Goal: Task Accomplishment & Management: Complete application form

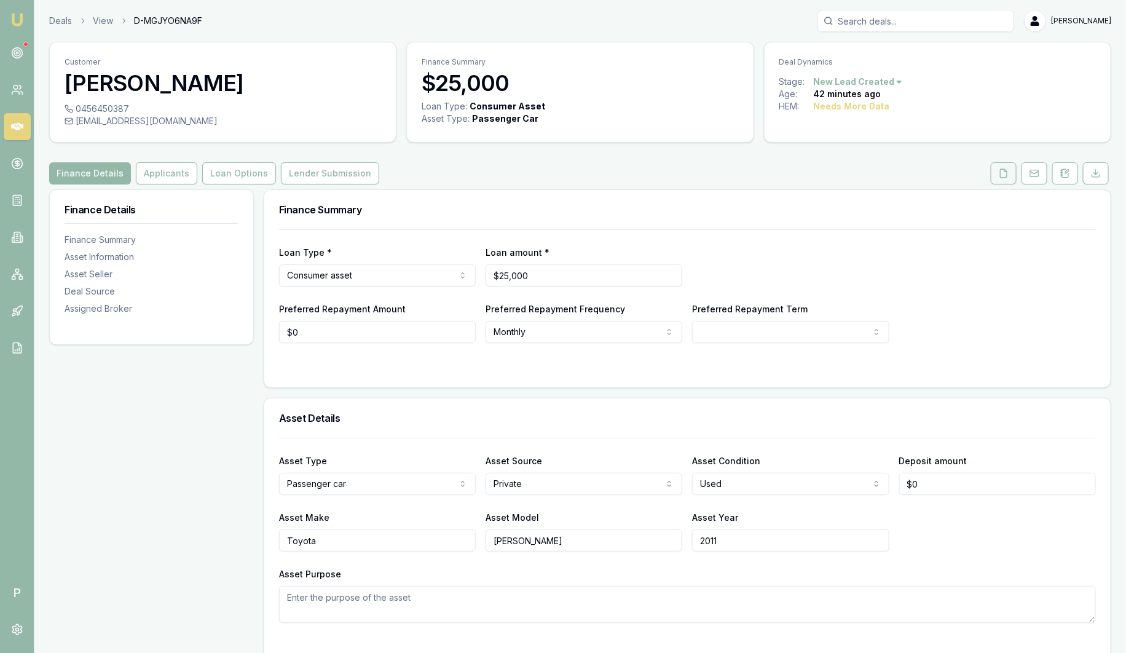
click at [1009, 171] on button at bounding box center [1003, 173] width 26 height 22
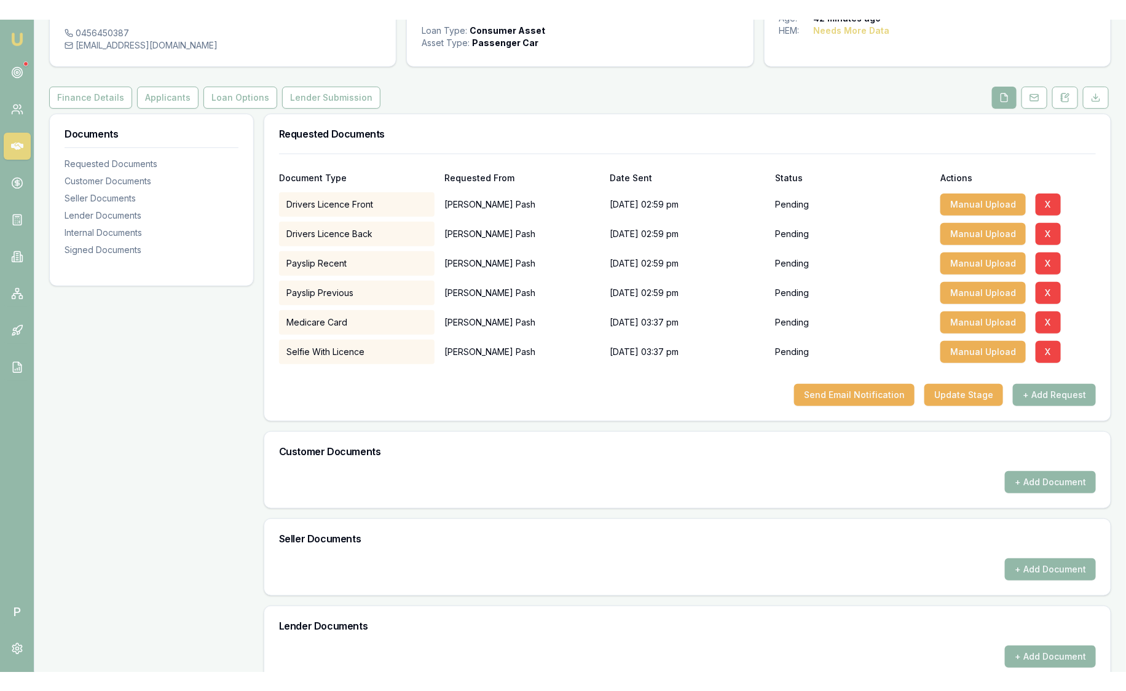
scroll to position [93, 0]
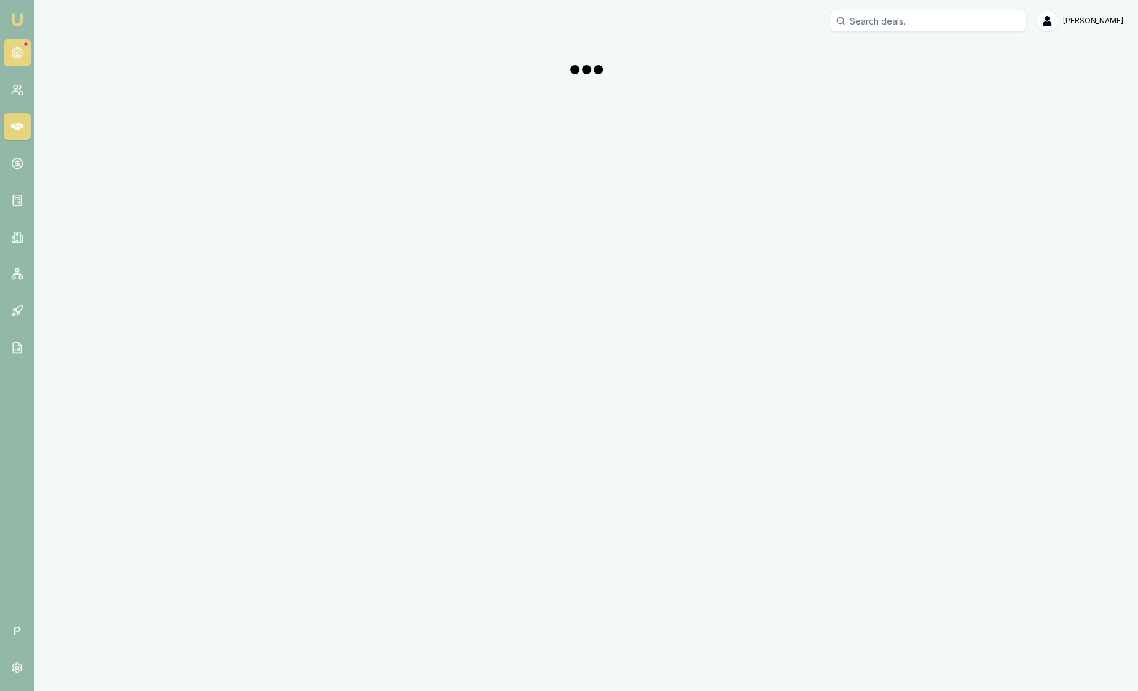
drag, startPoint x: 0, startPoint y: 0, endPoint x: 20, endPoint y: 49, distance: 53.2
click at [20, 49] on circle at bounding box center [17, 53] width 10 height 10
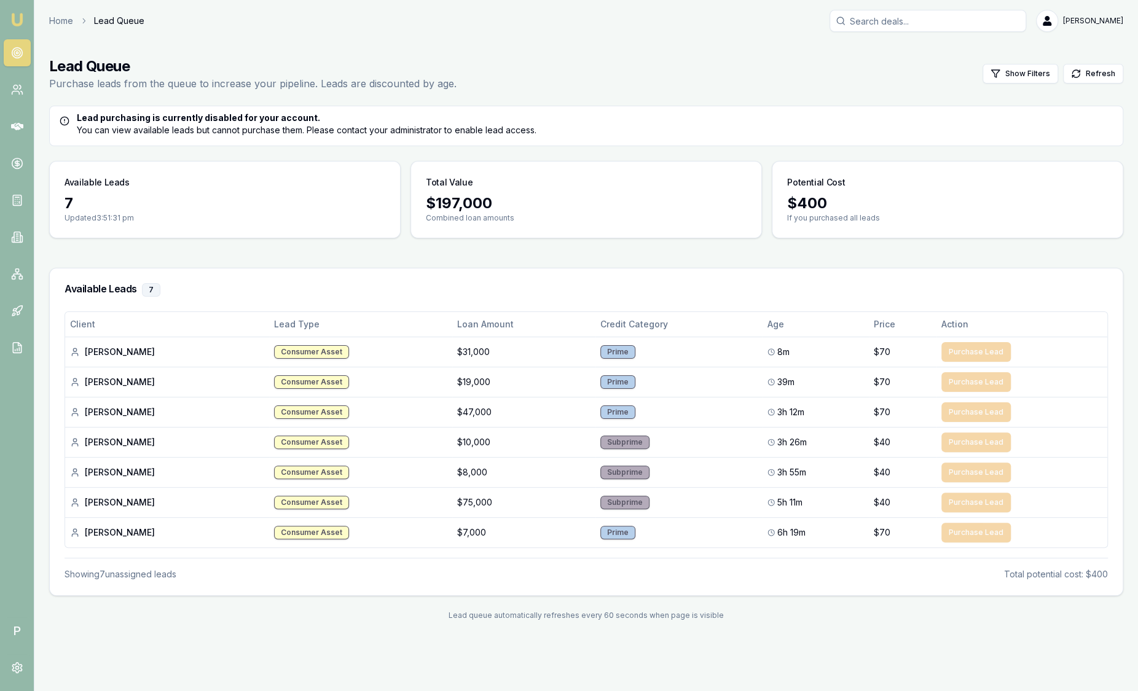
click at [16, 18] on img at bounding box center [17, 19] width 15 height 15
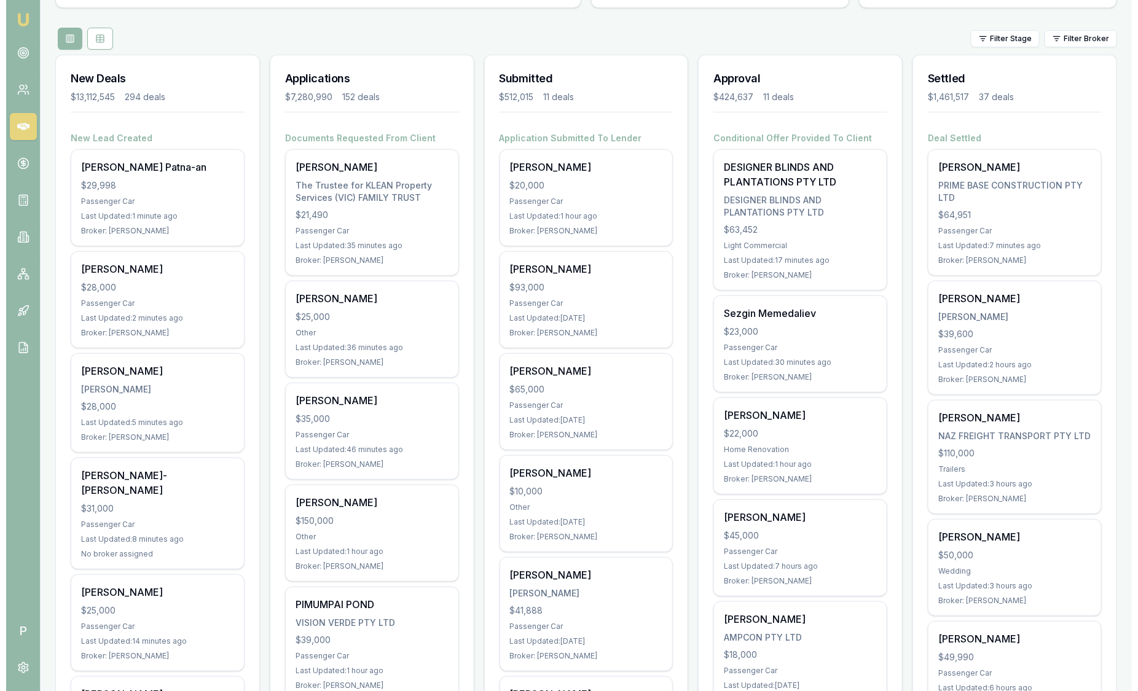
scroll to position [76, 0]
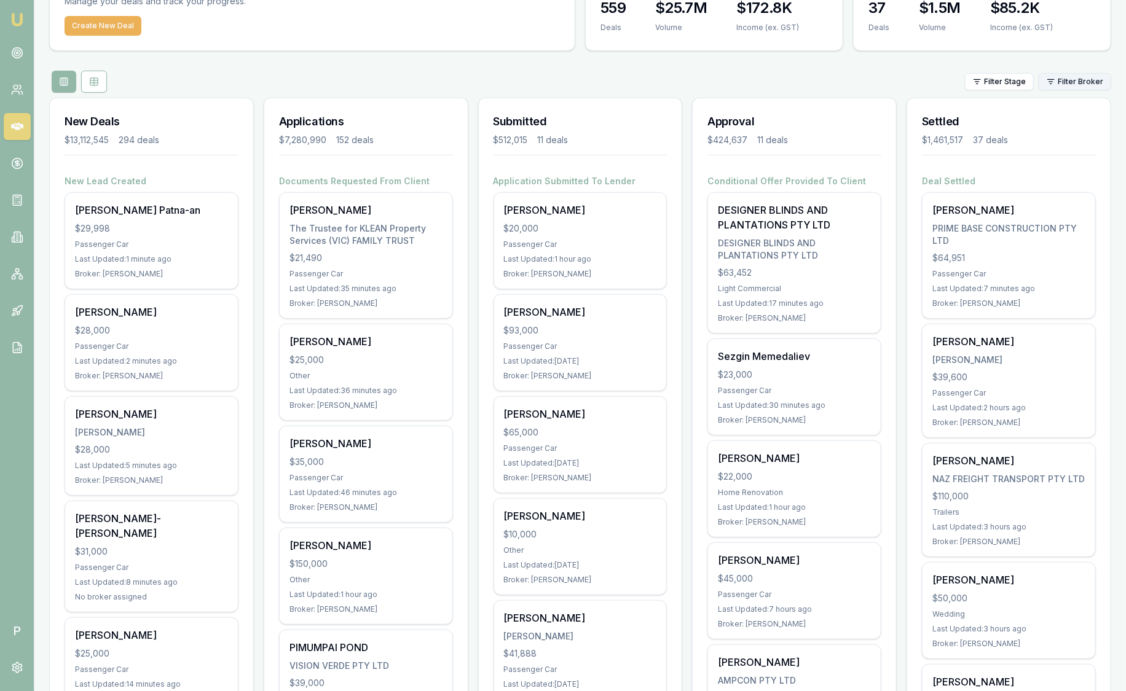
click at [1087, 76] on html "Emu Broker P Sam Crouch Toggle Menu Your Deals Manage your deals and track your…" at bounding box center [563, 269] width 1126 height 691
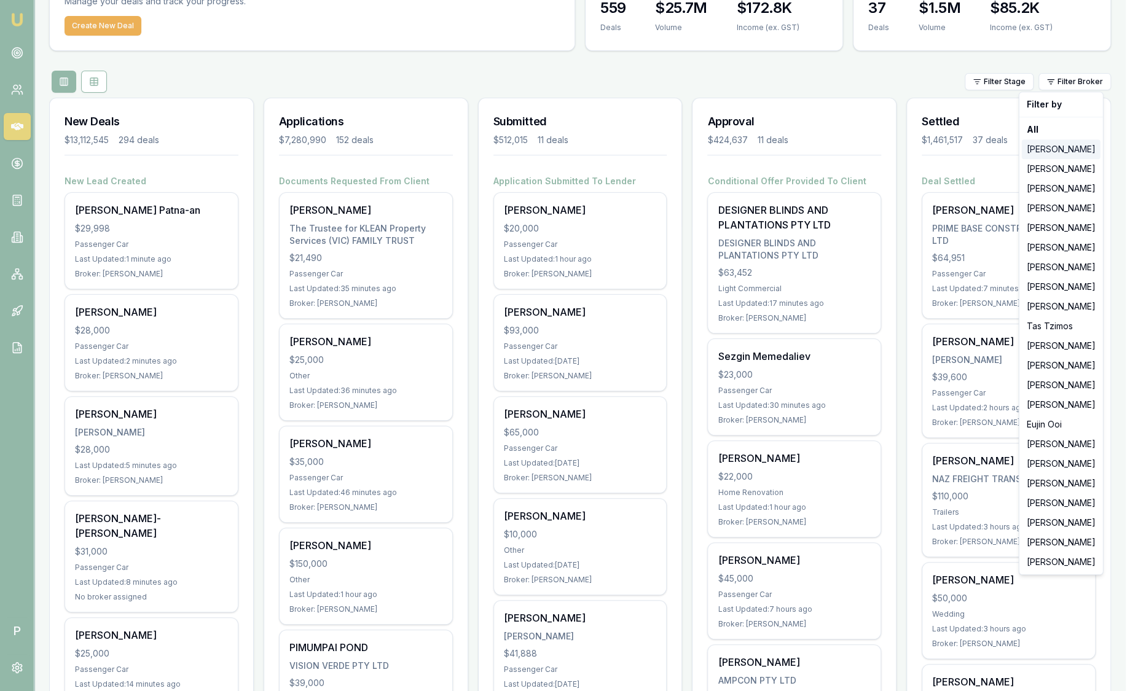
click at [1063, 151] on div "[PERSON_NAME]" at bounding box center [1061, 149] width 79 height 20
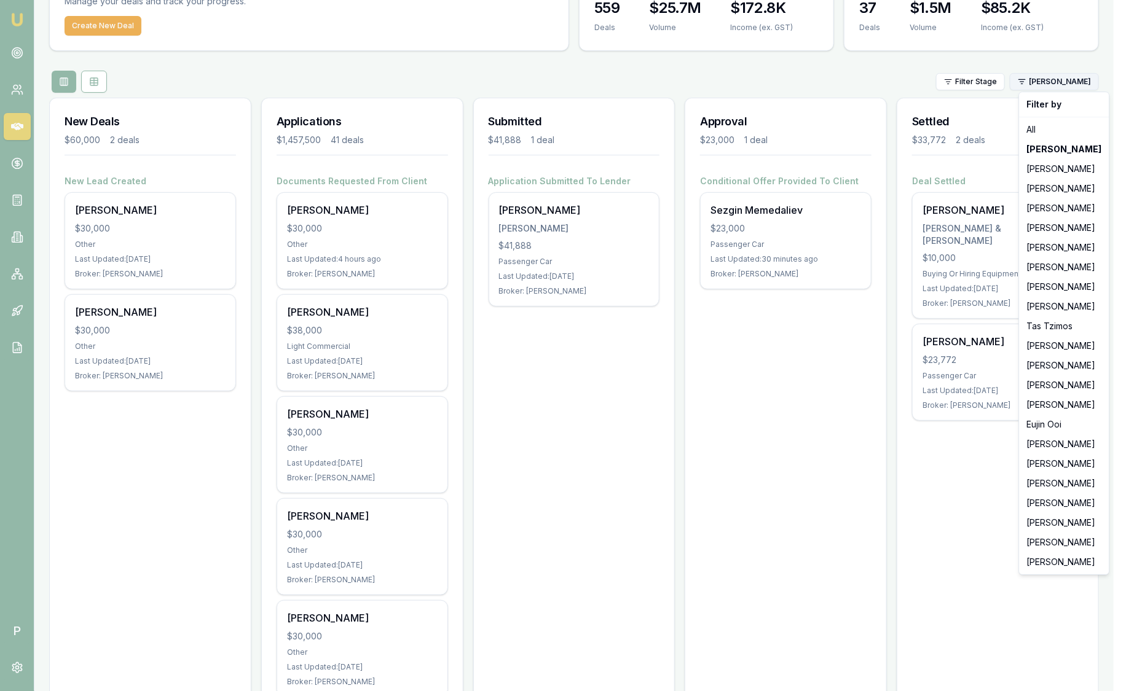
click at [1065, 83] on html "Emu Broker P Sam Crouch Toggle Menu Your Deals Manage your deals and track your…" at bounding box center [563, 269] width 1126 height 691
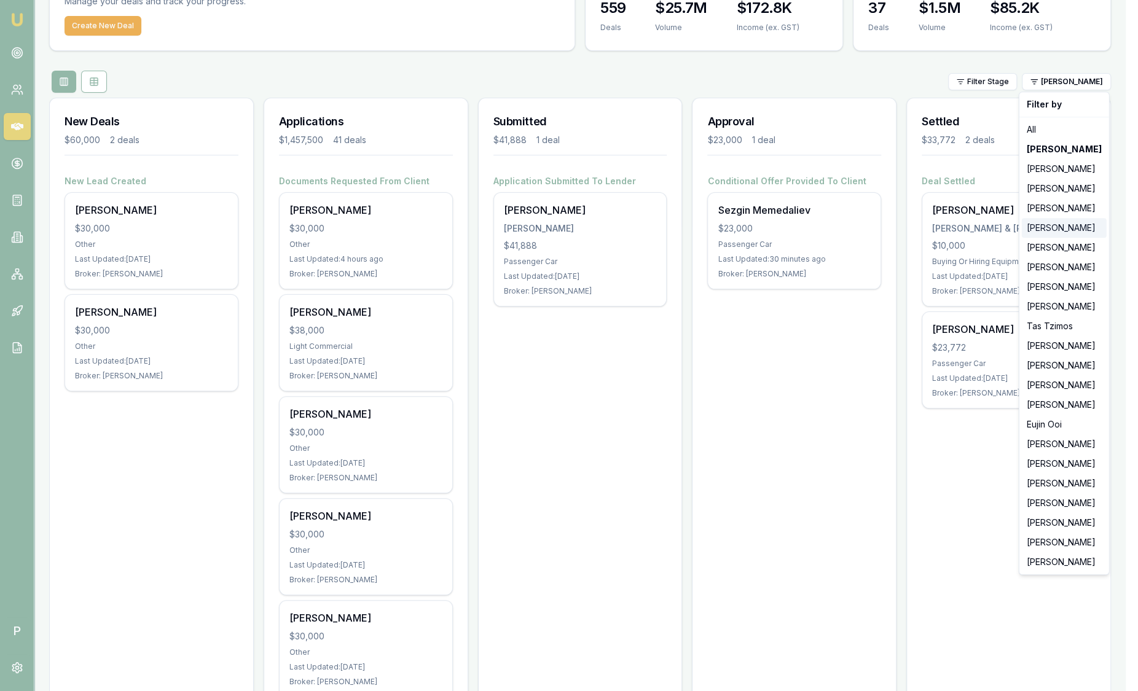
click at [1066, 220] on div "[PERSON_NAME]" at bounding box center [1064, 228] width 85 height 20
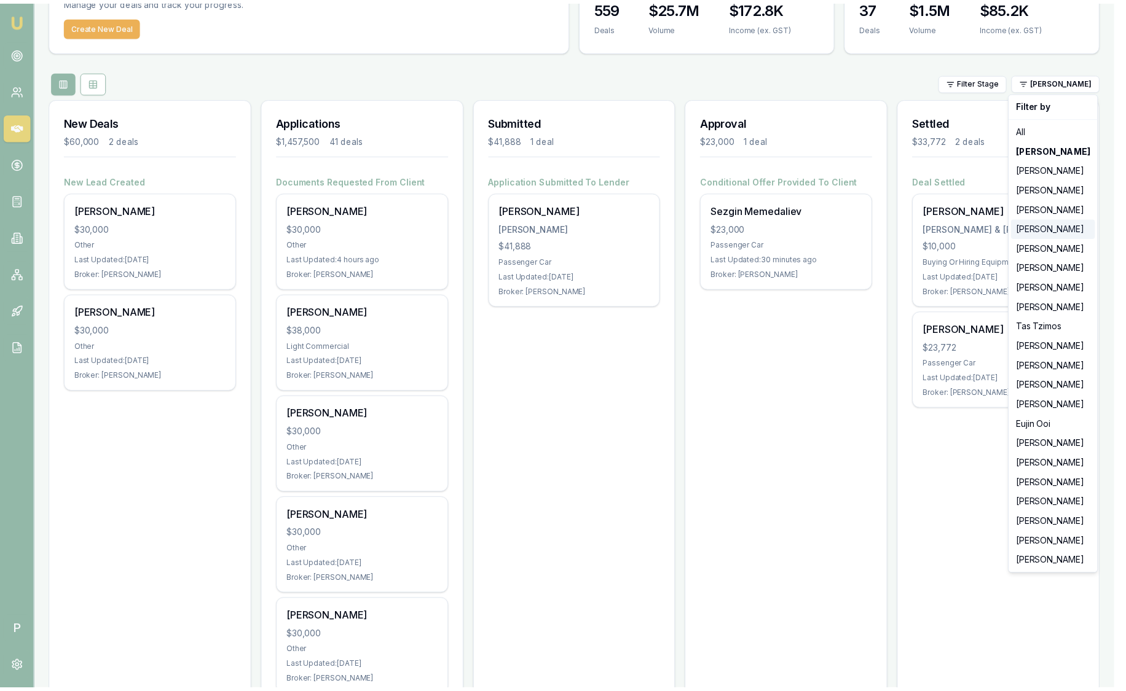
scroll to position [0, 0]
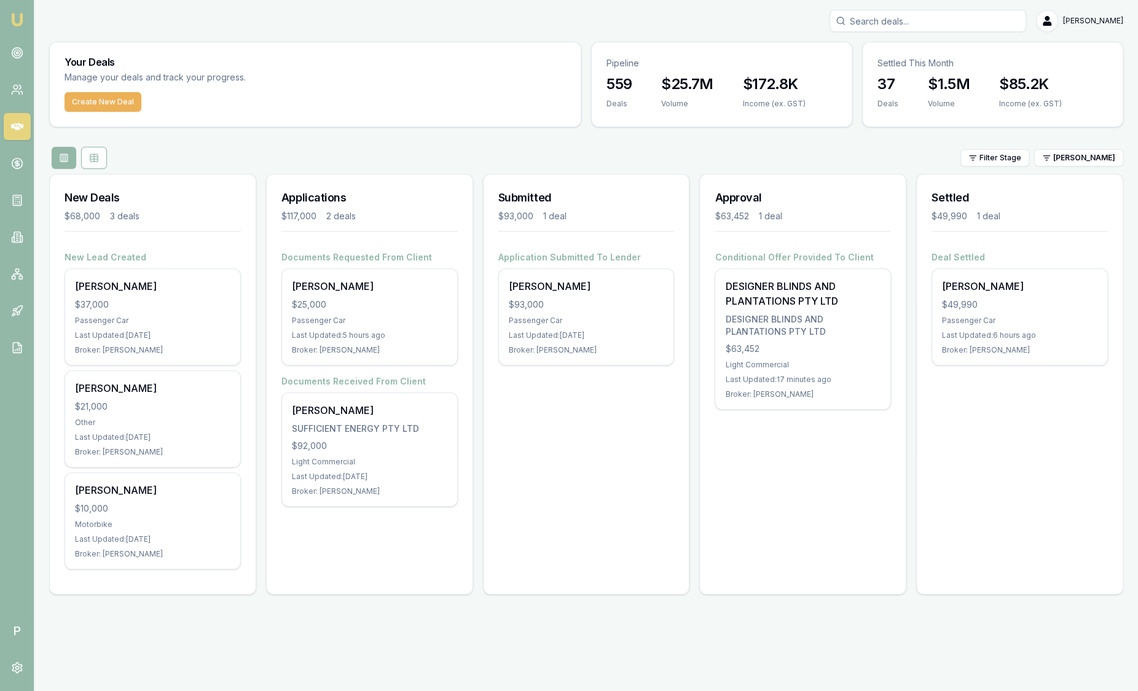
click at [1062, 199] on h3 "Settled" at bounding box center [1019, 197] width 176 height 17
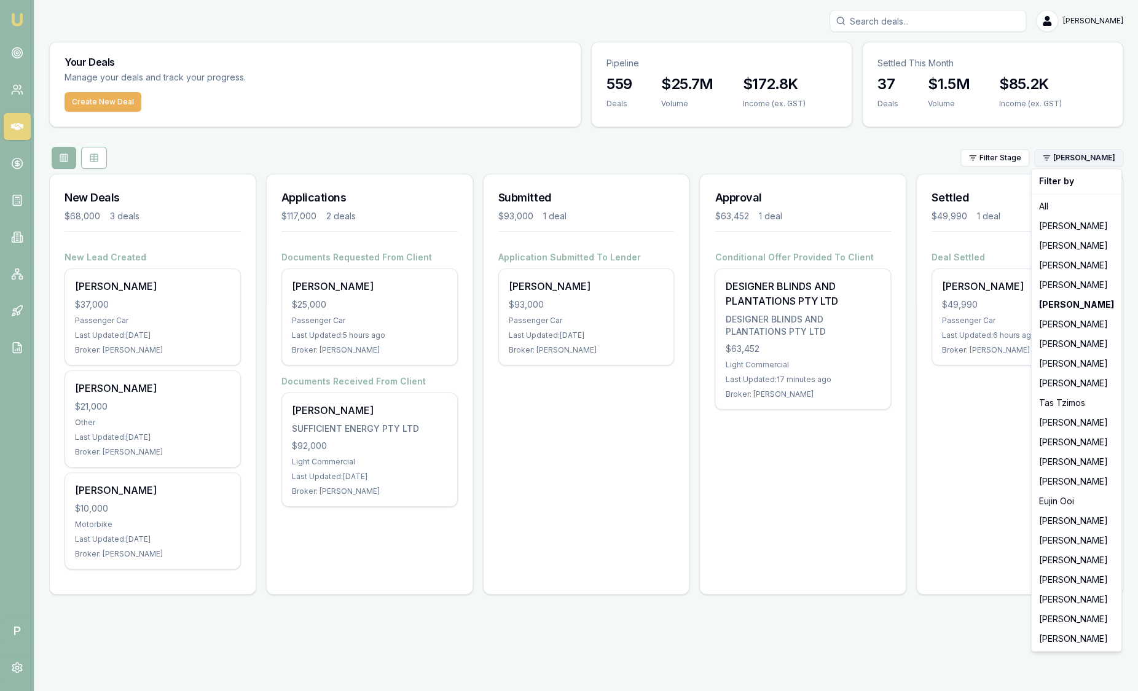
click at [1072, 159] on html "Emu Broker P Sam Crouch Toggle Menu Your Deals Manage your deals and track your…" at bounding box center [569, 345] width 1138 height 691
click at [1070, 361] on div "[PERSON_NAME]" at bounding box center [1076, 364] width 85 height 20
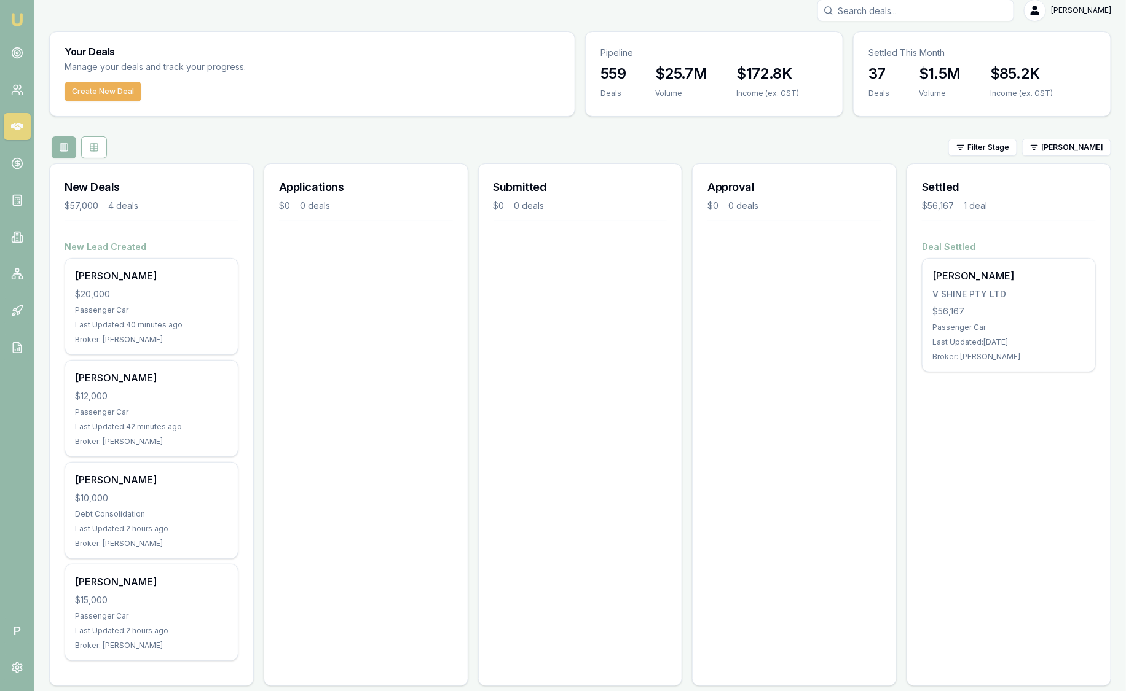
scroll to position [23, 0]
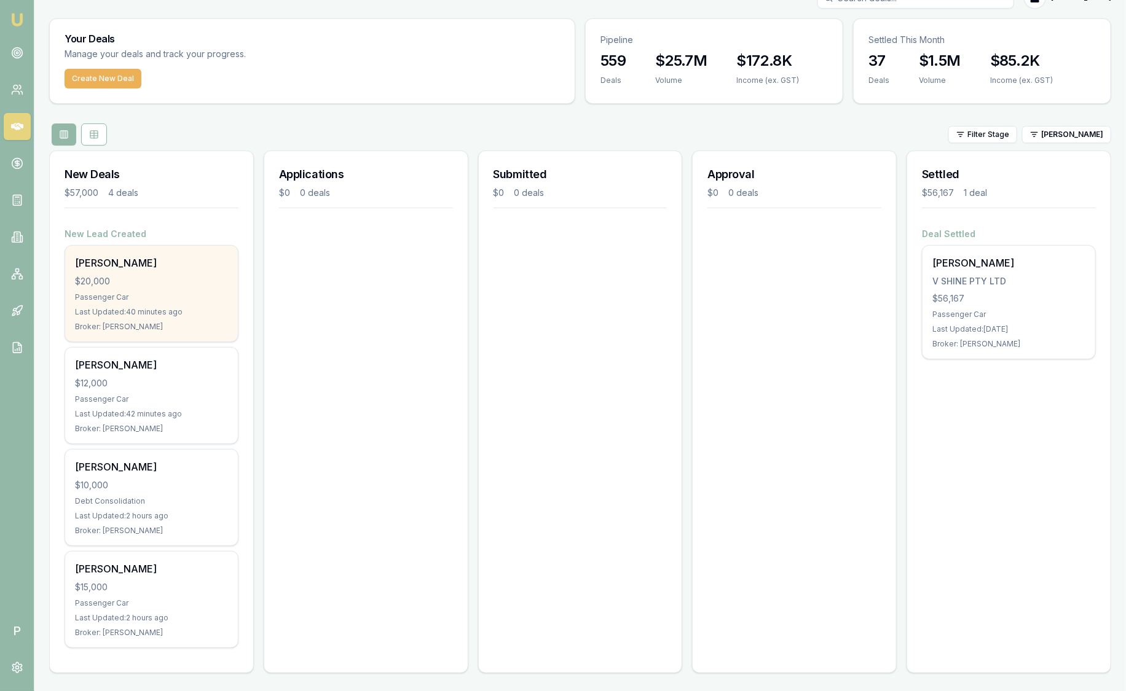
click at [188, 280] on div "$20,000" at bounding box center [151, 281] width 153 height 12
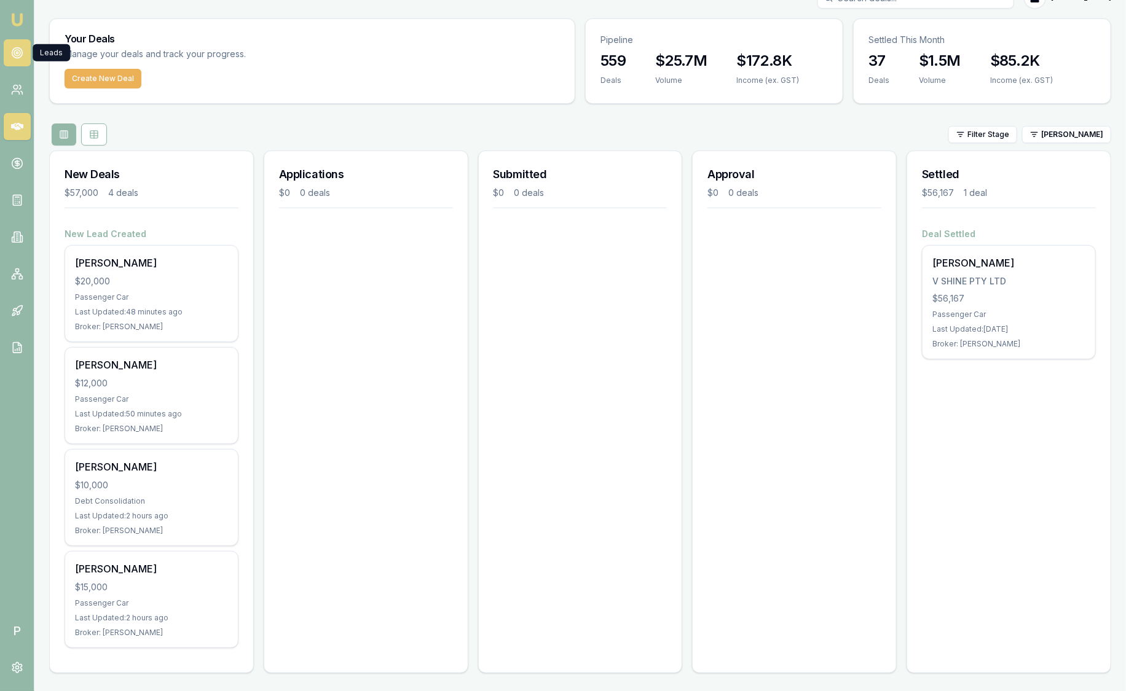
click at [25, 53] on link at bounding box center [17, 52] width 27 height 27
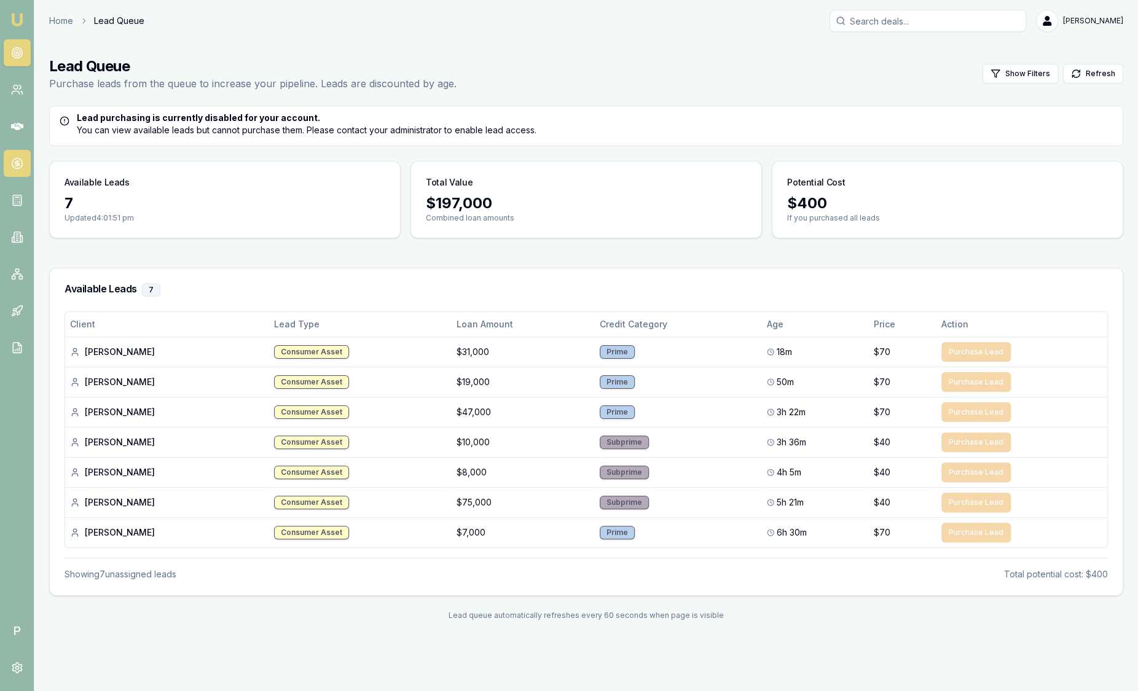
click at [22, 167] on icon at bounding box center [17, 163] width 12 height 12
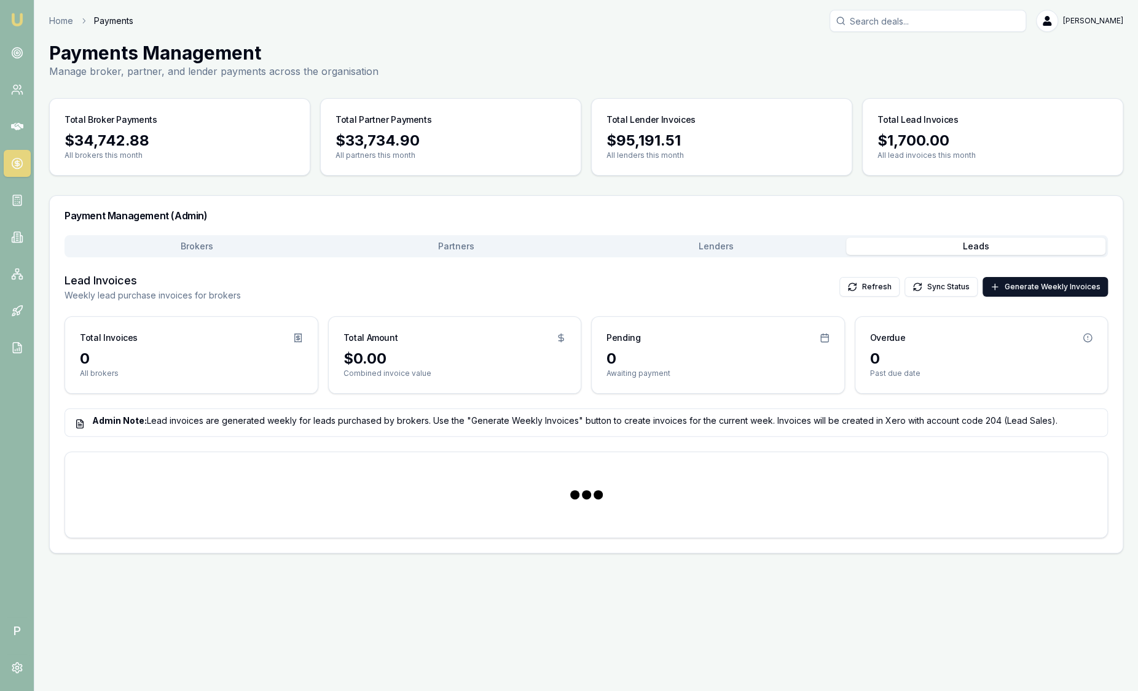
click at [945, 243] on button "Leads" at bounding box center [976, 246] width 260 height 17
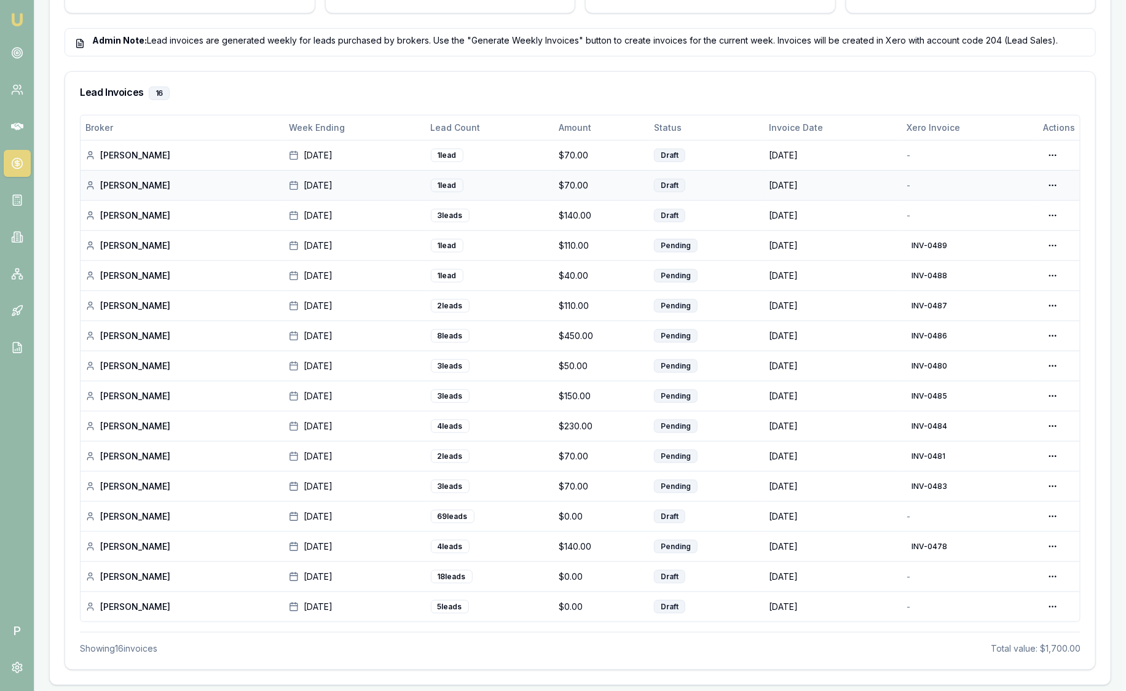
scroll to position [381, 0]
click at [602, 251] on td "$110.00" at bounding box center [601, 245] width 95 height 30
click at [18, 52] on icon at bounding box center [17, 53] width 12 height 12
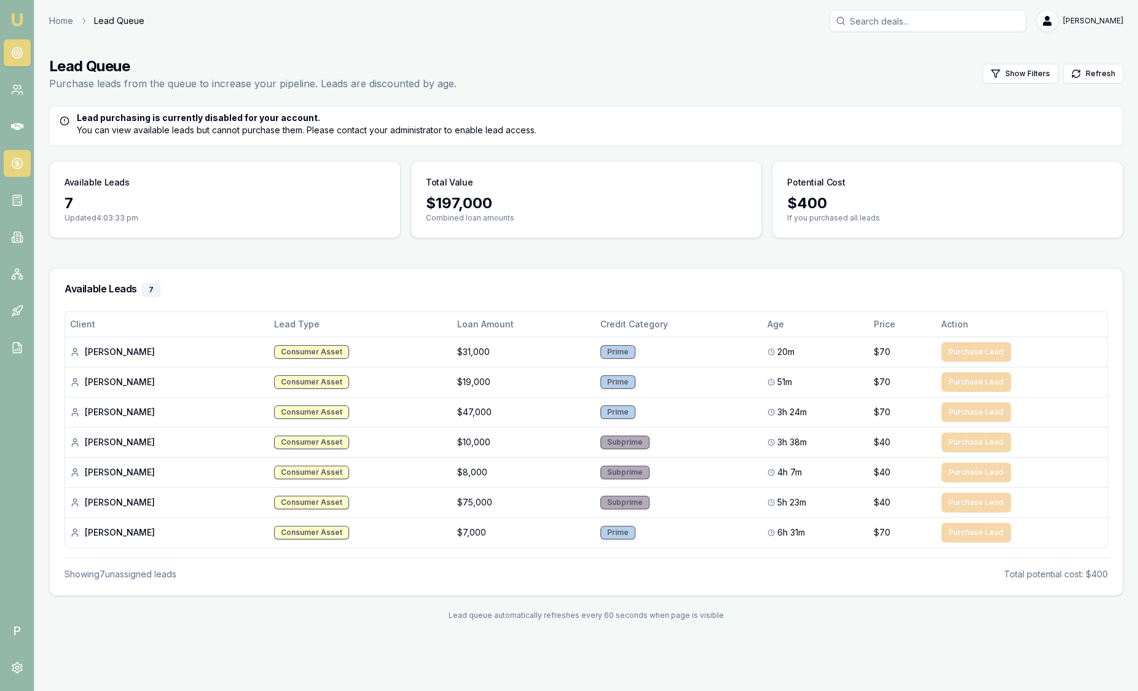
click at [18, 175] on link at bounding box center [17, 163] width 27 height 27
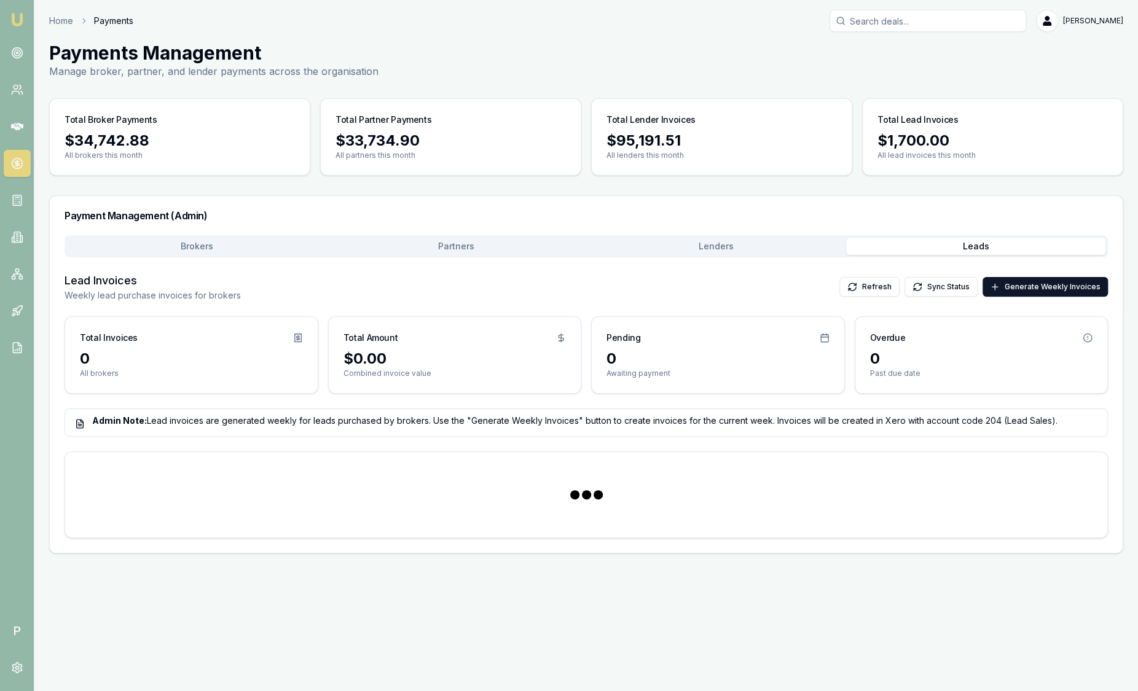
click at [920, 246] on button "Leads" at bounding box center [976, 246] width 260 height 17
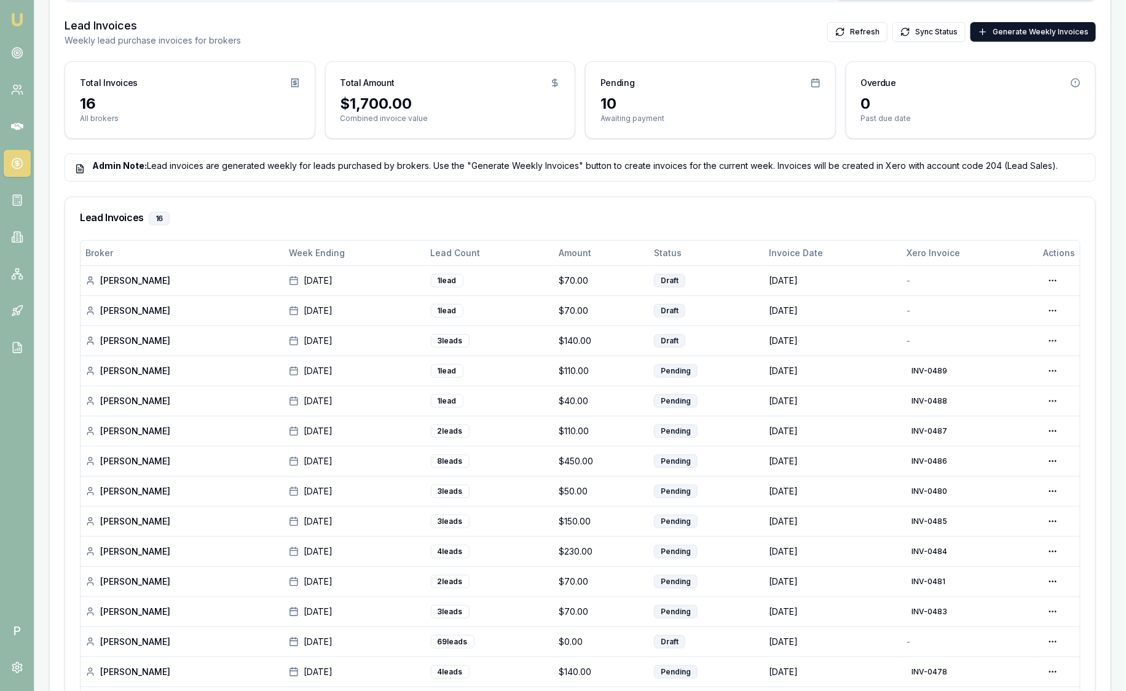
scroll to position [227, 0]
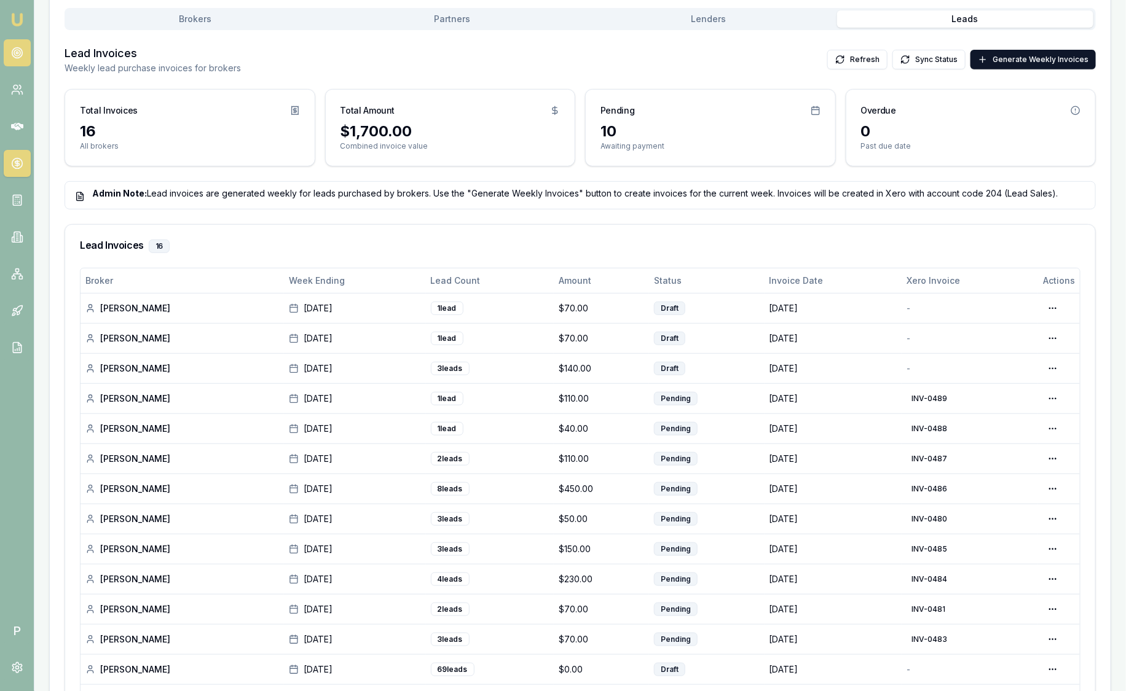
click at [20, 50] on icon at bounding box center [17, 53] width 12 height 12
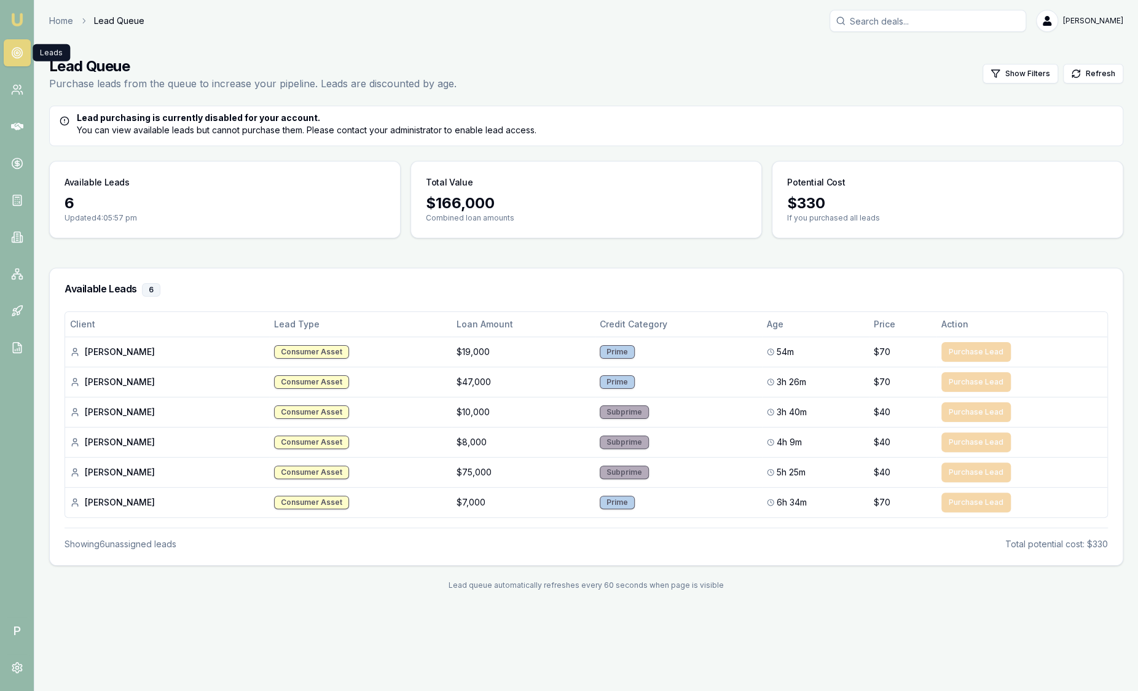
click at [382, 251] on main "Lead Queue Purchase leads from the queue to increase your pipeline. Leads are d…" at bounding box center [585, 323] width 1103 height 563
click at [20, 52] on icon at bounding box center [17, 53] width 12 height 12
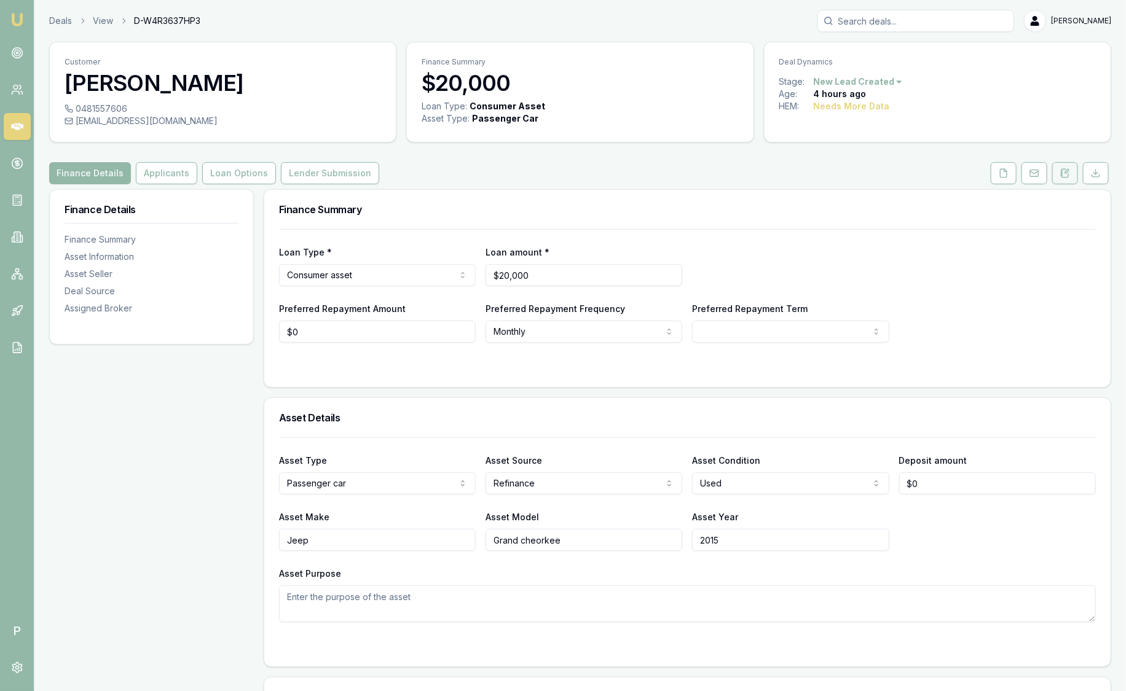
click at [1062, 170] on icon at bounding box center [1065, 173] width 10 height 10
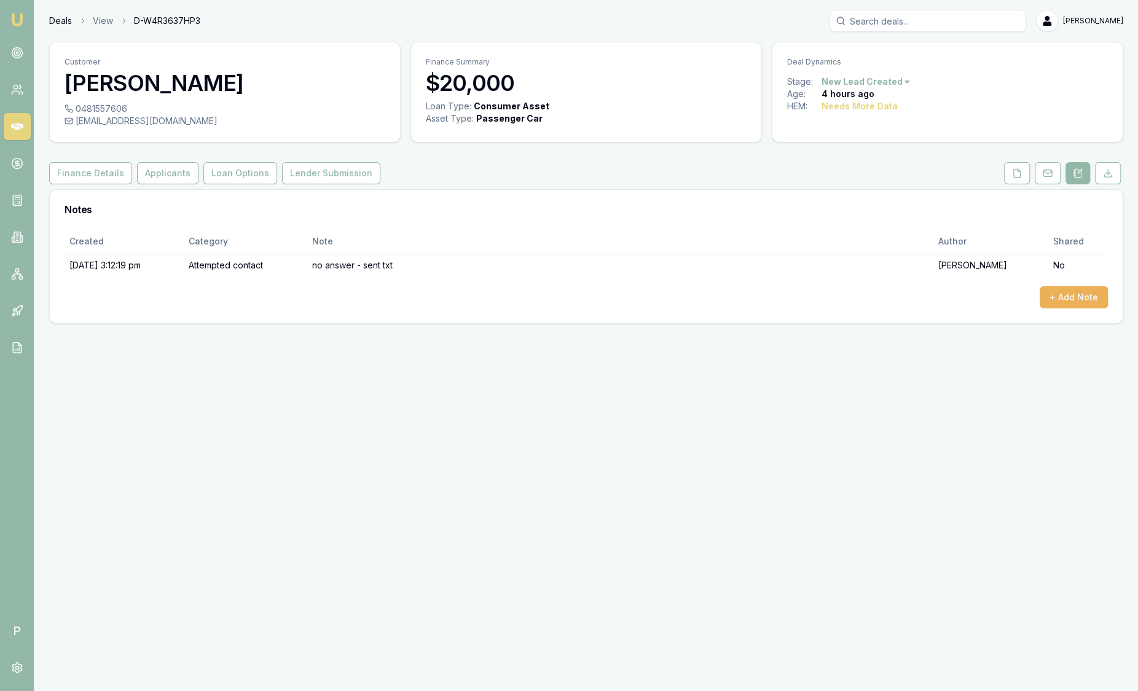
click at [69, 21] on link "Deals" at bounding box center [60, 21] width 23 height 12
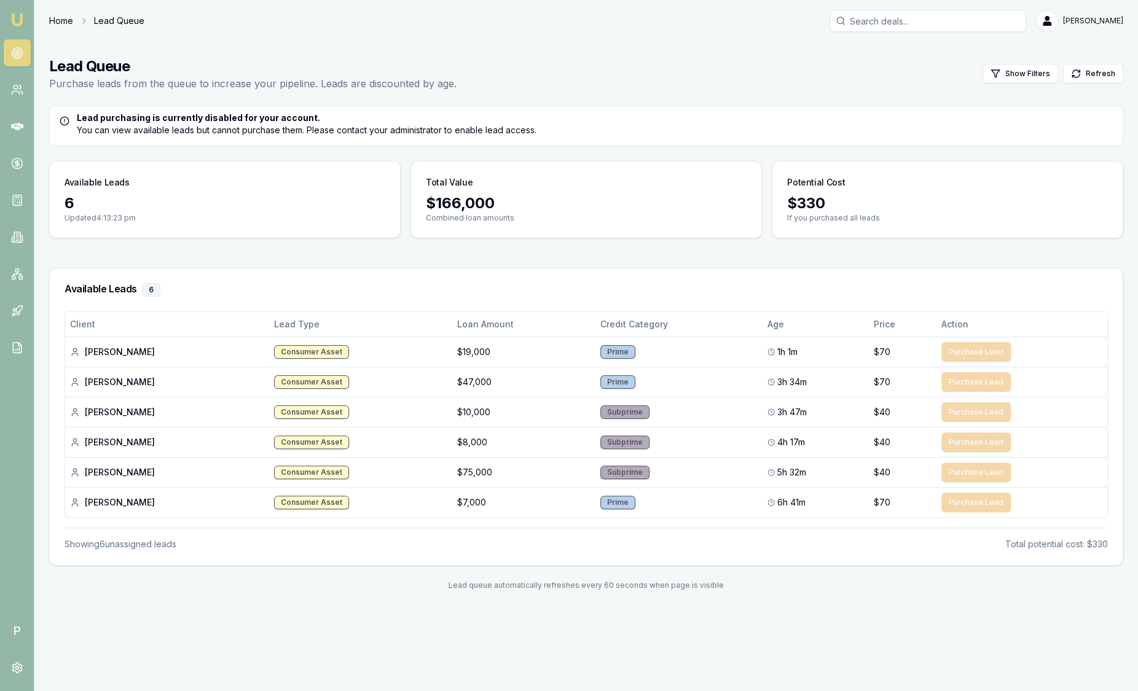
click at [65, 17] on link "Home" at bounding box center [61, 21] width 24 height 12
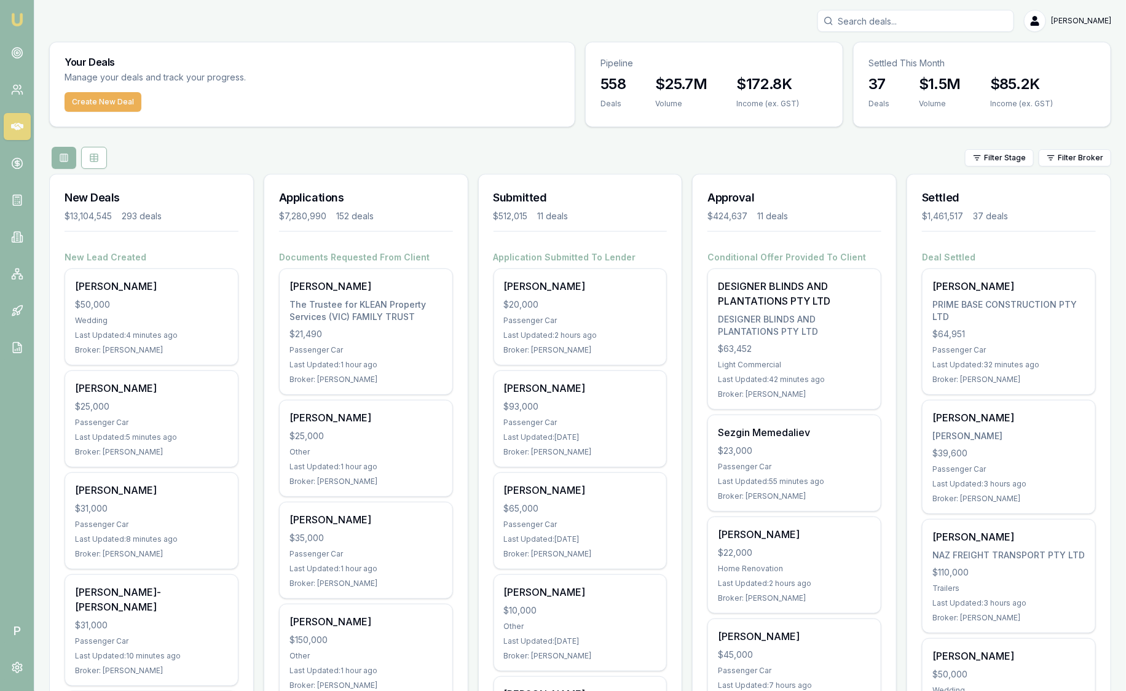
click at [31, 50] on nav "Emu Broker" at bounding box center [17, 185] width 34 height 371
click at [23, 52] on link at bounding box center [17, 52] width 27 height 27
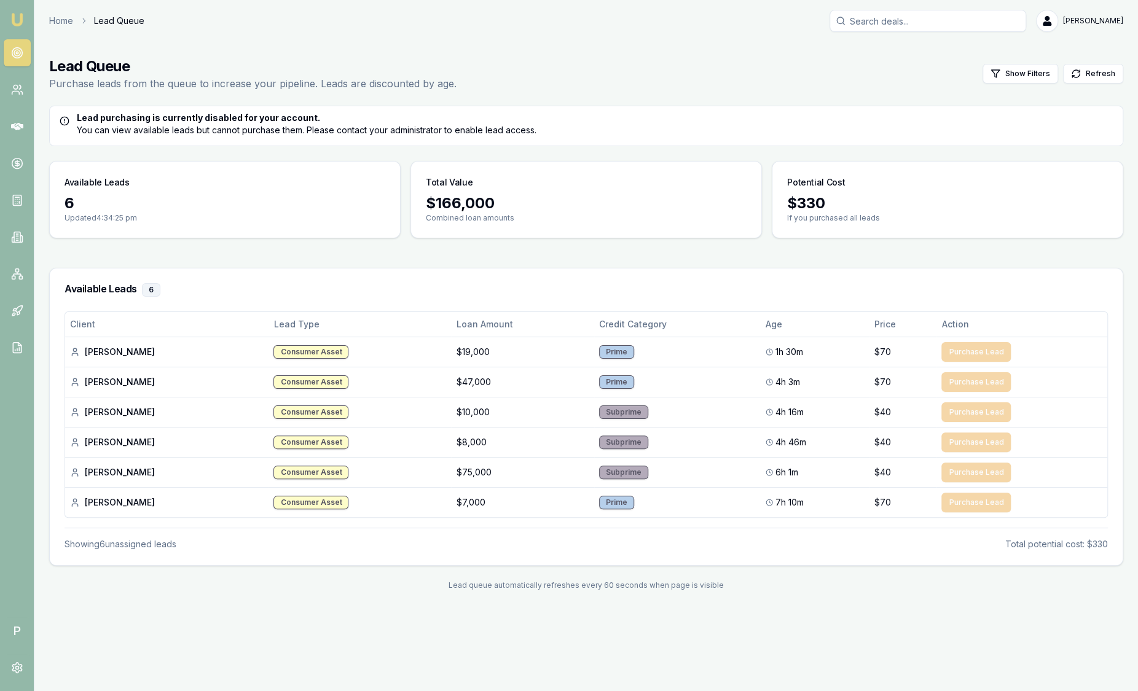
click at [16, 22] on img at bounding box center [17, 19] width 15 height 15
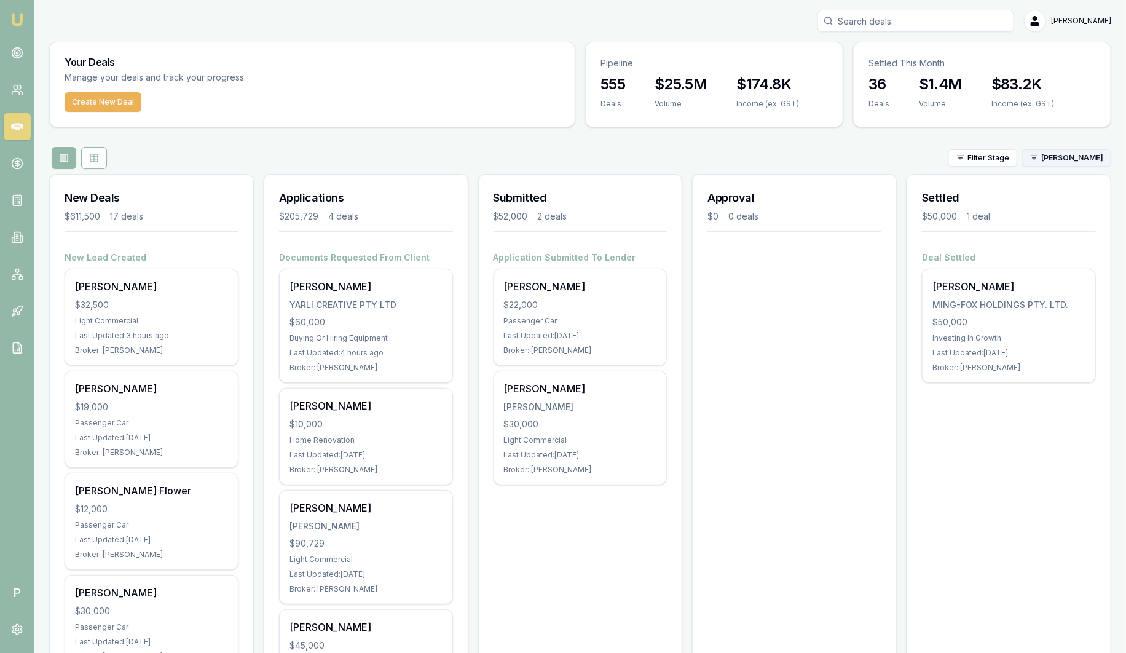
click at [1098, 161] on html "Emu Broker P [PERSON_NAME] Toggle Menu Your Deals Manage your deals and track y…" at bounding box center [563, 326] width 1126 height 653
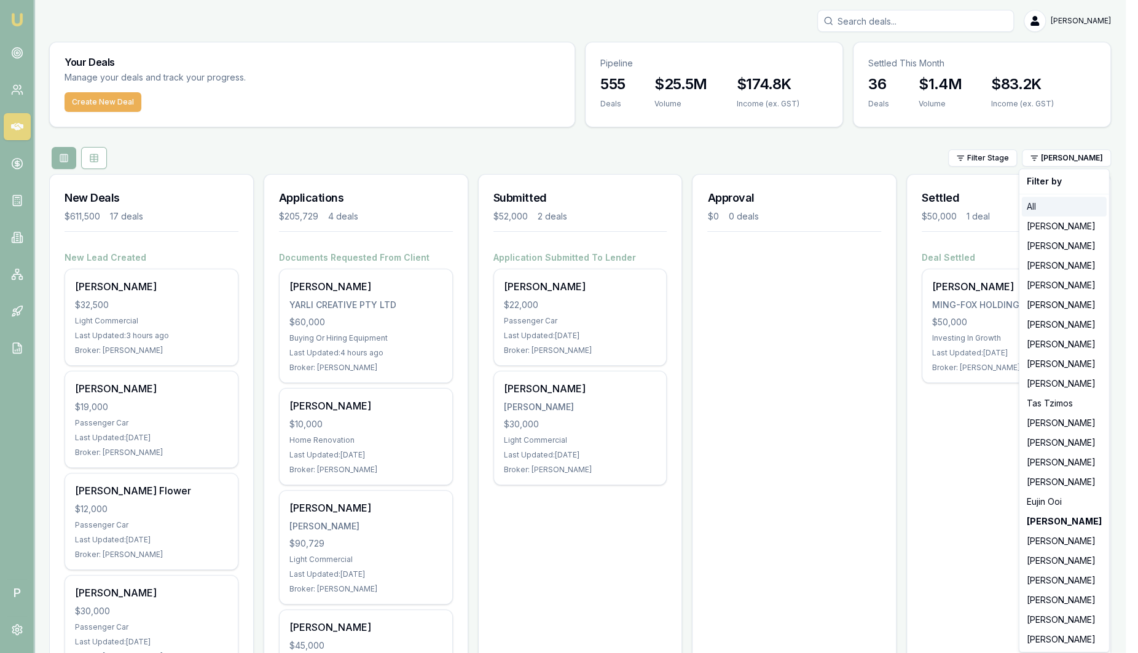
click at [1033, 210] on div "All" at bounding box center [1064, 207] width 85 height 20
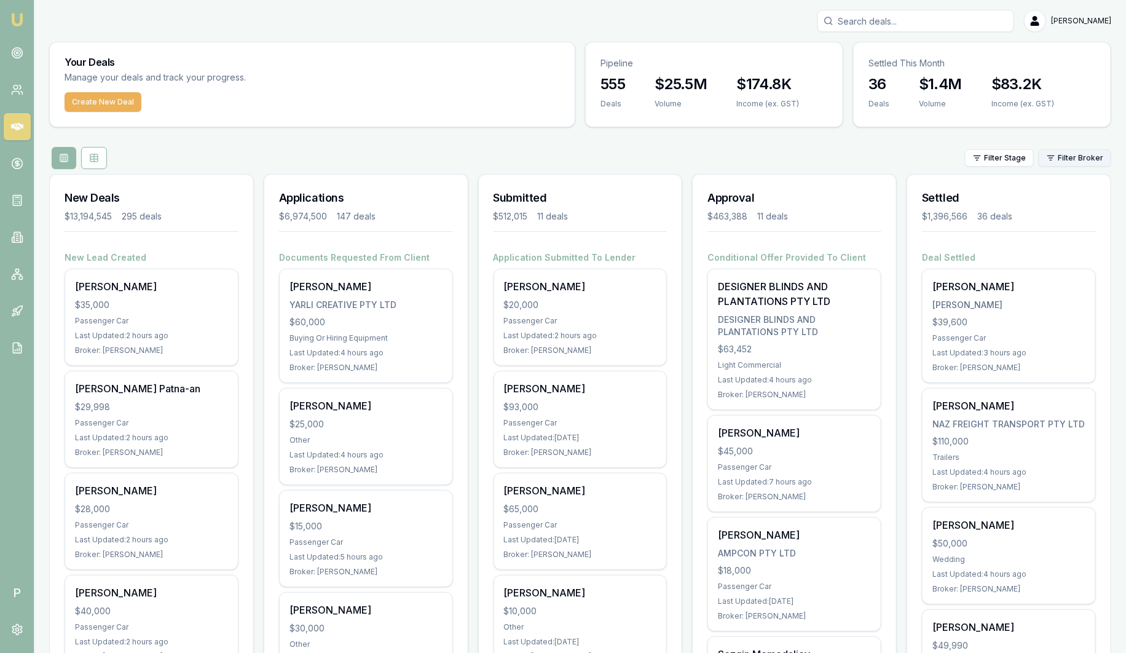
click at [1059, 162] on html "Emu Broker P Sam Crouch Toggle Menu Your Deals Manage your deals and track your…" at bounding box center [563, 326] width 1126 height 653
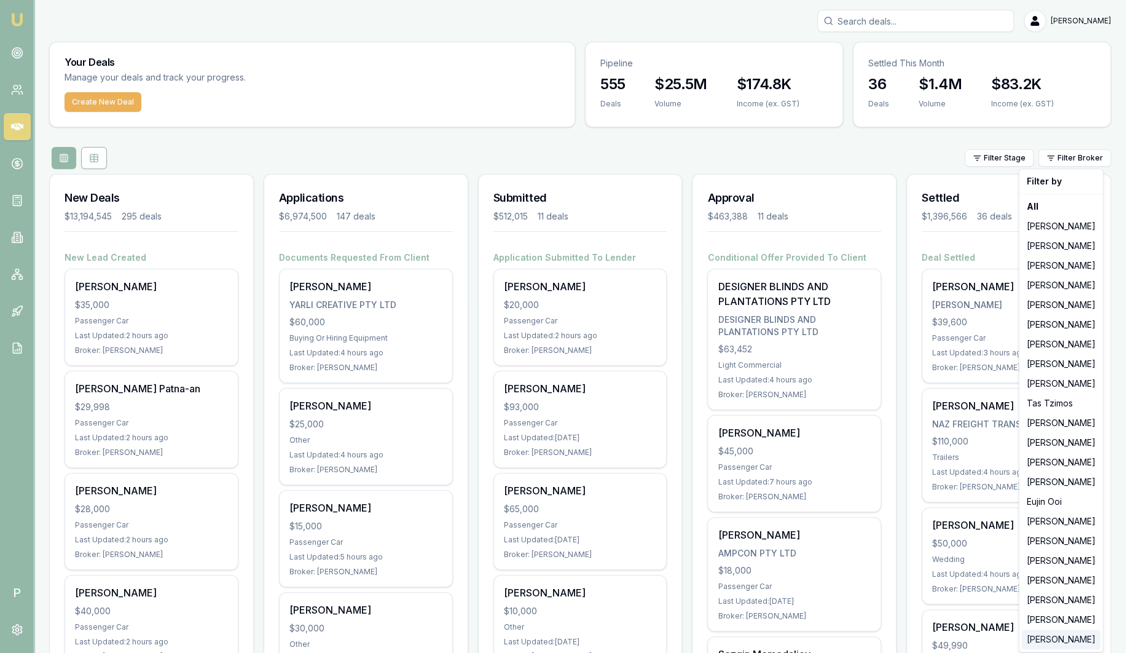
click at [1068, 636] on div "[PERSON_NAME]" at bounding box center [1061, 639] width 79 height 20
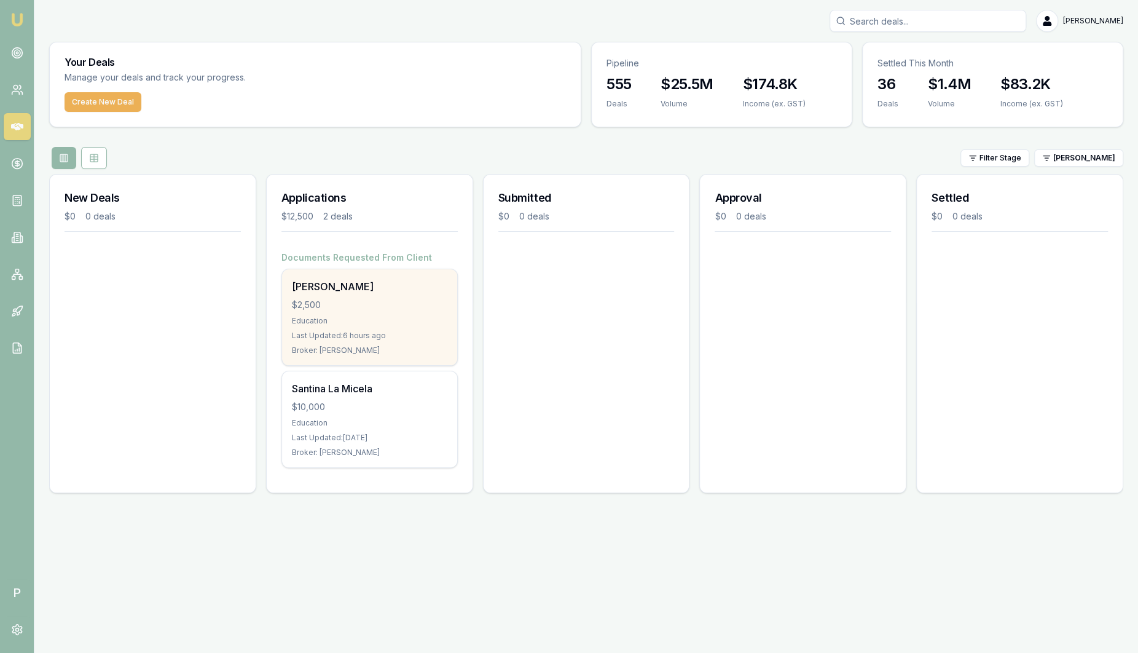
click at [308, 275] on div "Chaturi Wathugedara $2,500 Education Last Updated: 6 hours ago Broker: Laura La…" at bounding box center [369, 317] width 175 height 96
click at [340, 320] on div "Education" at bounding box center [369, 321] width 155 height 10
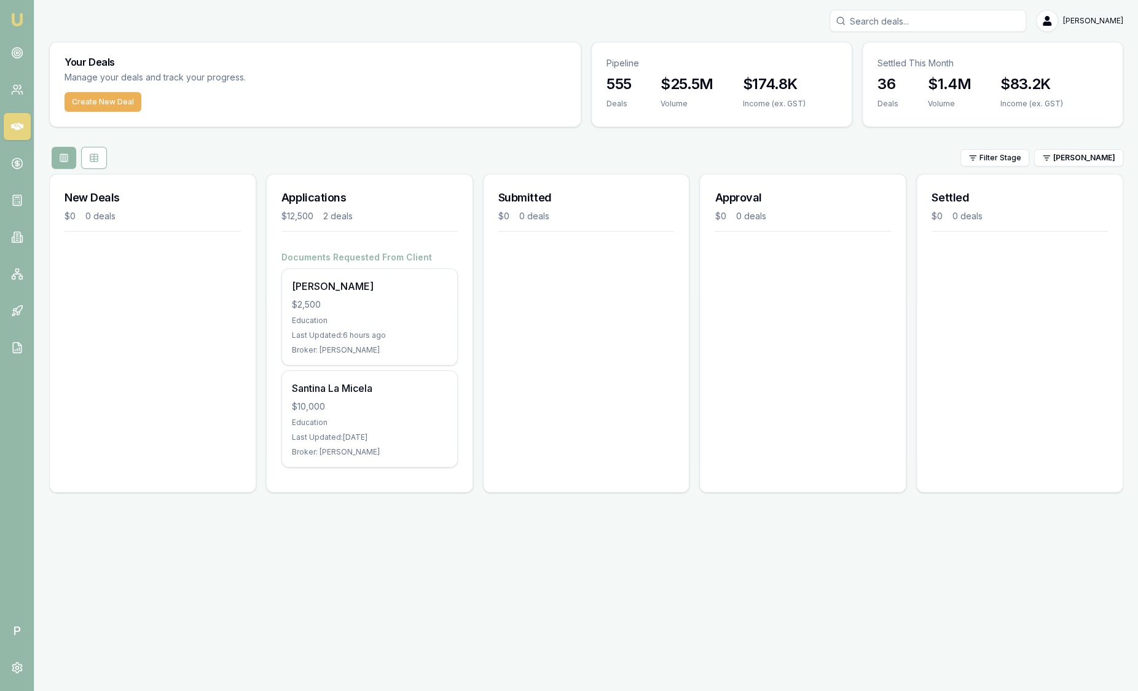
click at [20, 22] on img at bounding box center [17, 19] width 15 height 15
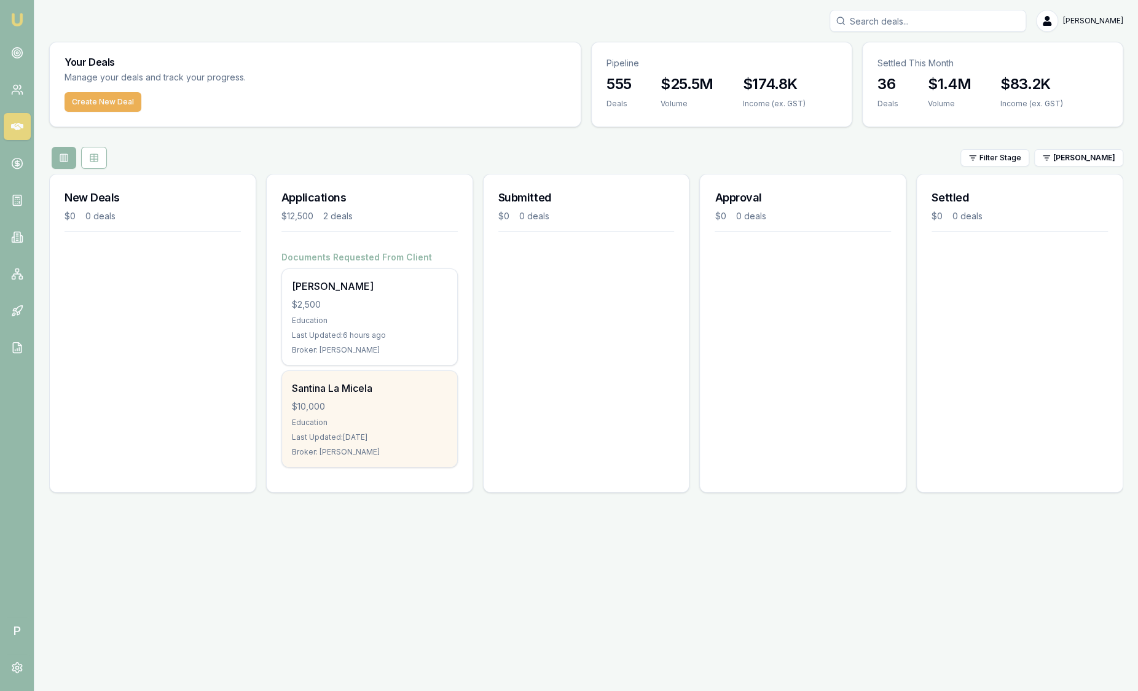
click at [386, 447] on div "Santina La Micela $10,000 Education Last Updated: 5 days ago Broker: Laura La M…" at bounding box center [369, 419] width 175 height 96
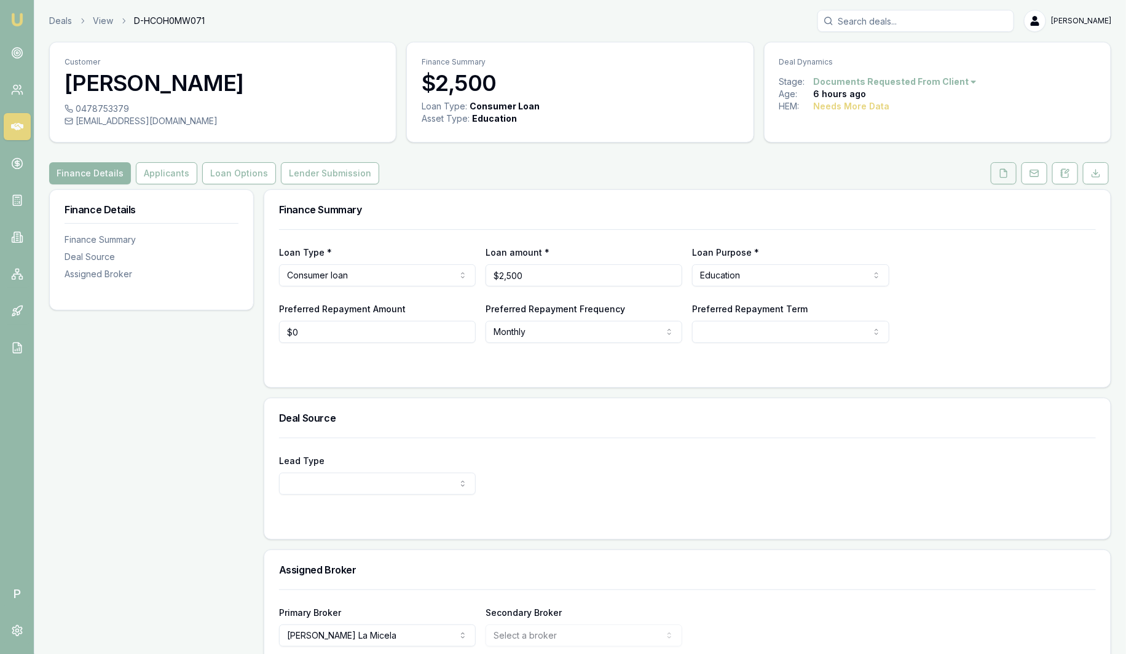
click at [1010, 181] on button at bounding box center [1003, 173] width 26 height 22
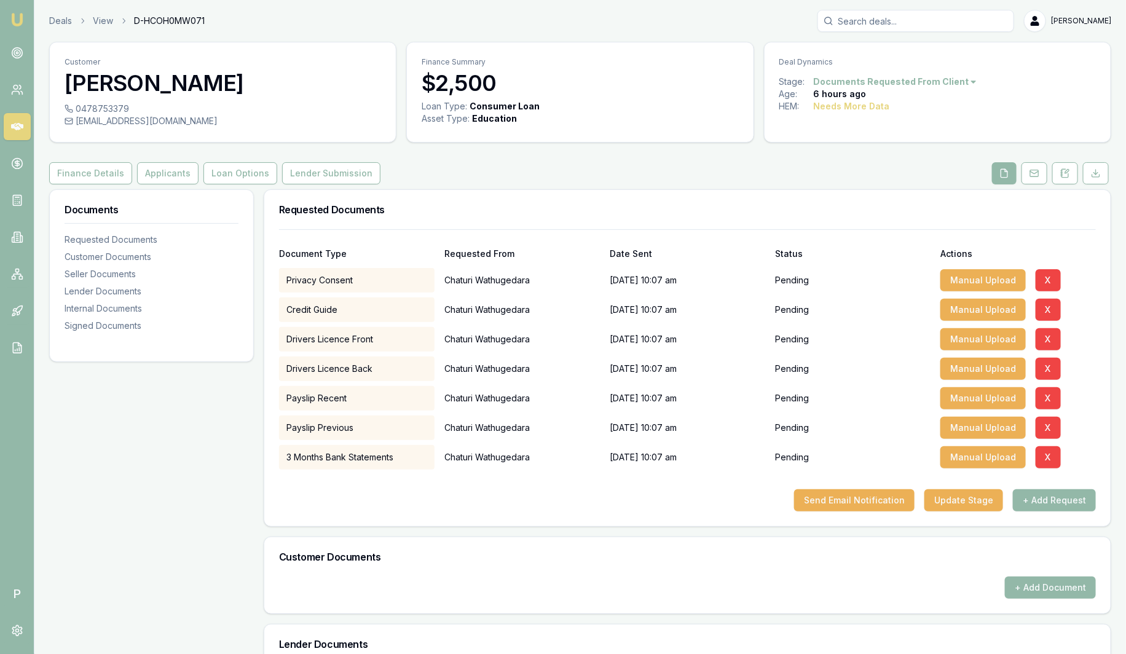
click at [15, 15] on img at bounding box center [17, 19] width 15 height 15
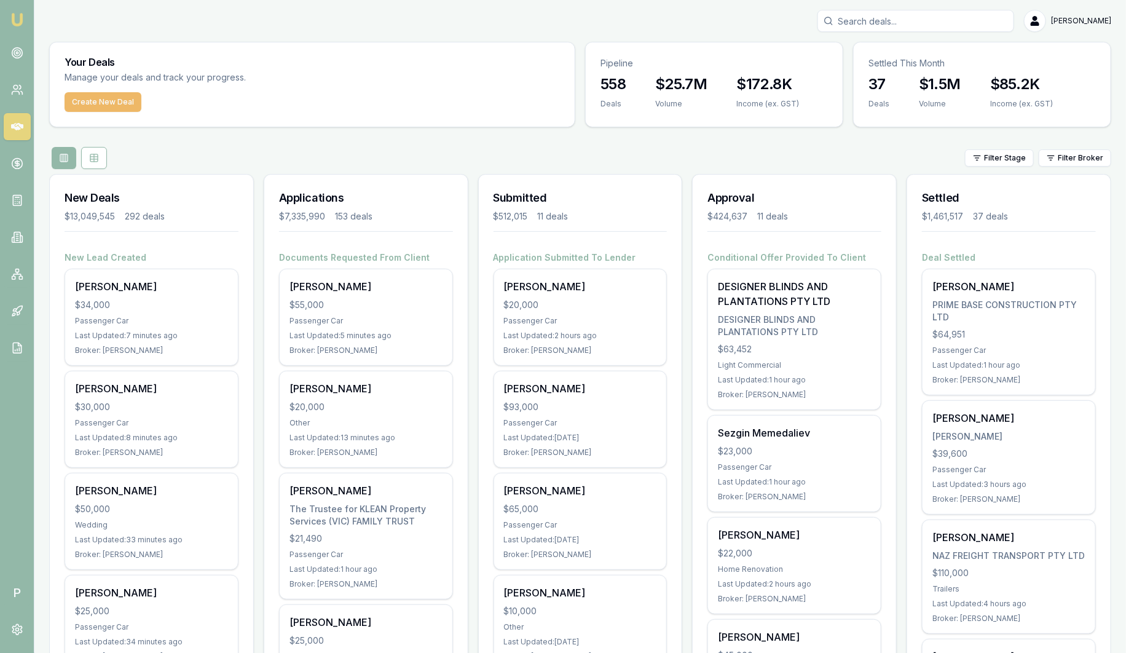
click at [92, 104] on button "Create New Deal" at bounding box center [103, 102] width 77 height 20
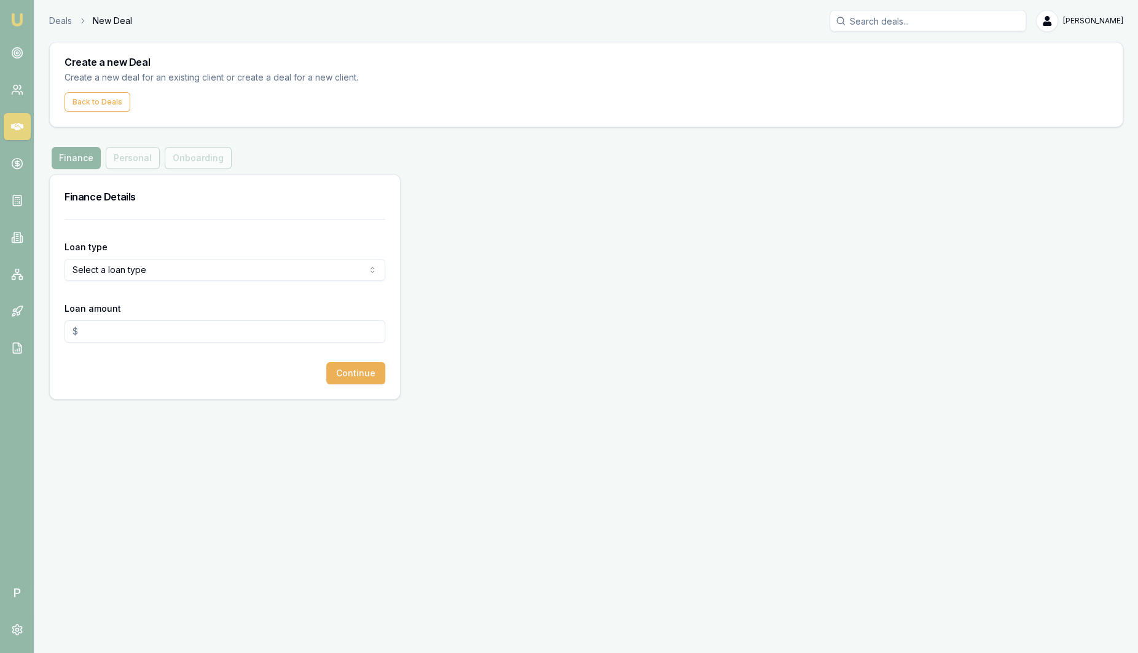
click at [520, 329] on div "Finance Details Loan type Select a loan type Consumer Loan Consumer Asset Comme…" at bounding box center [586, 286] width 1074 height 225
click at [49, 18] on link "Deals" at bounding box center [60, 21] width 23 height 12
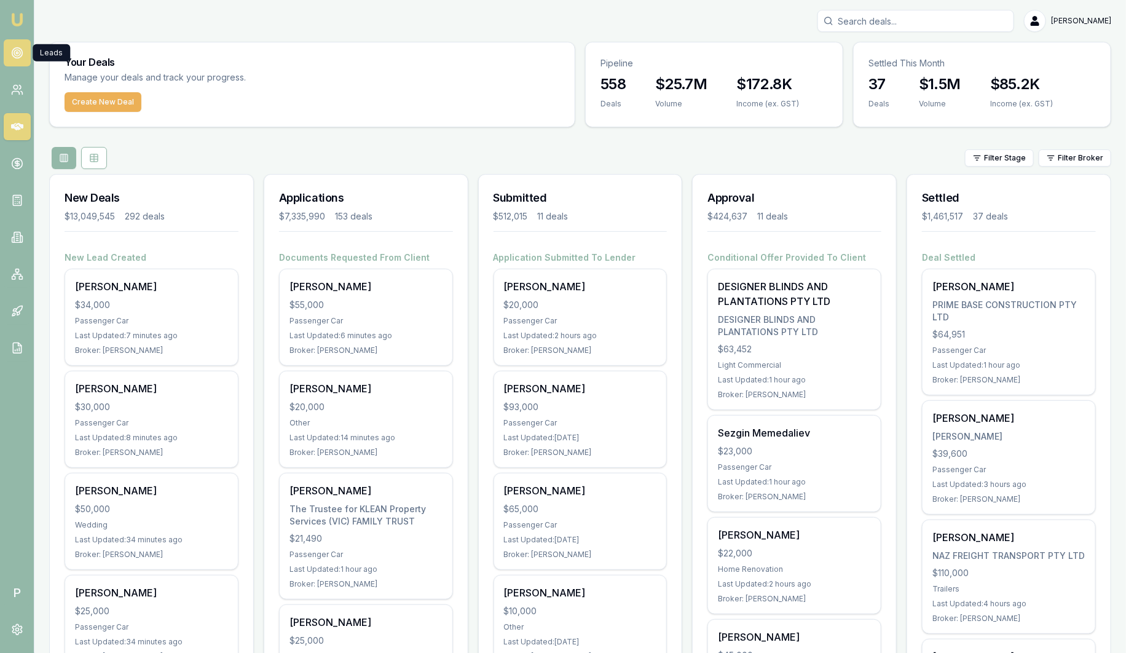
click at [17, 53] on circle at bounding box center [17, 53] width 2 height 2
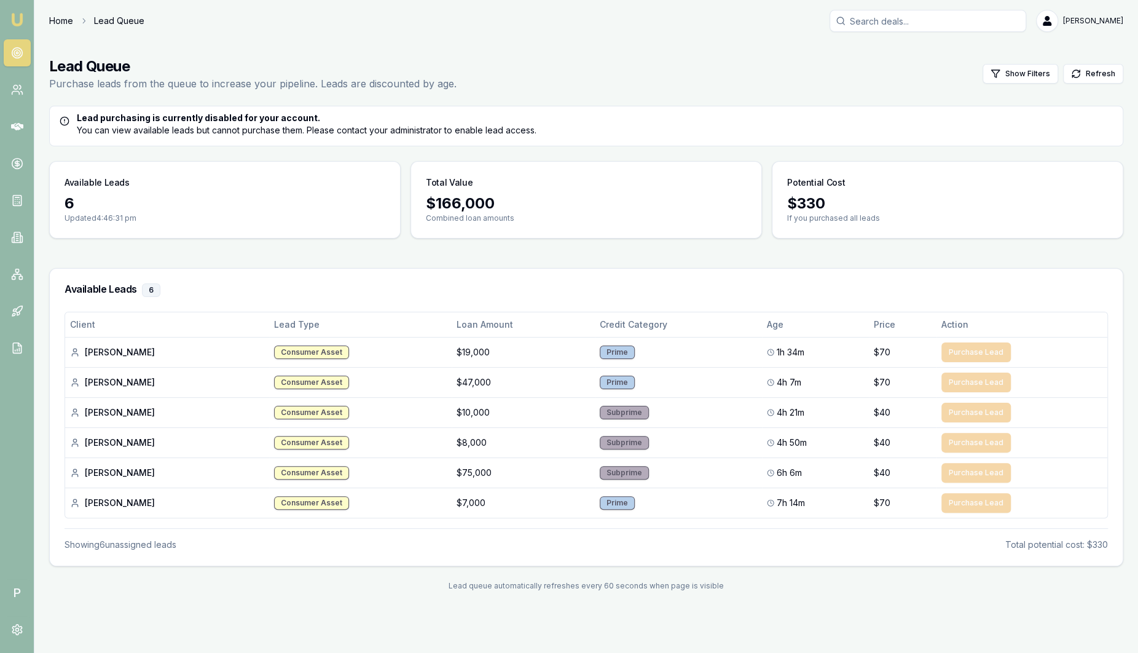
click at [63, 20] on link "Home" at bounding box center [61, 21] width 24 height 12
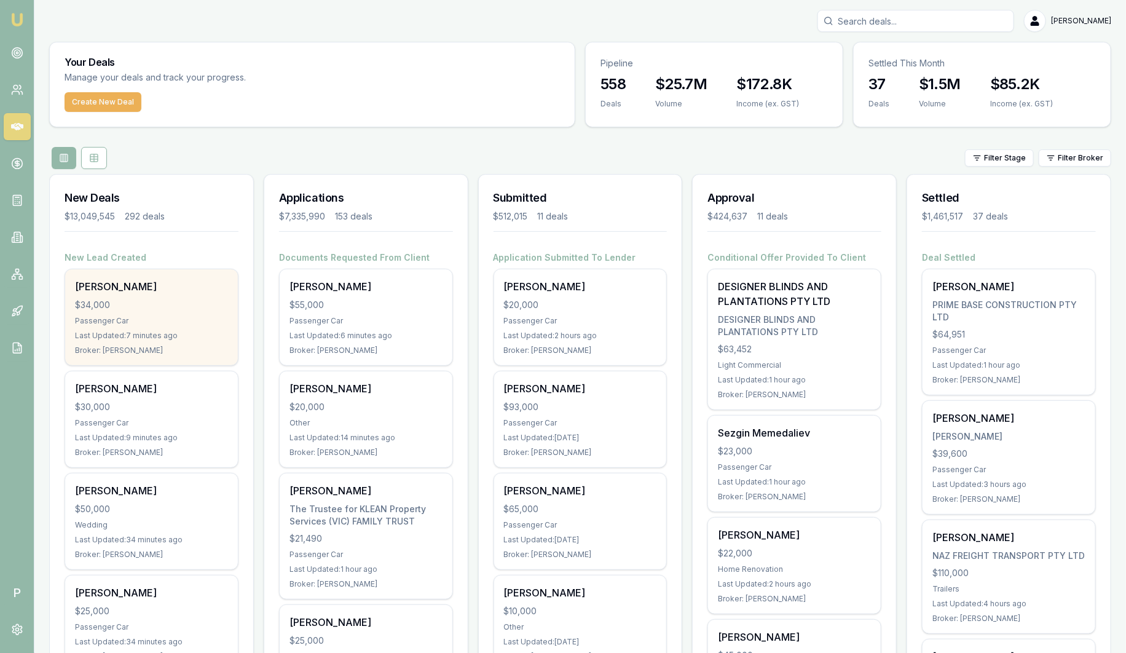
click at [118, 292] on div "[PERSON_NAME]" at bounding box center [151, 286] width 153 height 15
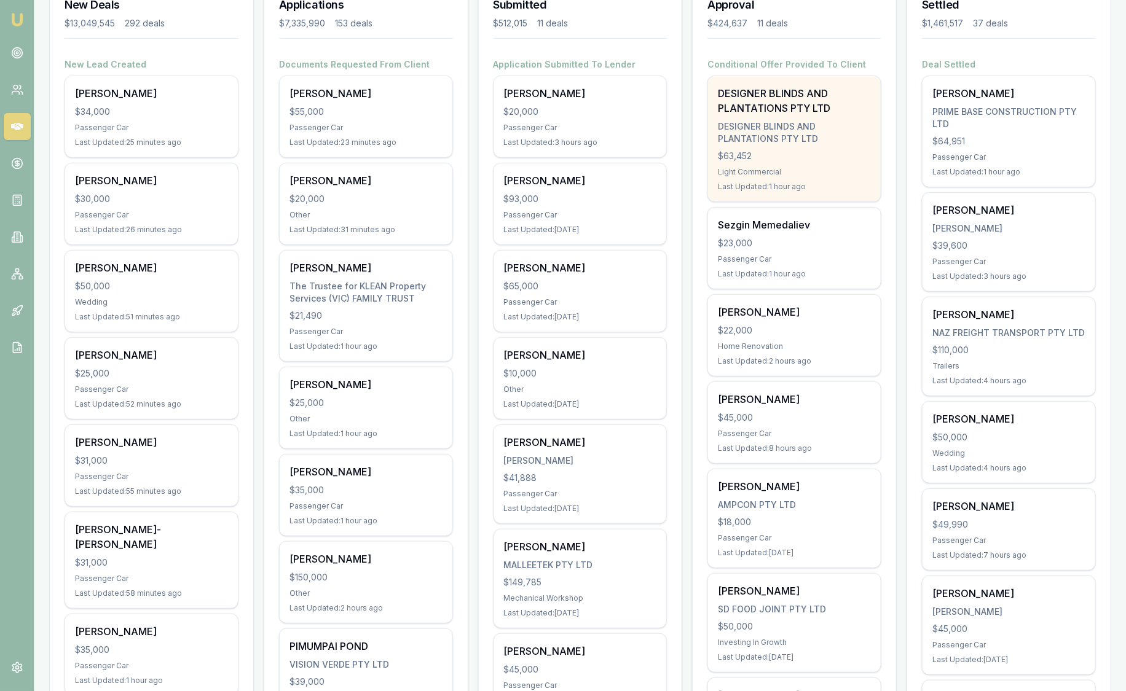
scroll to position [384, 0]
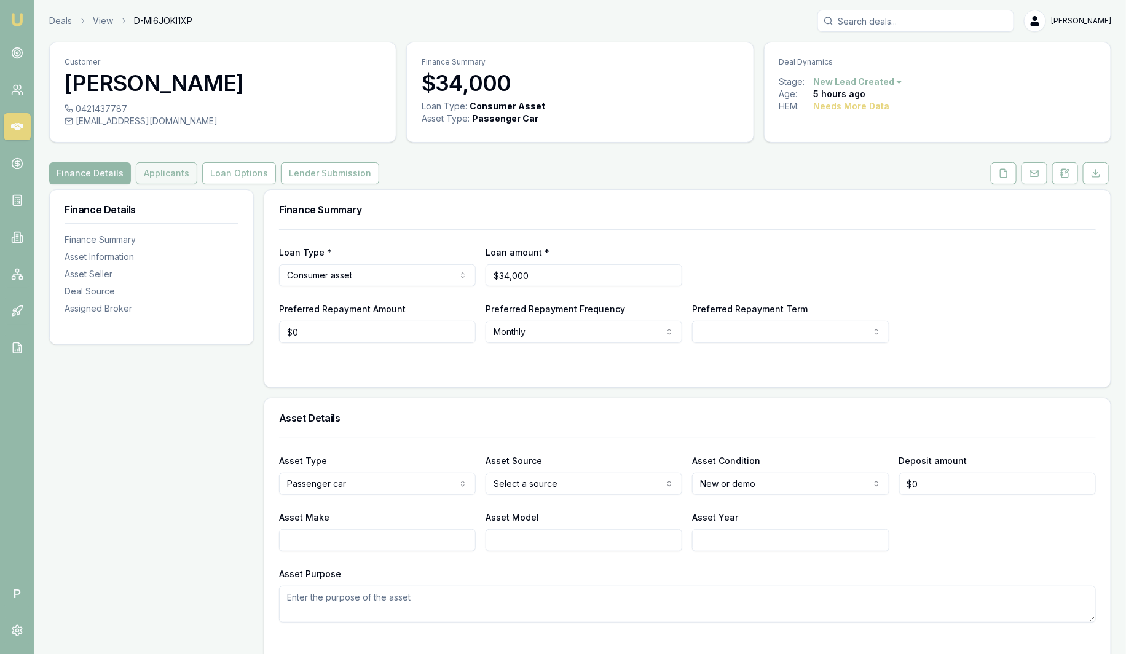
click at [159, 173] on button "Applicants" at bounding box center [166, 173] width 61 height 22
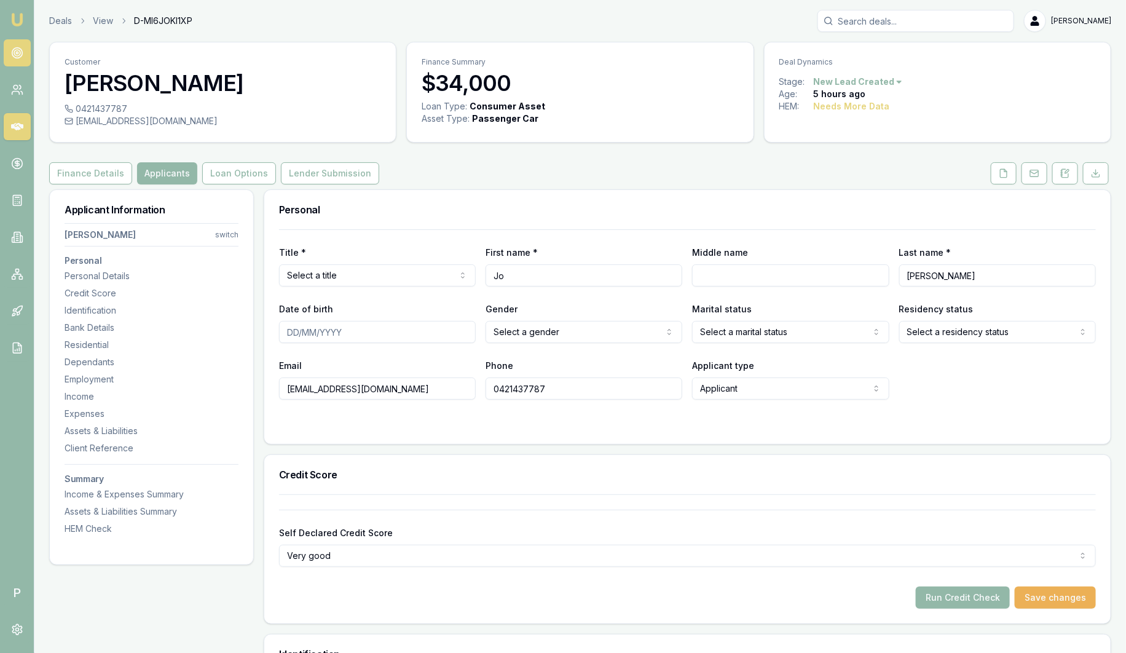
click at [14, 53] on icon at bounding box center [17, 53] width 12 height 12
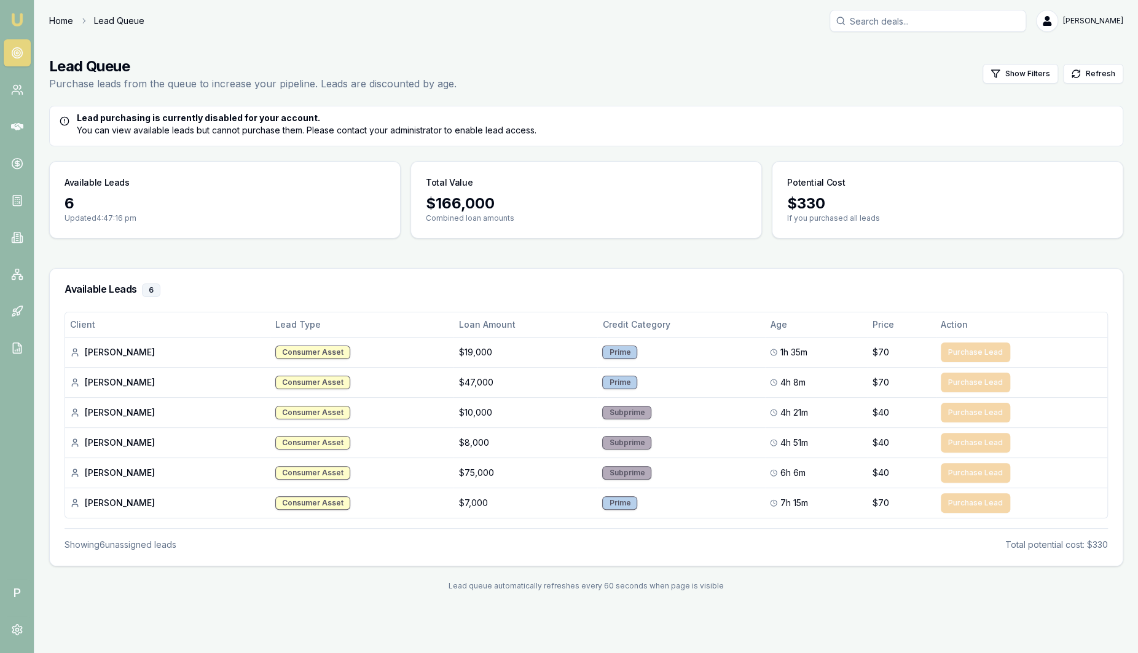
click at [66, 23] on link "Home" at bounding box center [61, 21] width 24 height 12
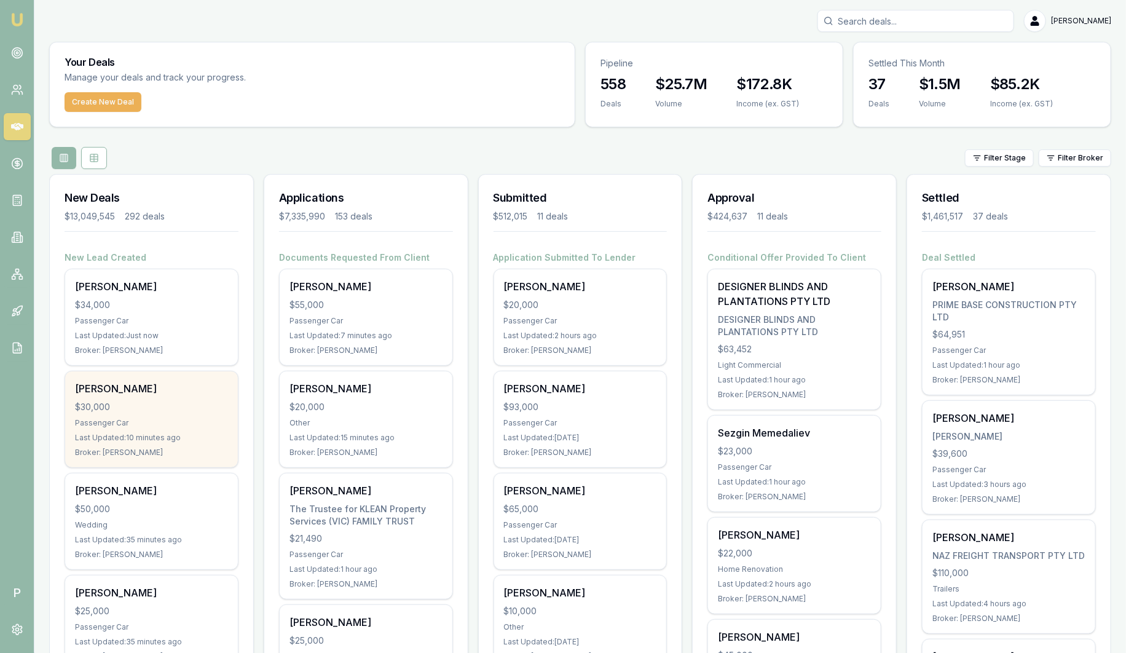
click at [147, 403] on div "$30,000" at bounding box center [151, 407] width 153 height 12
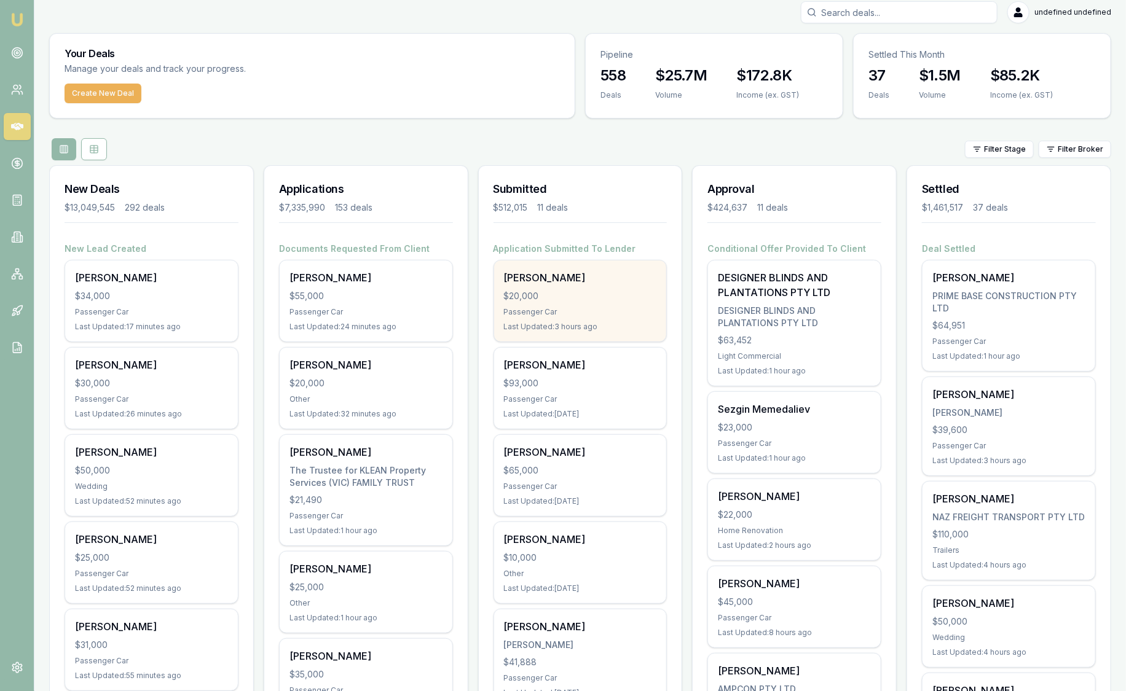
scroll to position [230, 0]
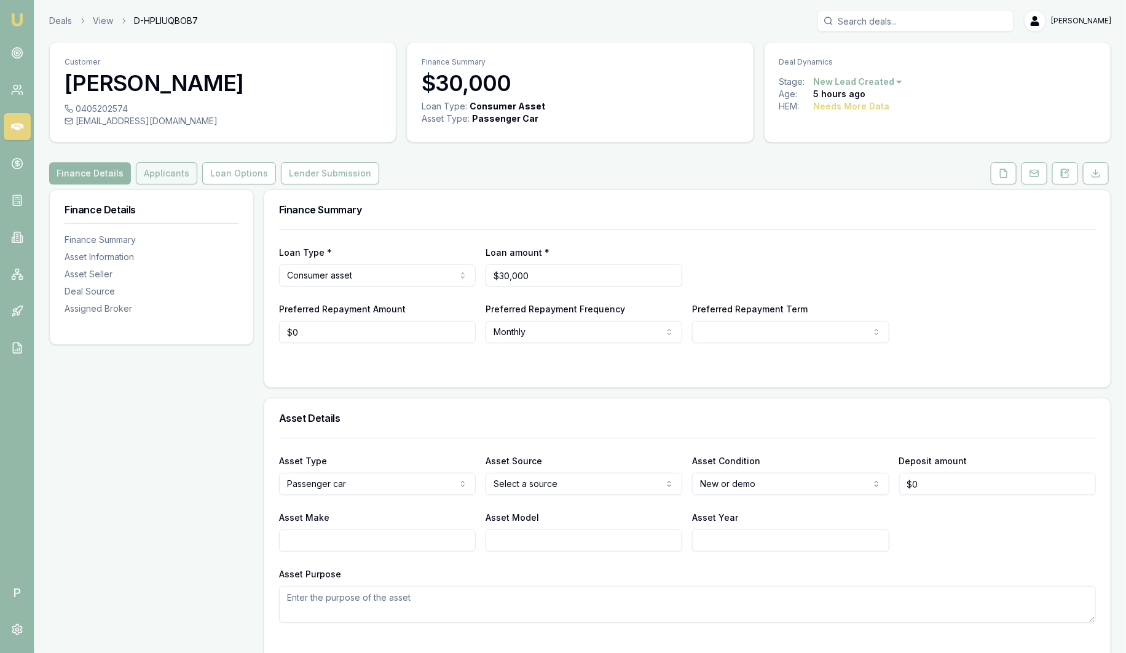
click at [176, 172] on button "Applicants" at bounding box center [166, 173] width 61 height 22
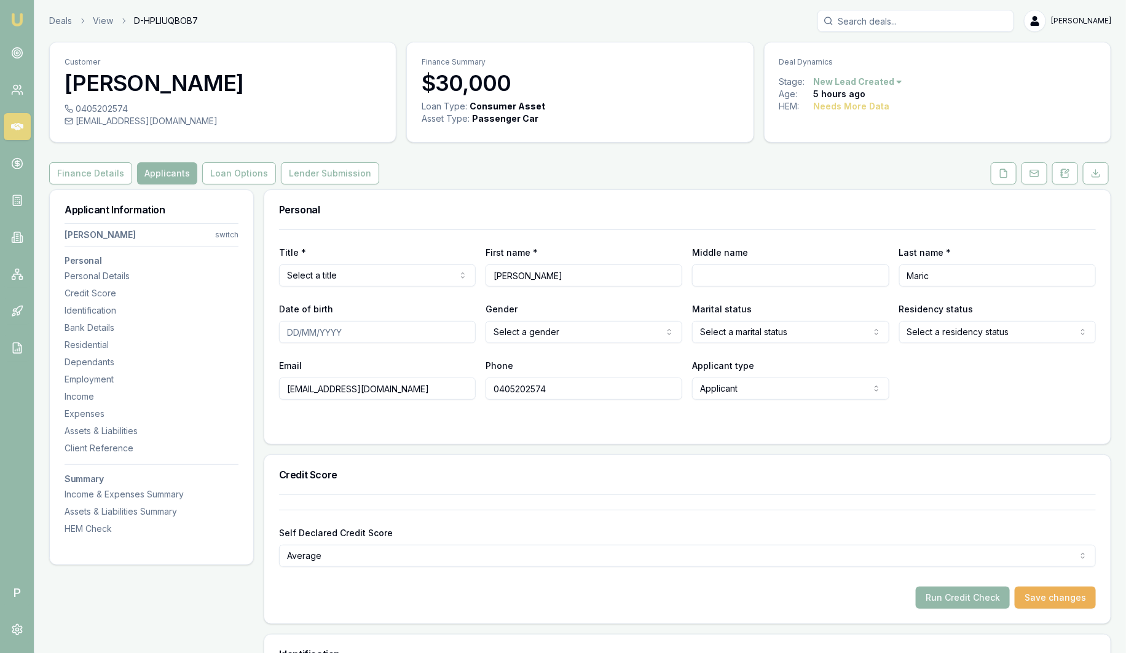
click at [17, 18] on img at bounding box center [17, 19] width 15 height 15
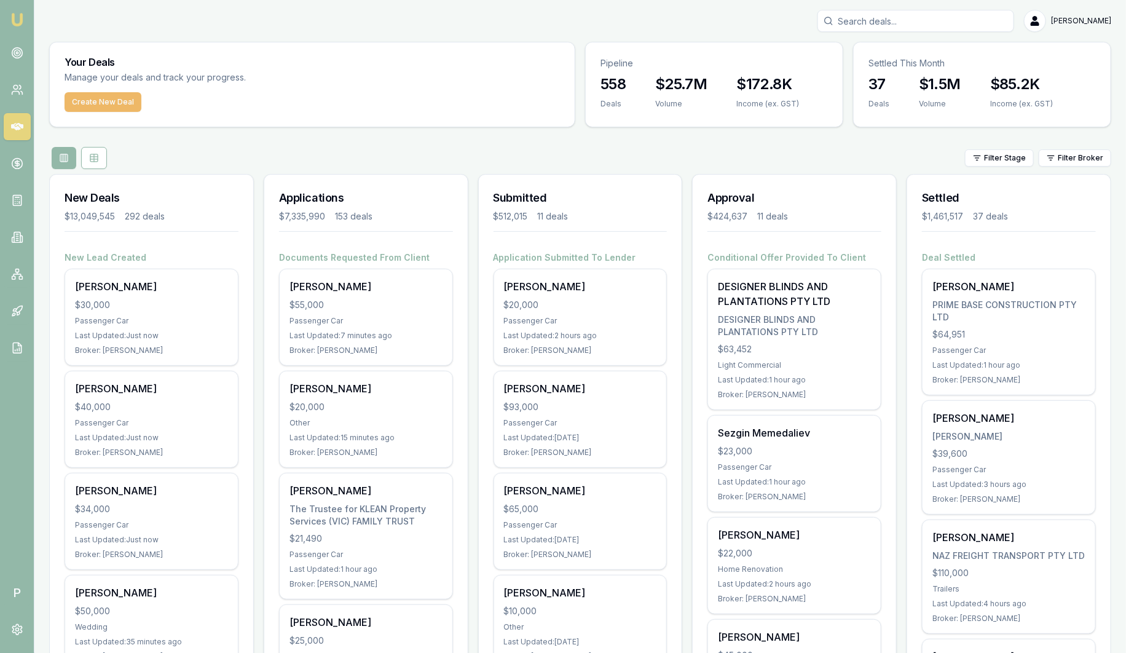
click at [112, 103] on button "Create New Deal" at bounding box center [103, 102] width 77 height 20
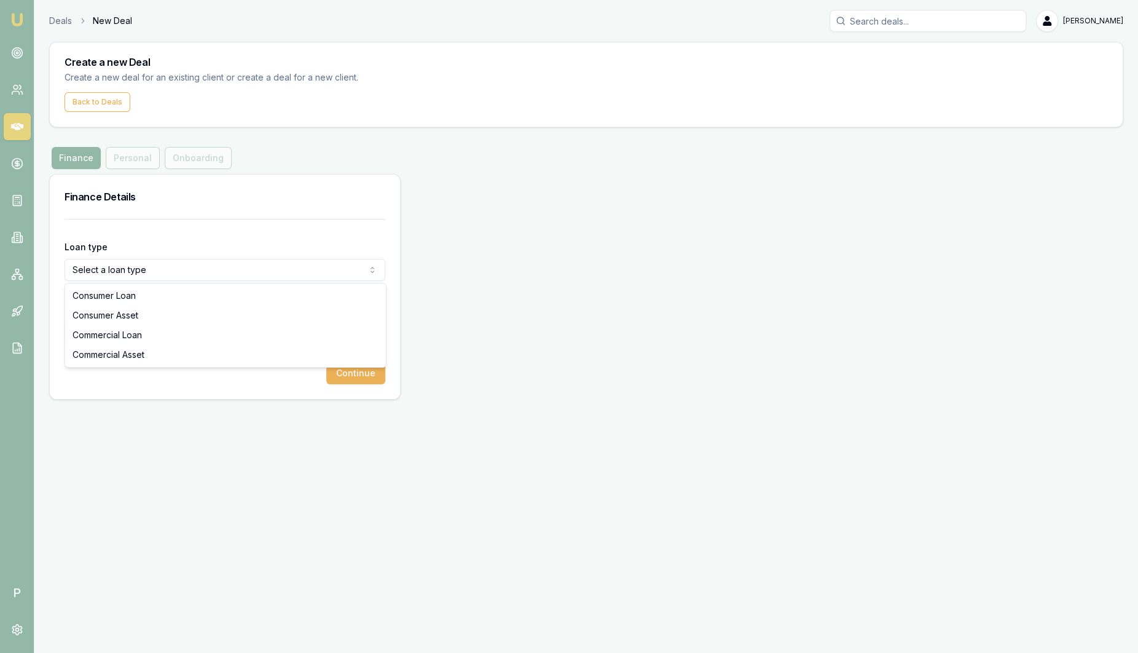
click at [200, 264] on html "Emu Broker P Deals New Deal Sam Crouch Toggle Menu Create a new Deal Create a n…" at bounding box center [569, 326] width 1138 height 653
select select "CONSUMER_ASSET"
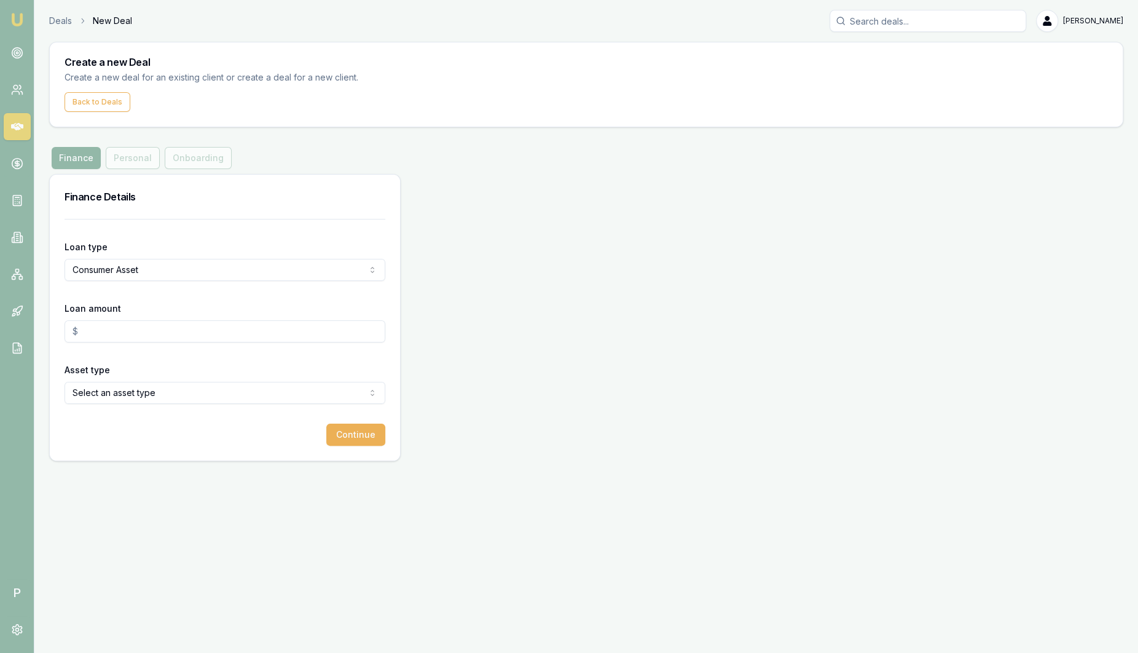
click at [112, 328] on input "Loan amount" at bounding box center [225, 331] width 321 height 22
type input "$25,000.00"
click at [145, 398] on html "Emu Broker P Deals New Deal Sam Crouch Toggle Menu Create a new Deal Create a n…" at bounding box center [569, 326] width 1138 height 653
click at [508, 526] on div "Emu Broker P Deals New Deal Sam Crouch Toggle Menu Create a new Deal Create a n…" at bounding box center [569, 326] width 1138 height 653
click at [620, 525] on div "Emu Broker P Deals New Deal Sam Crouch Toggle Menu Create a new Deal Create a n…" at bounding box center [569, 326] width 1138 height 653
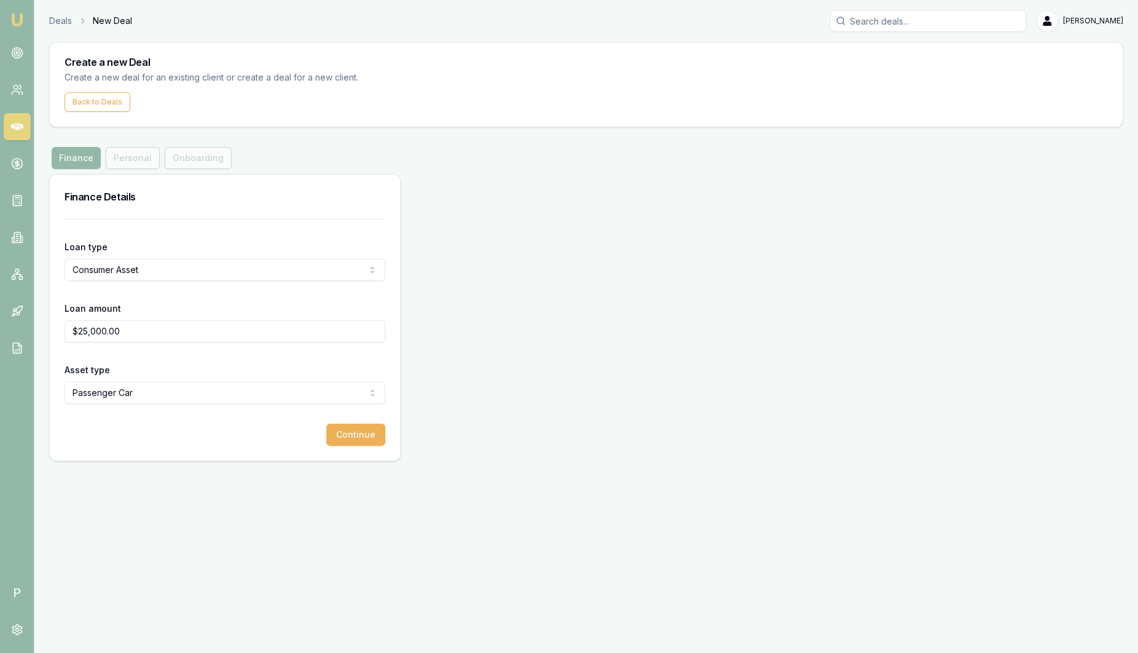
click at [133, 160] on div "Finance Personal Onboarding" at bounding box center [141, 158] width 185 height 22
click at [370, 432] on button "Continue" at bounding box center [355, 434] width 59 height 22
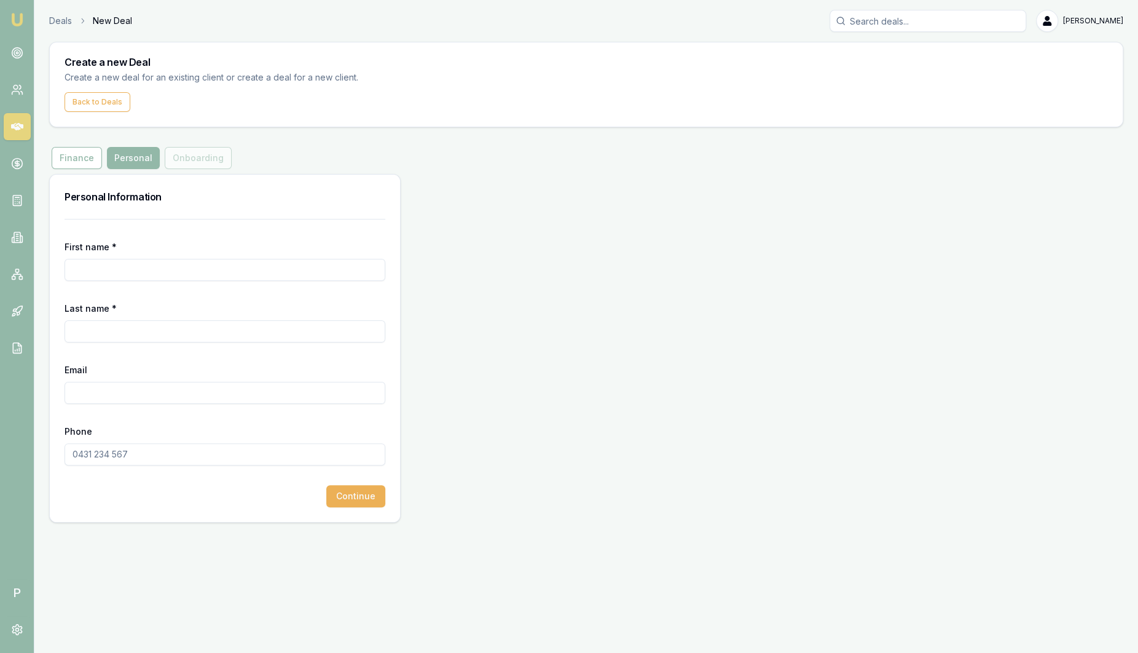
click at [224, 267] on input "First name *" at bounding box center [225, 270] width 321 height 22
click at [224, 234] on form "First name * Last name * Email Phone Continue" at bounding box center [225, 363] width 321 height 288
click at [200, 263] on input "First name *" at bounding box center [225, 270] width 321 height 22
type input "Santina Laura"
type input "Test"
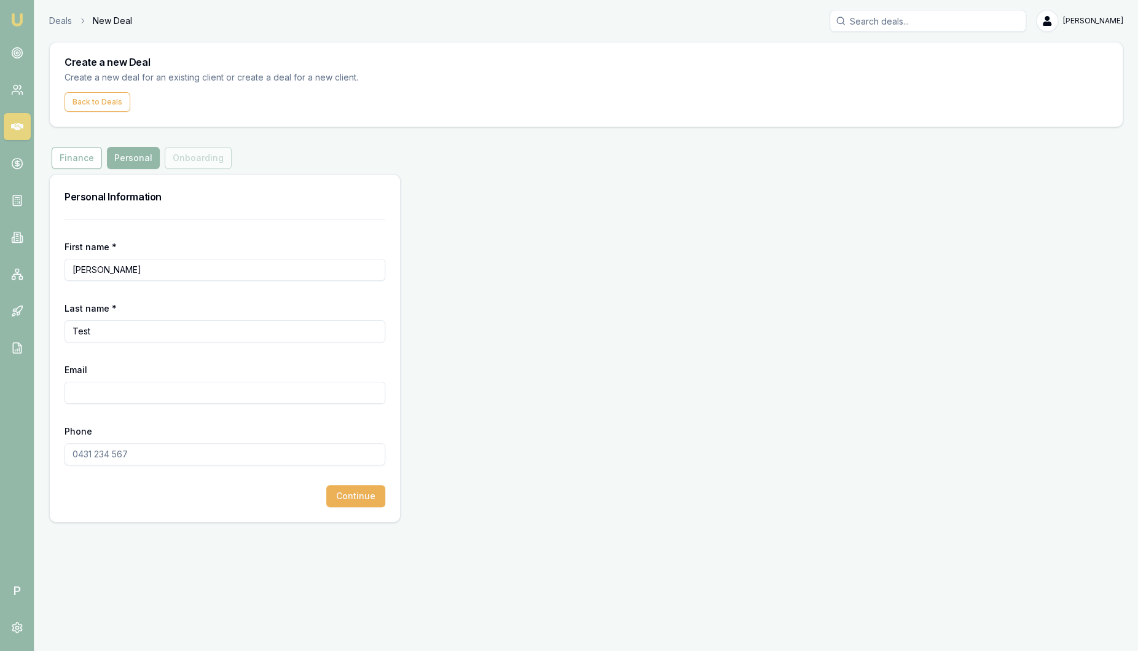
paste input "sam.crouch+8955031808@emumoney.com.au"
type input "sam.crouch+8955031808@emumoney.com.au"
type input "0367 687 687"
click at [375, 494] on button "Continue" at bounding box center [355, 496] width 59 height 22
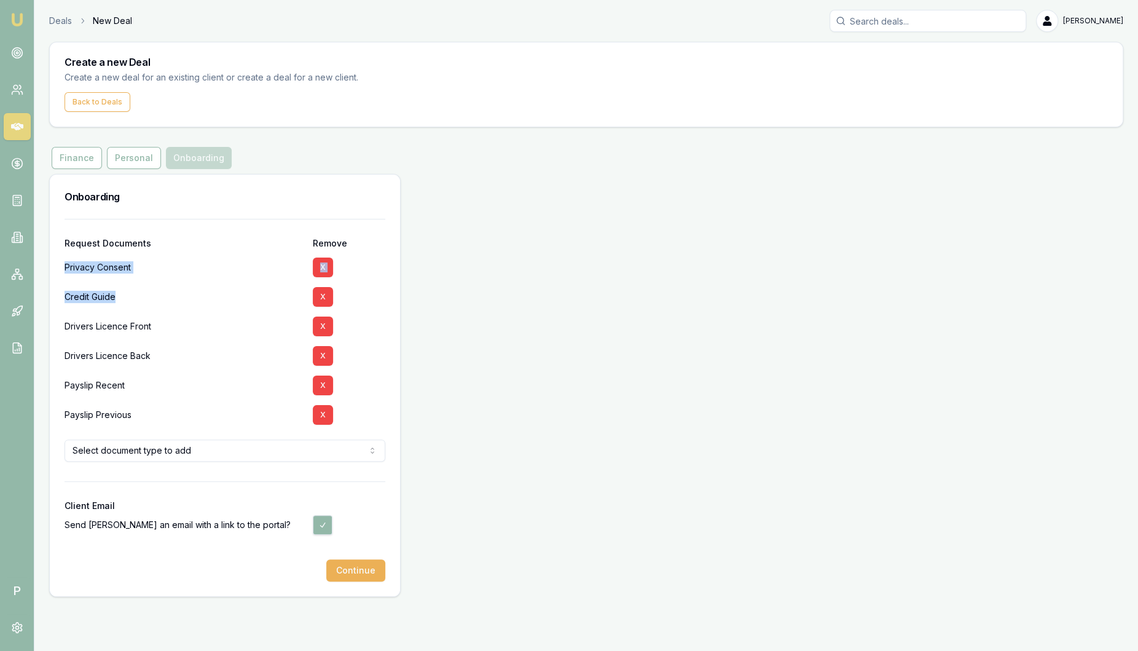
drag, startPoint x: 128, startPoint y: 296, endPoint x: 53, endPoint y: 268, distance: 79.3
click at [53, 268] on div "Request Documents Remove Privacy Consent X Credit Guide X Drivers Licence Front…" at bounding box center [225, 407] width 350 height 377
click at [275, 210] on div "Onboarding" at bounding box center [225, 196] width 350 height 44
drag, startPoint x: 62, startPoint y: 512, endPoint x: 139, endPoint y: 504, distance: 77.2
click at [139, 504] on div "Request Documents Remove Privacy Consent X Credit Guide X Drivers Licence Front…" at bounding box center [225, 407] width 350 height 377
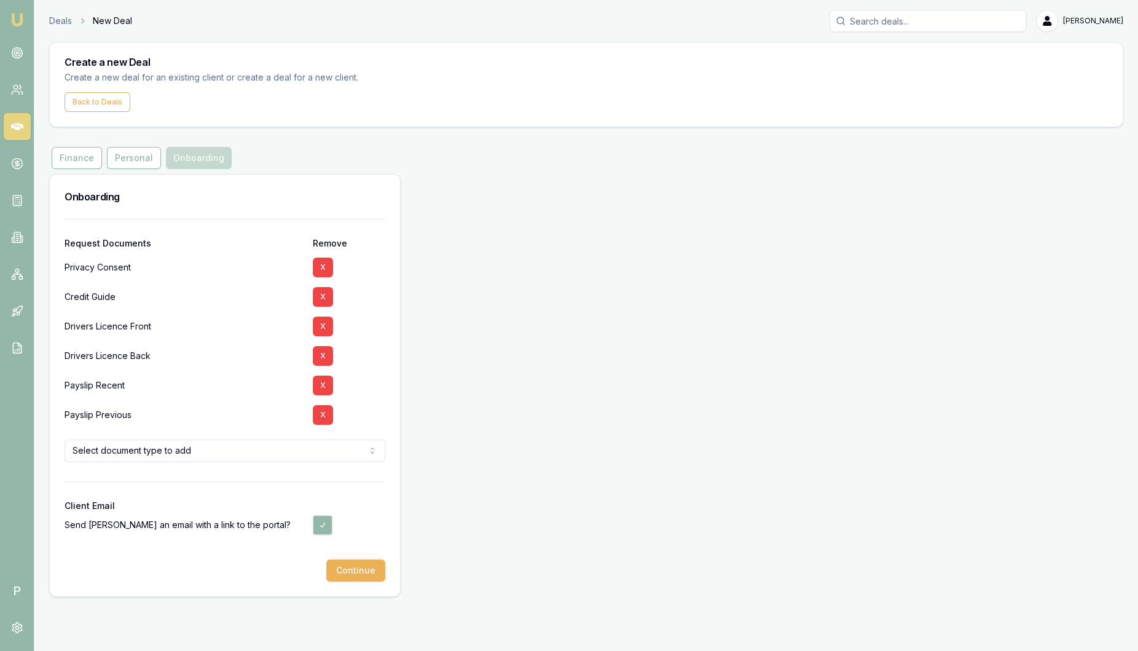
click at [327, 523] on button "button" at bounding box center [323, 525] width 20 height 20
click at [327, 527] on button "button" at bounding box center [323, 525] width 20 height 20
checkbox input "true"
click at [277, 452] on html "Emu Broker P Deals New Deal Sam Crouch Toggle Menu Create a new Deal Create a n…" at bounding box center [569, 325] width 1138 height 651
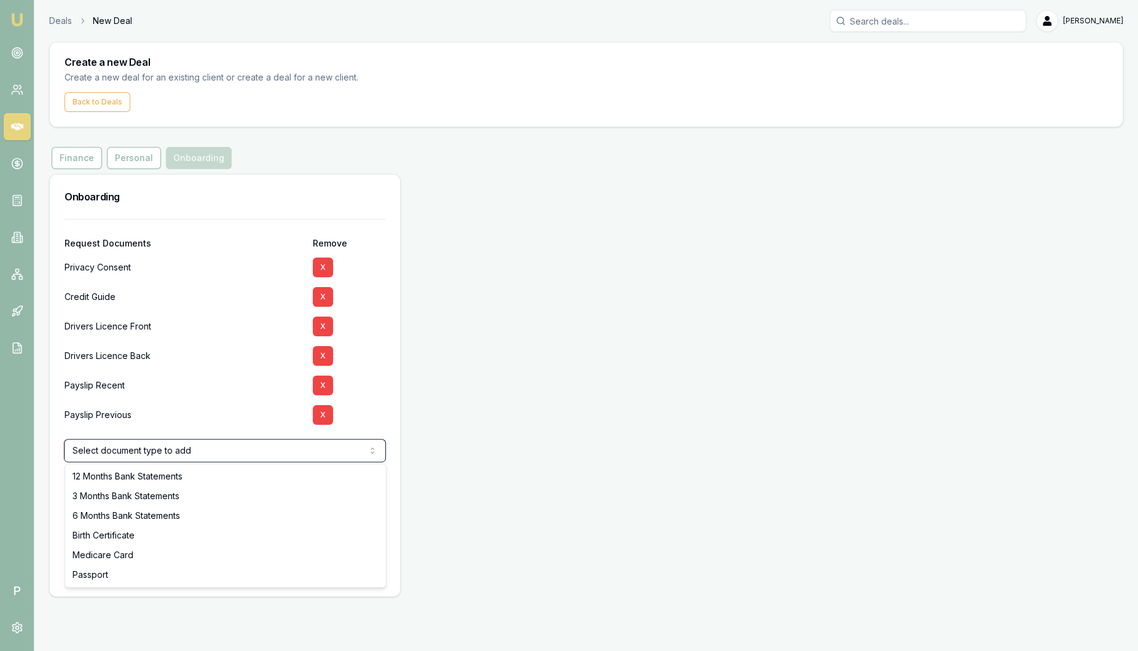
click at [190, 399] on html "Emu Broker P Deals New Deal Sam Crouch Toggle Menu Create a new Deal Create a n…" at bounding box center [569, 325] width 1138 height 651
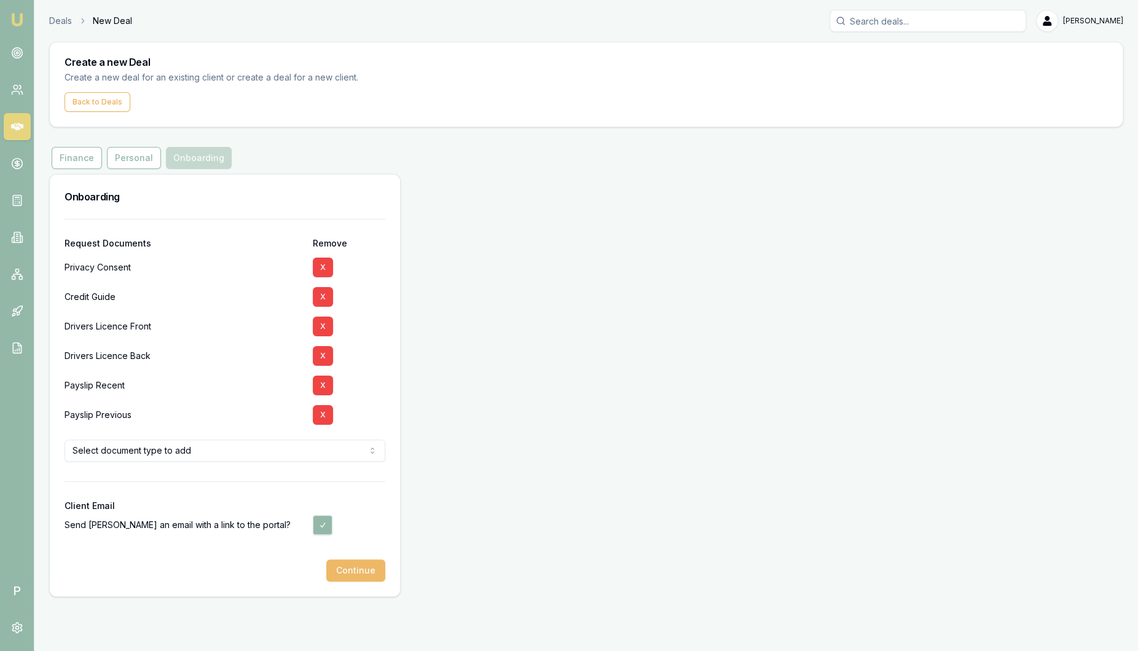
click at [359, 569] on button "Continue" at bounding box center [355, 570] width 59 height 22
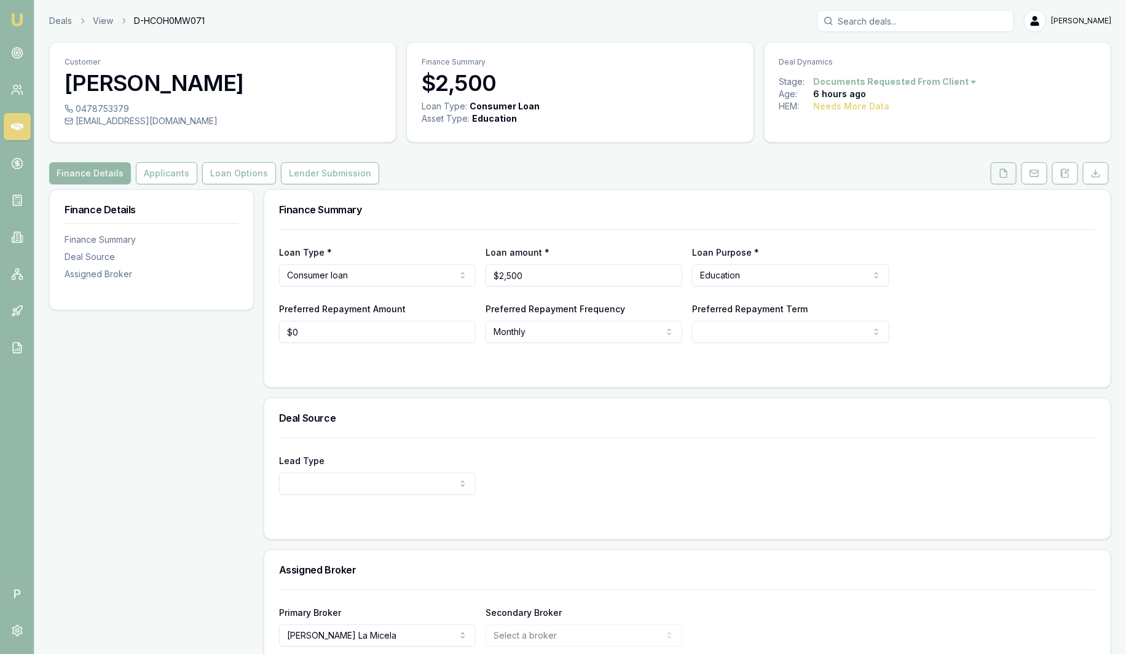
click at [1011, 170] on button at bounding box center [1003, 173] width 26 height 22
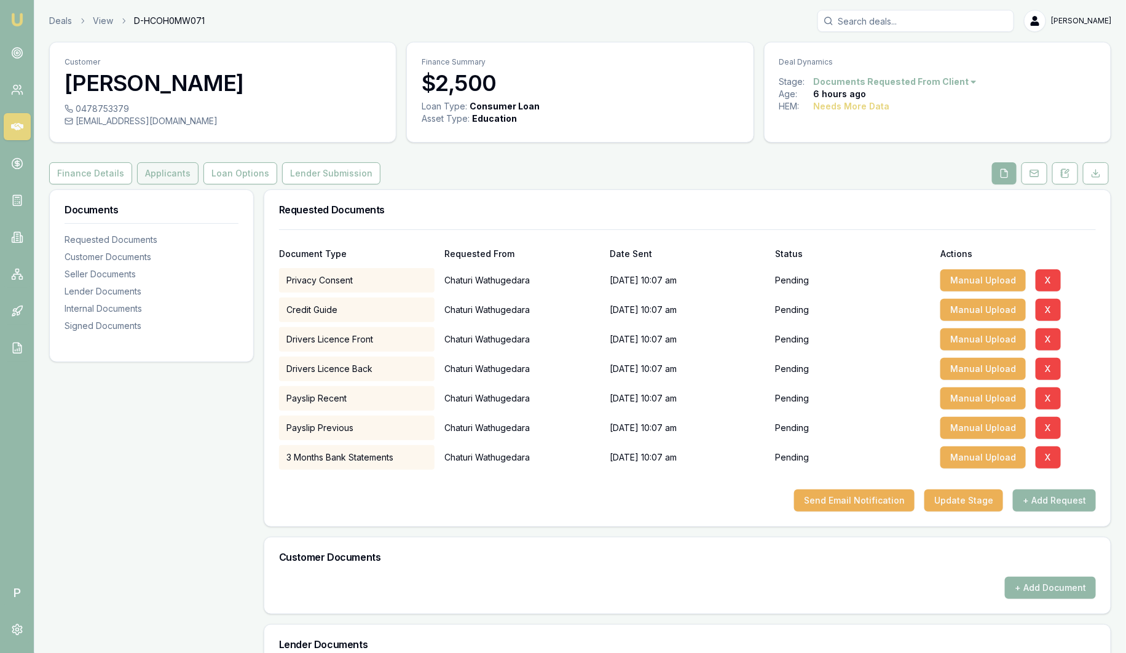
click at [157, 176] on button "Applicants" at bounding box center [167, 173] width 61 height 22
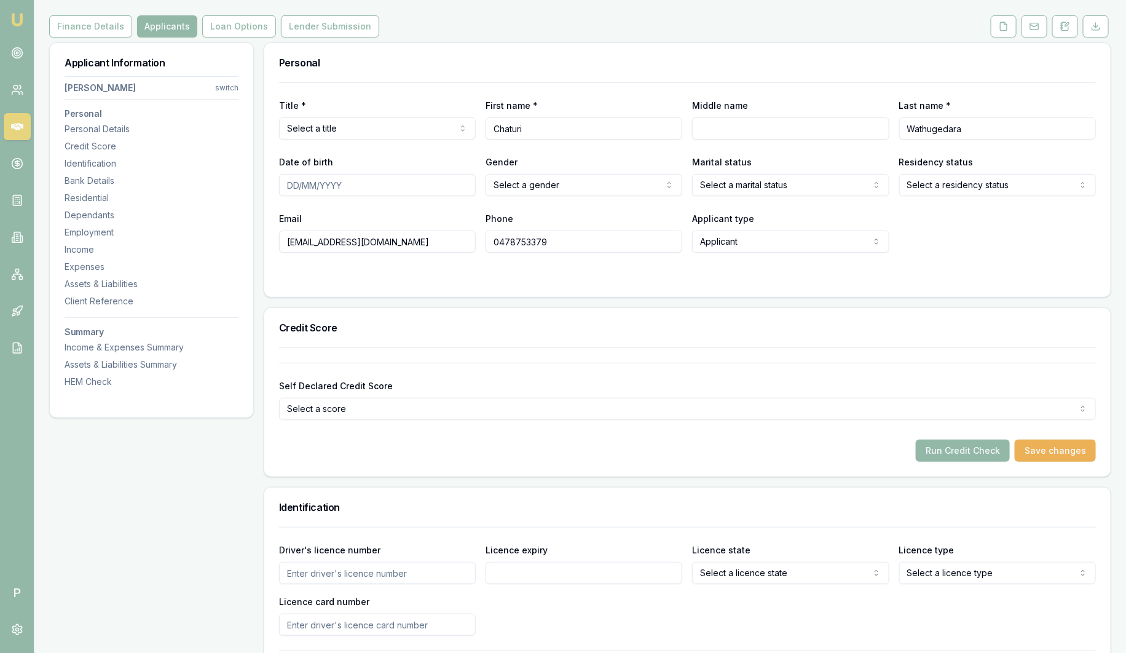
scroll to position [153, 0]
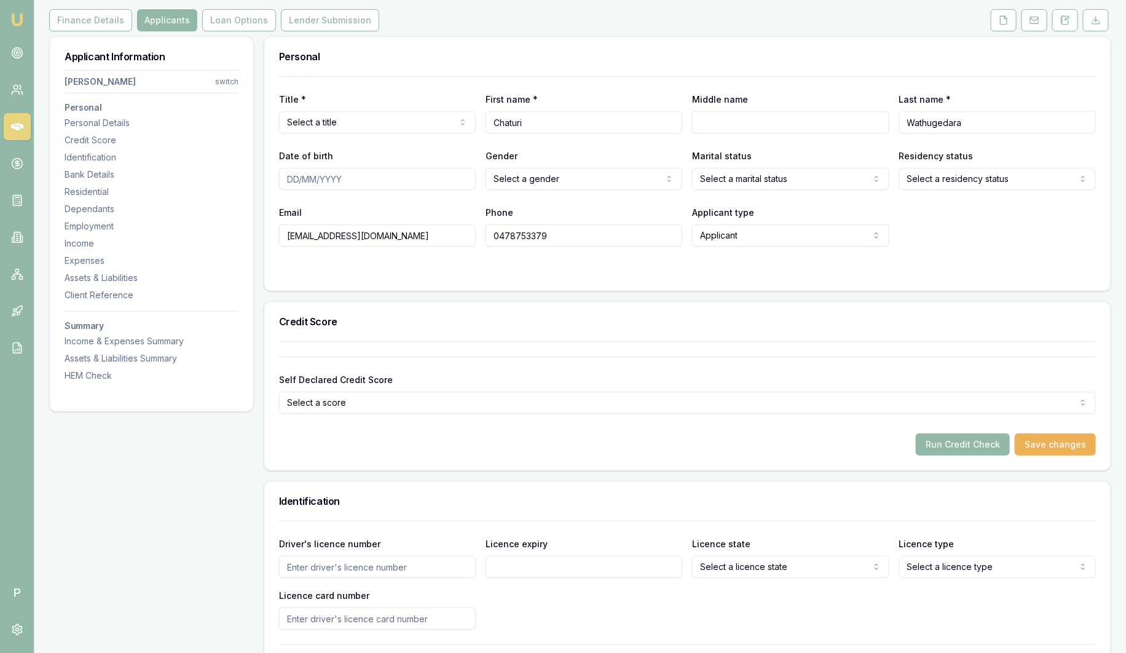
click at [707, 436] on div "Run Credit Check Save changes" at bounding box center [687, 444] width 817 height 22
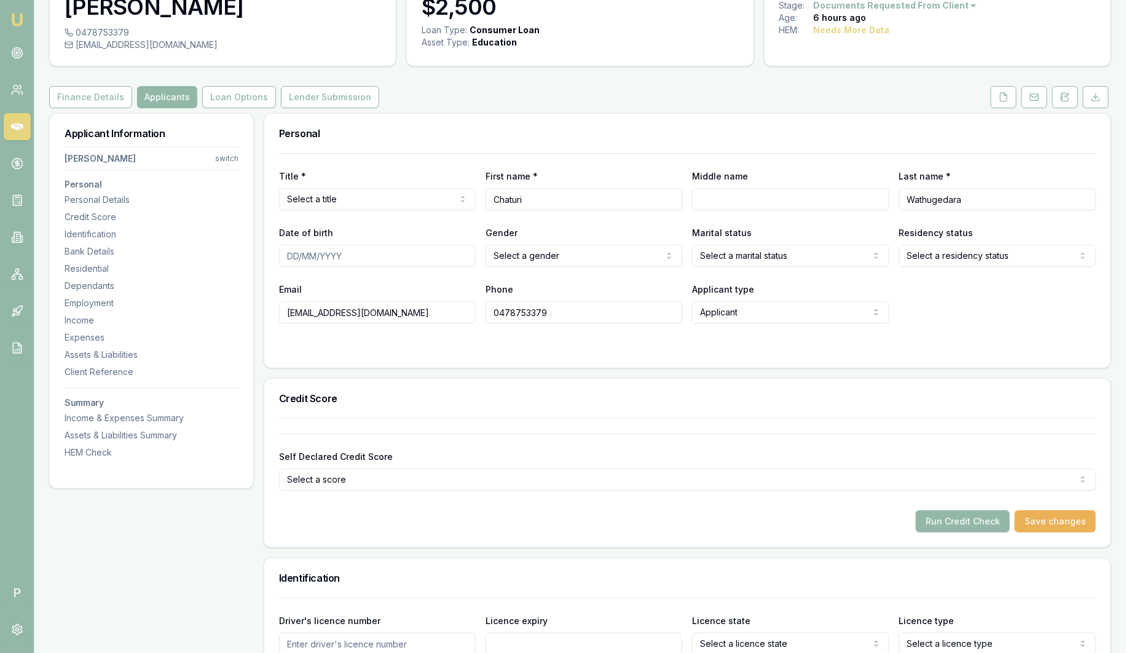
click at [558, 519] on div "Run Credit Check Save changes" at bounding box center [687, 521] width 817 height 22
click at [1011, 86] on button at bounding box center [1003, 97] width 26 height 22
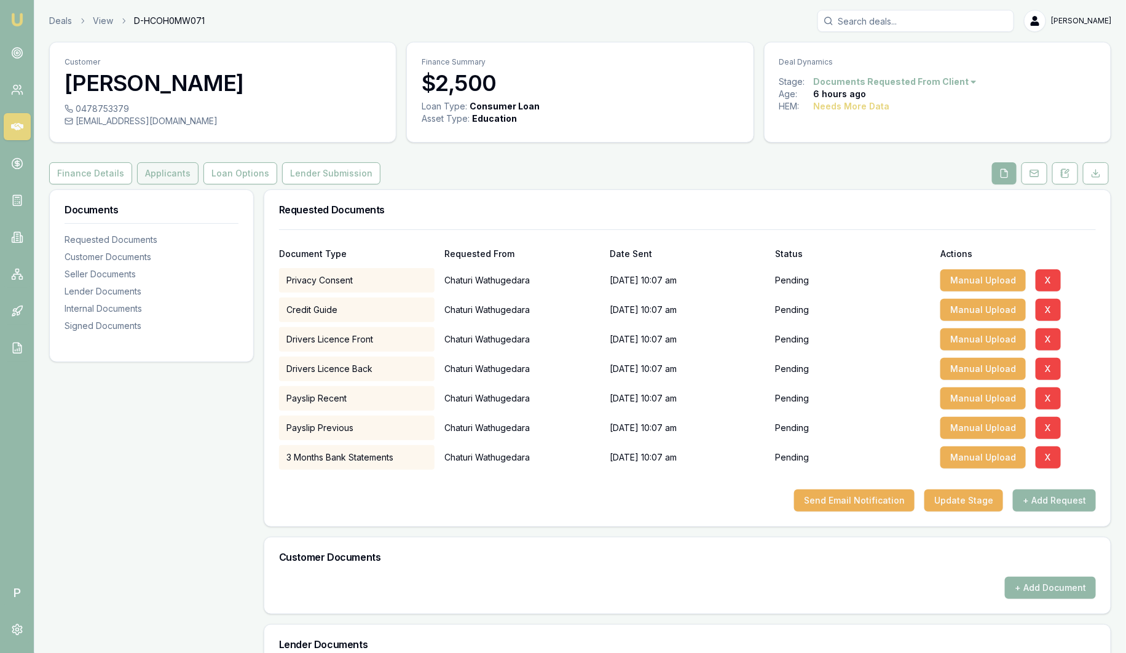
click at [174, 176] on button "Applicants" at bounding box center [167, 173] width 61 height 22
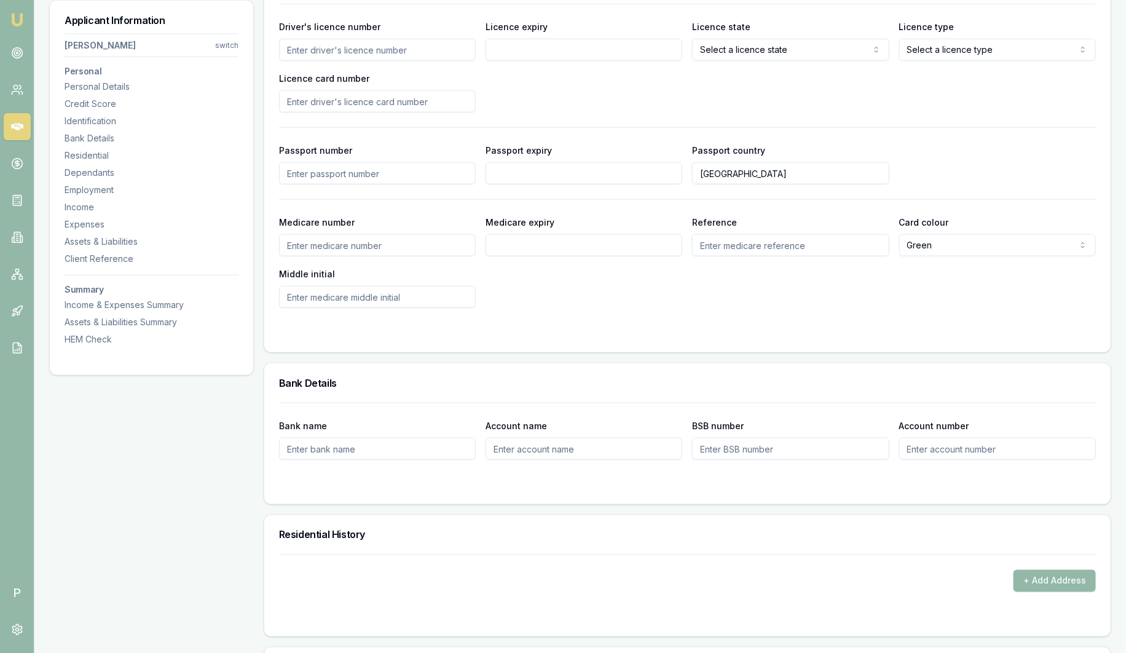
scroll to position [691, 0]
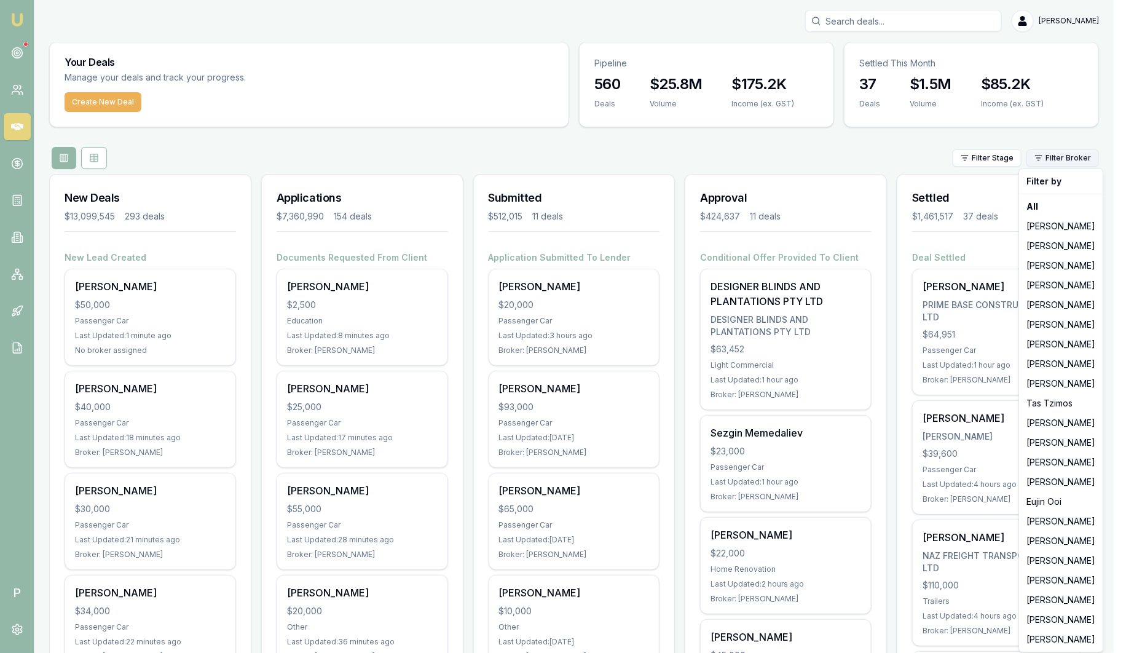
click at [1094, 154] on html "Emu Broker P [PERSON_NAME] Toggle Menu Your Deals Manage your deals and track y…" at bounding box center [563, 326] width 1126 height 653
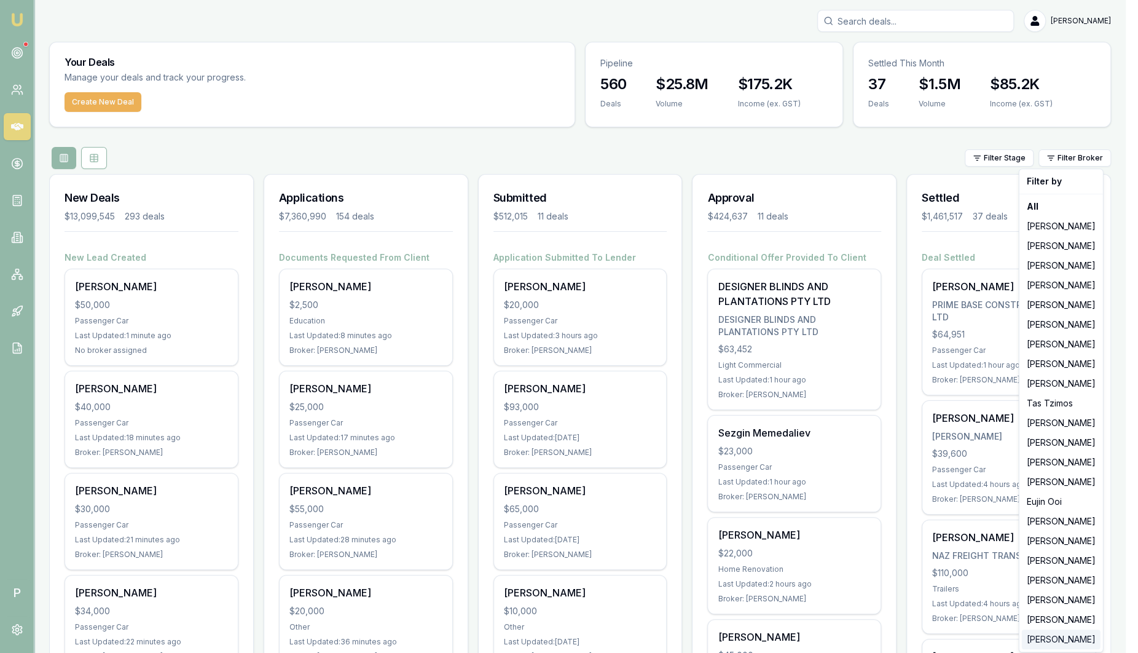
click at [1070, 638] on div "Laura La Micela" at bounding box center [1061, 639] width 79 height 20
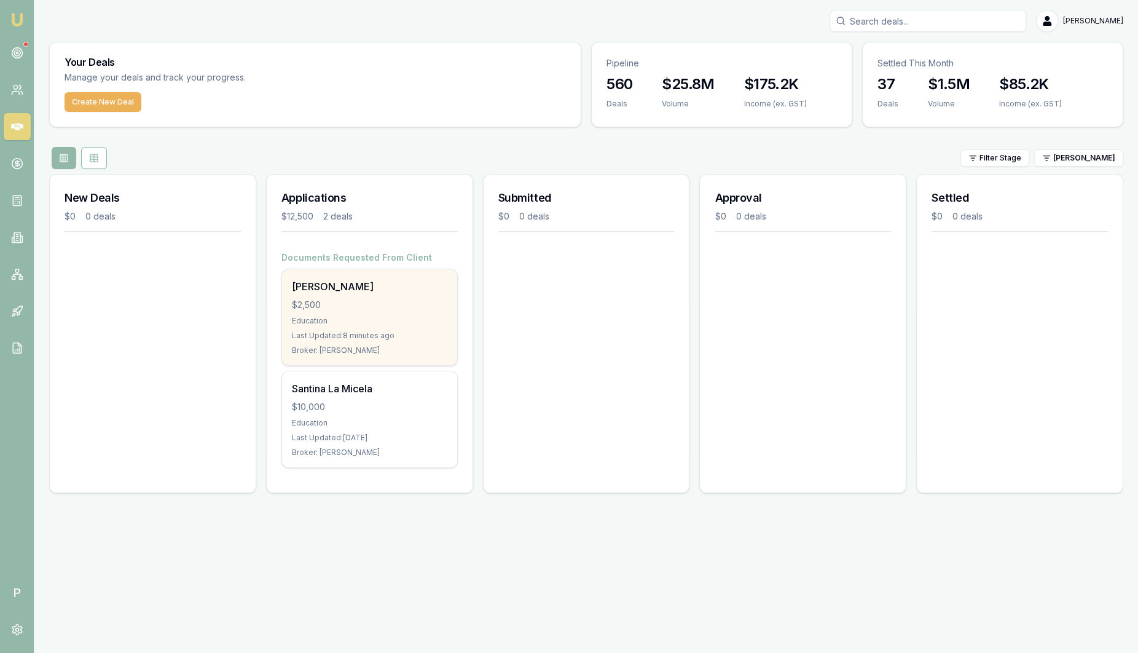
click at [396, 313] on div "Chaturi Wathugedara $2,500 Education Last Updated: 8 minutes ago Broker: Laura …" at bounding box center [369, 317] width 175 height 96
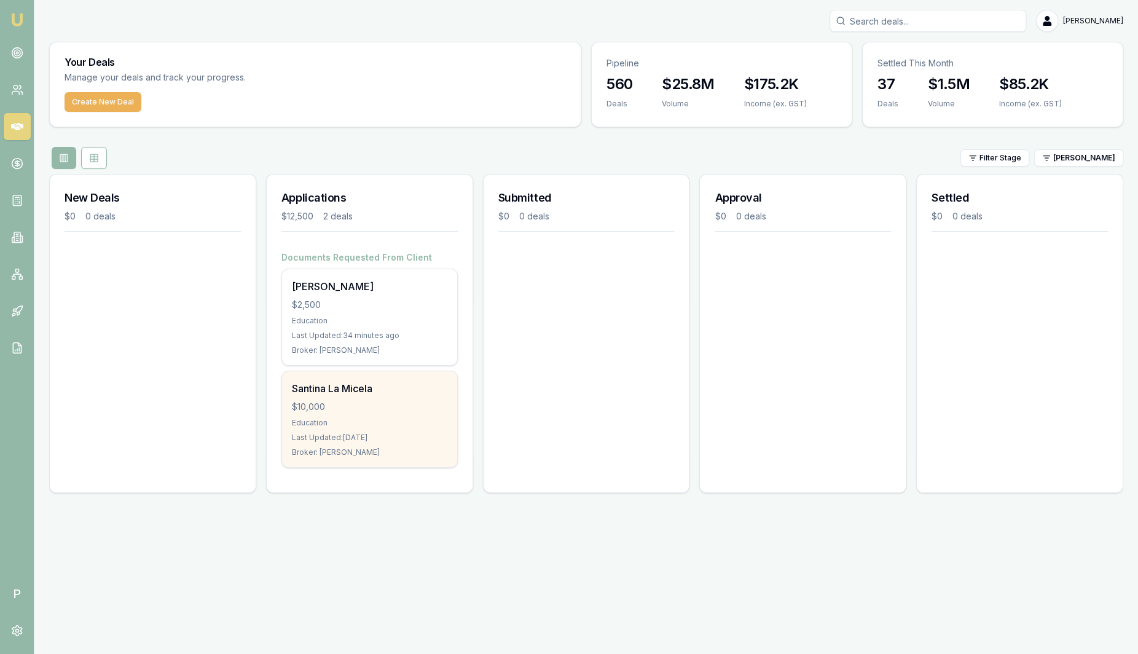
click at [412, 415] on div "Santina La Micela $10,000 Education Last Updated: 5 days ago Broker: Laura La M…" at bounding box center [369, 419] width 175 height 96
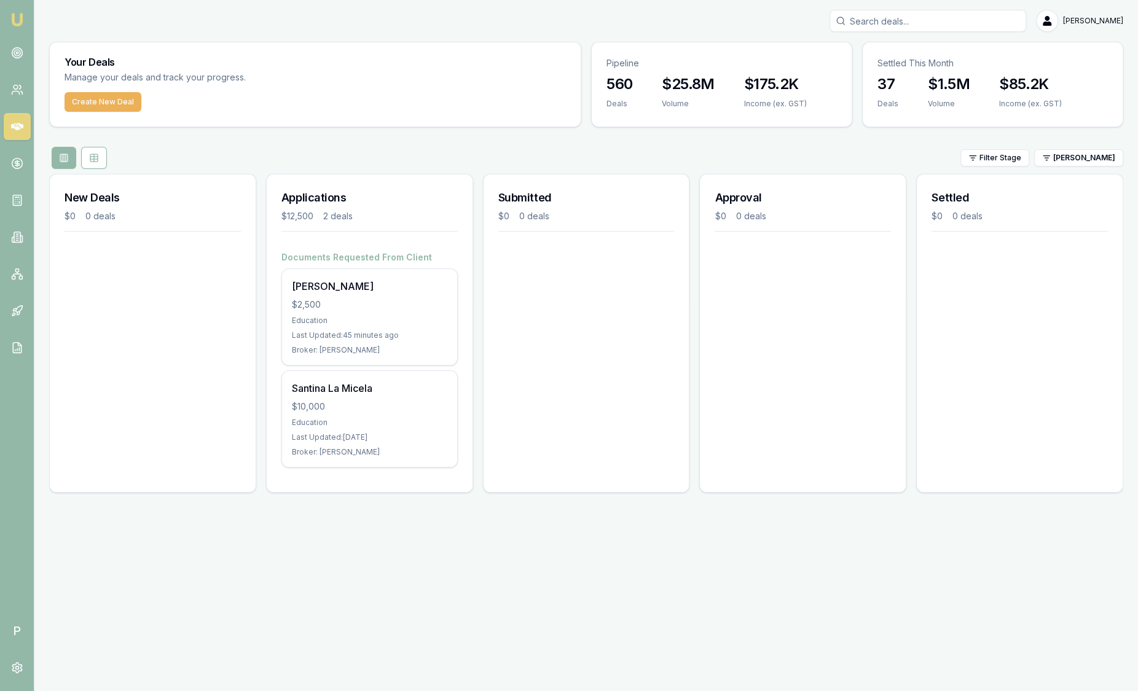
click at [23, 20] on img at bounding box center [17, 19] width 15 height 15
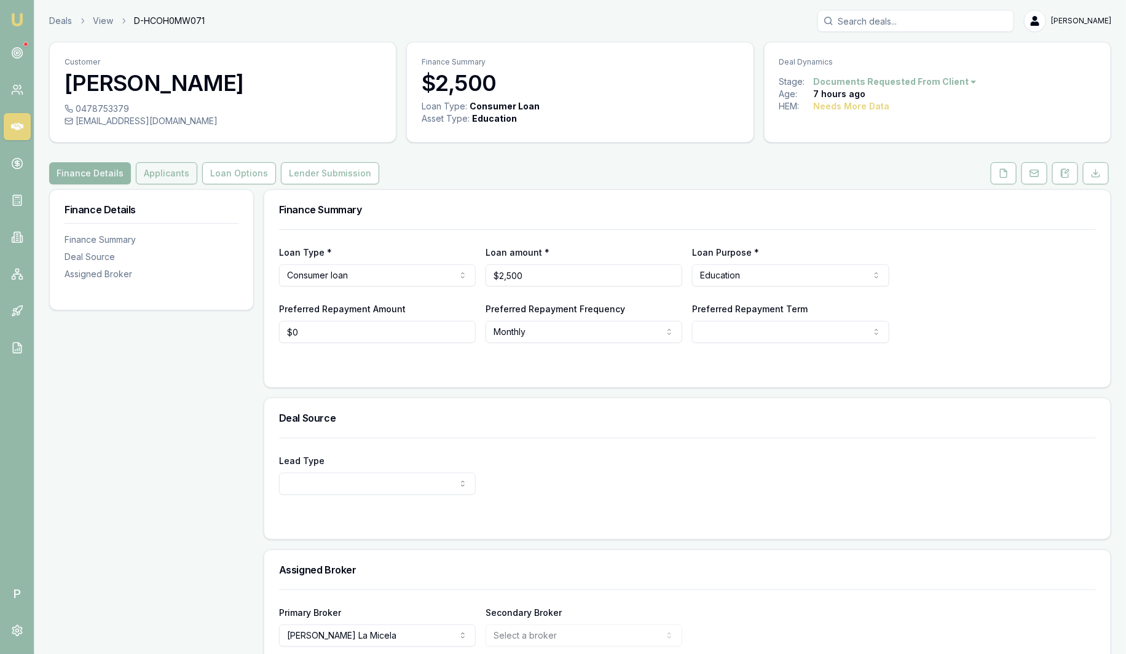
click at [168, 176] on button "Applicants" at bounding box center [166, 173] width 61 height 22
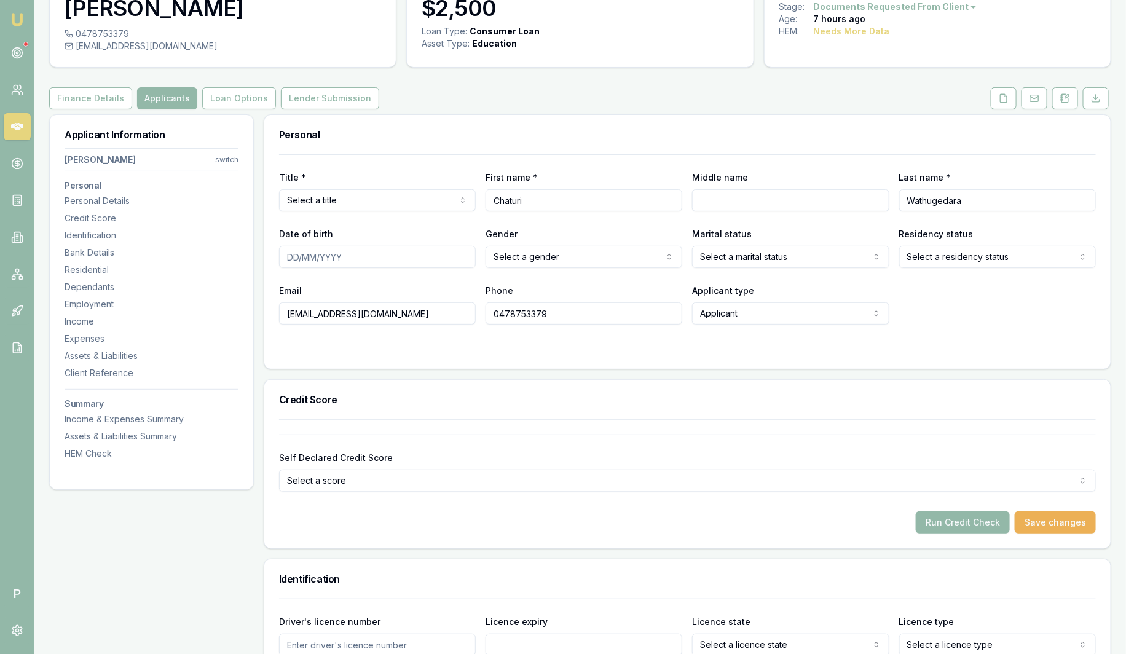
scroll to position [76, 0]
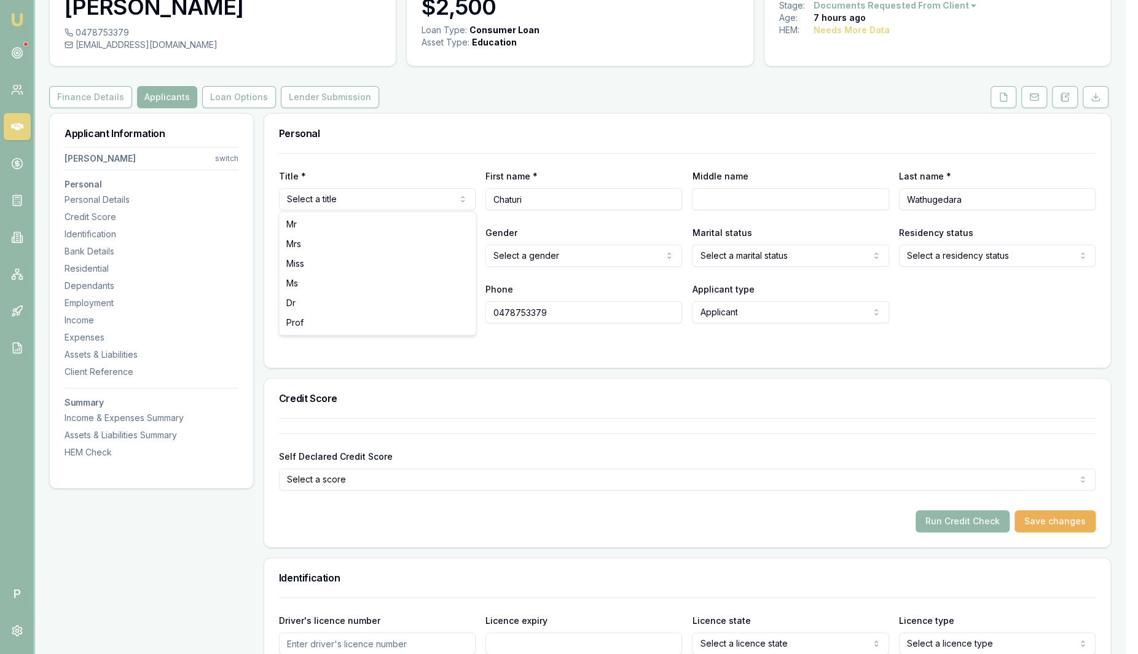
click at [385, 203] on html "Emu Broker P Deals View D-HCOH0MW071 Sam Crouch Toggle Menu Customer Chaturi Wa…" at bounding box center [569, 251] width 1138 height 654
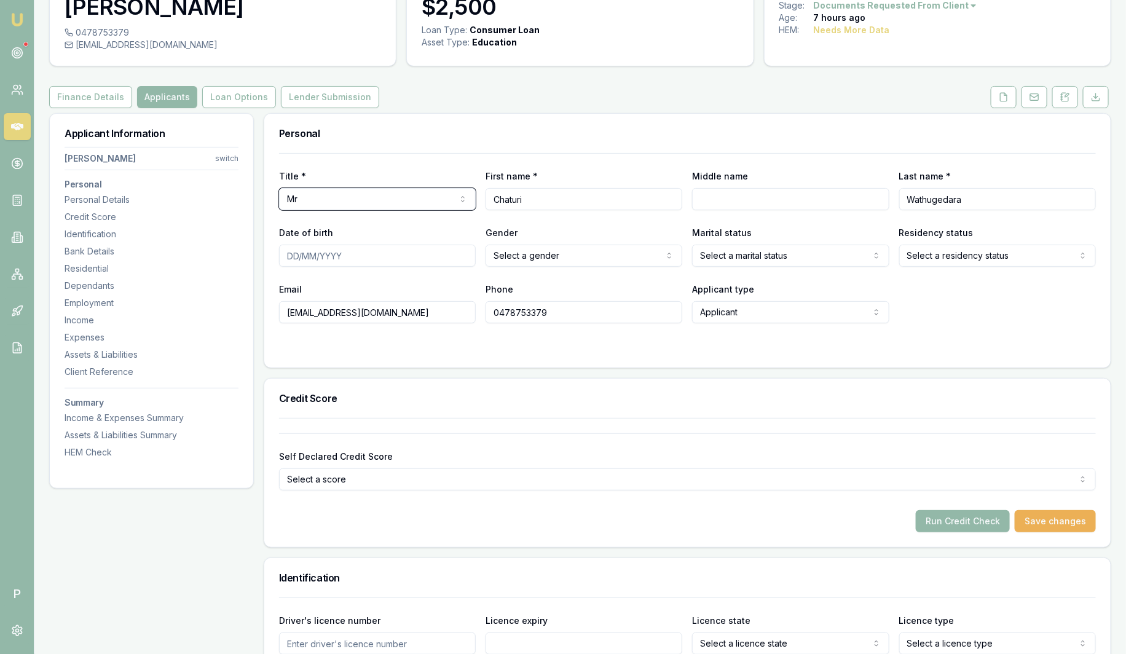
scroll to position [153, 0]
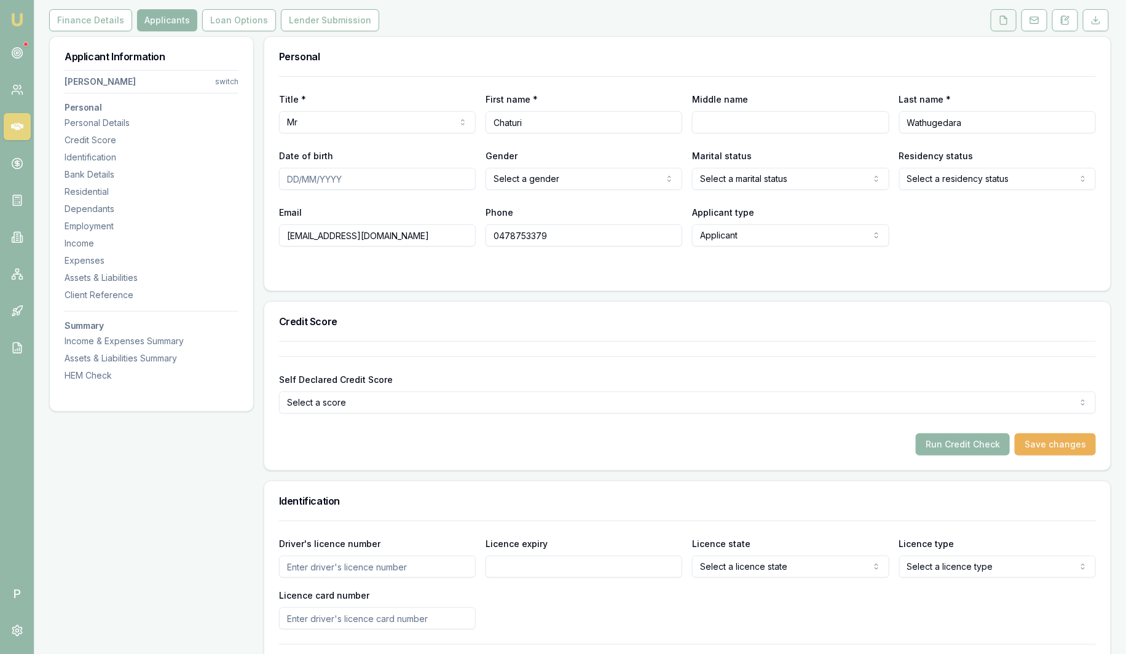
click at [999, 26] on button at bounding box center [1003, 20] width 26 height 22
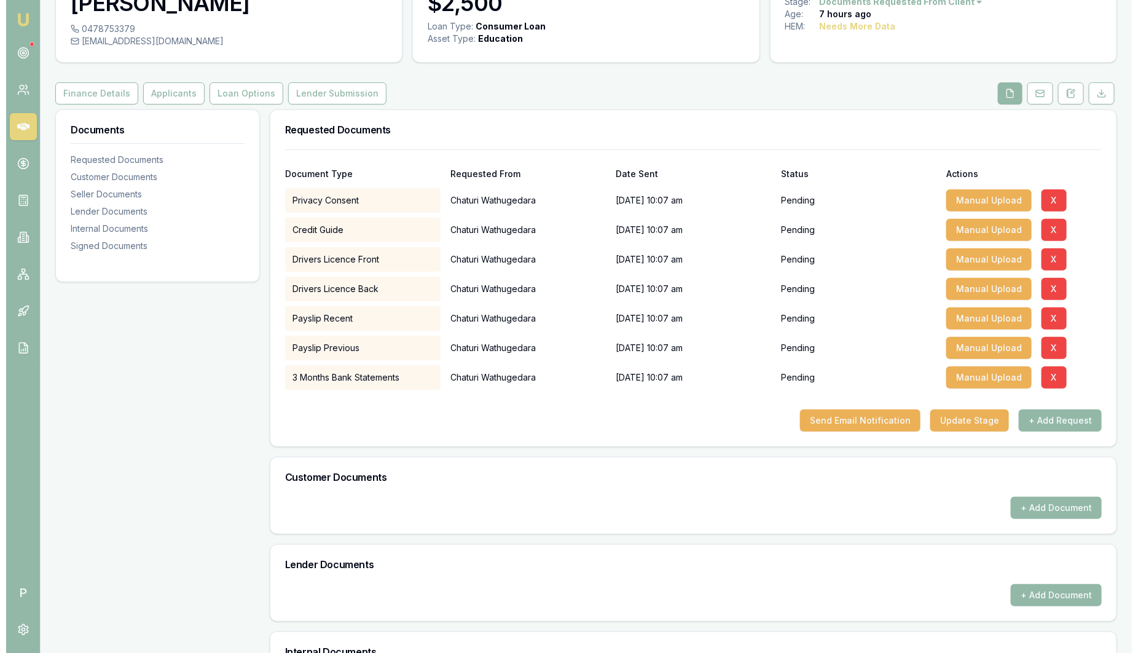
scroll to position [153, 0]
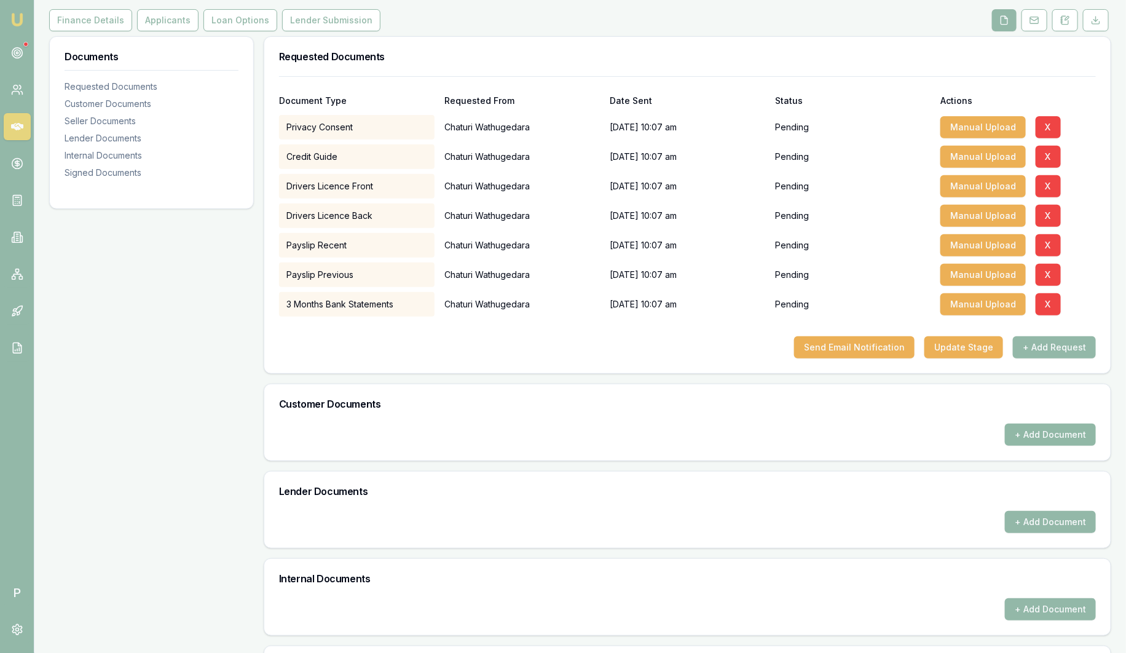
click at [1068, 430] on button "+ Add Document" at bounding box center [1050, 434] width 91 height 22
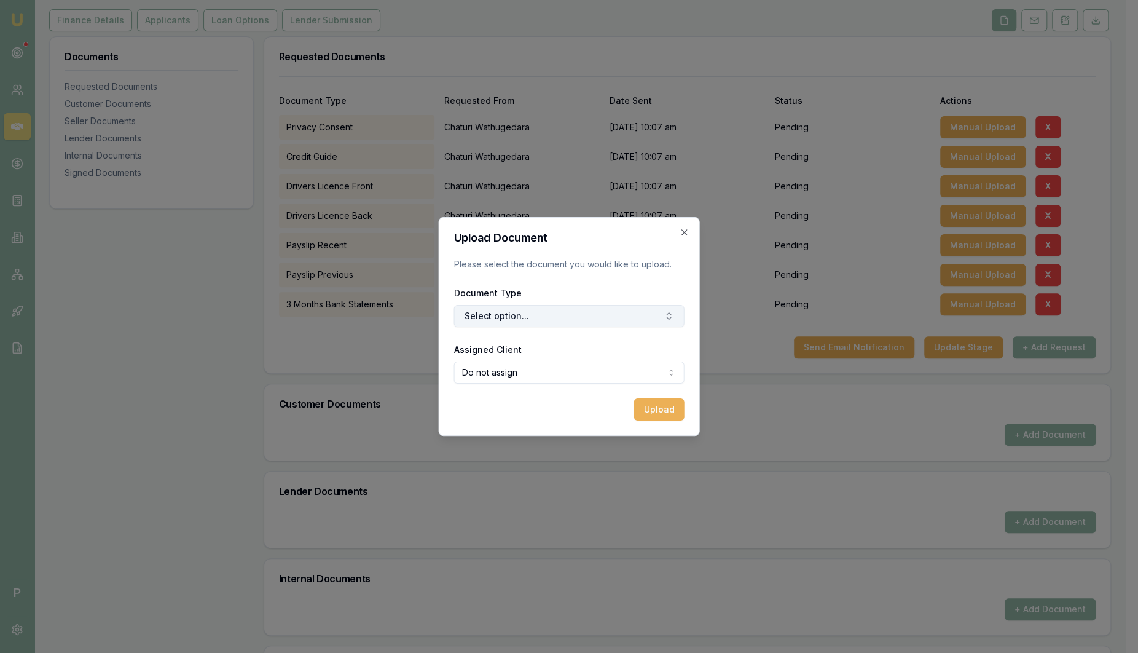
click at [544, 315] on button "Select option..." at bounding box center [569, 316] width 230 height 22
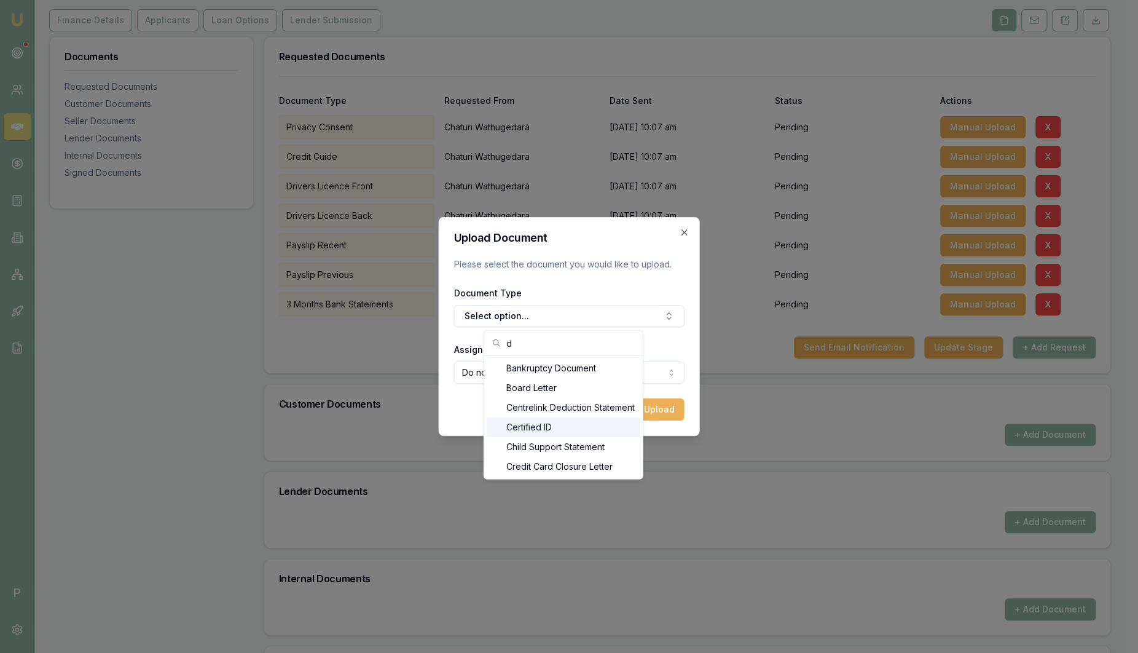
type input "d"
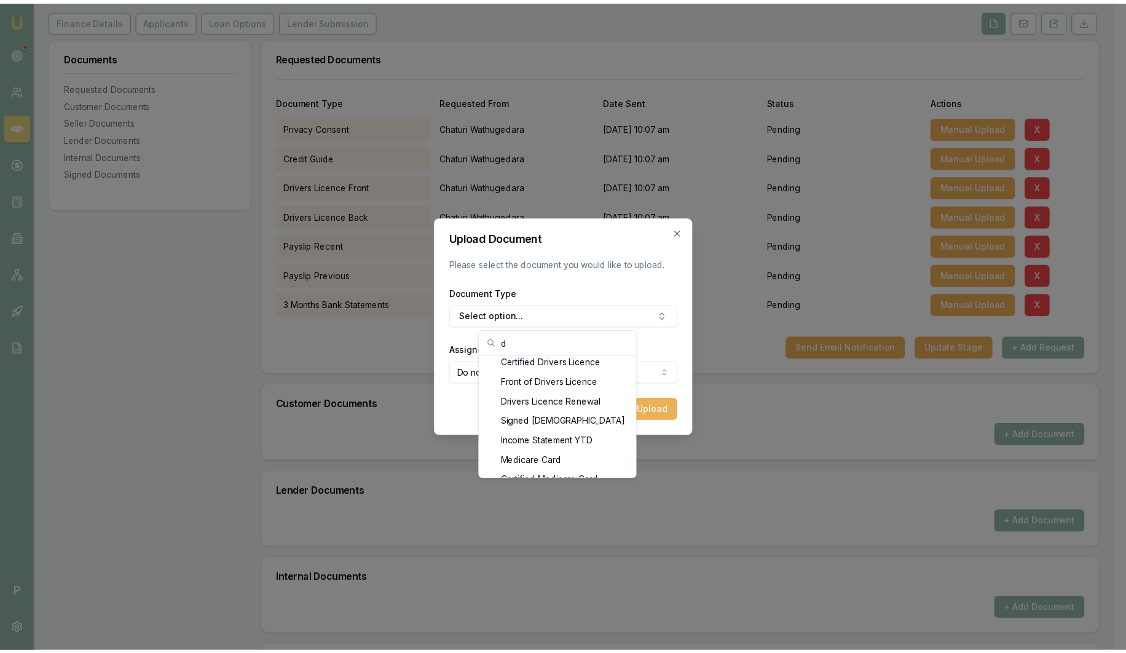
scroll to position [227, 0]
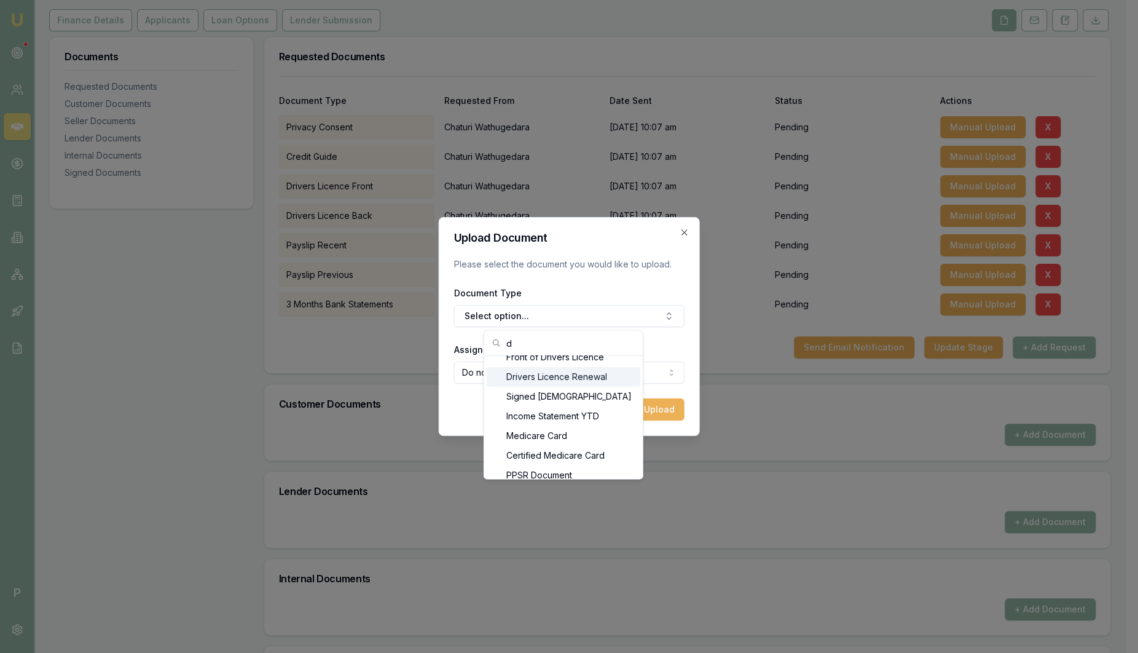
click at [576, 373] on div "Drivers Licence Renewal" at bounding box center [564, 377] width 154 height 20
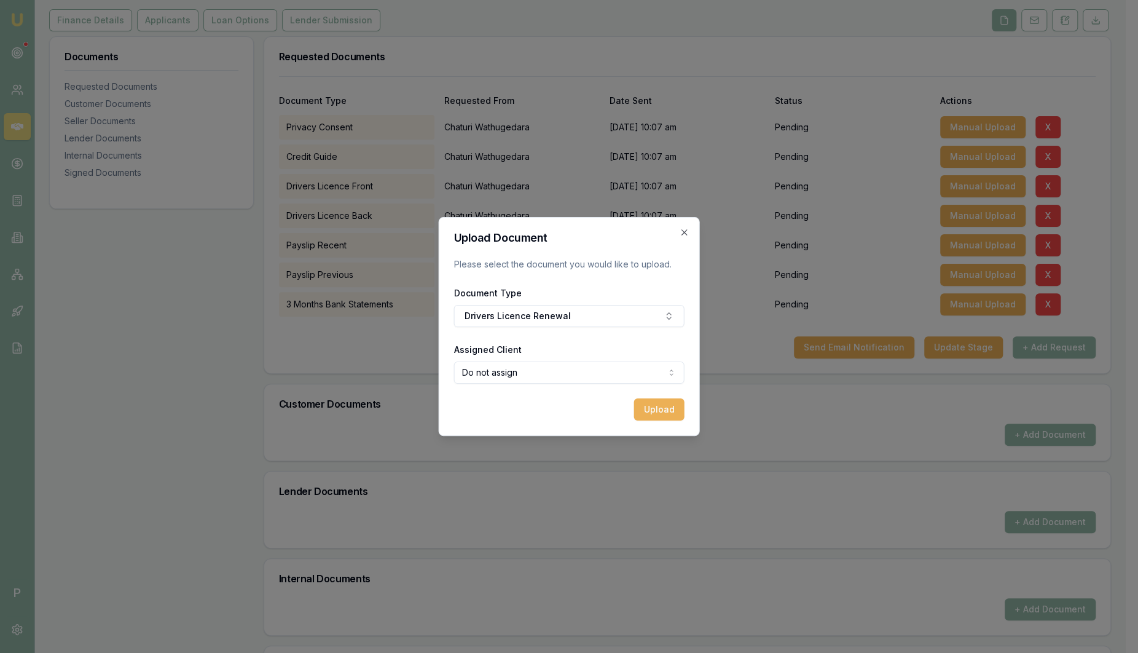
click at [563, 373] on body "Emu Broker P Deals View D-HCOH0MW071 Sam Crouch Toggle Menu Customer Chaturi Wa…" at bounding box center [563, 173] width 1126 height 653
click at [534, 429] on div "Do not assign Chaturi Wathugedara" at bounding box center [569, 408] width 230 height 44
select select "U-9UI6U60KFY"
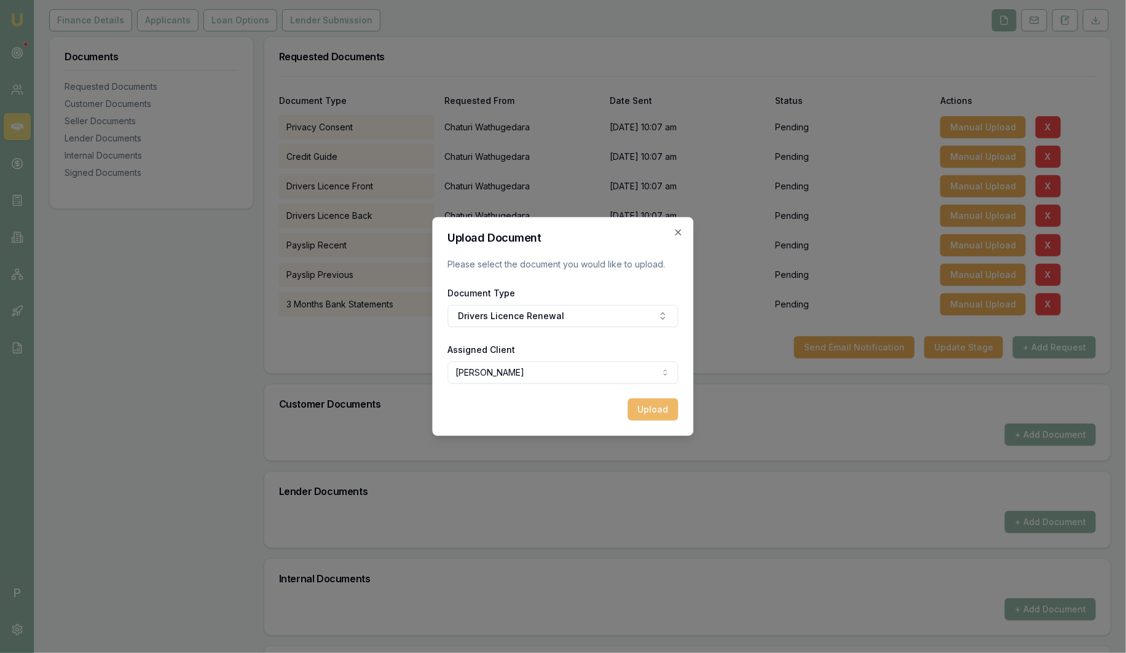
click at [657, 406] on button "Upload" at bounding box center [653, 409] width 50 height 22
click at [678, 235] on icon "button" at bounding box center [678, 232] width 10 height 10
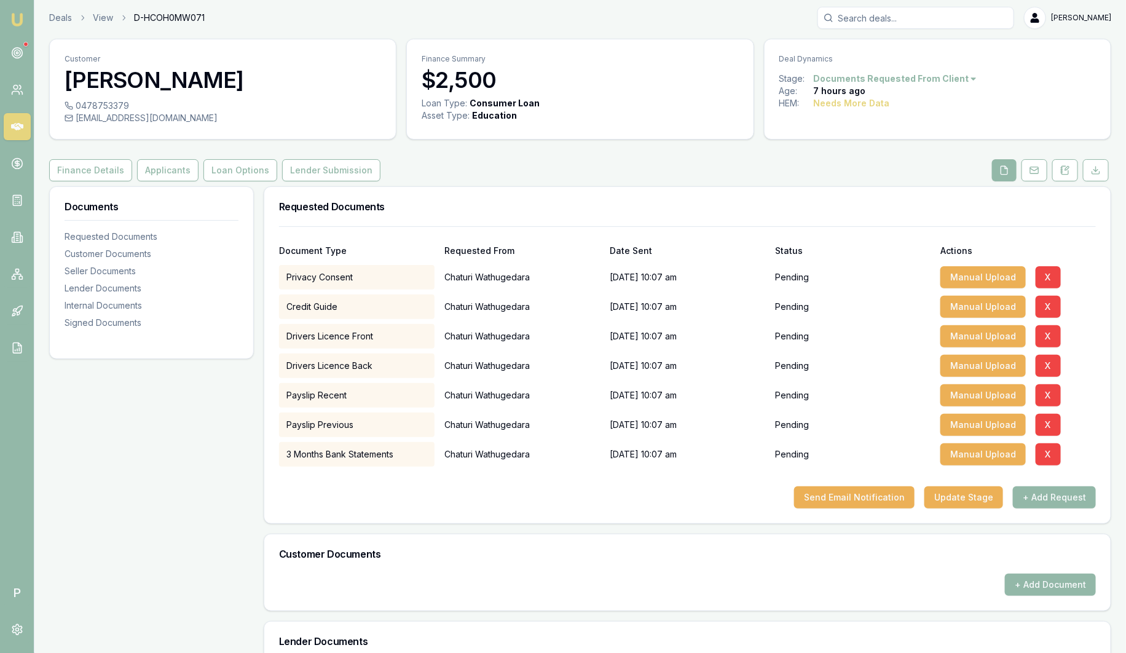
scroll to position [0, 0]
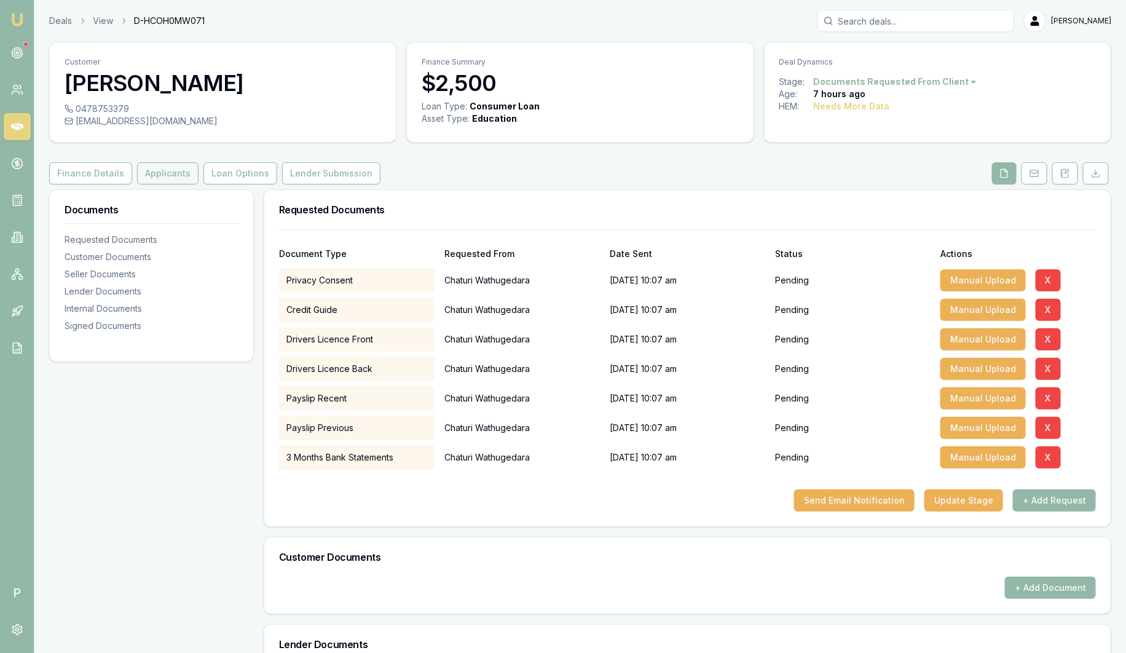
click at [165, 169] on button "Applicants" at bounding box center [167, 173] width 61 height 22
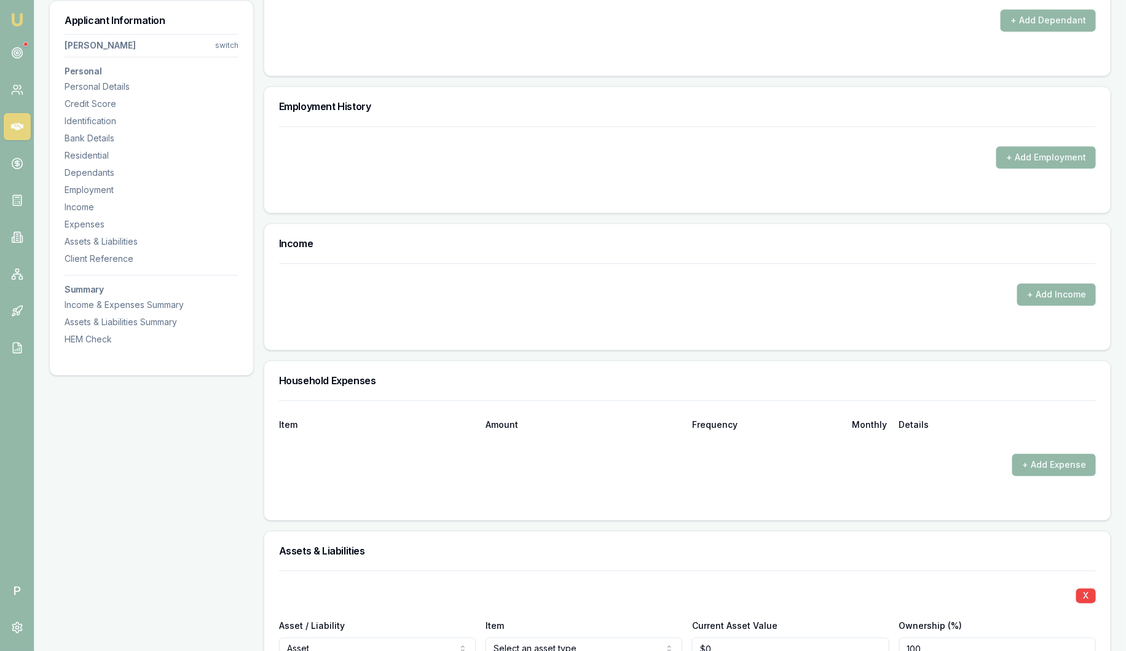
scroll to position [1382, 0]
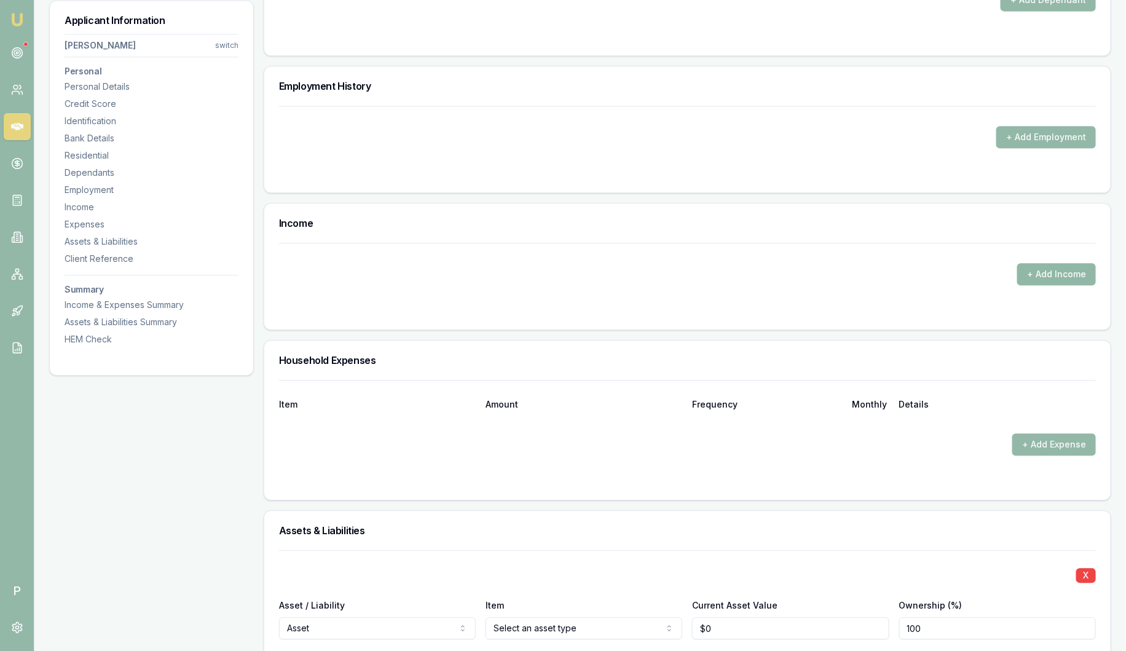
click at [1064, 272] on button "+ Add Income" at bounding box center [1056, 274] width 79 height 22
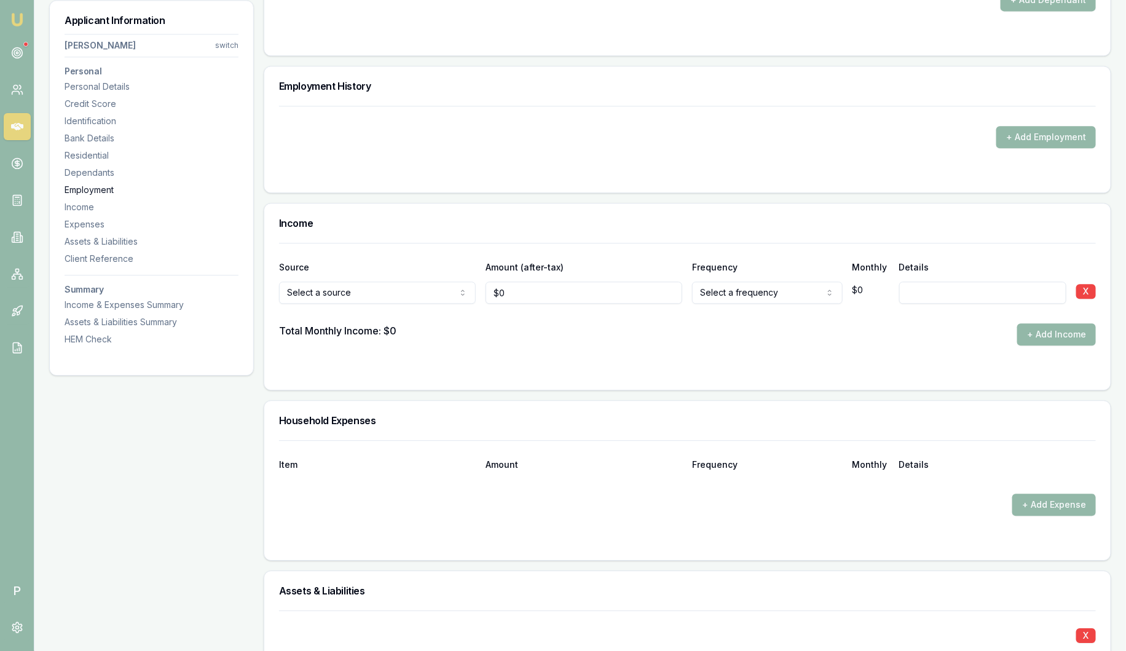
click at [93, 189] on div "Employment" at bounding box center [152, 190] width 174 height 12
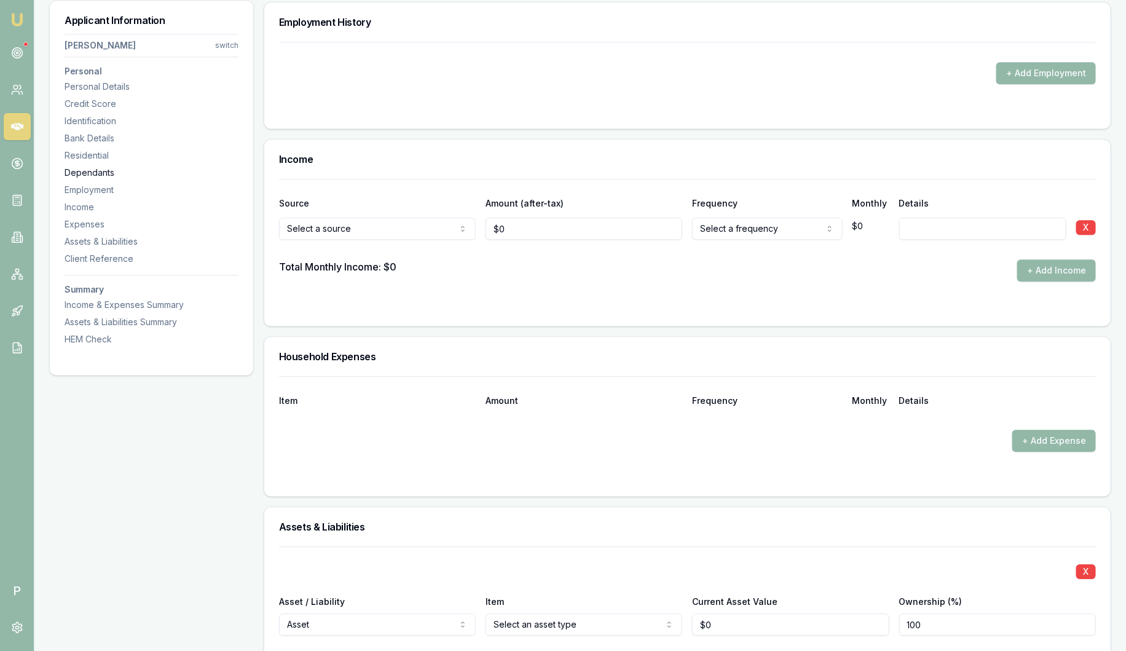
click at [89, 174] on div "Dependants" at bounding box center [152, 173] width 174 height 12
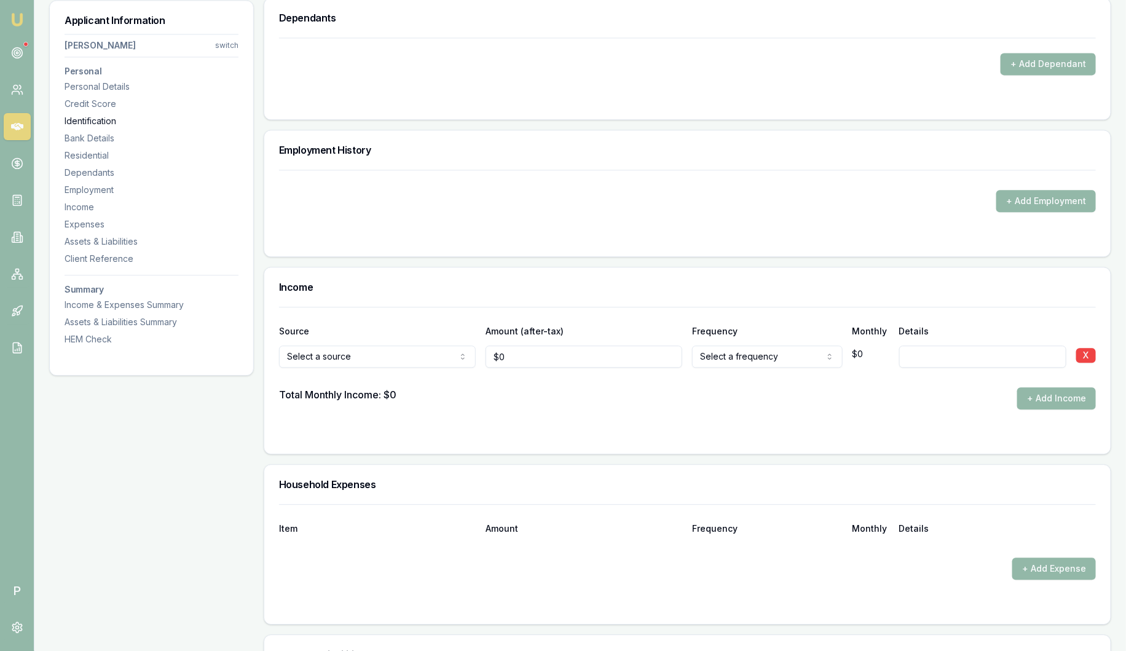
scroll to position [1314, 0]
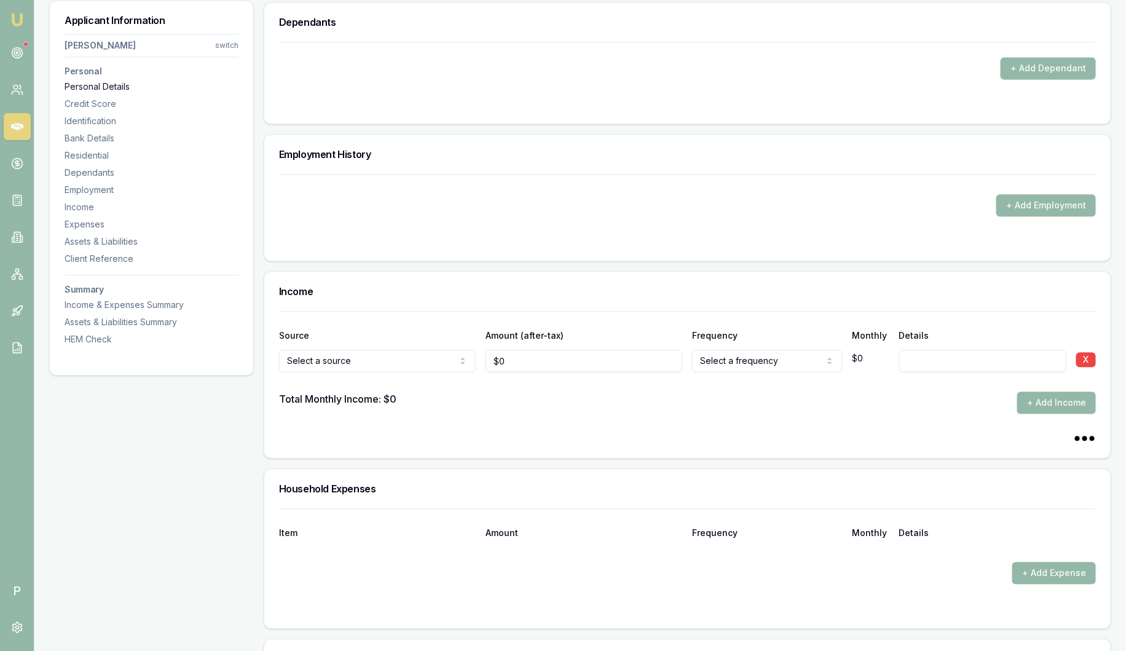
click at [93, 85] on div "Personal Details" at bounding box center [152, 86] width 174 height 12
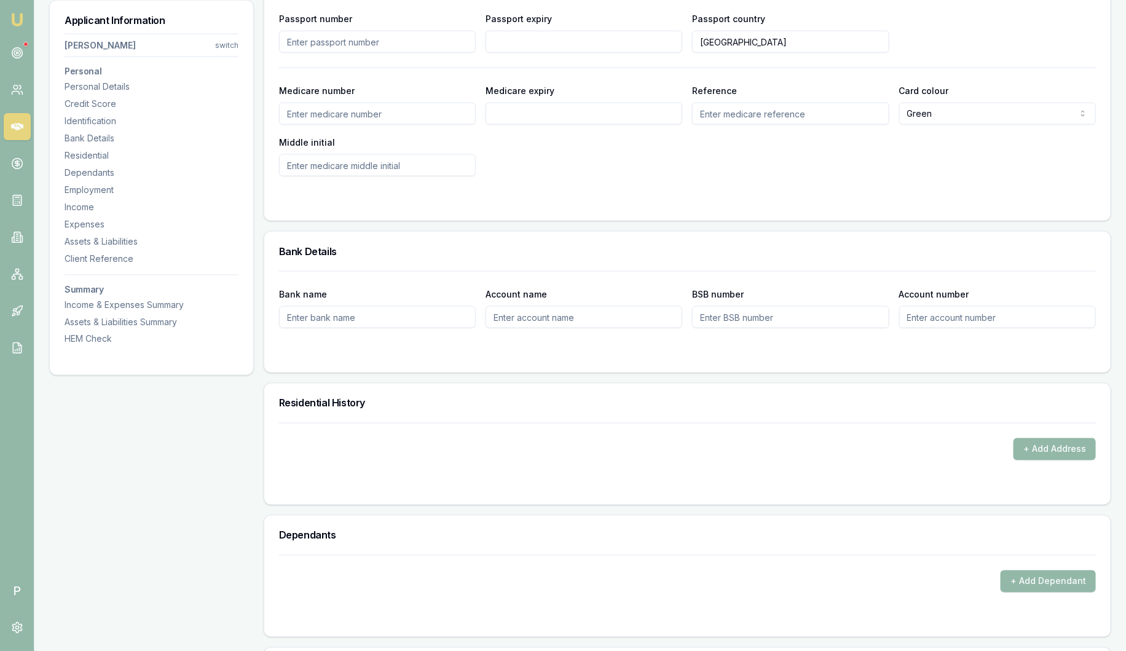
scroll to position [803, 0]
click at [1060, 447] on button "+ Add Address" at bounding box center [1054, 447] width 82 height 22
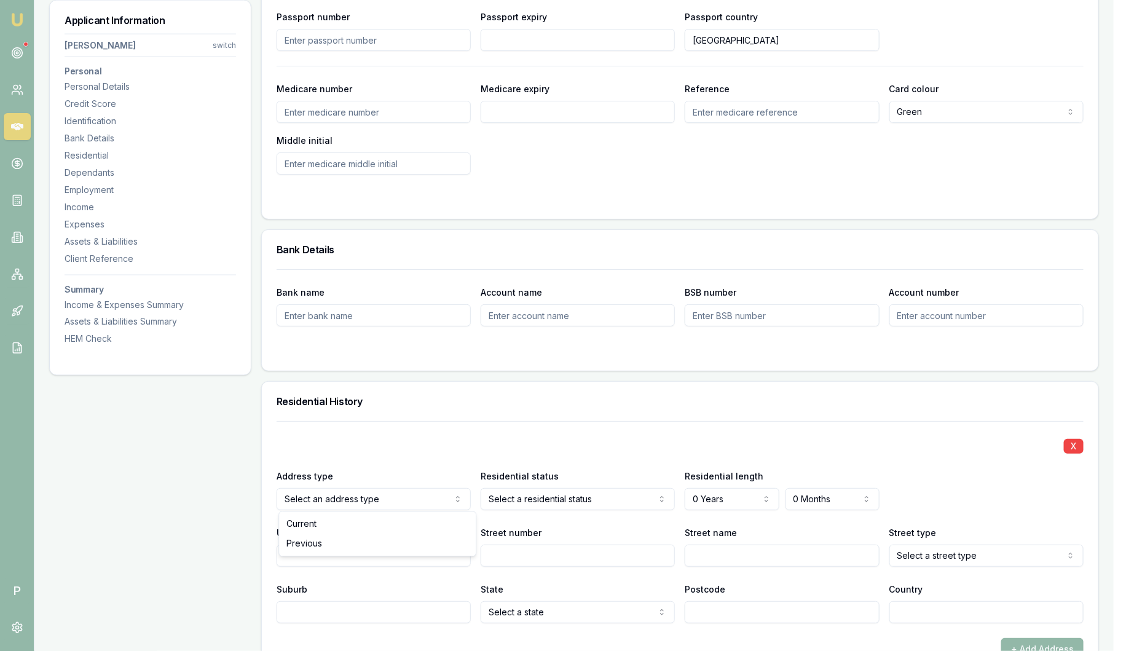
select select "RENTER"
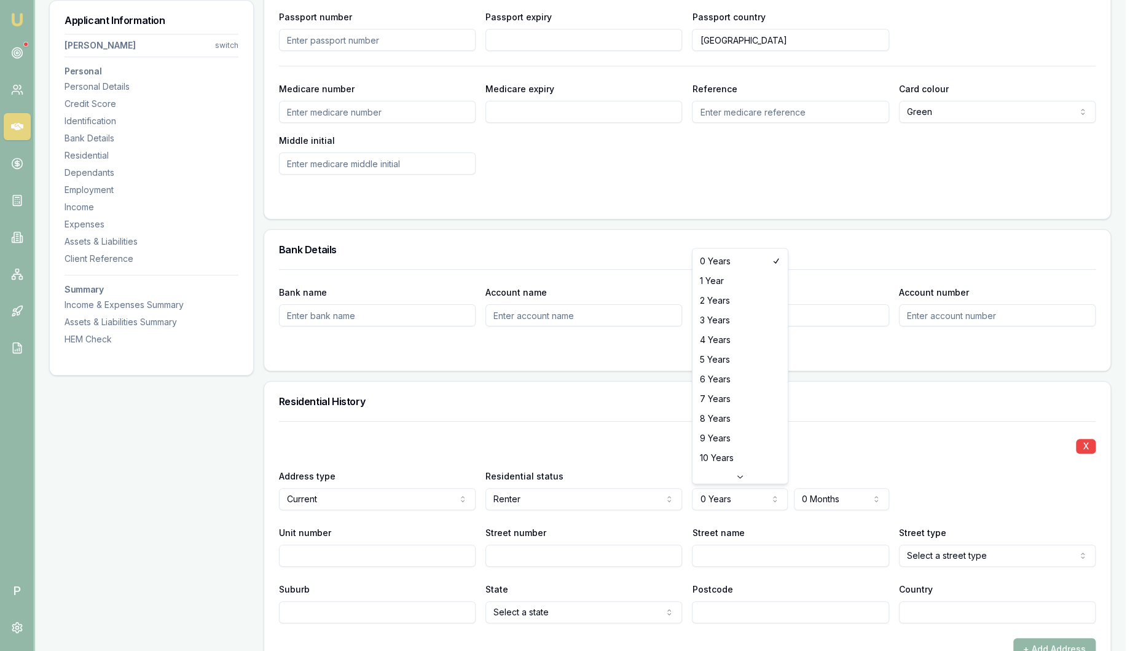
select select "2"
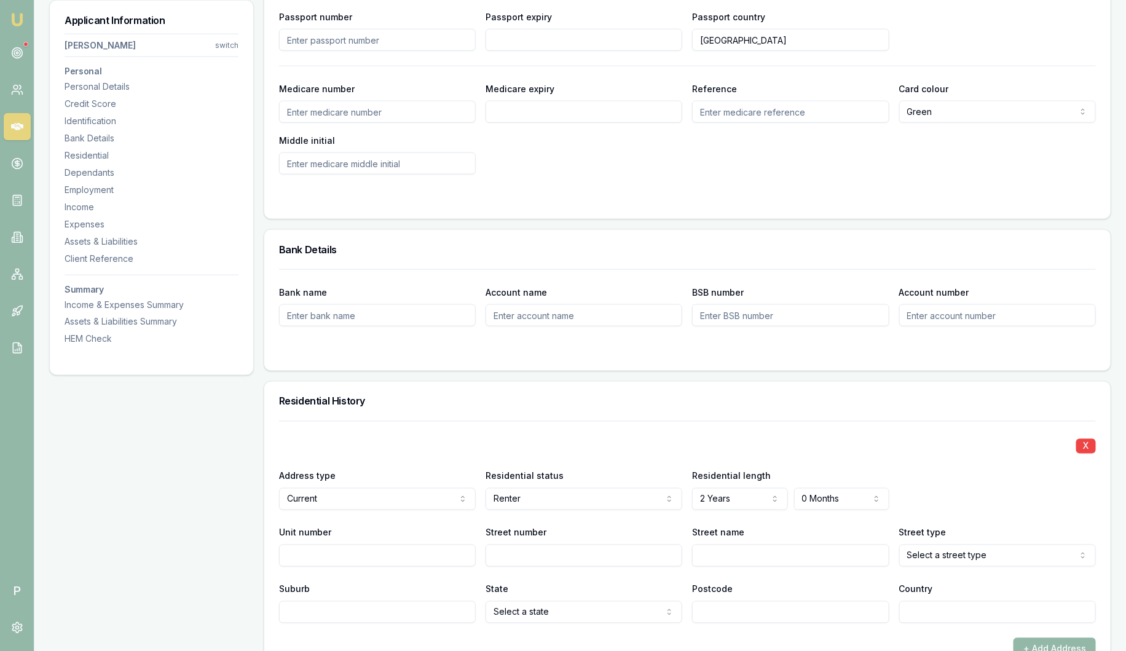
click at [551, 551] on input "Street number" at bounding box center [583, 555] width 197 height 22
type input "15"
type input "Batman"
type input "North Melbourne"
select select "VIC"
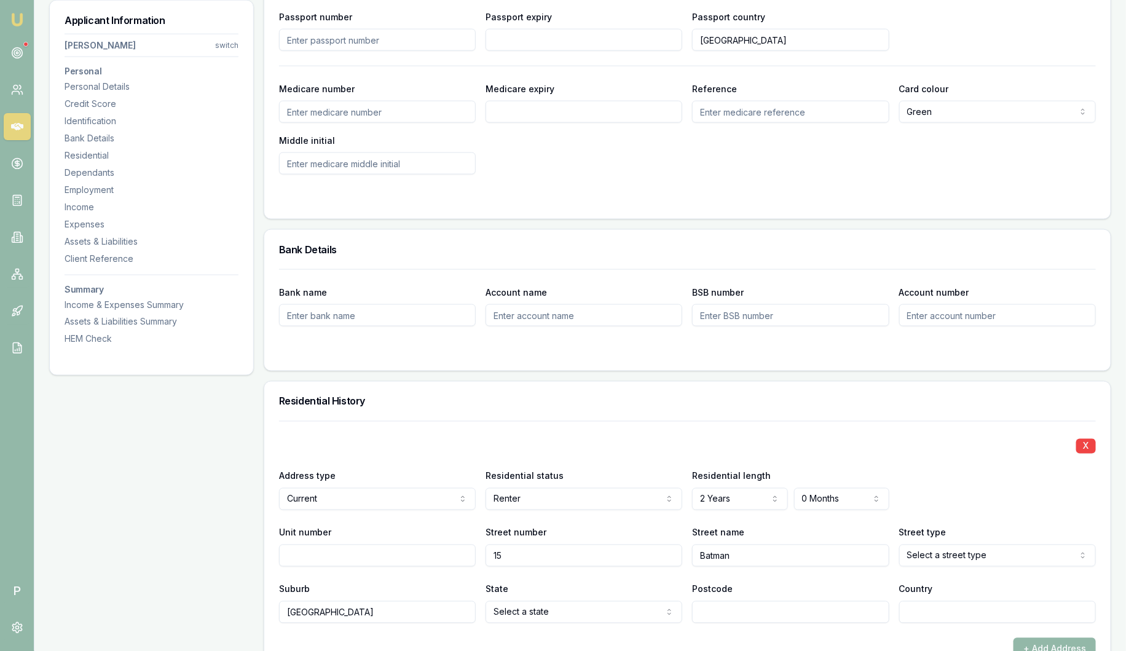
type input "3154"
type input "Australia"
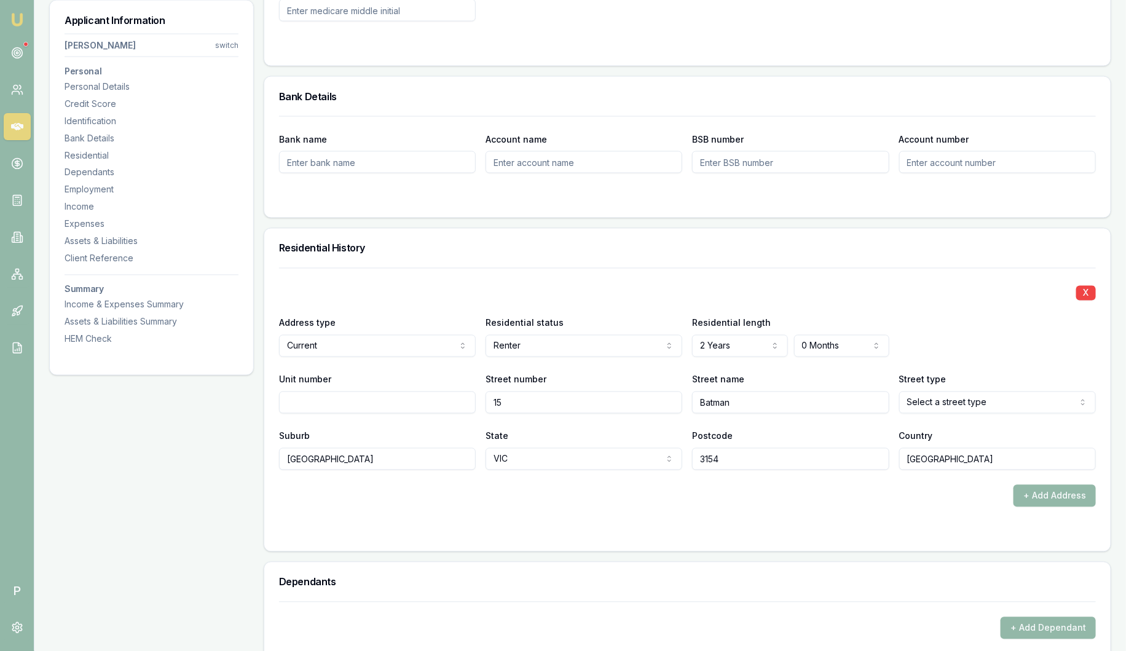
scroll to position [957, 0]
type input "15"
click at [1032, 500] on button "+ Add Address" at bounding box center [1054, 495] width 82 height 22
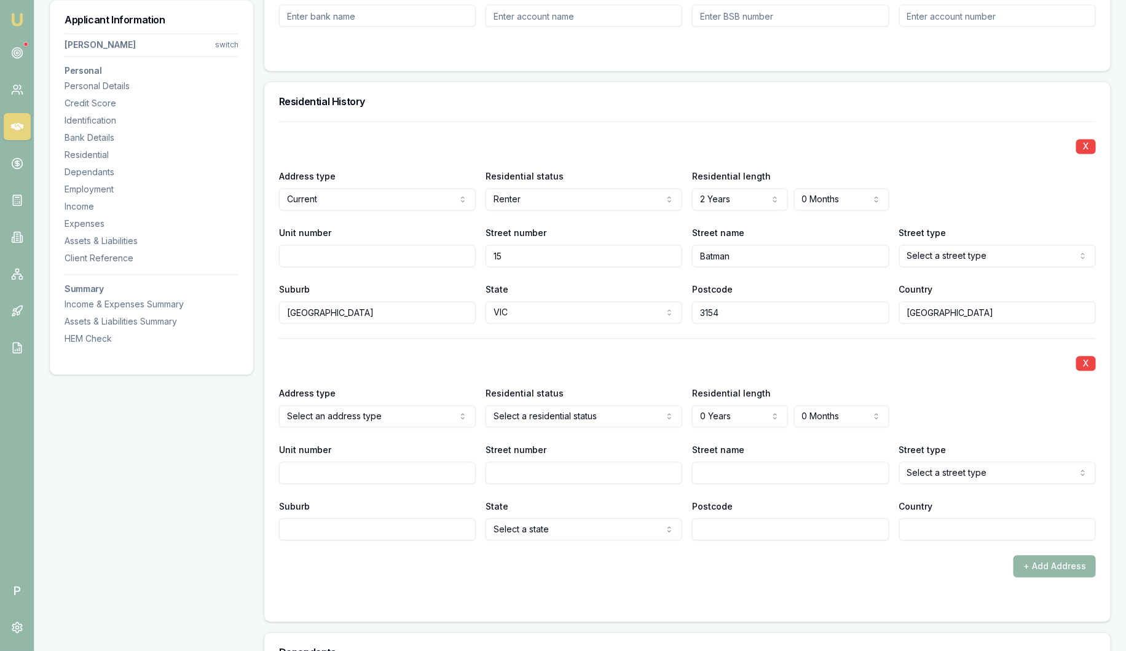
scroll to position [1110, 0]
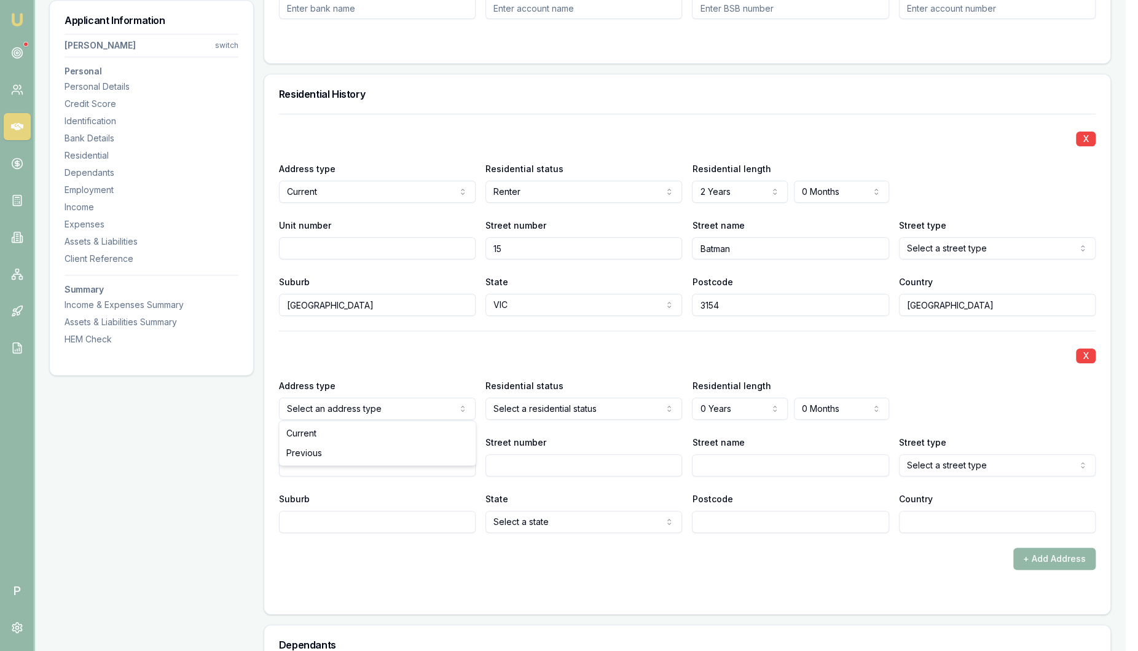
select select "PREVIOUS"
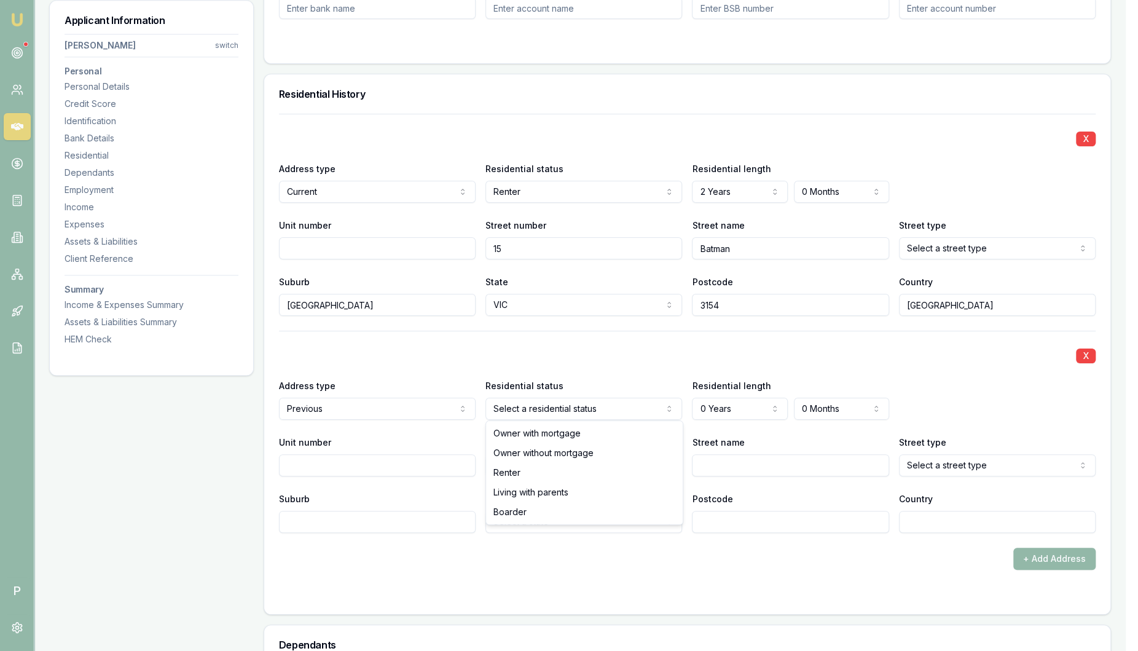
select select "RENTER"
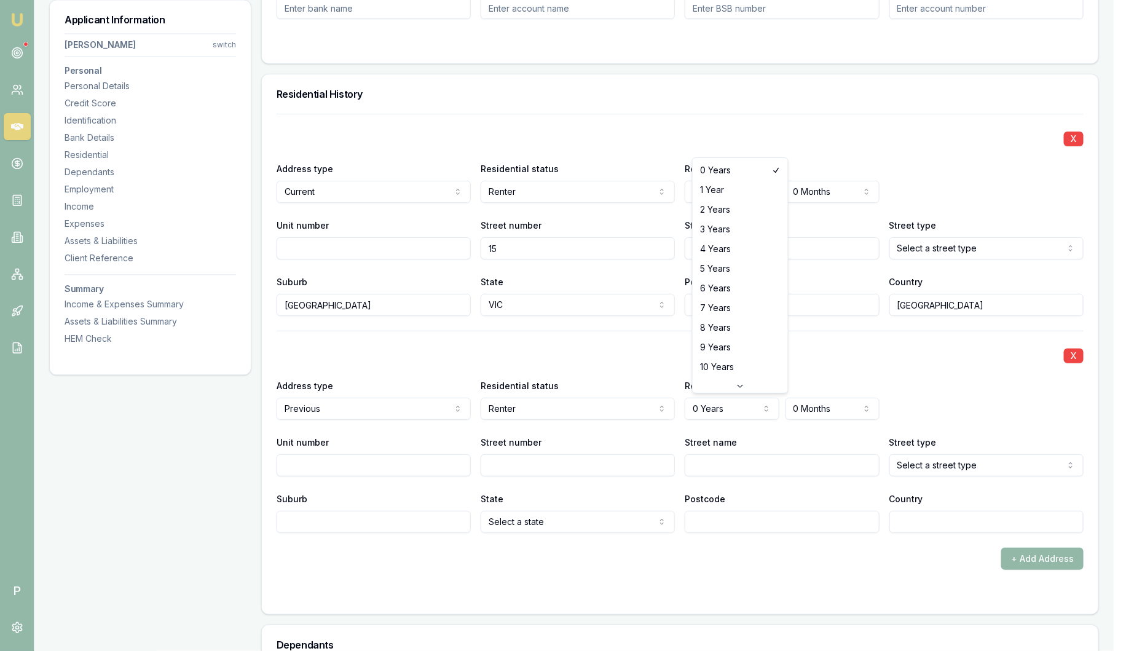
select select "2"
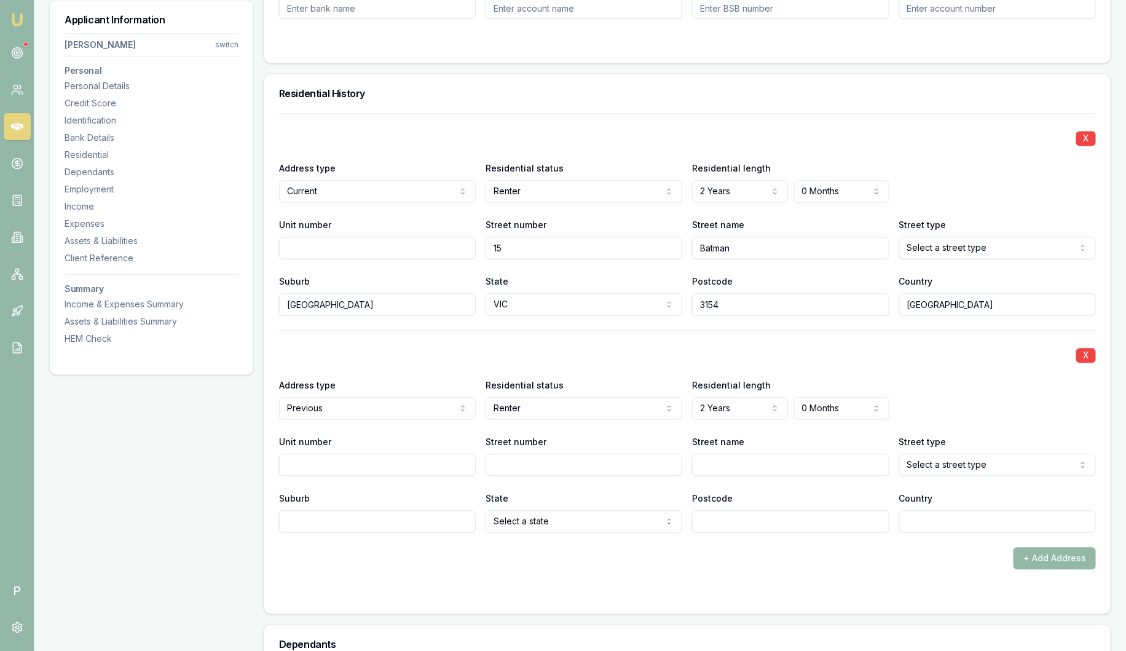
click at [309, 456] on input "Unit number" at bounding box center [377, 465] width 197 height 22
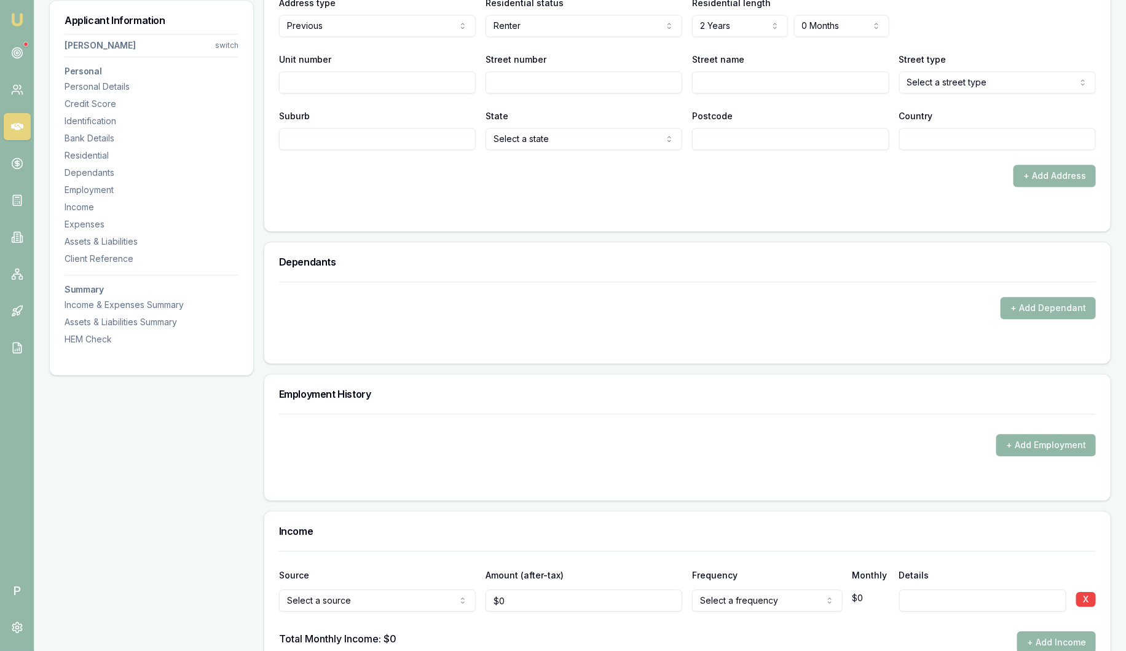
scroll to position [1494, 0]
click at [1029, 443] on button "+ Add Employment" at bounding box center [1046, 444] width 100 height 22
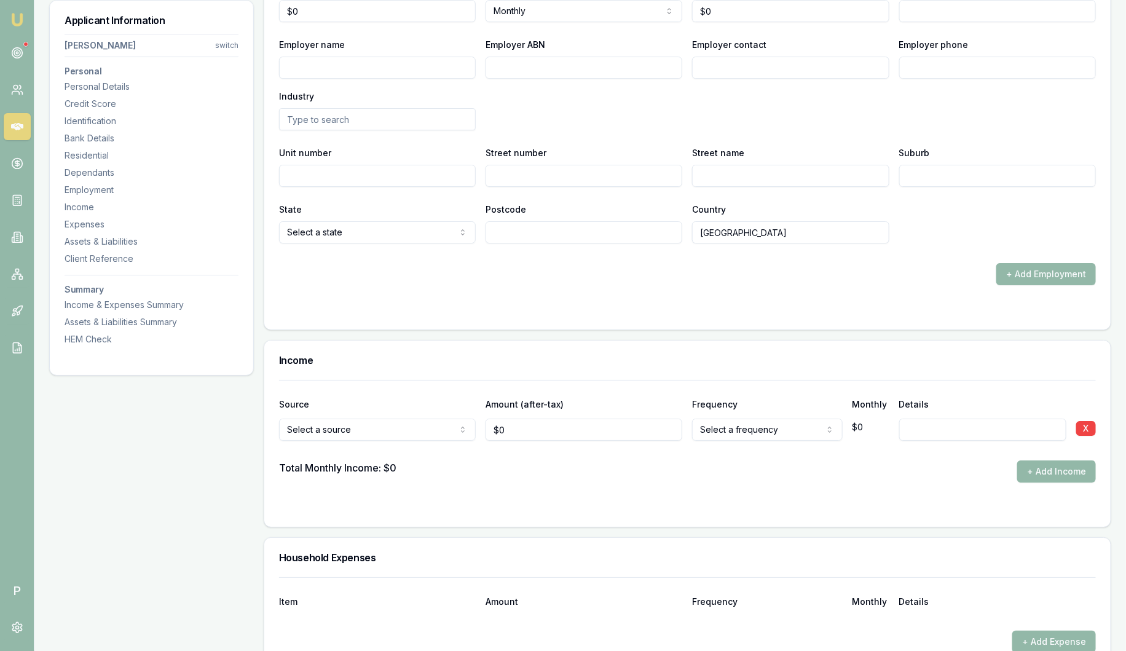
scroll to position [2032, 0]
click at [1049, 472] on button "+ Add Income" at bounding box center [1056, 469] width 79 height 22
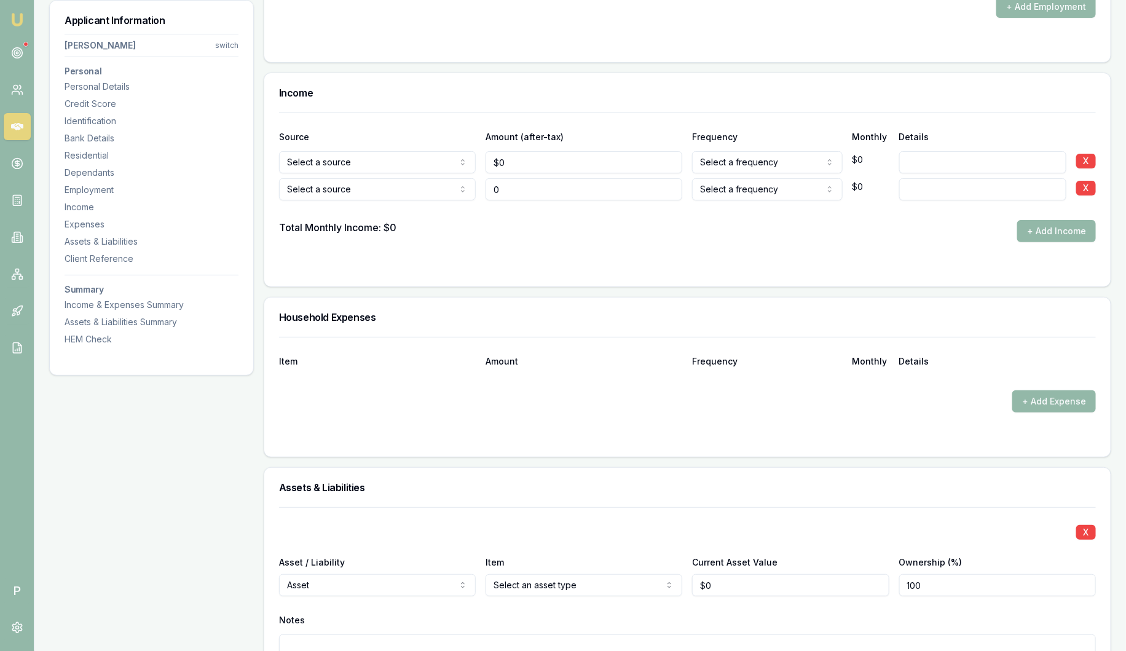
scroll to position [2339, 0]
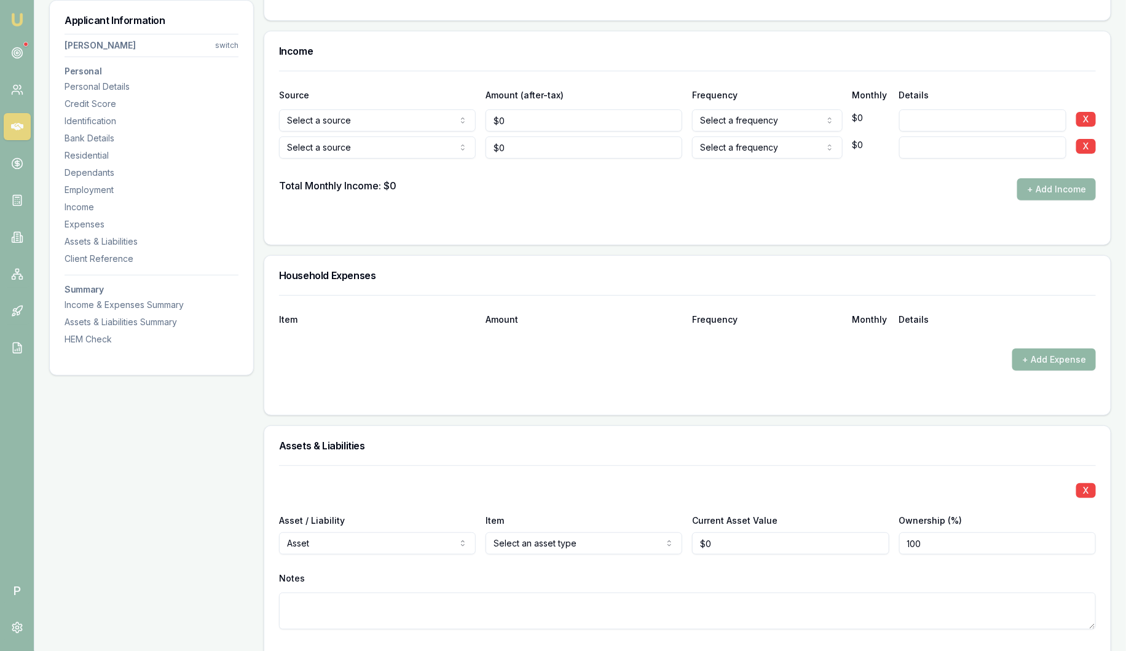
click at [1045, 355] on button "+ Add Expense" at bounding box center [1054, 359] width 84 height 22
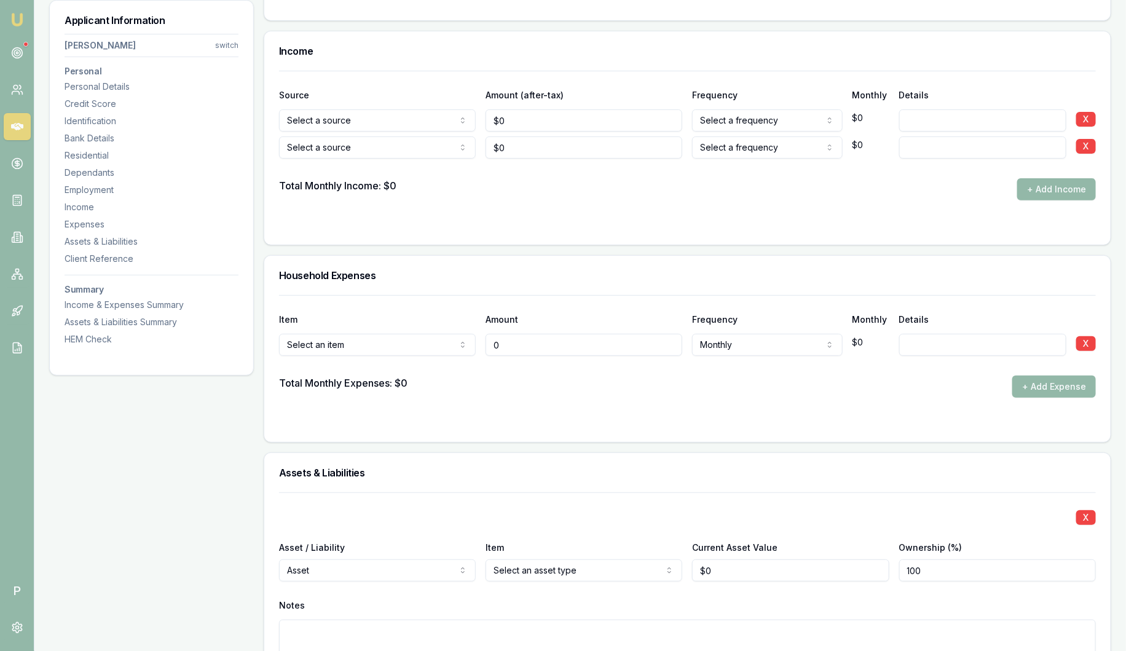
type input "$0"
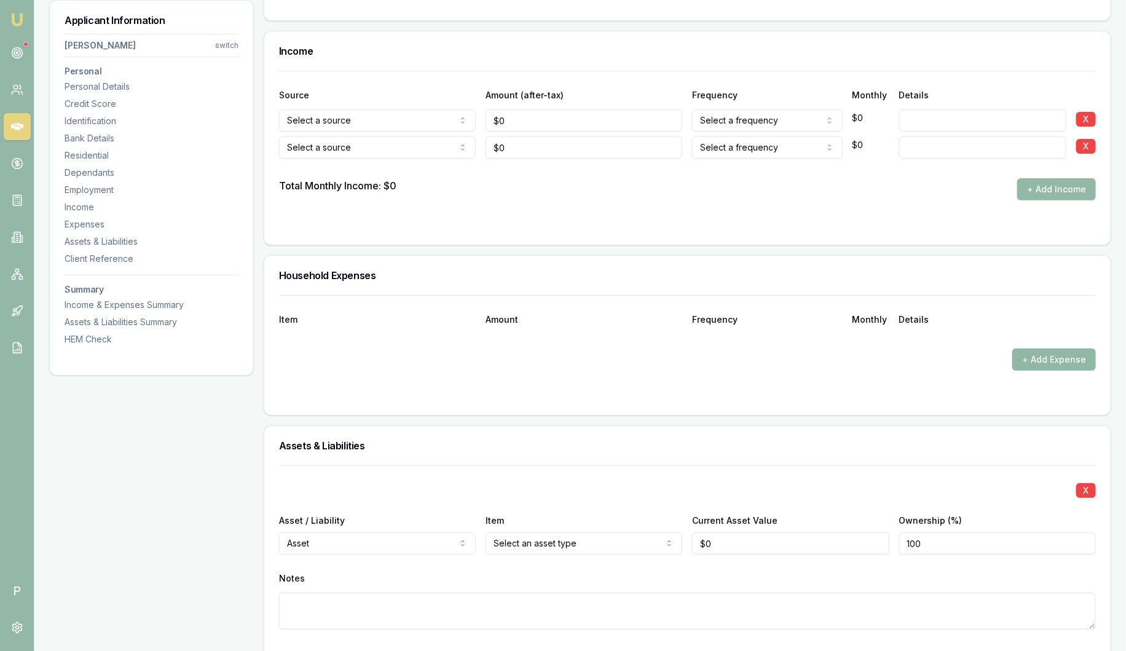
click at [1070, 354] on button "+ Add Expense" at bounding box center [1054, 359] width 84 height 22
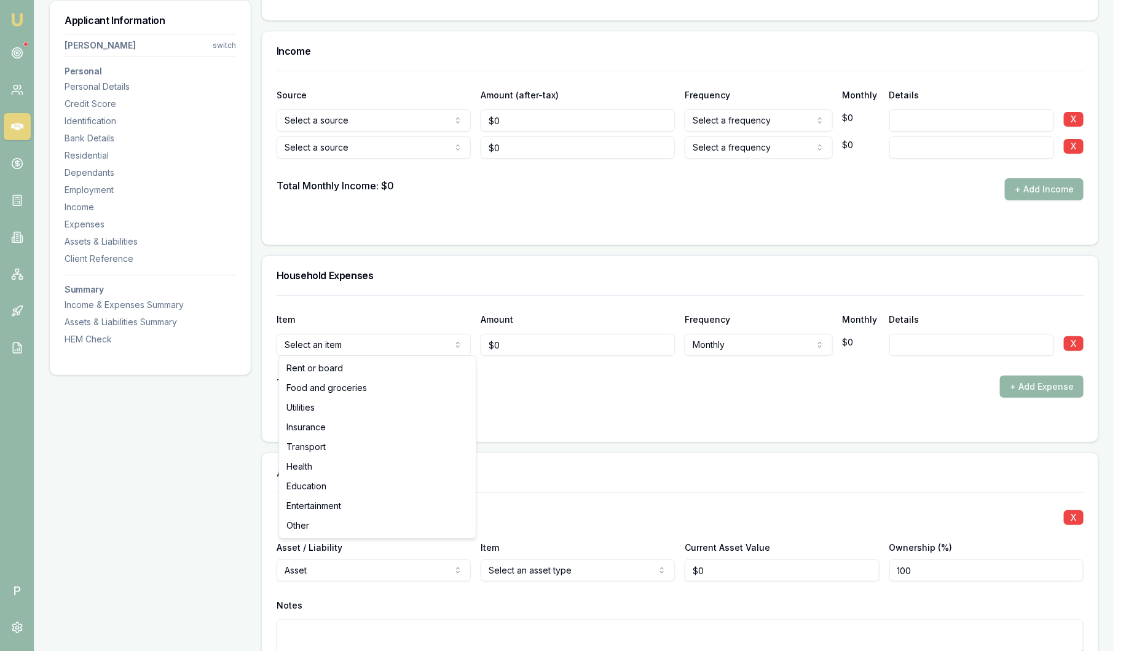
type input "$0"
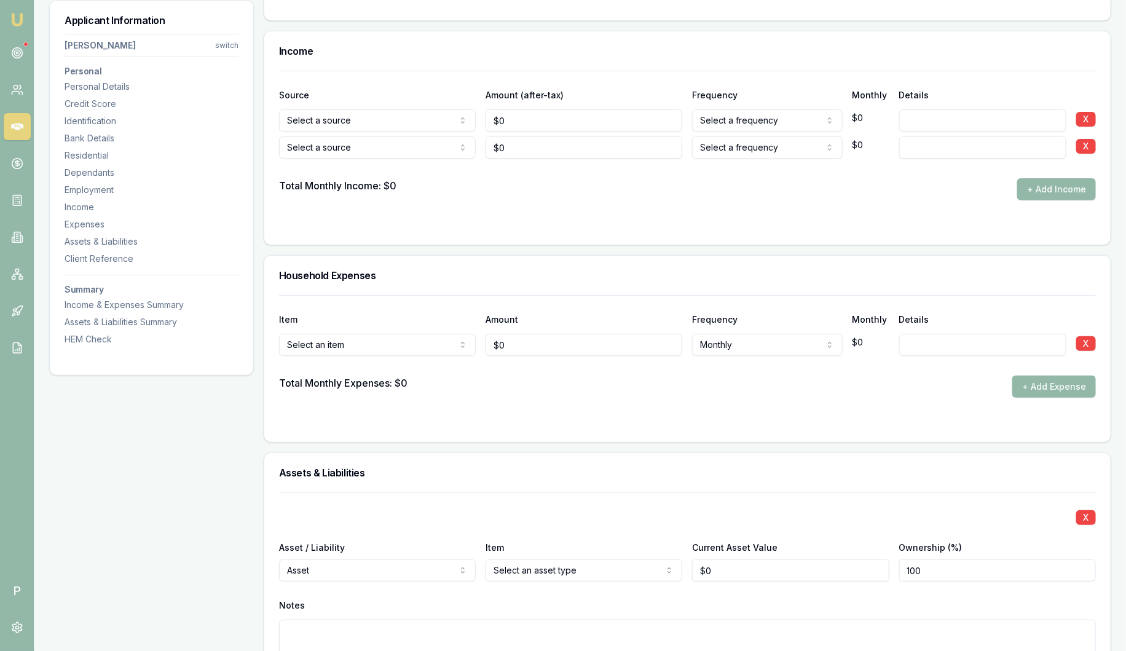
click at [927, 343] on input at bounding box center [982, 345] width 167 height 22
type input "hjhjhjhkjh"
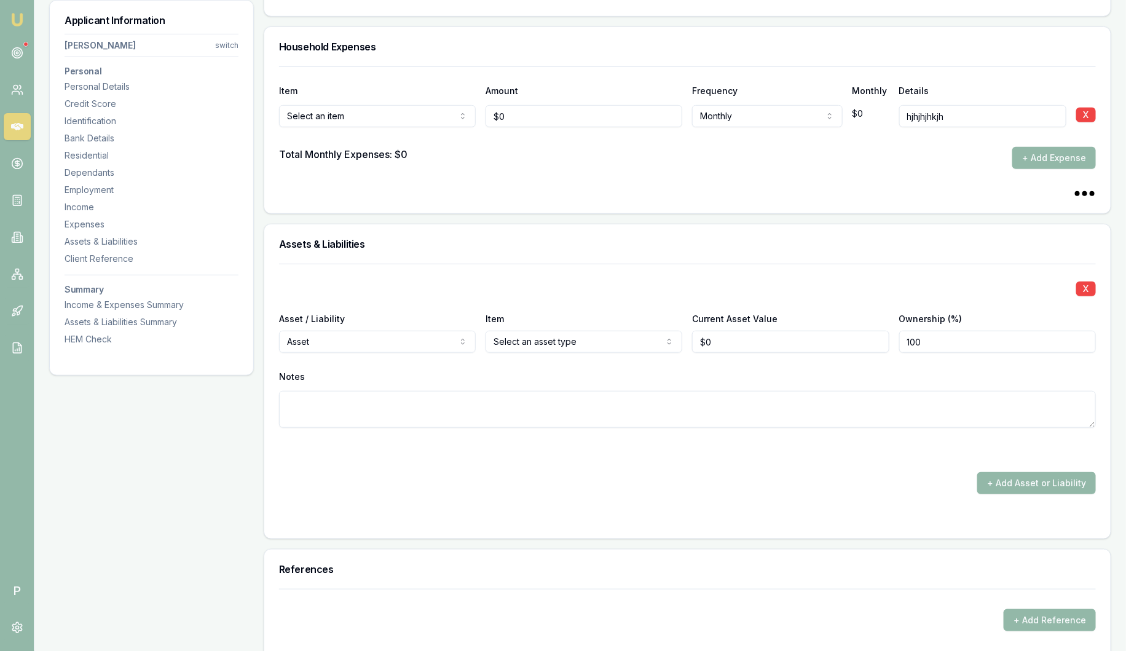
scroll to position [2569, 0]
click at [1033, 478] on button "+ Add Asset or Liability" at bounding box center [1036, 481] width 119 height 22
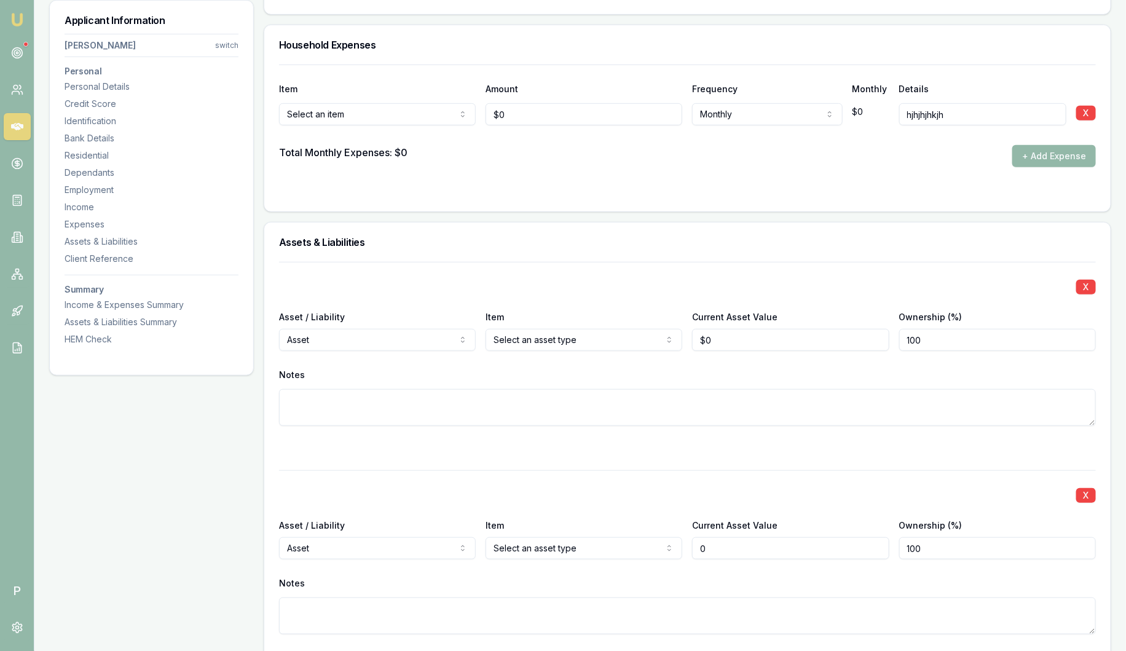
type input "$0"
click at [308, 367] on div "Notes" at bounding box center [687, 375] width 817 height 18
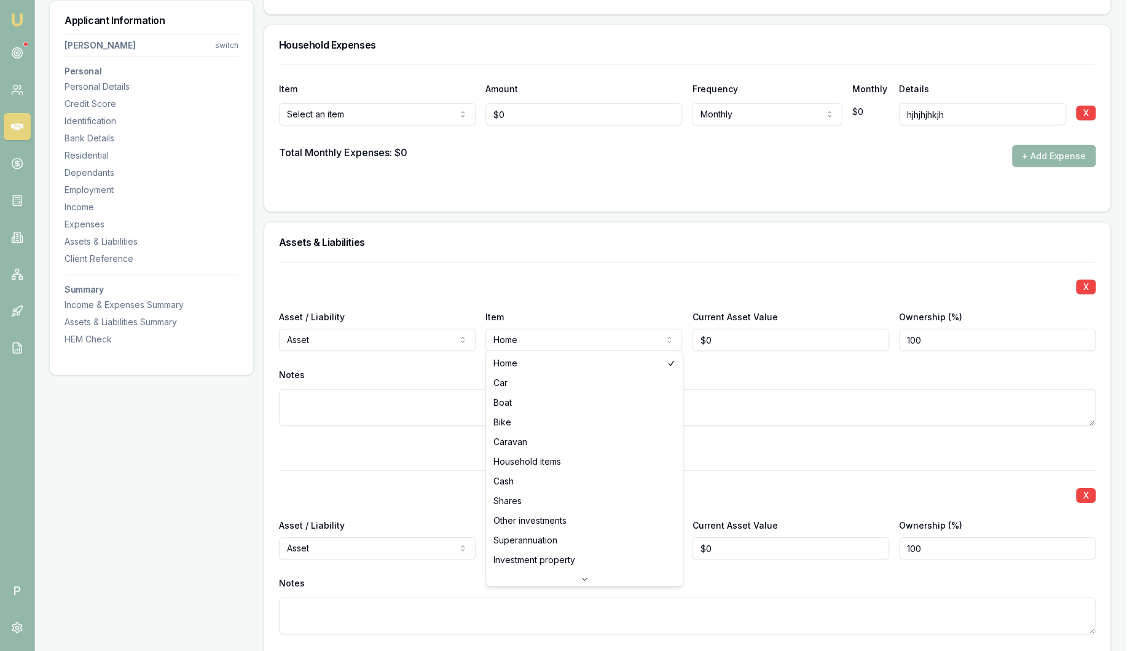
select select "CAR"
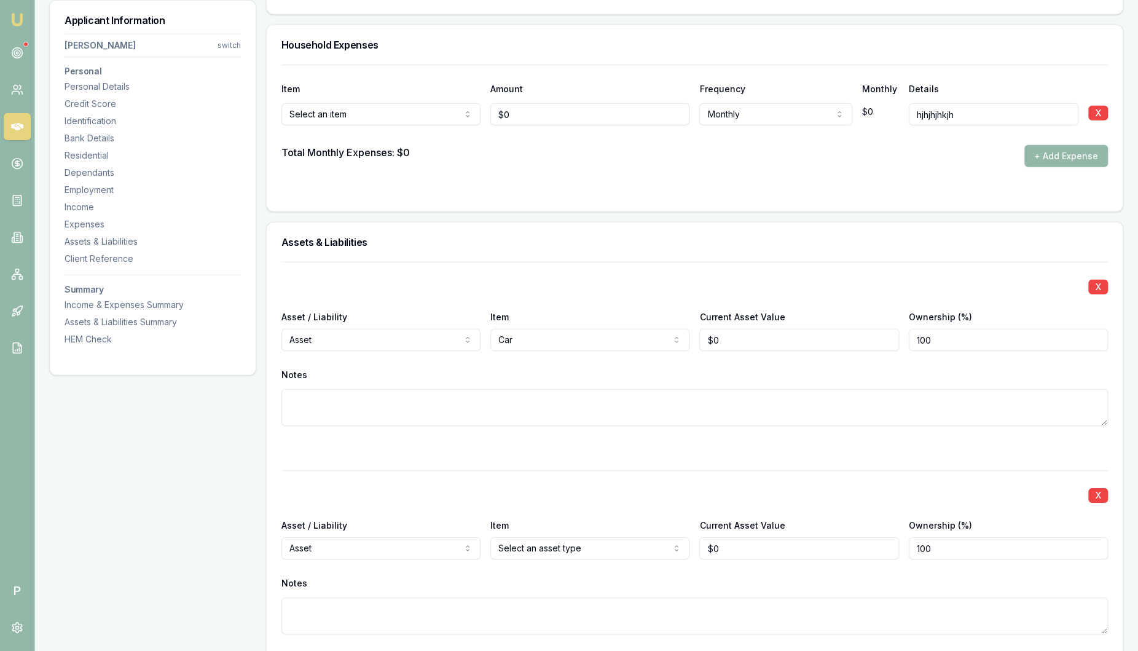
type input "0"
drag, startPoint x: 766, startPoint y: 336, endPoint x: 530, endPoint y: 340, distance: 236.0
click at [533, 341] on div "Asset / Liability Asset Asset Liability Item Car Home Car Boat Bike Caravan Hou…" at bounding box center [687, 330] width 817 height 42
drag, startPoint x: 798, startPoint y: 341, endPoint x: 546, endPoint y: 342, distance: 251.3
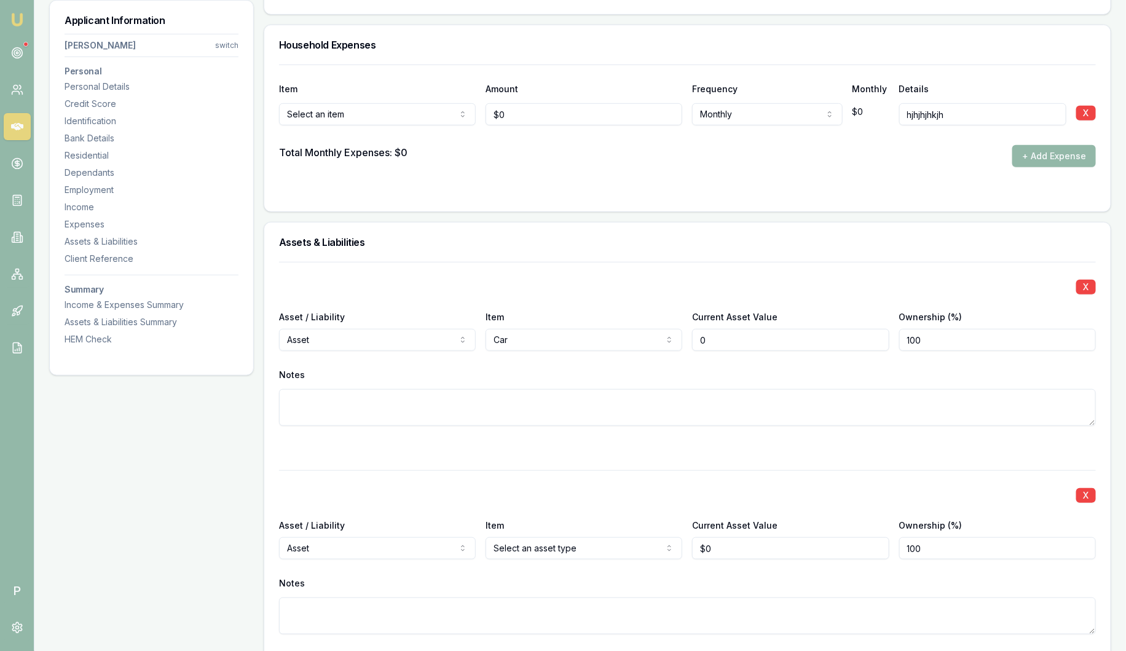
click at [548, 342] on div "Asset / Liability Asset Asset Liability Item Car Home Car Boat Bike Caravan Hou…" at bounding box center [687, 330] width 817 height 42
type input "$150,000"
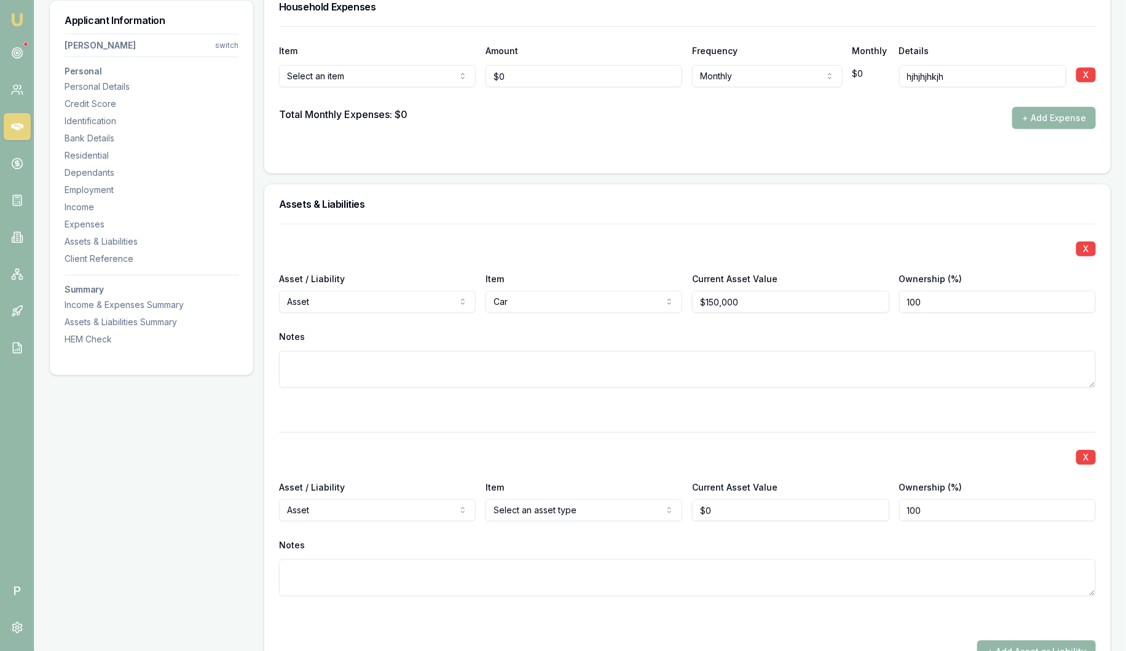
scroll to position [2646, 0]
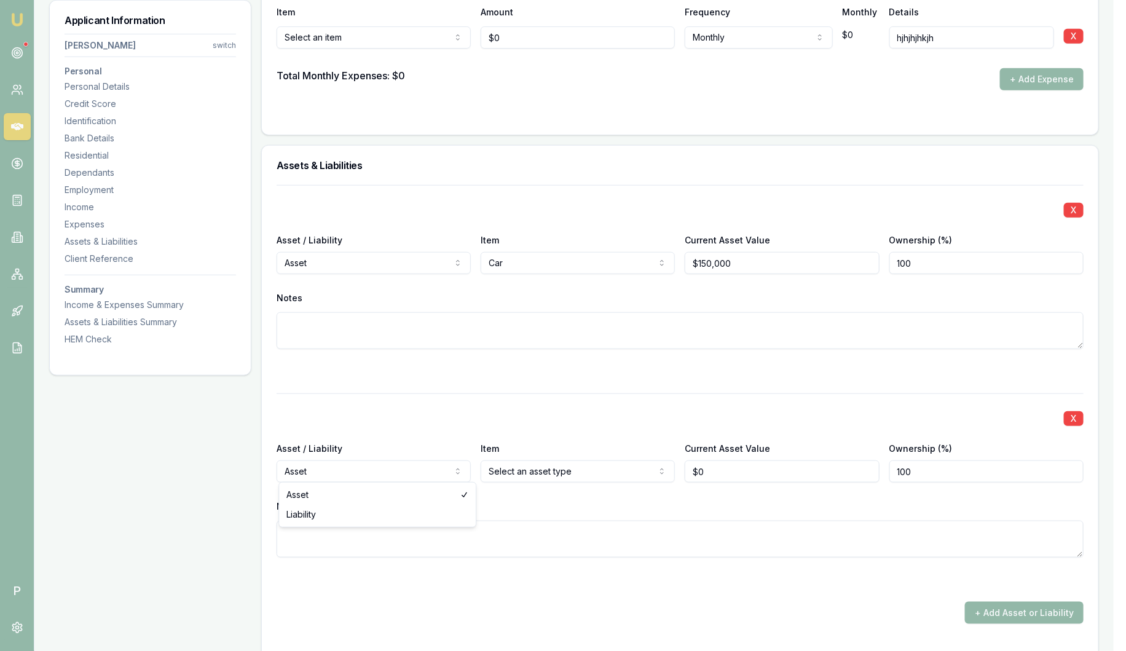
select select "LIABILITY"
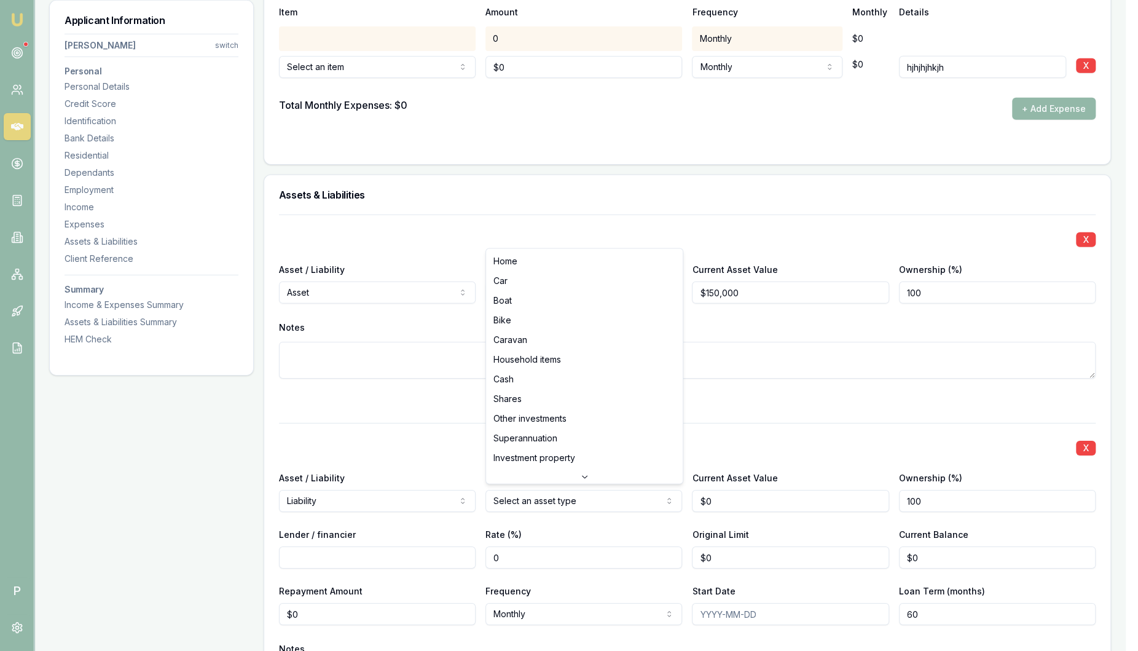
select select "CARAVAN"
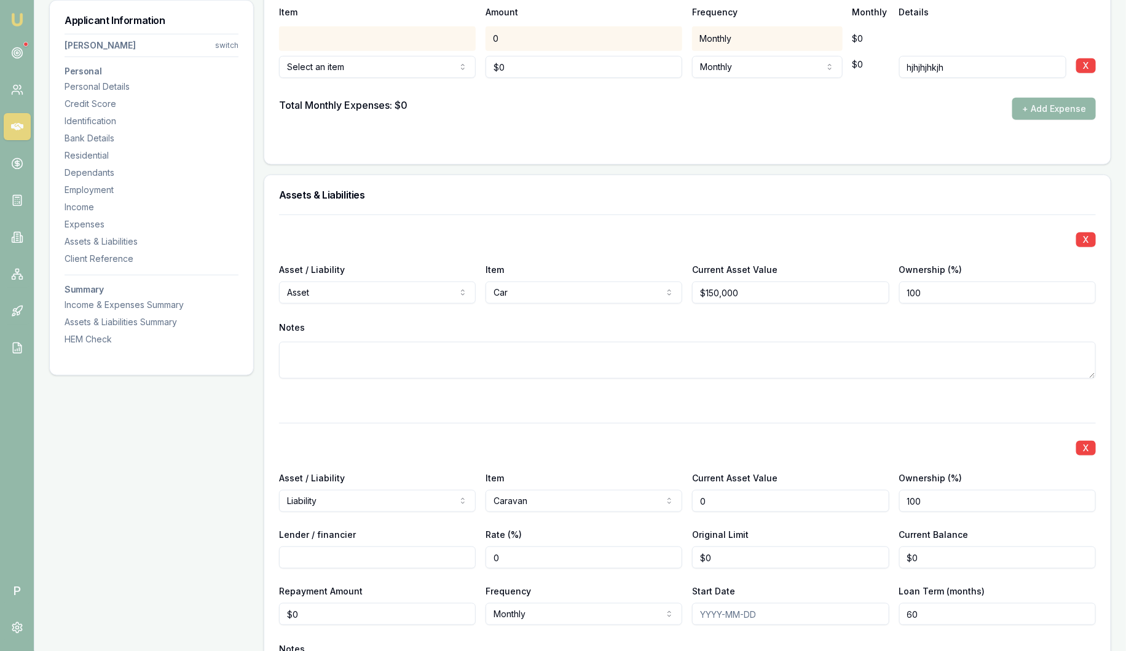
drag, startPoint x: 739, startPoint y: 490, endPoint x: 645, endPoint y: 487, distance: 94.1
click at [649, 490] on div "Asset / Liability Liability Asset Liability Item Caravan Home Car Boat Bike Car…" at bounding box center [687, 491] width 817 height 42
type input "$15,000"
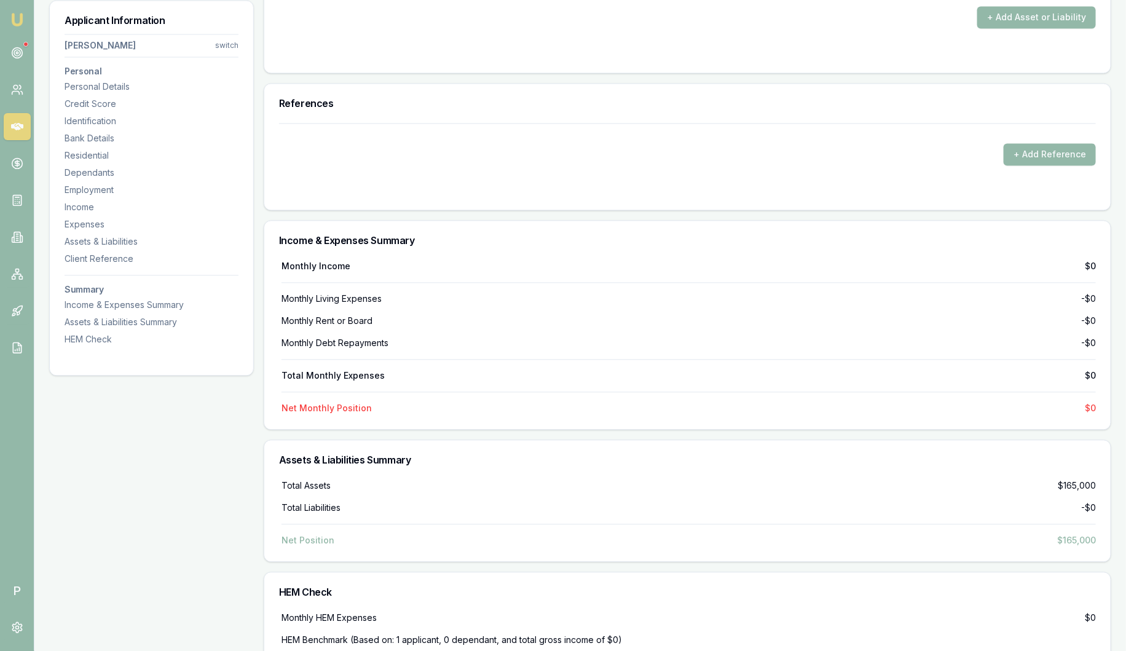
scroll to position [3452, 0]
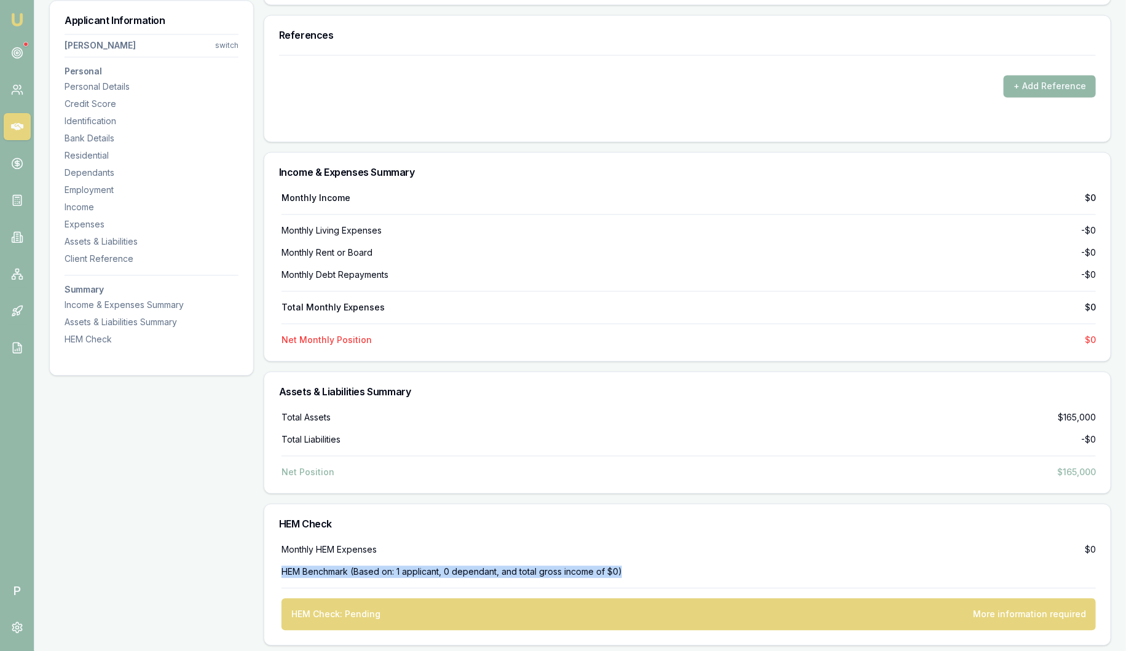
drag, startPoint x: 282, startPoint y: 568, endPoint x: 637, endPoint y: 567, distance: 355.1
click at [637, 567] on div "HEM Benchmark (Based on: 1 applicant, 0 dependant, and total gross income of $0)" at bounding box center [688, 571] width 814 height 12
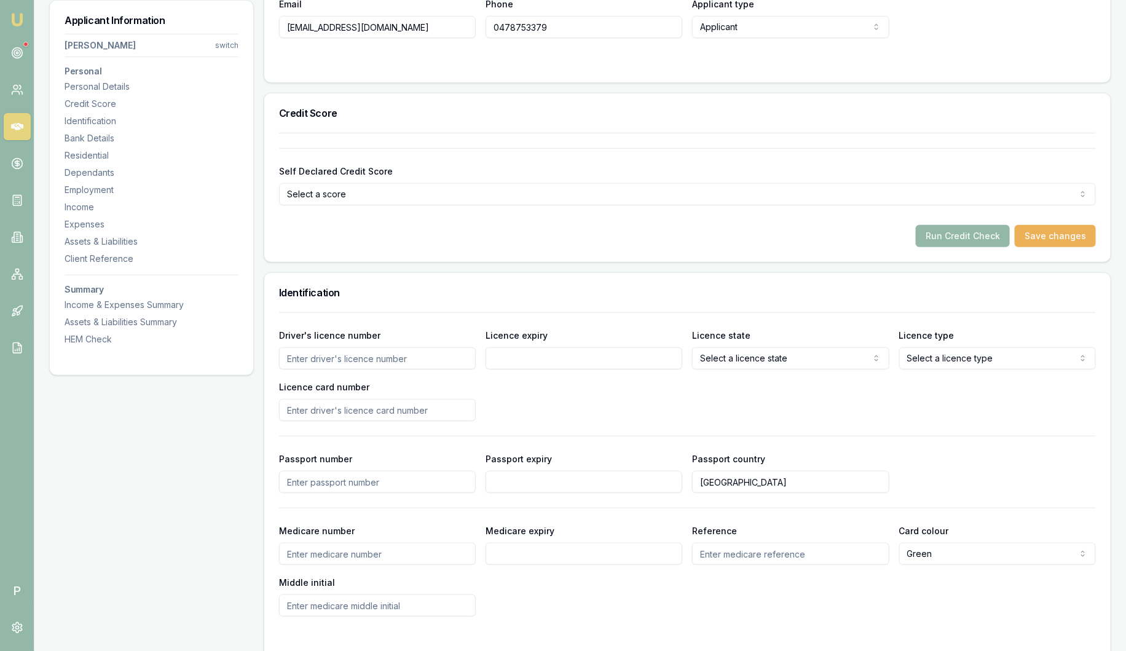
scroll to position [0, 0]
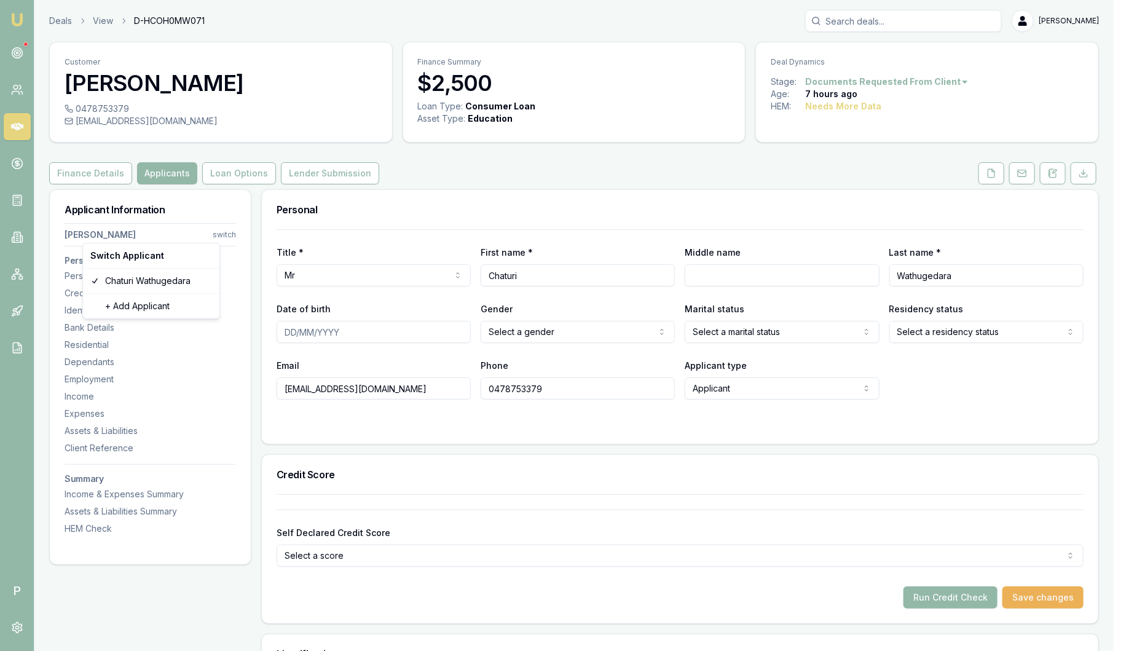
click at [229, 235] on html "Emu Broker P Deals View D-HCOH0MW071 Sam Crouch Toggle Menu Customer Chaturi Wa…" at bounding box center [563, 325] width 1126 height 651
click at [419, 214] on html "Emu Broker P Deals View D-HCOH0MW071 Sam Crouch Toggle Menu Customer Chaturi Wa…" at bounding box center [569, 325] width 1138 height 651
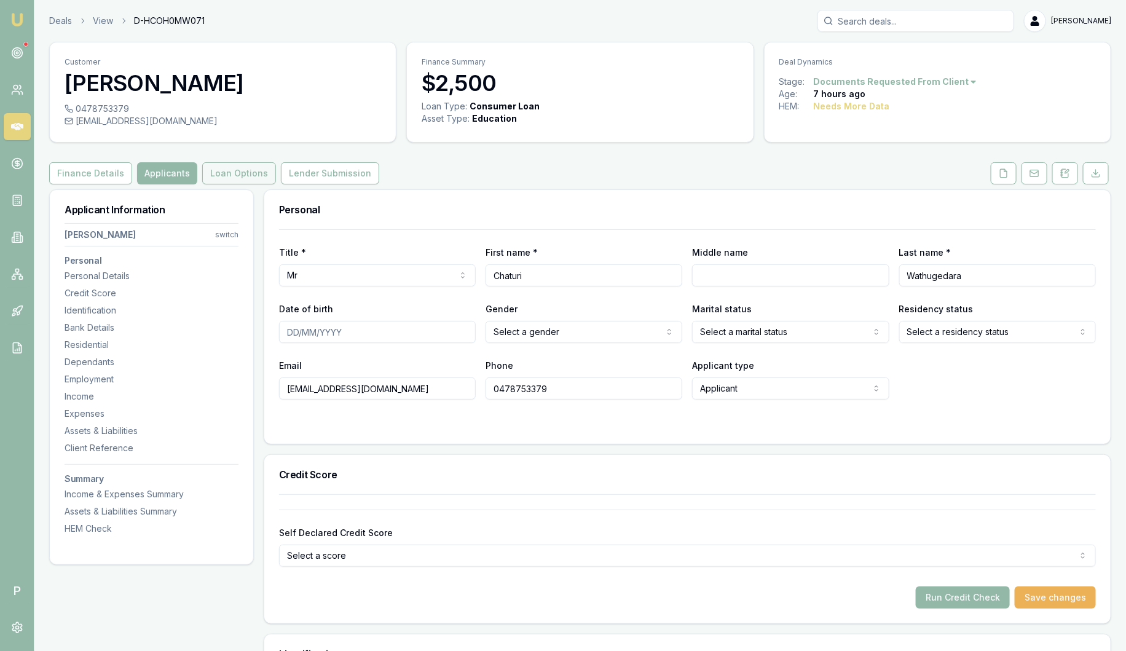
click at [226, 175] on button "Loan Options" at bounding box center [239, 173] width 74 height 22
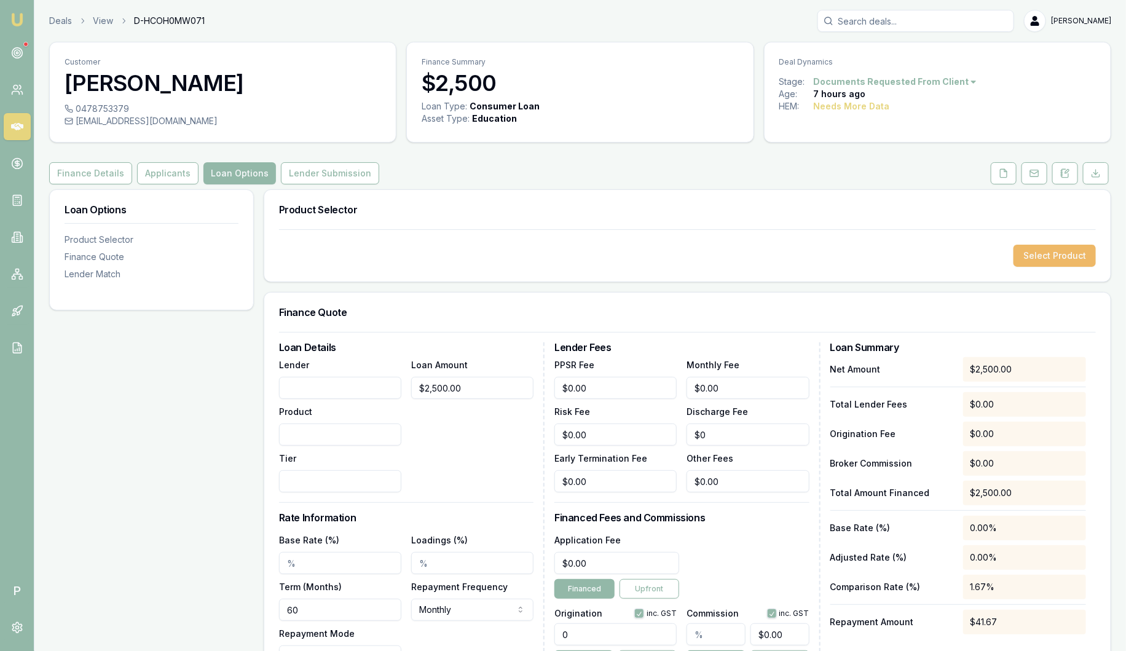
click at [1046, 256] on button "Select Product" at bounding box center [1054, 256] width 82 height 22
click at [912, 252] on div "Select Product" at bounding box center [687, 256] width 817 height 22
click at [1049, 260] on button "Select Product" at bounding box center [1054, 256] width 82 height 22
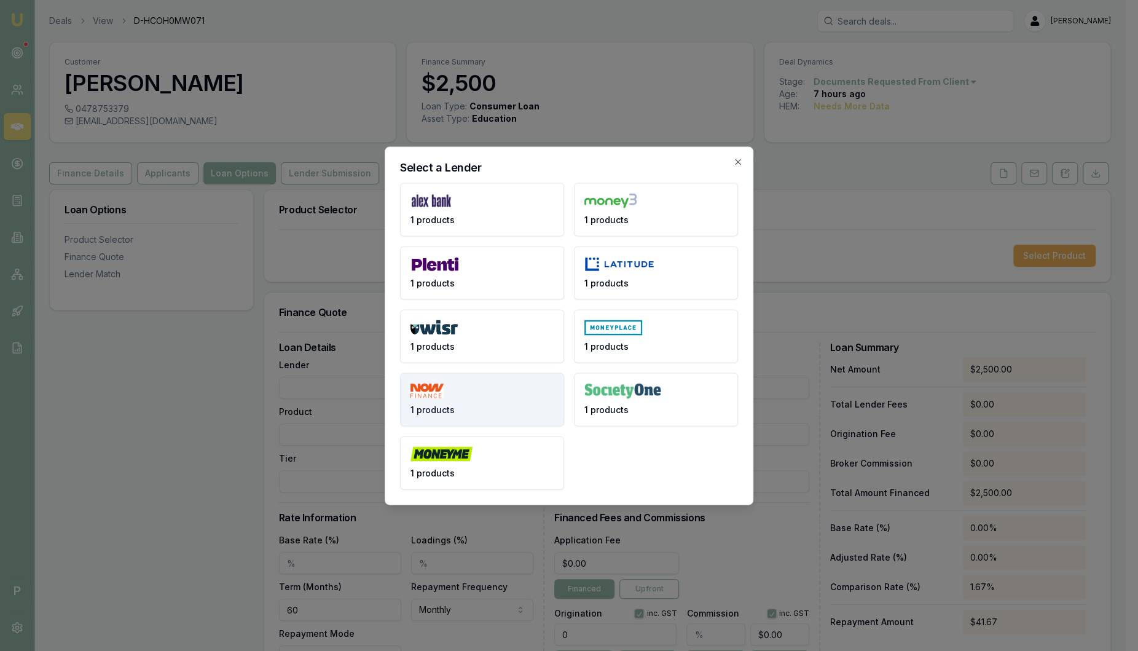
click at [461, 413] on button "1 products" at bounding box center [482, 398] width 164 height 53
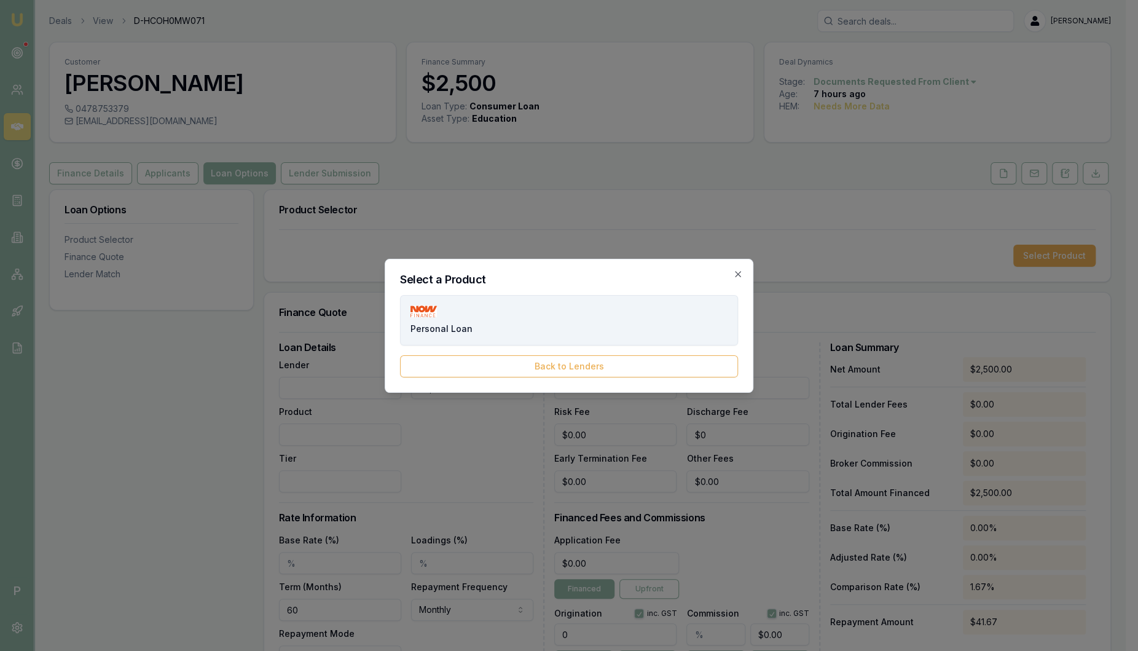
click at [500, 316] on button "Personal Loan" at bounding box center [569, 320] width 338 height 50
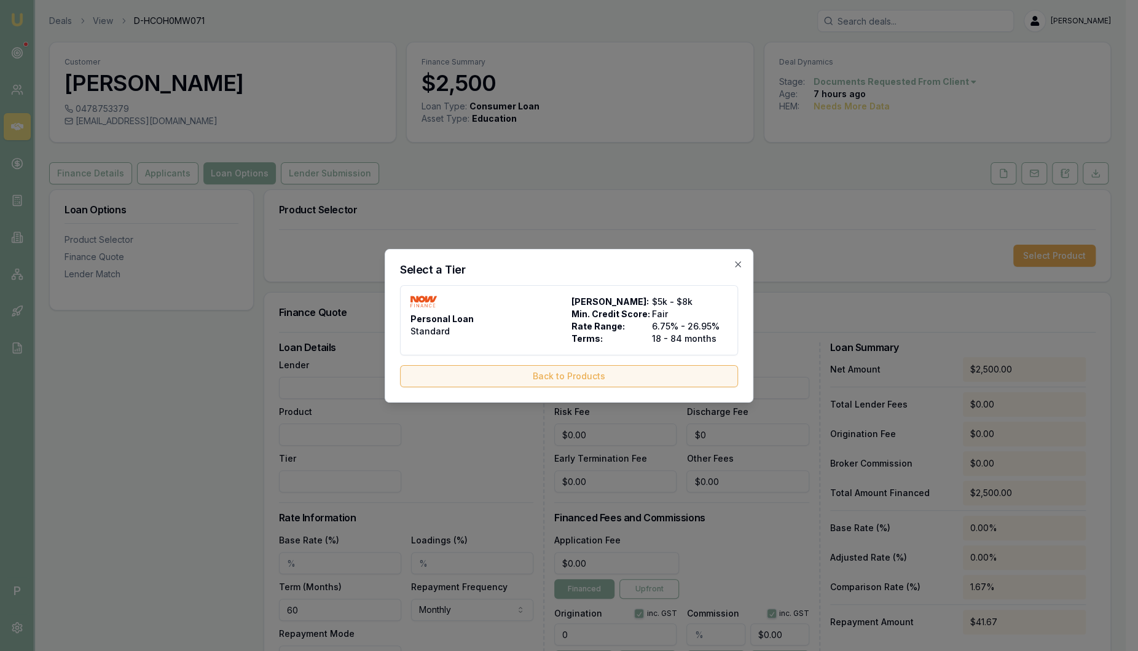
click at [517, 374] on button "Back to Products" at bounding box center [569, 376] width 338 height 22
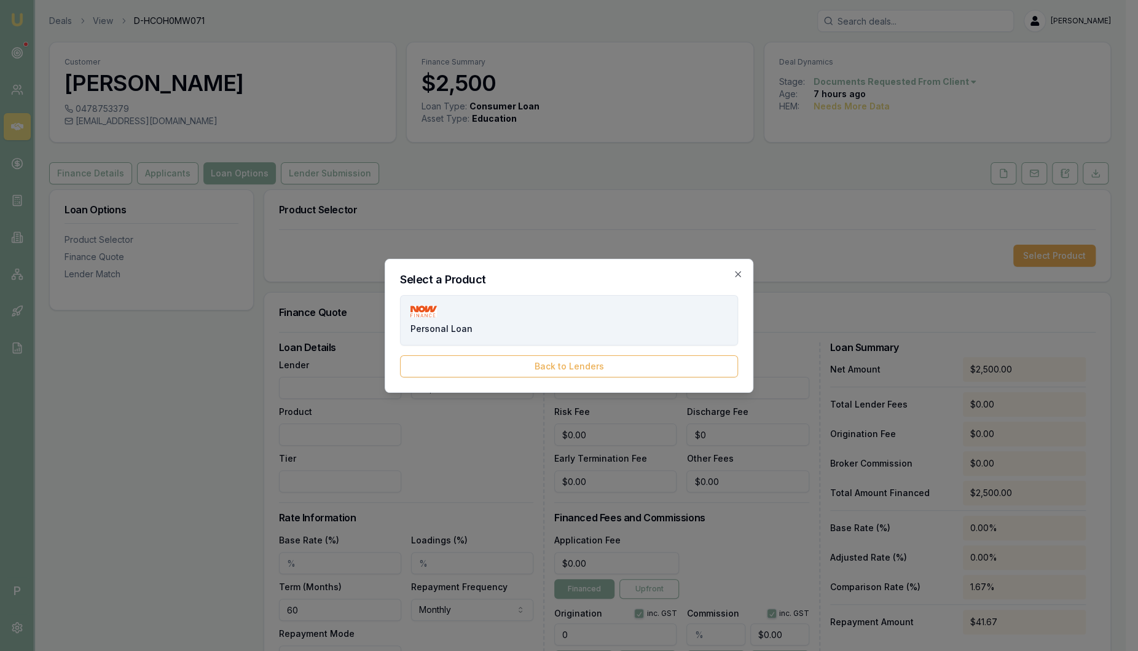
click at [498, 307] on button "Personal Loan" at bounding box center [569, 320] width 338 height 50
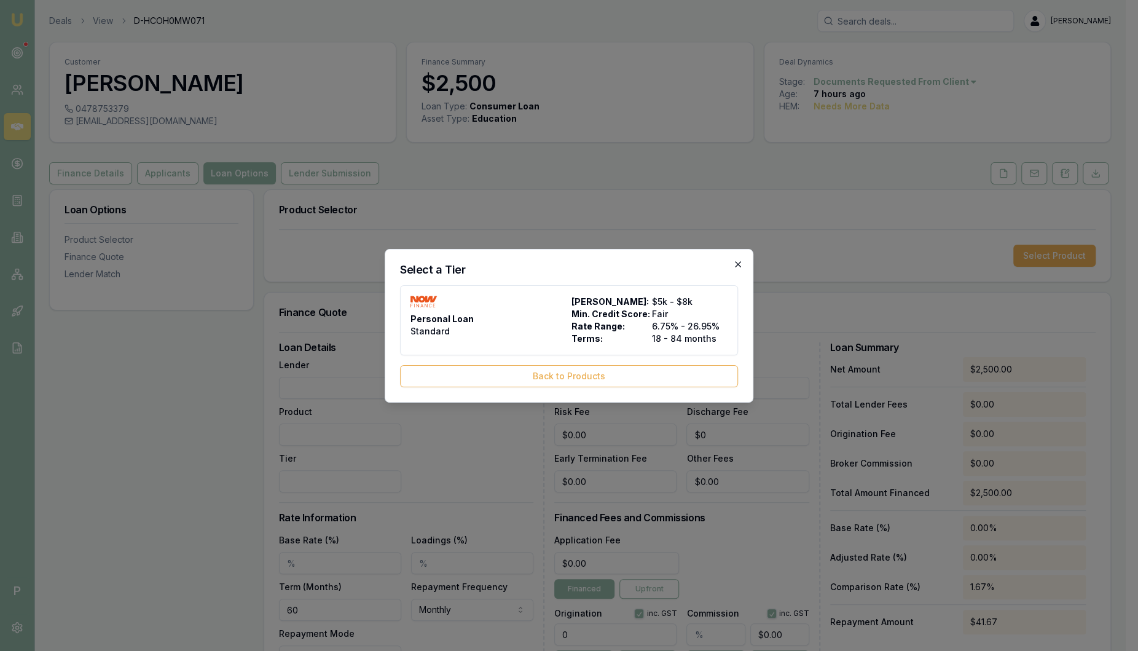
click at [737, 263] on icon "button" at bounding box center [738, 264] width 6 height 6
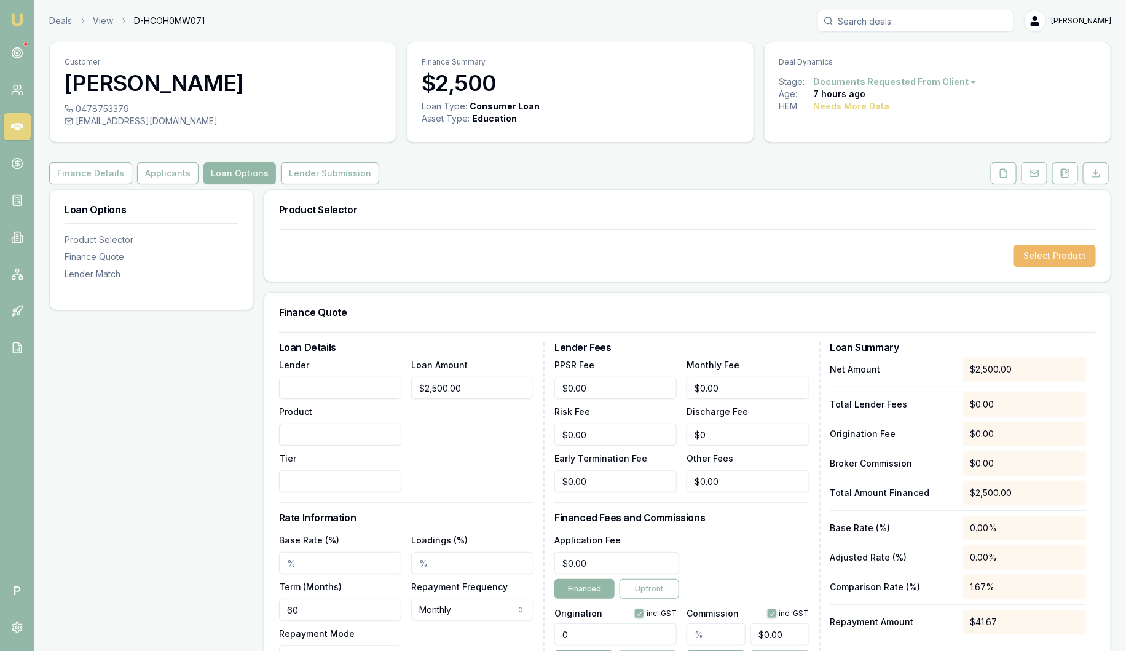
click at [1060, 253] on button "Select Product" at bounding box center [1054, 256] width 82 height 22
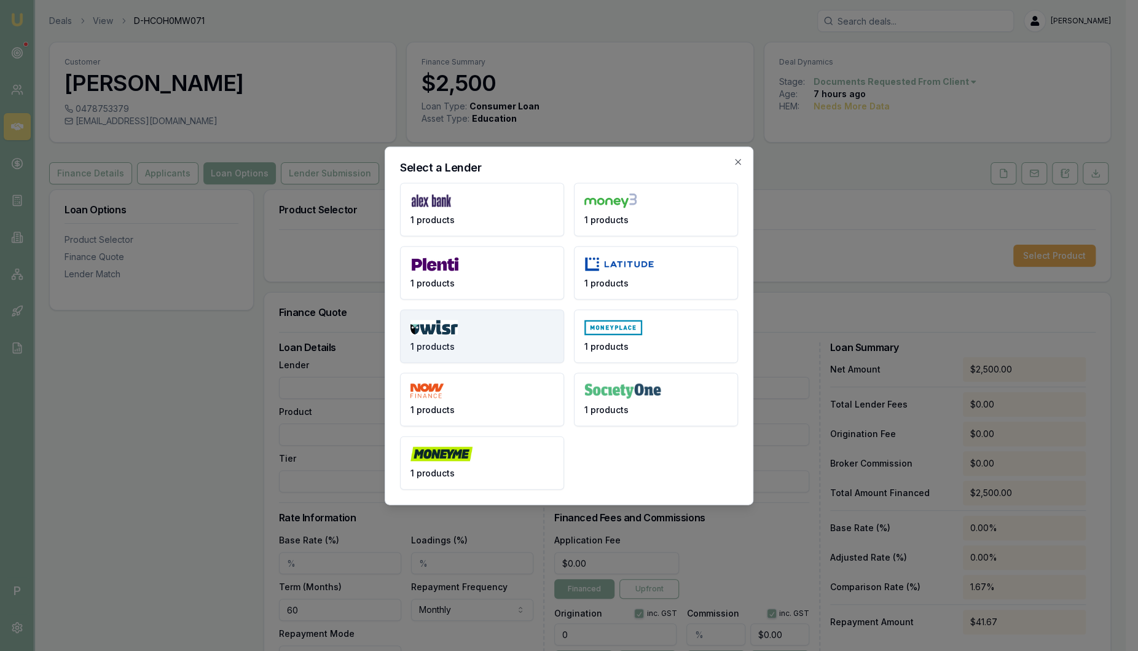
click at [488, 330] on button "1 products" at bounding box center [482, 335] width 164 height 53
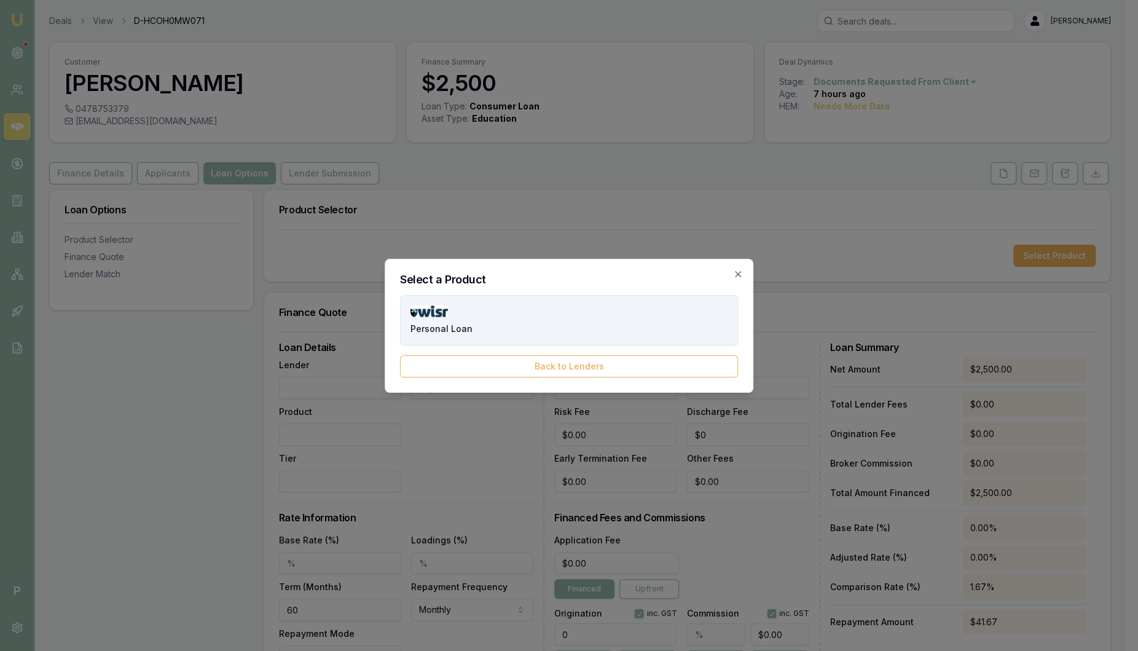
click at [490, 327] on button "Personal Loan" at bounding box center [569, 320] width 338 height 50
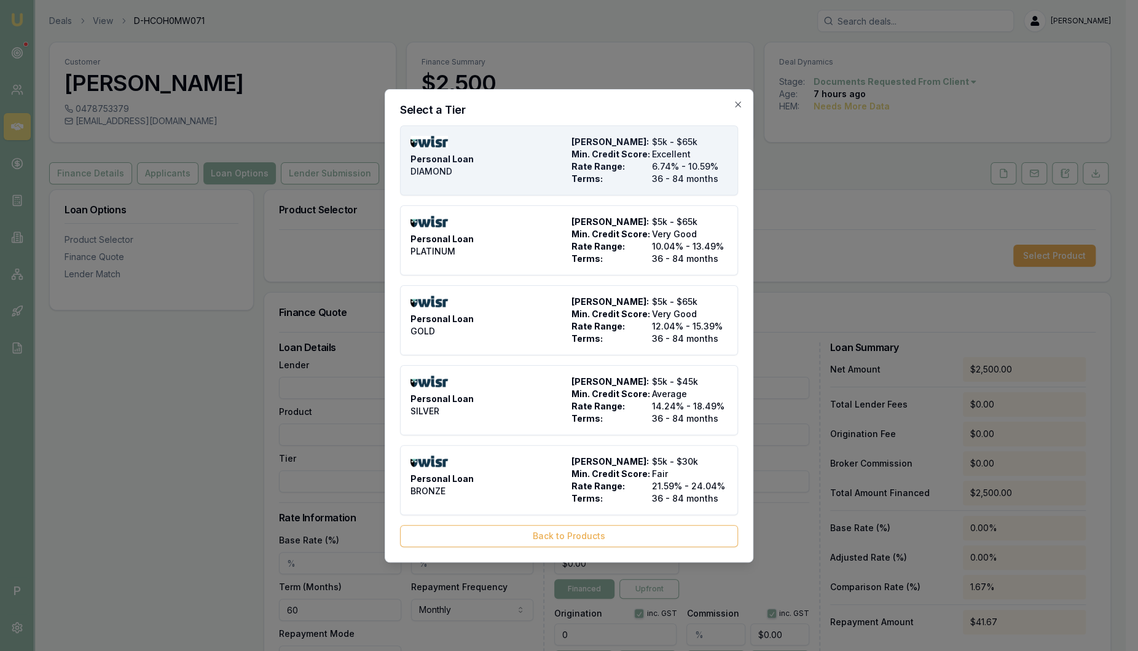
click at [635, 152] on span "Min. Credit Score:" at bounding box center [609, 154] width 76 height 12
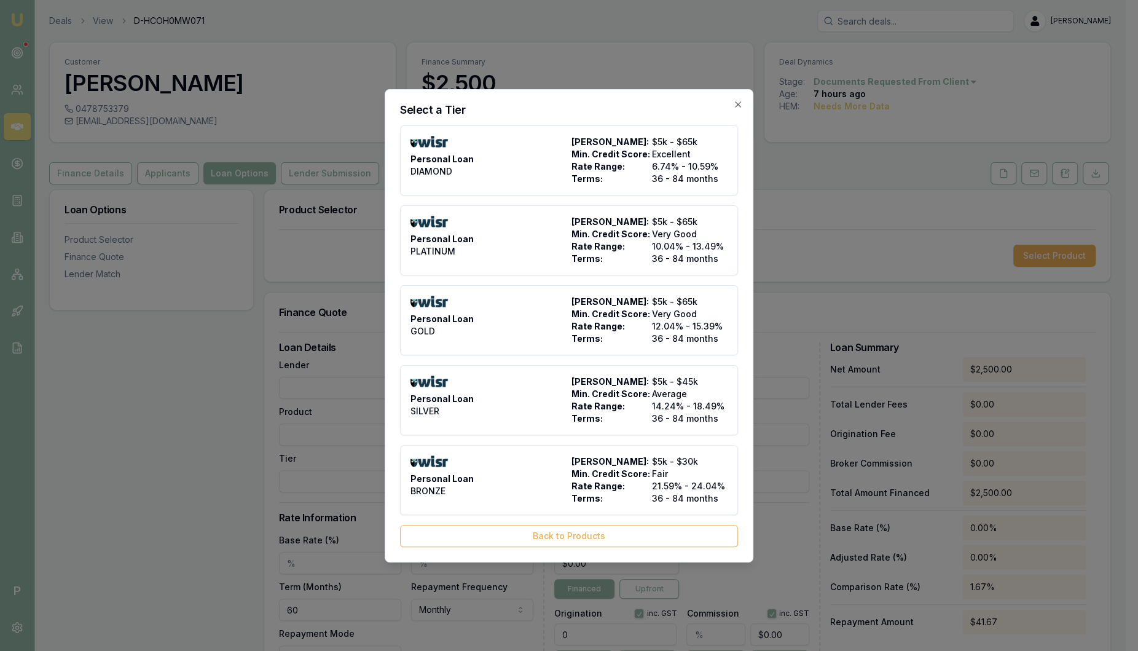
type input "WISR"
type input "Personal Loan"
type input "DIAMOND"
type input "6.74"
type input "36"
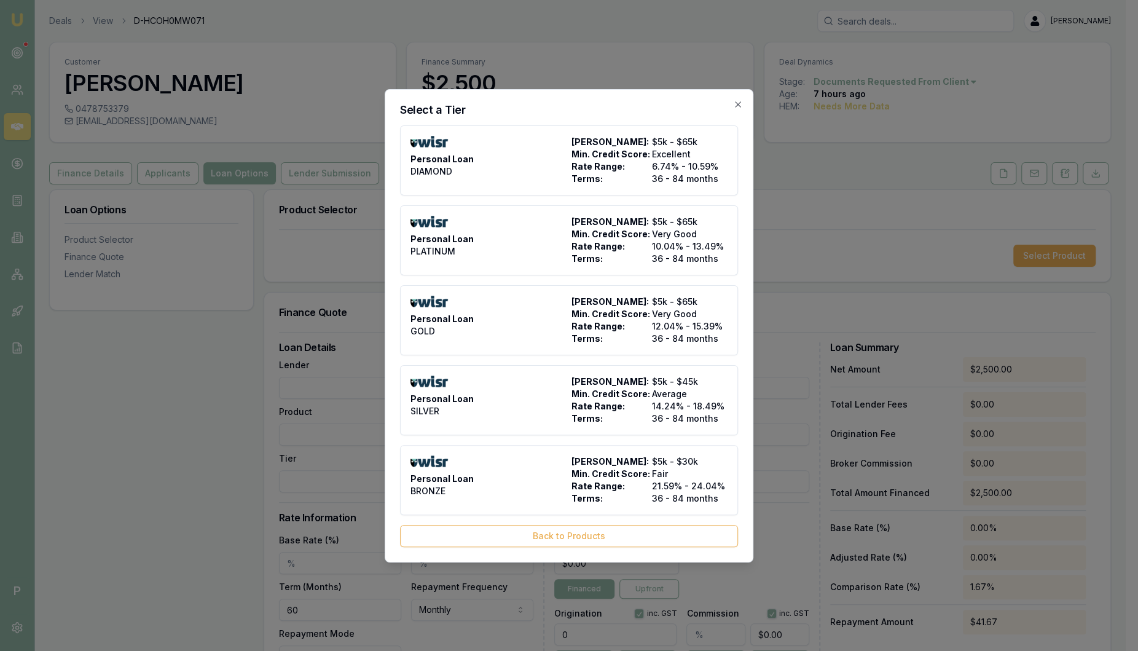
type input "$525.00"
type input "2500"
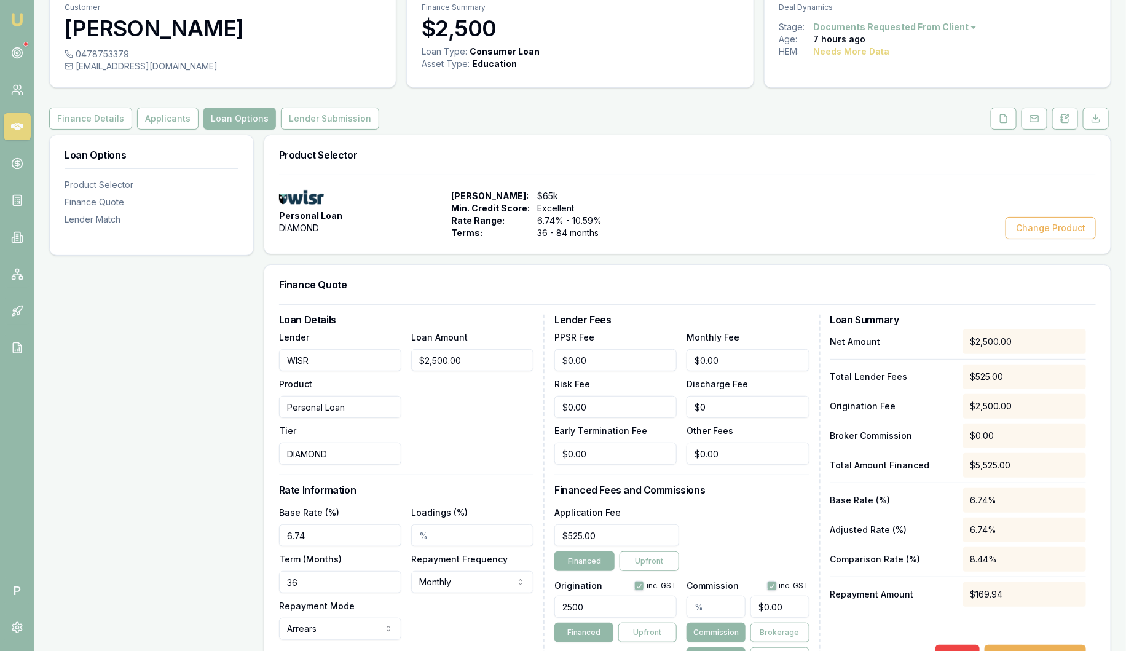
scroll to position [40, 0]
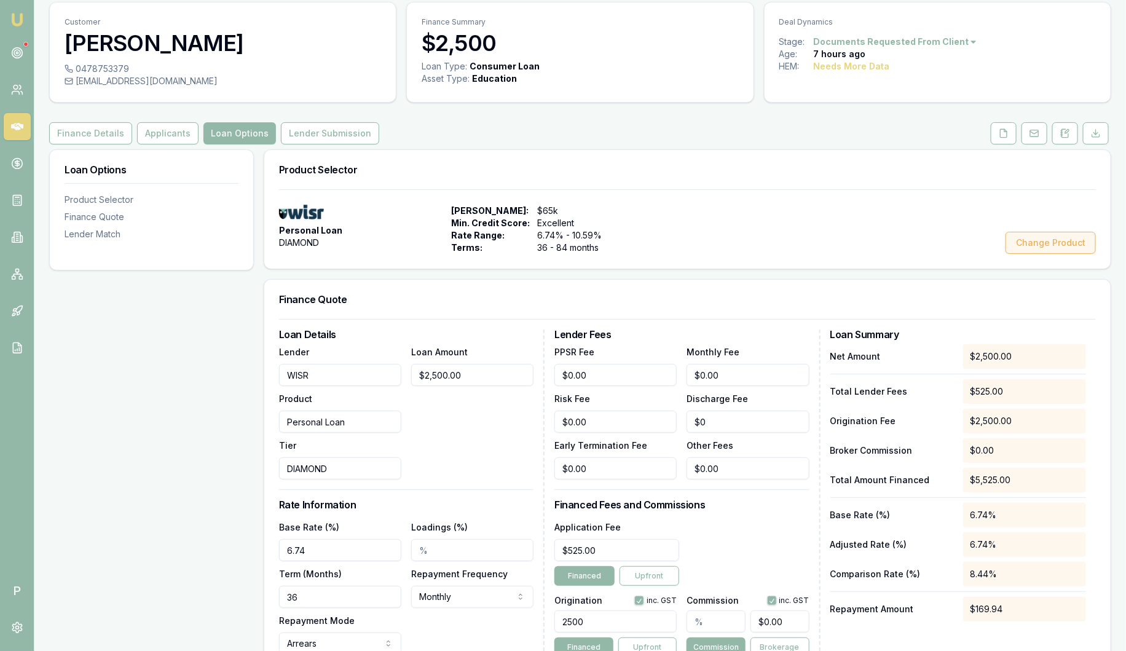
click at [1046, 248] on button "Change Product" at bounding box center [1050, 243] width 90 height 22
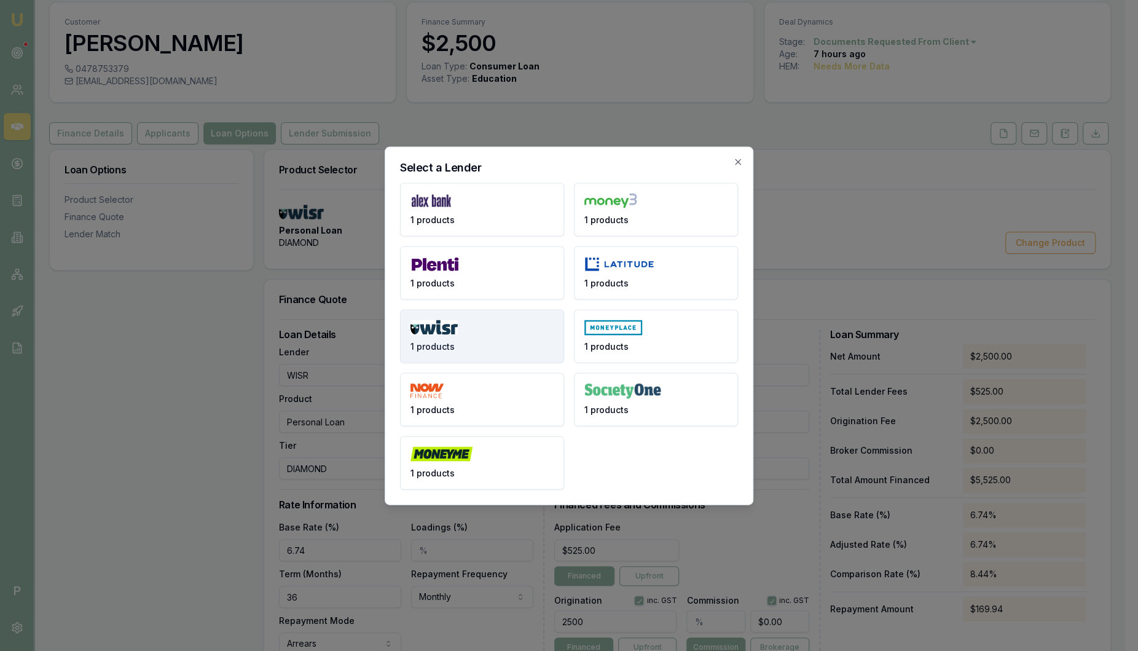
click at [473, 332] on button "1 products" at bounding box center [482, 335] width 164 height 53
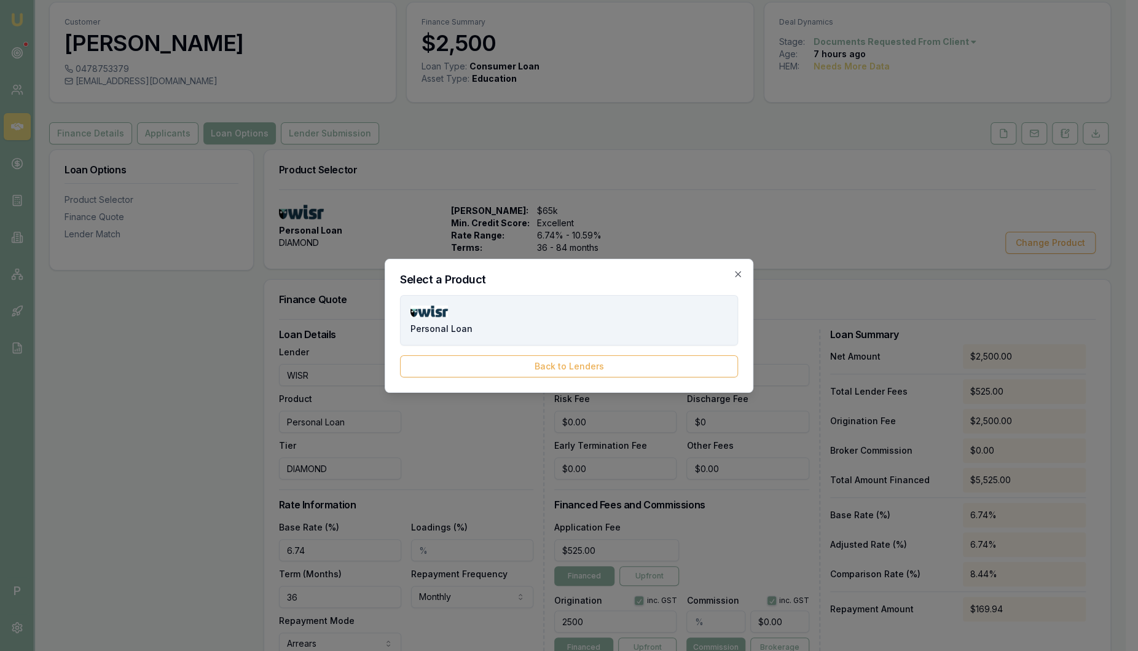
click at [485, 315] on button "Personal Loan" at bounding box center [569, 320] width 338 height 50
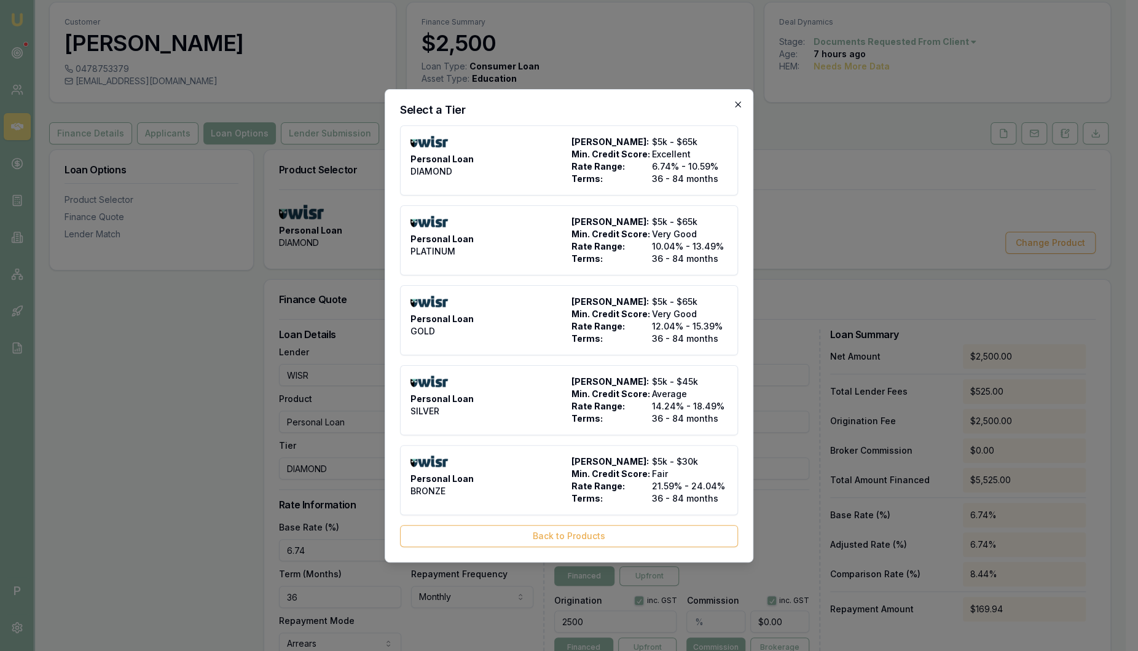
click at [736, 104] on icon "button" at bounding box center [738, 105] width 10 height 10
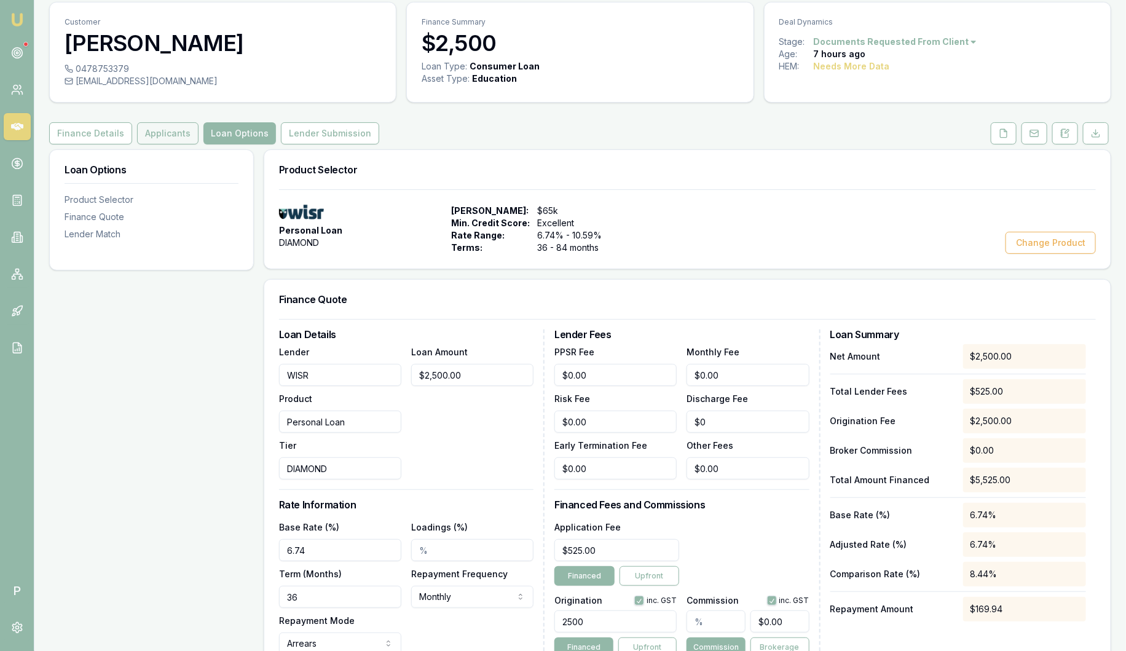
click at [177, 138] on button "Applicants" at bounding box center [167, 133] width 61 height 22
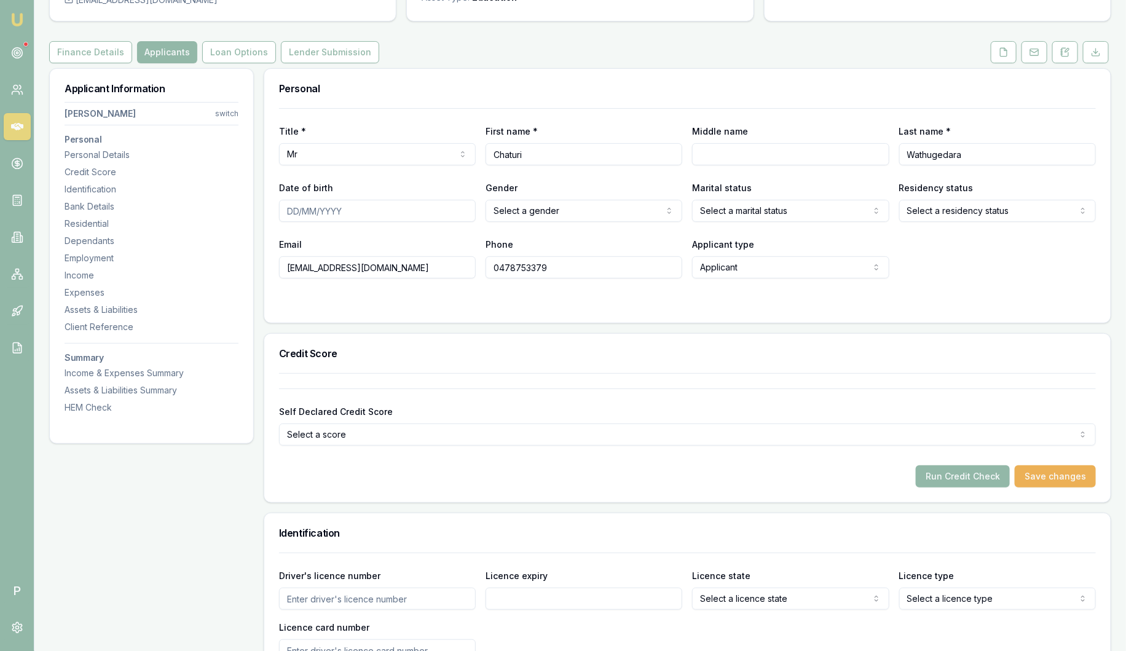
scroll to position [117, 0]
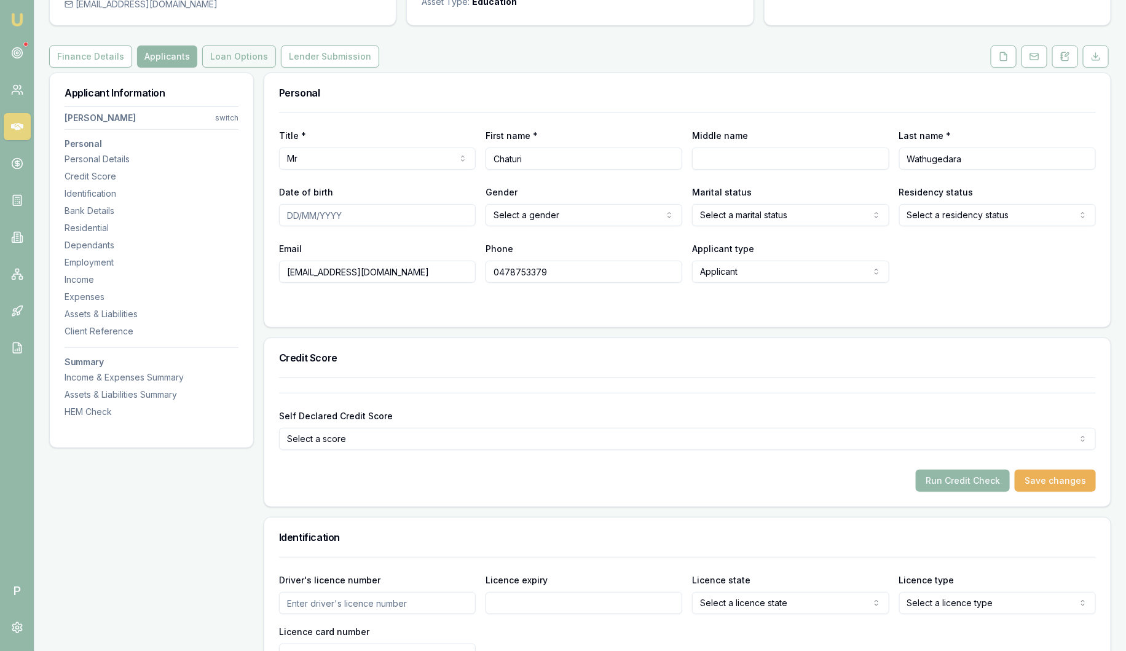
click at [245, 58] on button "Loan Options" at bounding box center [239, 56] width 74 height 22
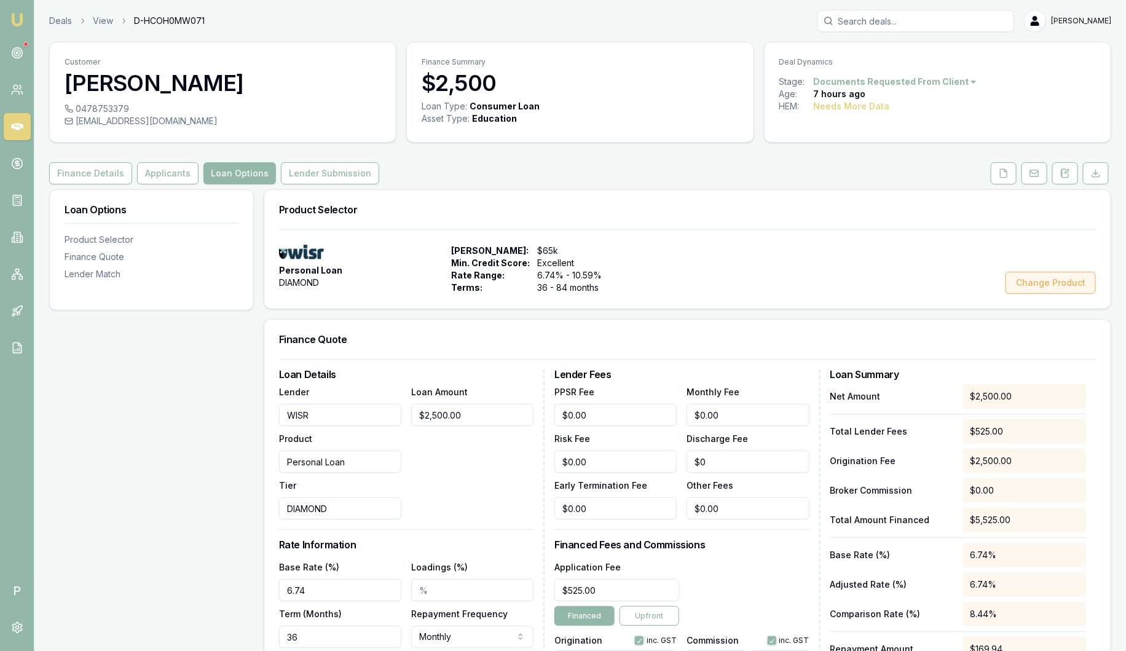
click at [1029, 284] on button "Change Product" at bounding box center [1050, 283] width 90 height 22
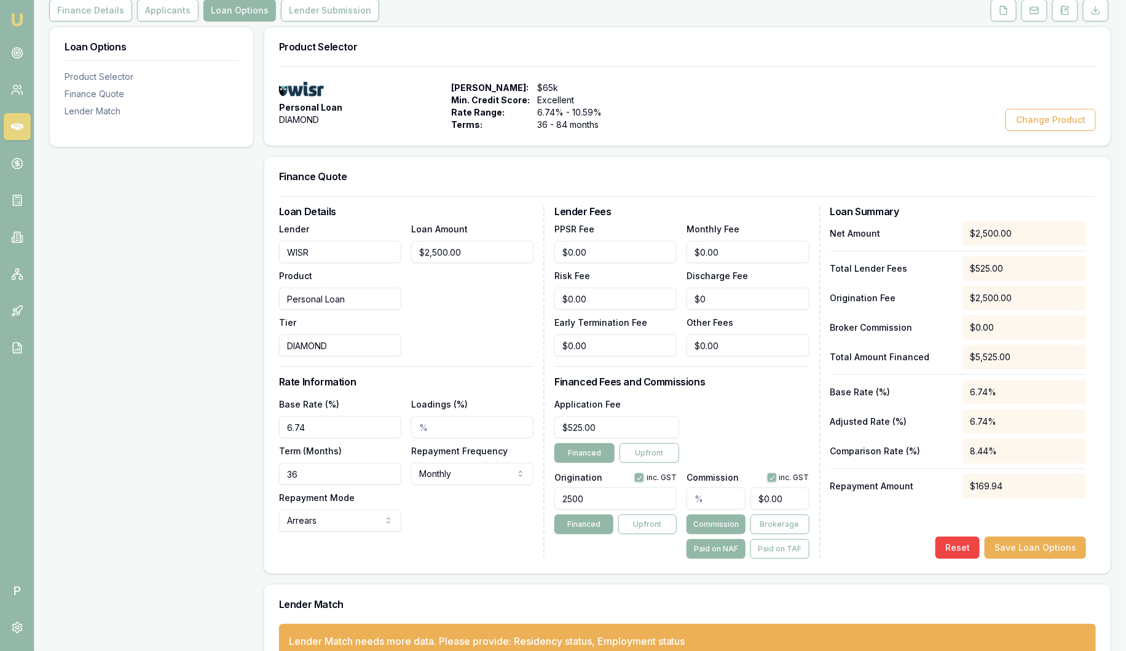
scroll to position [194, 0]
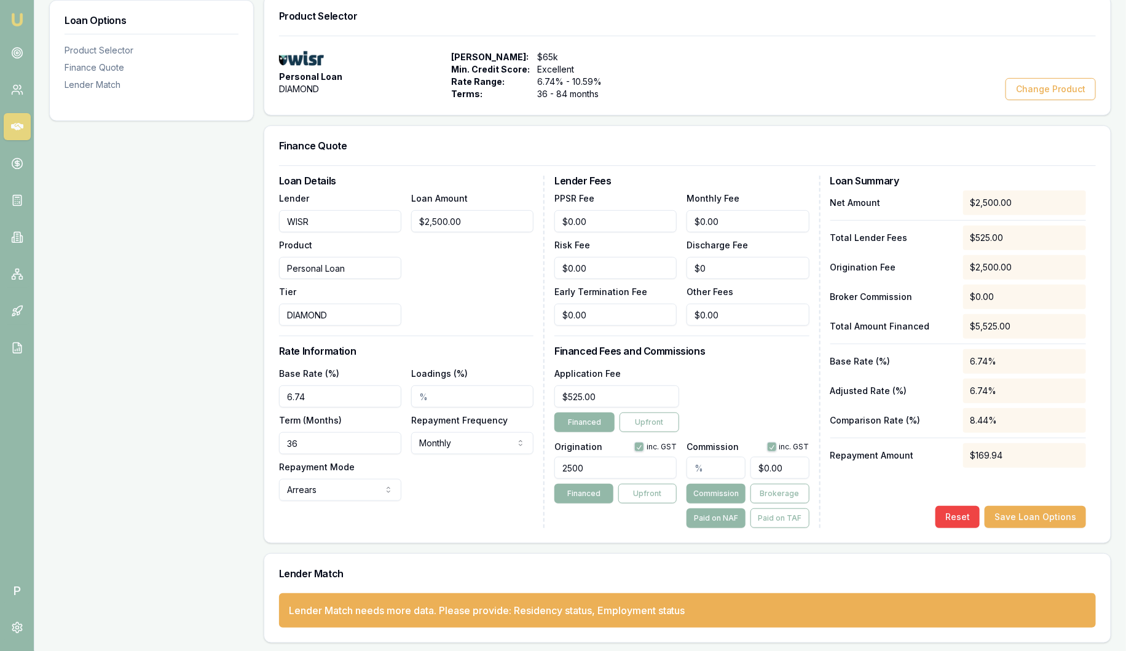
drag, startPoint x: 637, startPoint y: 469, endPoint x: 519, endPoint y: 468, distance: 118.0
click at [519, 468] on div "Loan Details Lender WISR Product Personal Loan Tier DIAMOND Loan Amount $2,500.…" at bounding box center [687, 352] width 817 height 352
click at [608, 464] on input "2500" at bounding box center [615, 468] width 122 height 22
click at [608, 465] on input "2500" at bounding box center [615, 468] width 122 height 22
drag, startPoint x: 609, startPoint y: 465, endPoint x: 555, endPoint y: 465, distance: 54.7
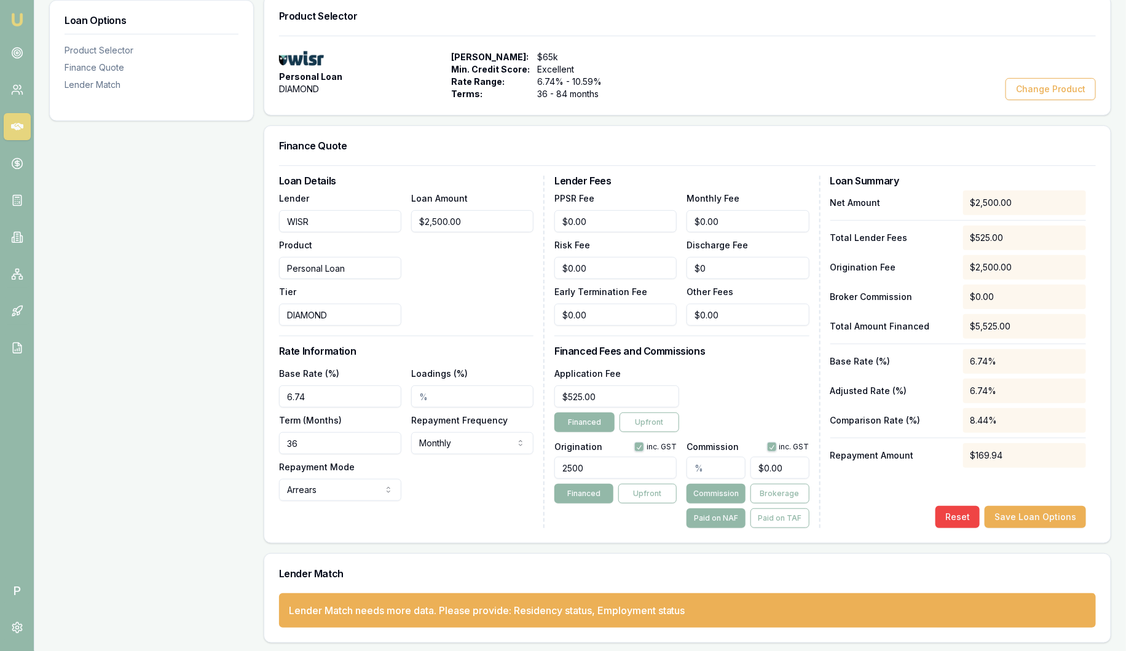
click at [555, 465] on input "2500" at bounding box center [615, 468] width 122 height 22
click at [591, 471] on input "2500" at bounding box center [615, 468] width 122 height 22
click at [609, 463] on input "2500" at bounding box center [615, 468] width 122 height 22
drag, startPoint x: 613, startPoint y: 464, endPoint x: 553, endPoint y: 452, distance: 61.5
click at [551, 457] on div "Loan Details Lender WISR Product Personal Loan Tier DIAMOND Loan Amount $2,500.…" at bounding box center [687, 352] width 817 height 352
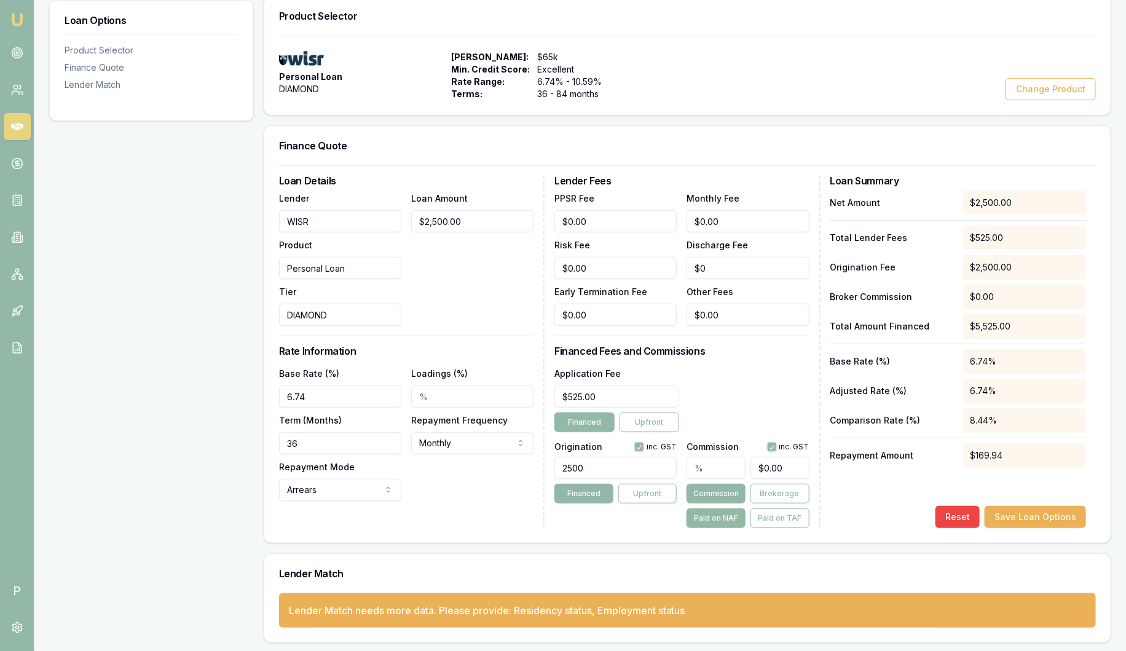
type input "2500.00"
click at [558, 447] on label "Origination" at bounding box center [578, 446] width 48 height 9
click at [727, 467] on input "text" at bounding box center [715, 468] width 59 height 22
drag, startPoint x: 629, startPoint y: 468, endPoint x: 520, endPoint y: 459, distance: 109.1
click at [520, 459] on div "Loan Details Lender WISR Product Personal Loan Tier DIAMOND Loan Amount $2,500.…" at bounding box center [687, 352] width 817 height 352
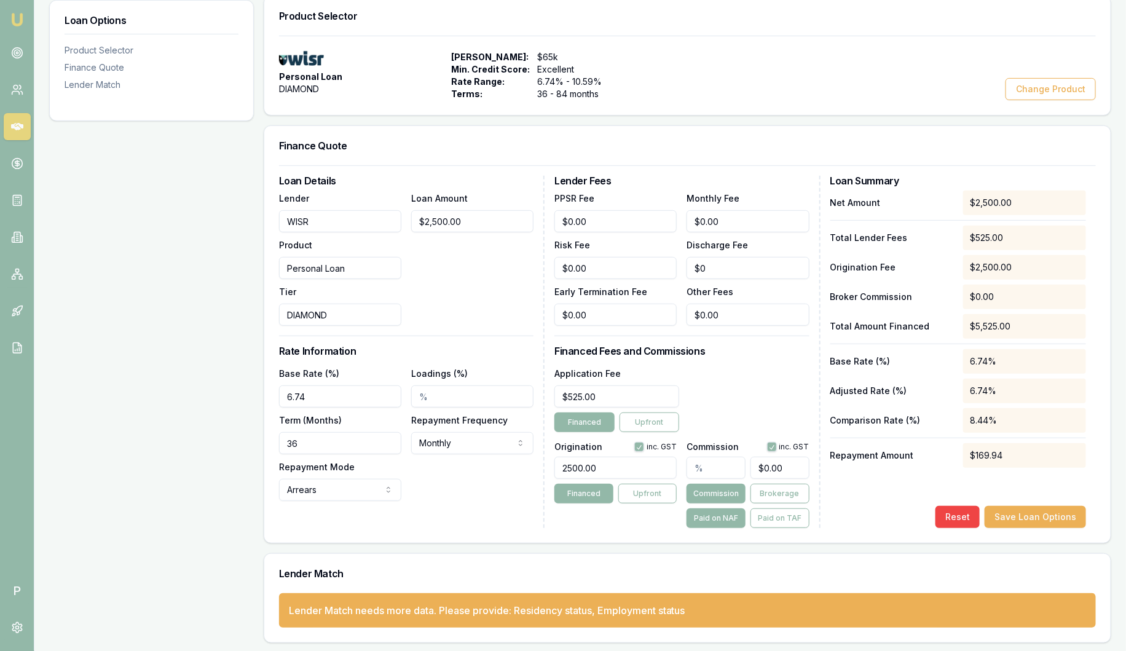
click at [634, 472] on input "2500.00" at bounding box center [615, 468] width 122 height 22
click at [464, 391] on input "Loadings (%)" at bounding box center [472, 396] width 122 height 22
type input "2.00%"
drag, startPoint x: 830, startPoint y: 393, endPoint x: 905, endPoint y: 395, distance: 75.0
click at [904, 395] on p "Adjusted Rate (%)" at bounding box center [891, 391] width 123 height 12
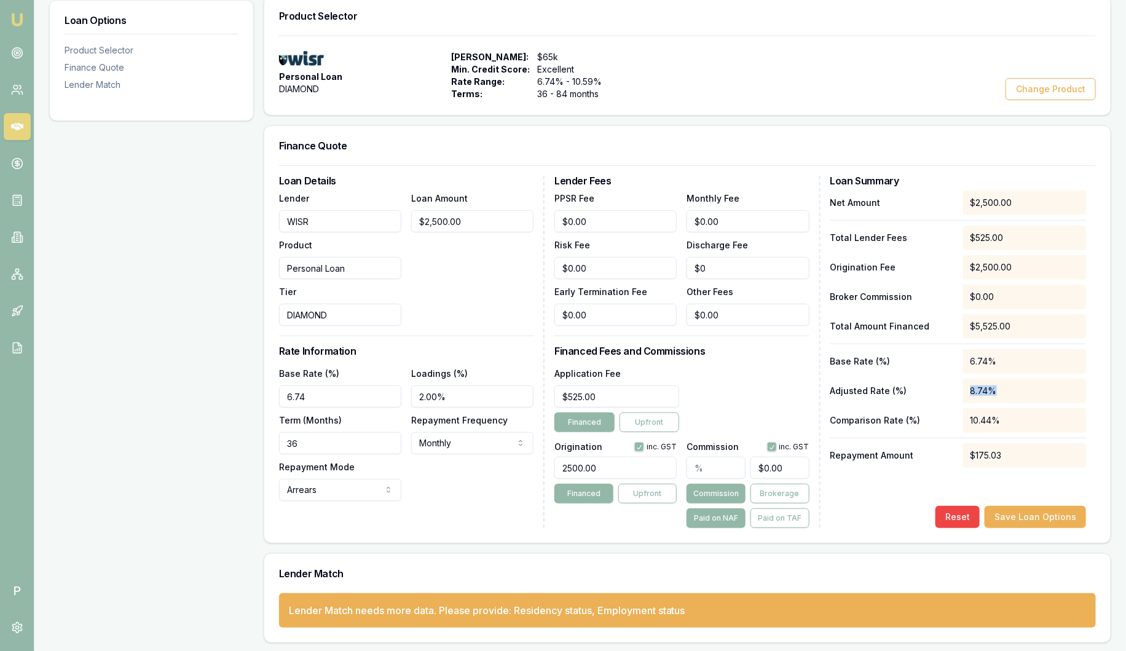
drag, startPoint x: 905, startPoint y: 395, endPoint x: 967, endPoint y: 393, distance: 62.1
click at [967, 393] on div "8.74%" at bounding box center [1024, 390] width 123 height 25
drag, startPoint x: 462, startPoint y: 396, endPoint x: 409, endPoint y: 394, distance: 52.9
click at [409, 394] on div "Base Rate (%) 6.74 Loadings (%) 2.00% Term (Months) 36 Repayment Frequency Mont…" at bounding box center [406, 433] width 254 height 135
drag, startPoint x: 1038, startPoint y: 384, endPoint x: 966, endPoint y: 383, distance: 71.9
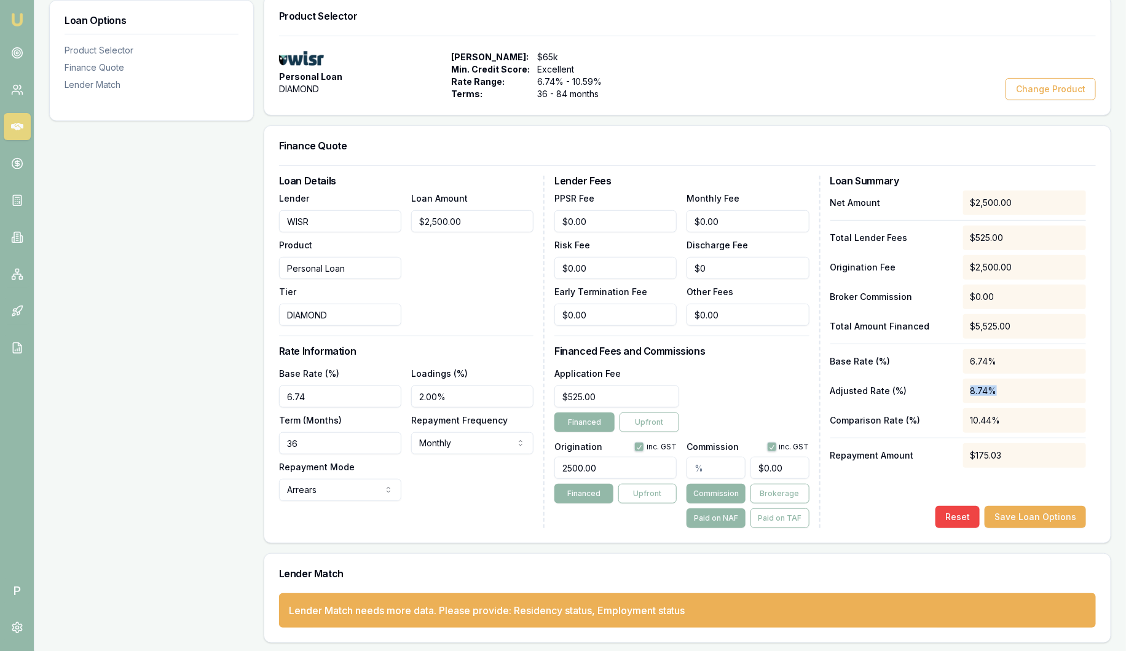
click at [966, 383] on div "8.74%" at bounding box center [1024, 390] width 123 height 25
drag, startPoint x: 966, startPoint y: 383, endPoint x: 914, endPoint y: 436, distance: 74.3
click at [914, 436] on div "Net Amount $2,500.00 Total Lender Fees $525.00 Origination Fee $2,500.00 Broker…" at bounding box center [958, 328] width 256 height 277
click at [721, 462] on input "text" at bounding box center [715, 468] width 59 height 22
type input "2"
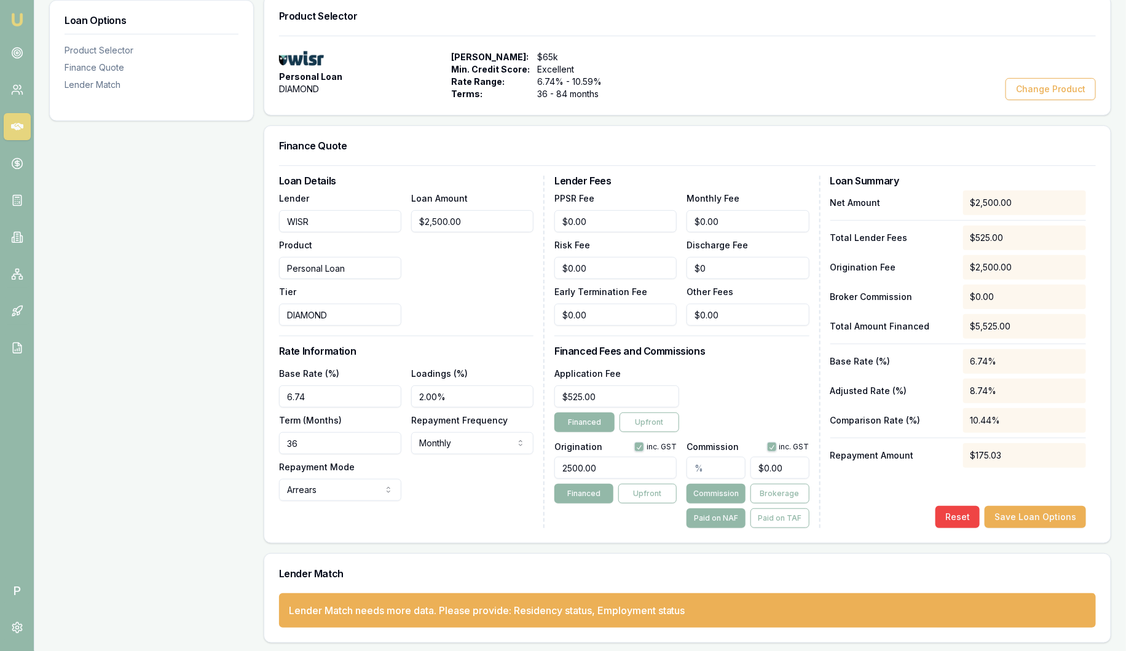
type input "$50.00"
type input "$0.00"
type input "4"
type input "$100.00"
type input "4.00%"
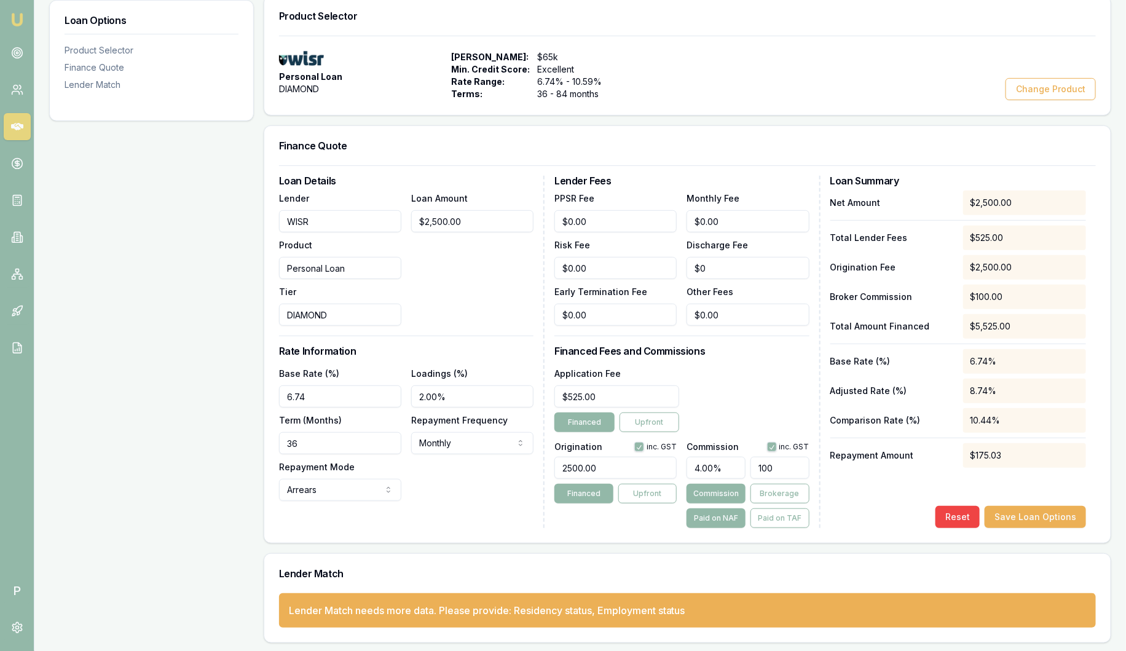
type input "$100.00"
drag, startPoint x: 742, startPoint y: 464, endPoint x: 664, endPoint y: 461, distance: 78.1
click at [667, 461] on div "Origination inc. GST 2500.00 Financed Upfront Commission inc. GST 4.00% $100.00…" at bounding box center [681, 482] width 254 height 91
type input "$0.00"
drag, startPoint x: 447, startPoint y: 394, endPoint x: 398, endPoint y: 393, distance: 49.8
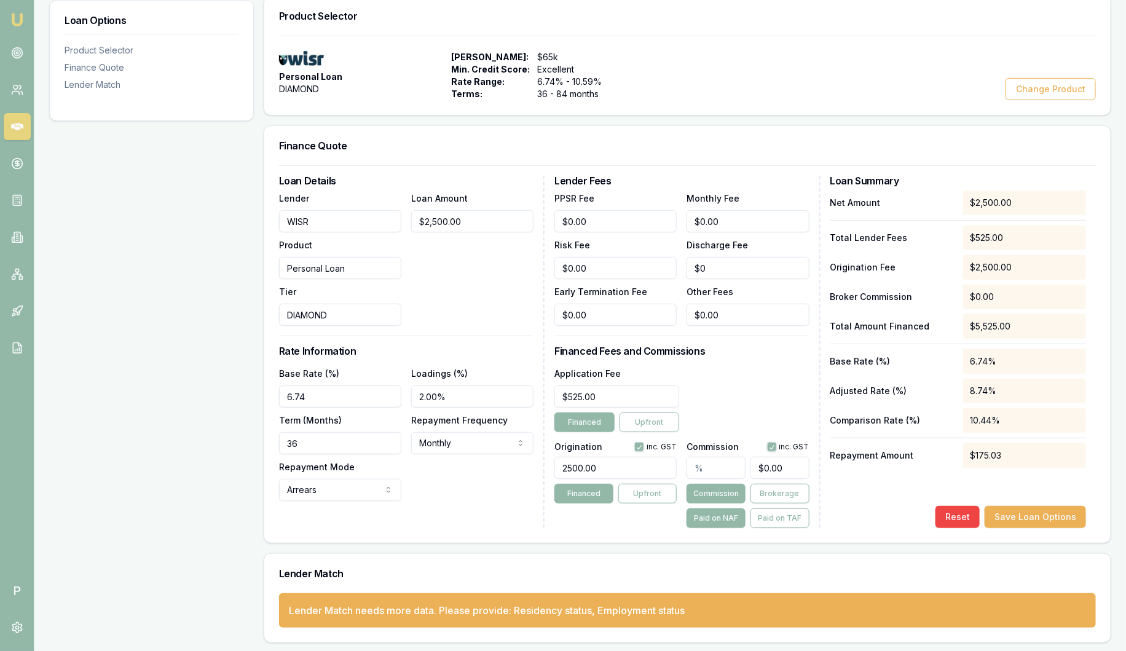
click at [393, 393] on div "Base Rate (%) 6.74 Loadings (%) 2.00% Term (Months) 36 Repayment Frequency Mont…" at bounding box center [406, 433] width 254 height 135
drag, startPoint x: 627, startPoint y: 462, endPoint x: 501, endPoint y: 456, distance: 126.1
click at [501, 456] on div "Loan Details Lender WISR Product Personal Loan Tier DIAMOND Loan Amount $2,500.…" at bounding box center [687, 352] width 817 height 352
click at [1064, 515] on button "Save Loan Options" at bounding box center [1034, 517] width 101 height 22
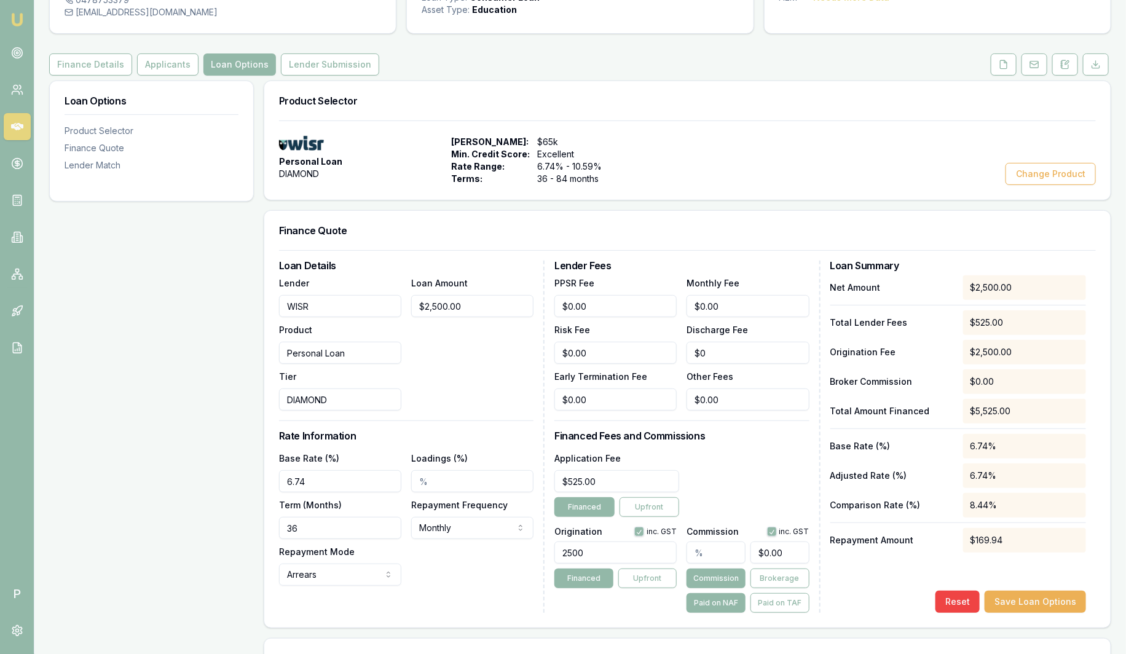
scroll to position [153, 0]
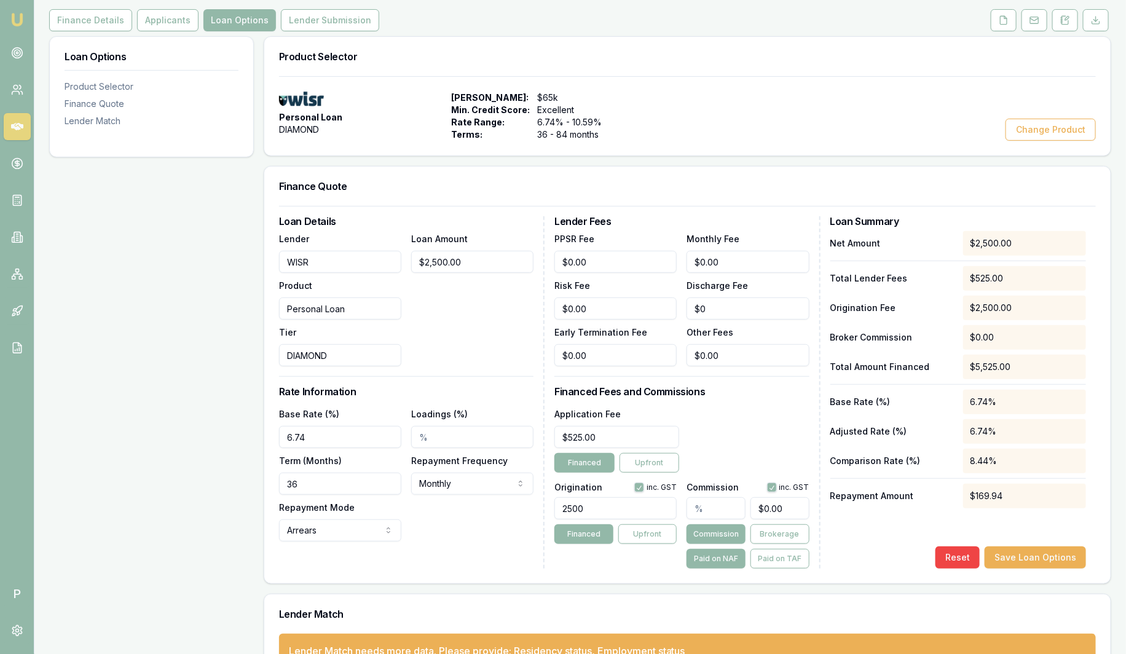
click at [613, 506] on input "2500" at bounding box center [615, 508] width 122 height 22
type input "2500.00"
click at [1049, 557] on button "Save Loan Options" at bounding box center [1034, 557] width 101 height 22
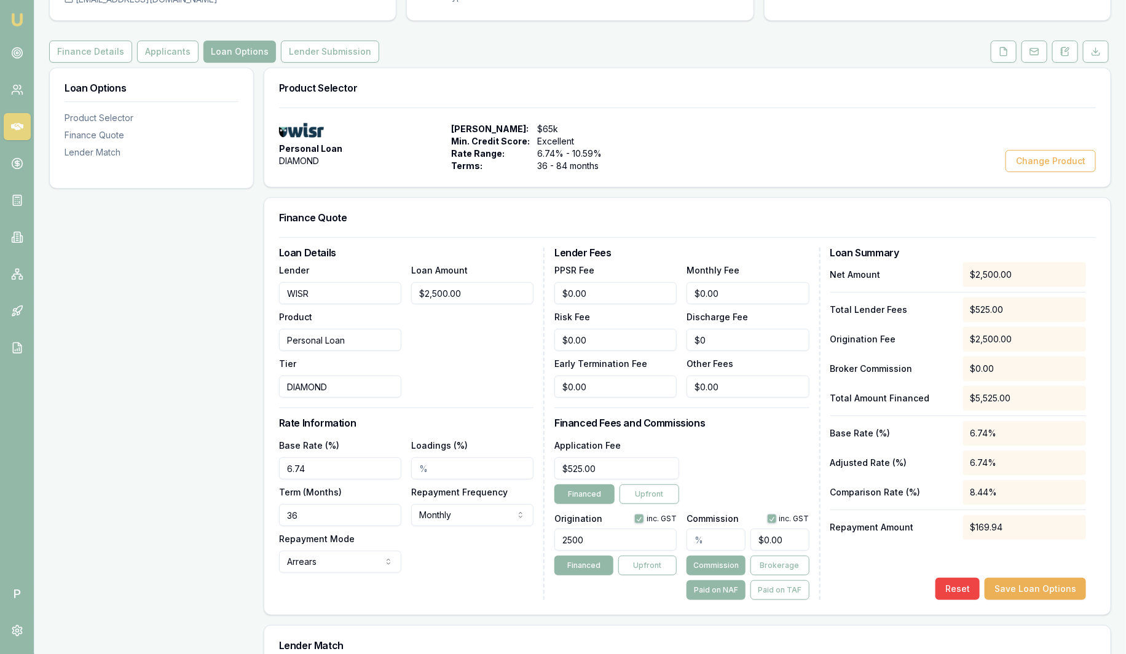
scroll to position [76, 0]
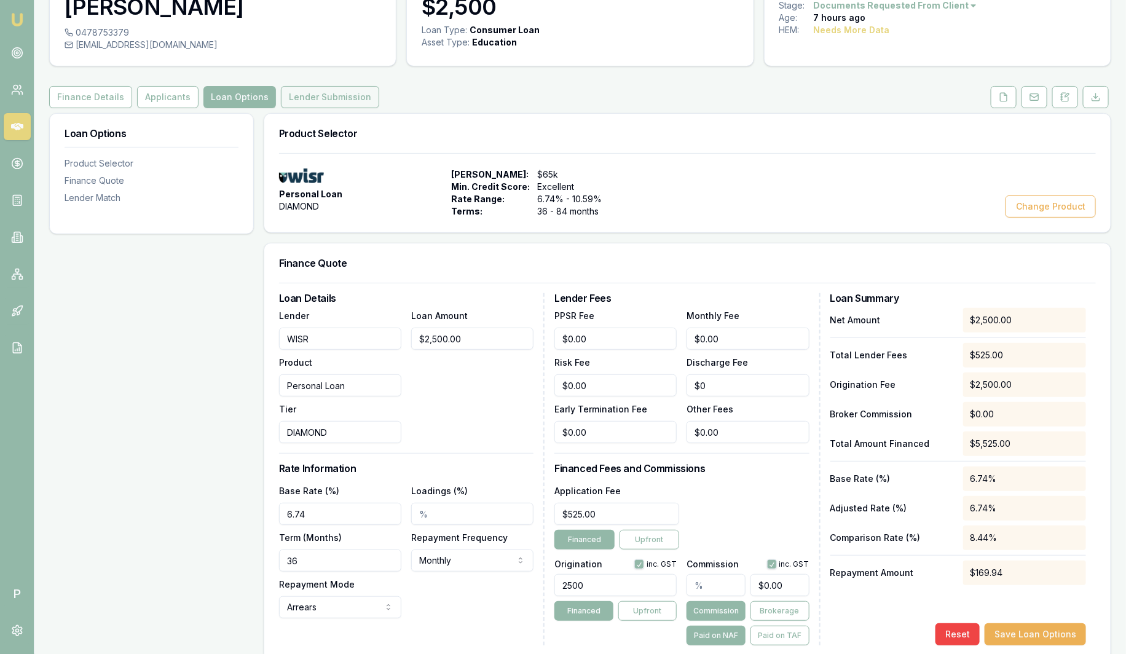
click at [348, 95] on button "Lender Submission" at bounding box center [330, 97] width 98 height 22
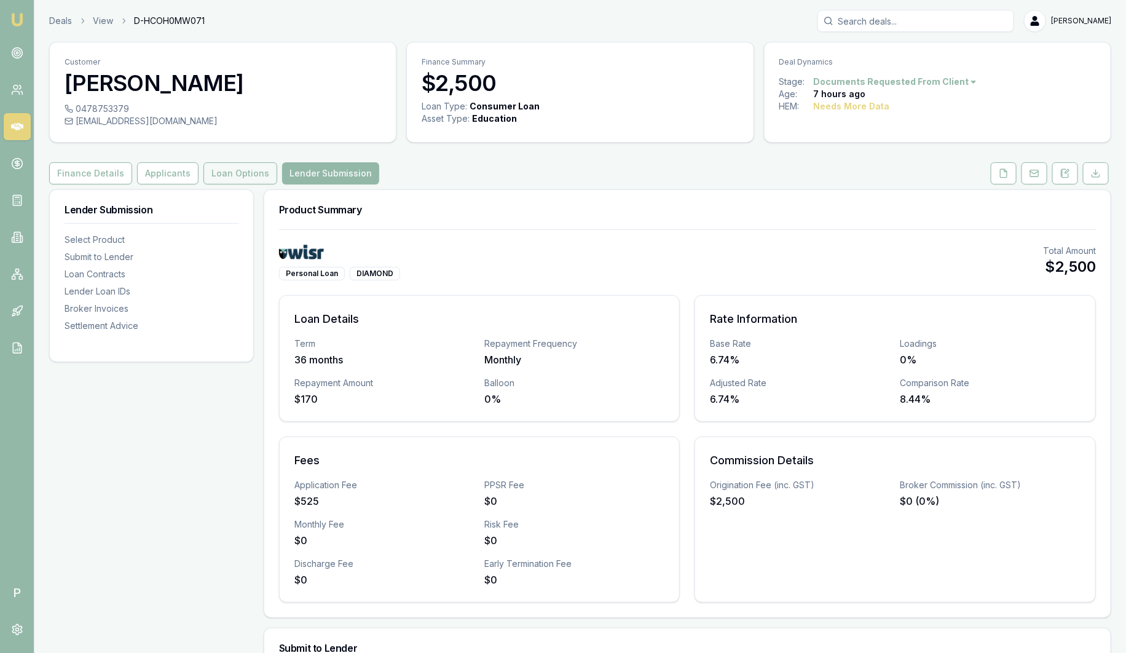
click at [247, 173] on button "Loan Options" at bounding box center [240, 173] width 74 height 22
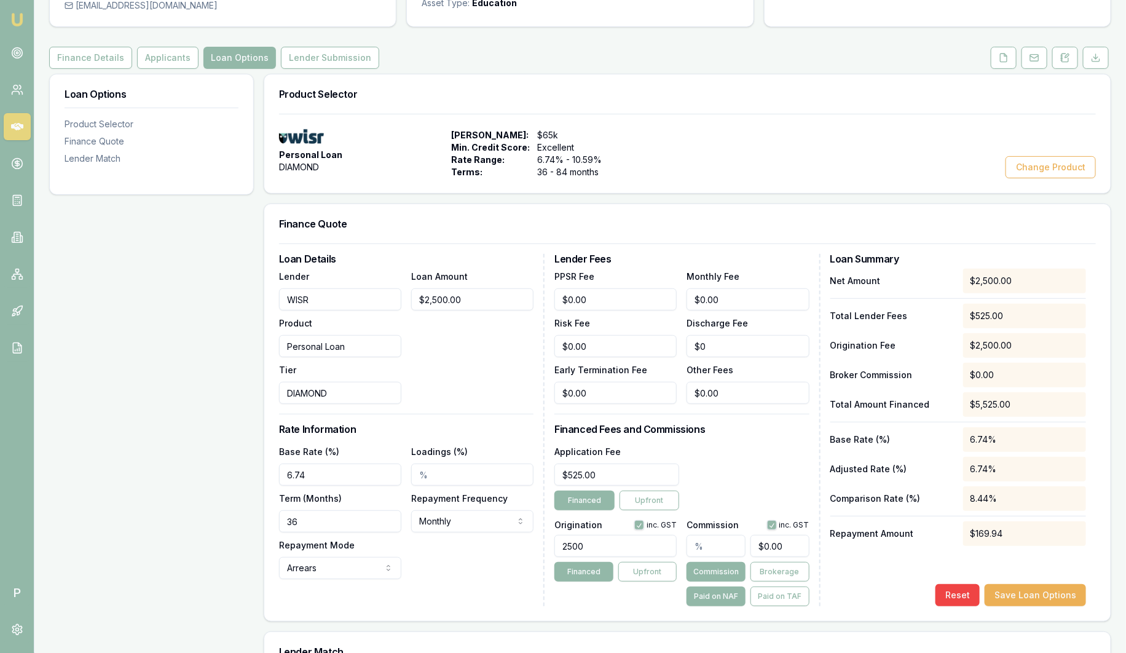
scroll to position [115, 0]
click at [1047, 170] on button "Change Product" at bounding box center [1050, 168] width 90 height 22
click at [301, 62] on button "Lender Submission" at bounding box center [330, 58] width 98 height 22
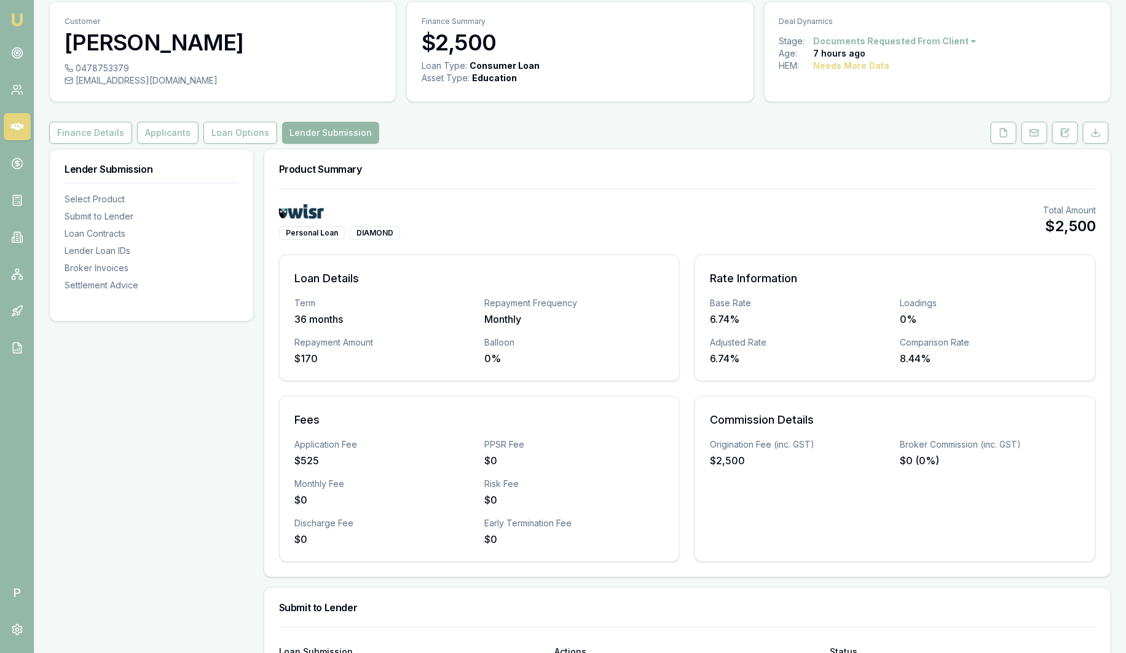
scroll to position [153, 0]
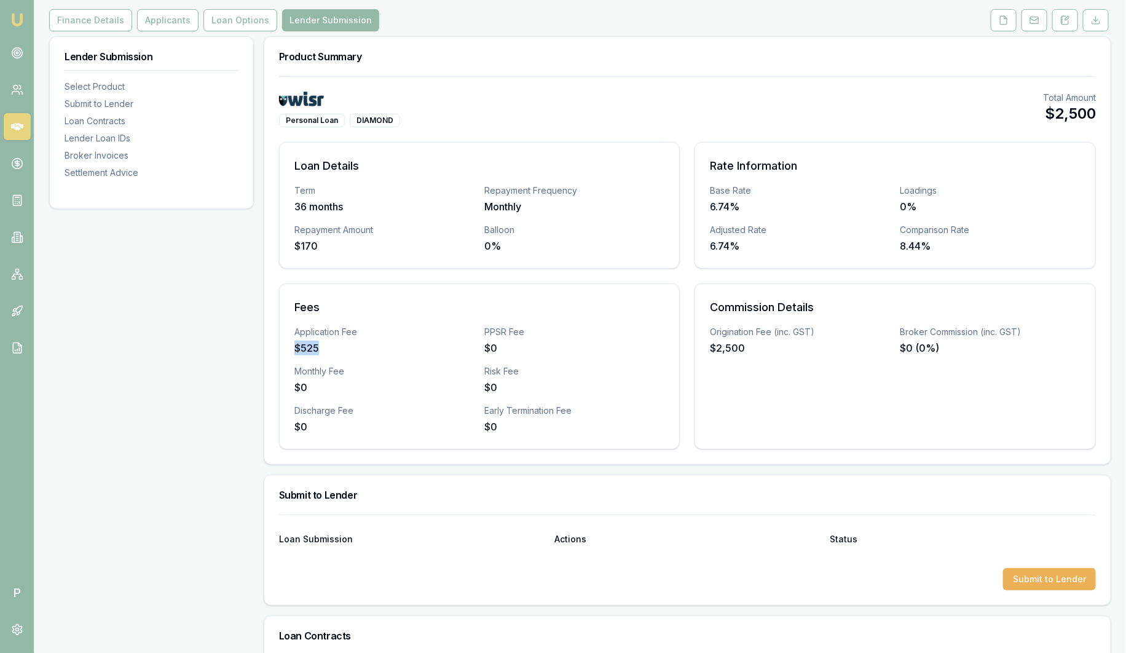
drag, startPoint x: 296, startPoint y: 347, endPoint x: 364, endPoint y: 340, distance: 68.5
click at [364, 340] on div "$525" at bounding box center [384, 347] width 180 height 15
drag, startPoint x: 364, startPoint y: 340, endPoint x: 369, endPoint y: 355, distance: 15.4
click at [369, 355] on div "Application Fee $525 PPSR Fee $0 Monthly Fee $0 Risk Fee $0 Discharge Fee $0 Ea…" at bounding box center [479, 380] width 370 height 108
drag, startPoint x: 756, startPoint y: 350, endPoint x: 709, endPoint y: 354, distance: 47.5
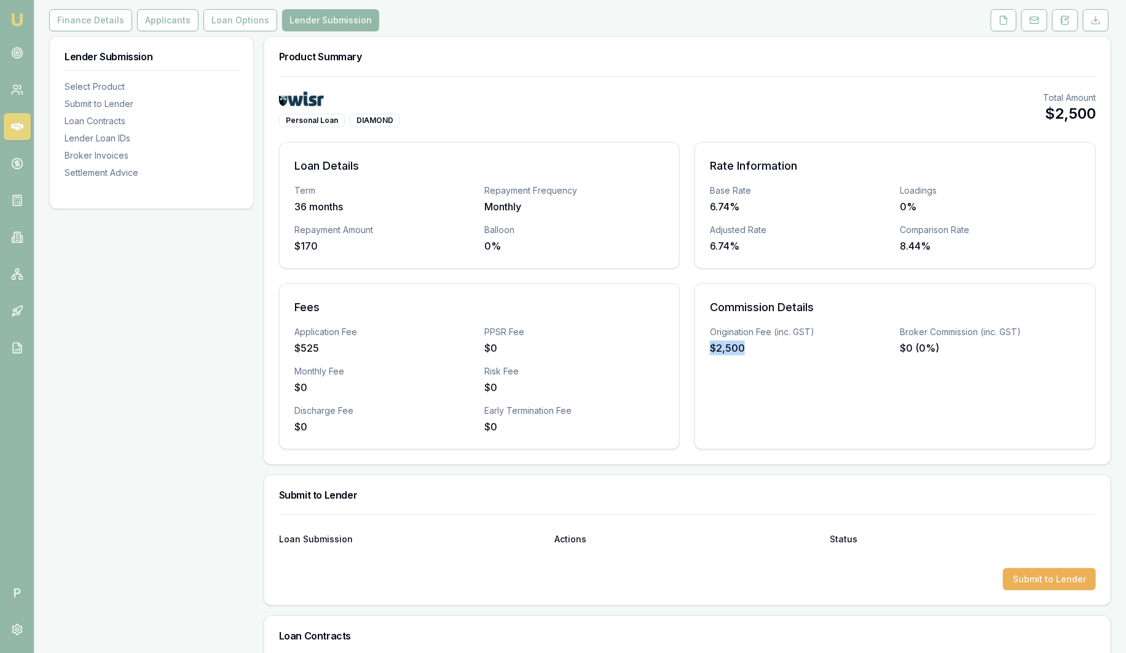
click at [709, 354] on div "Commission Details Origination Fee (inc. GST) $2,500 Broker Commission (inc. GS…" at bounding box center [894, 366] width 401 height 166
drag, startPoint x: 709, startPoint y: 354, endPoint x: 754, endPoint y: 380, distance: 52.6
click at [754, 380] on div "Commission Details Origination Fee (inc. GST) $2,500 Broker Commission (inc. GS…" at bounding box center [894, 366] width 401 height 166
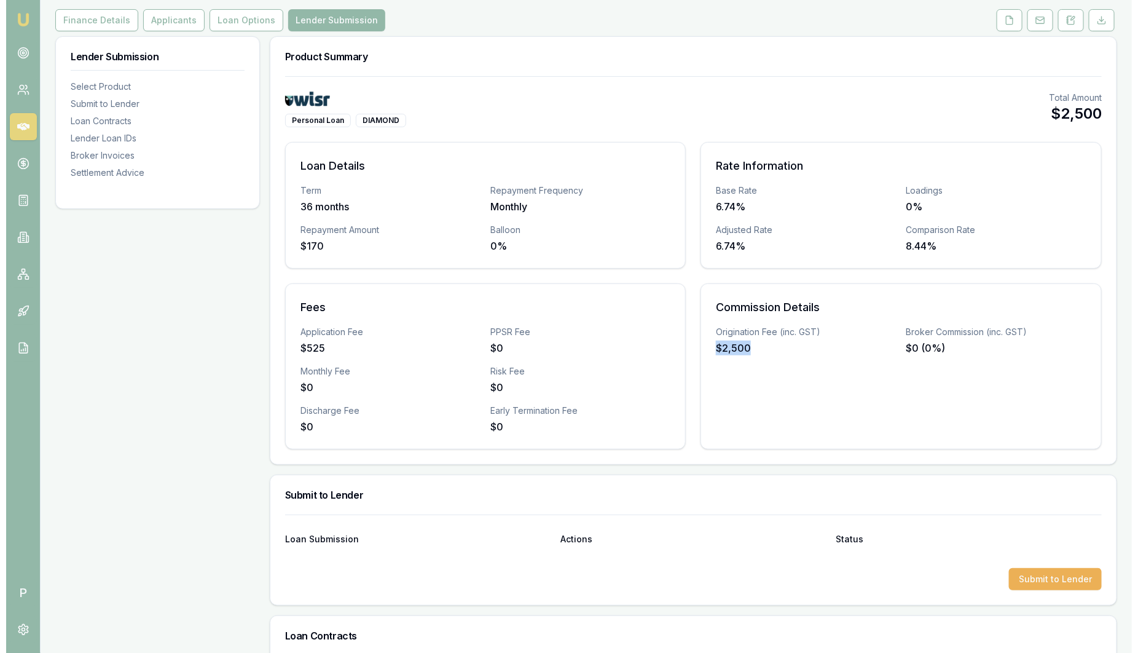
scroll to position [230, 0]
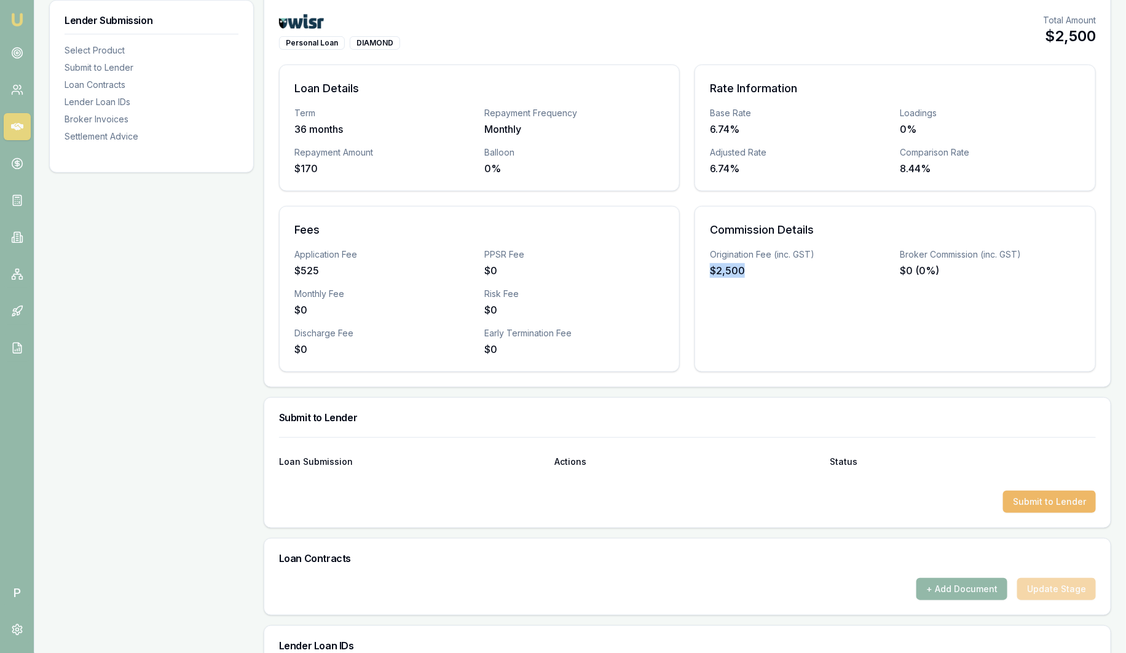
click at [1048, 501] on button "Submit to Lender" at bounding box center [1049, 501] width 93 height 22
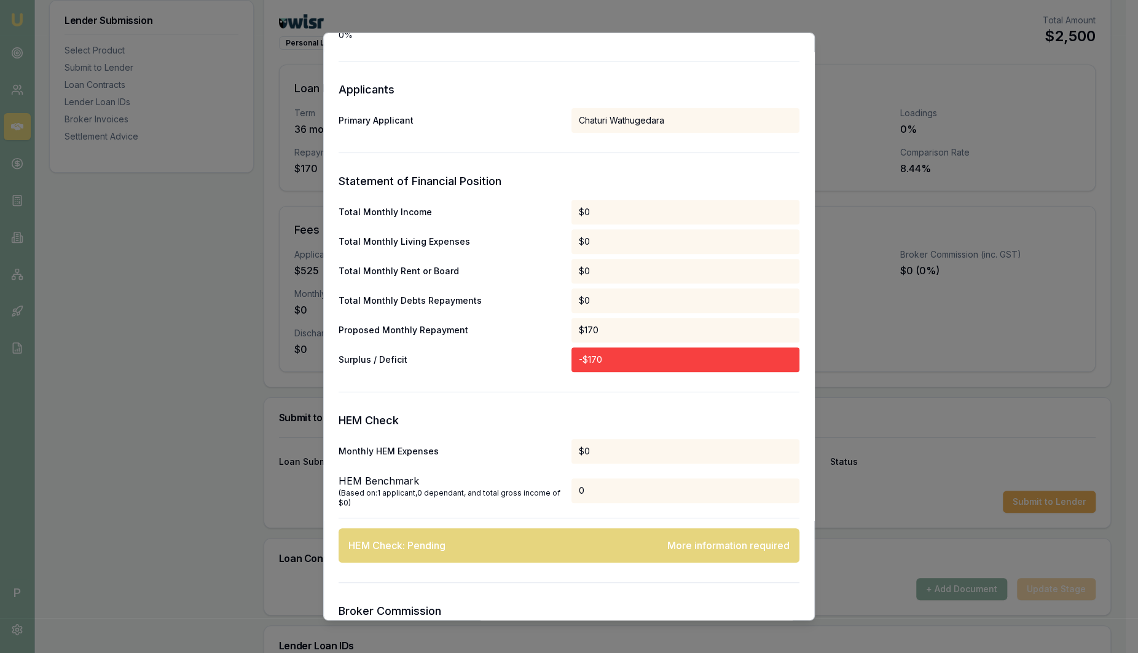
scroll to position [307, 0]
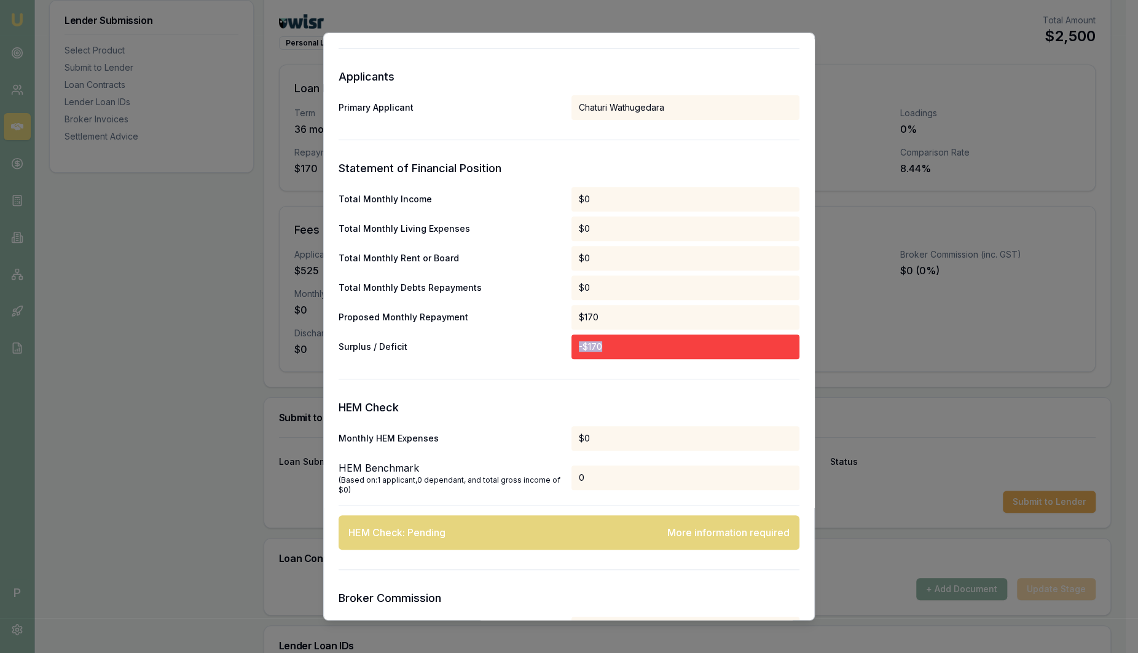
drag, startPoint x: 595, startPoint y: 347, endPoint x: 570, endPoint y: 351, distance: 25.5
click at [571, 351] on div "-$170" at bounding box center [685, 346] width 228 height 25
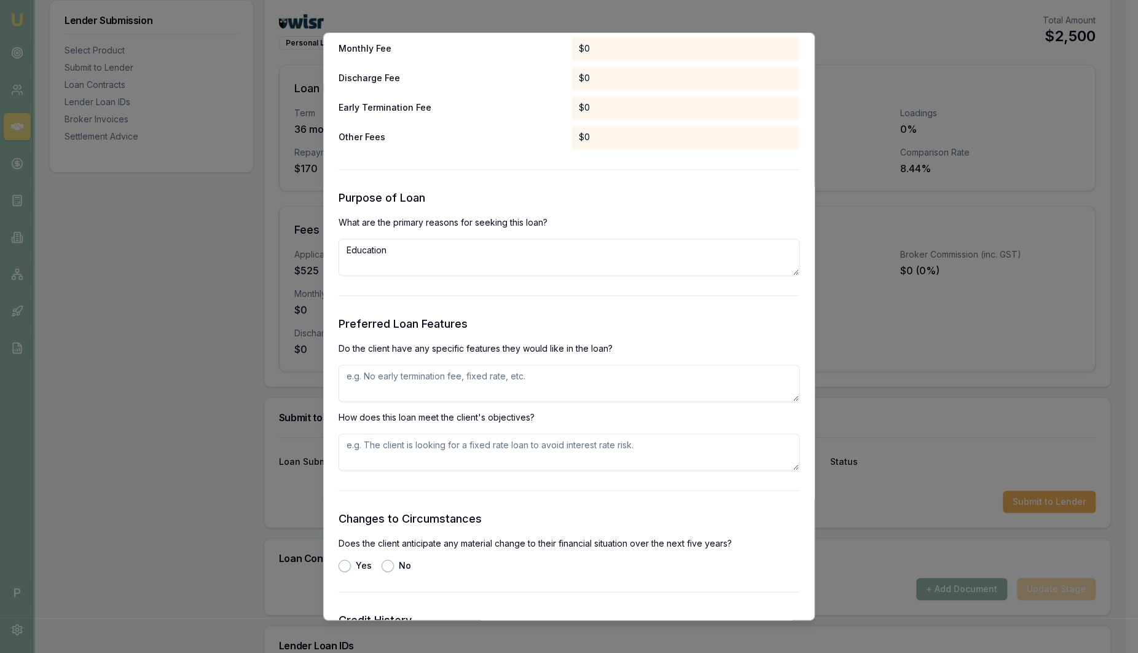
scroll to position [1075, 0]
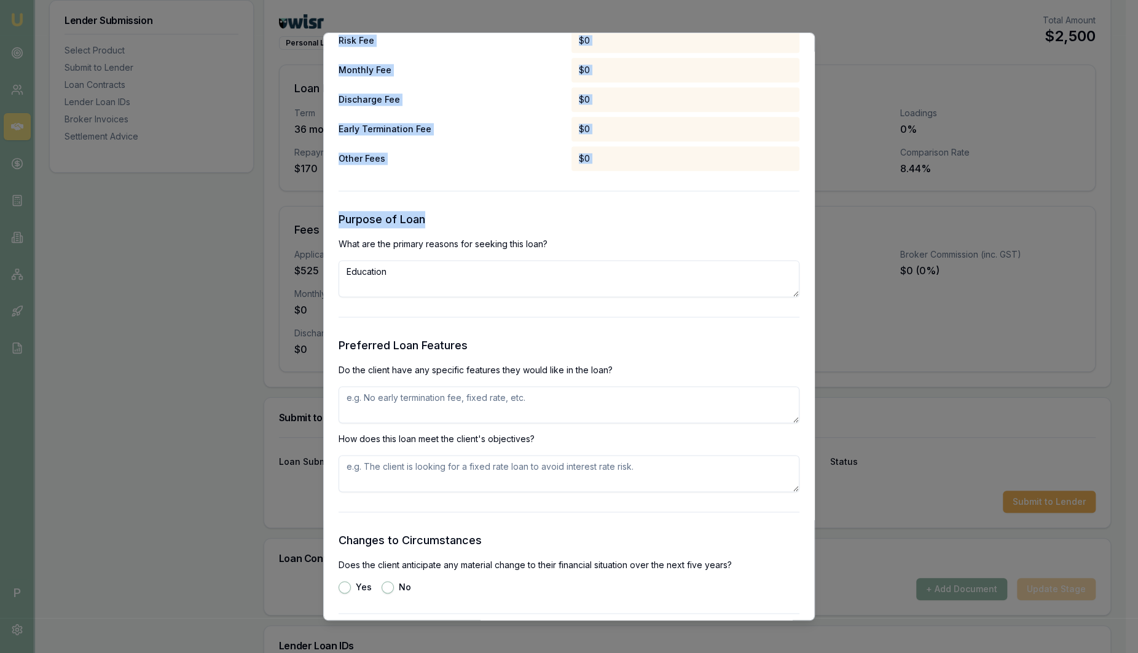
drag, startPoint x: 430, startPoint y: 214, endPoint x: 304, endPoint y: 218, distance: 126.6
click at [304, 218] on body "Emu Broker P Deals View D-HCOH0MW071 Sam Crouch Toggle Menu Customer Chaturi Wa…" at bounding box center [563, 96] width 1126 height 653
drag, startPoint x: 304, startPoint y: 218, endPoint x: 573, endPoint y: 214, distance: 269.1
click at [575, 212] on h3 "Purpose of Loan" at bounding box center [569, 219] width 461 height 17
click at [536, 221] on h3 "Purpose of Loan" at bounding box center [569, 219] width 461 height 17
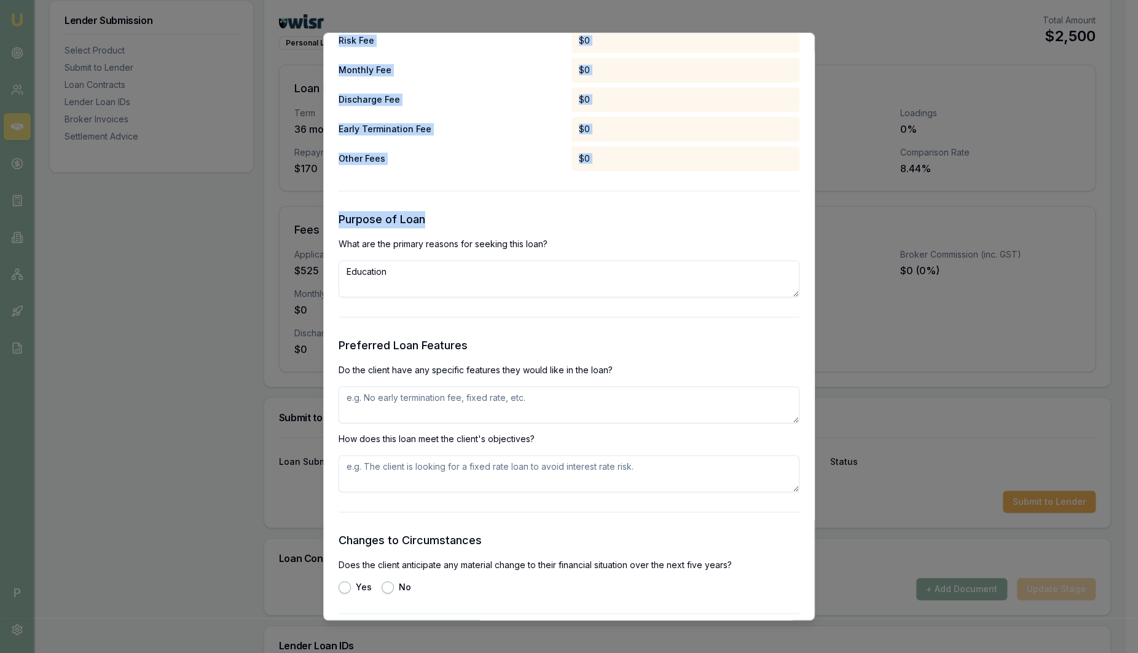
click at [535, 225] on h3 "Purpose of Loan" at bounding box center [569, 219] width 461 height 17
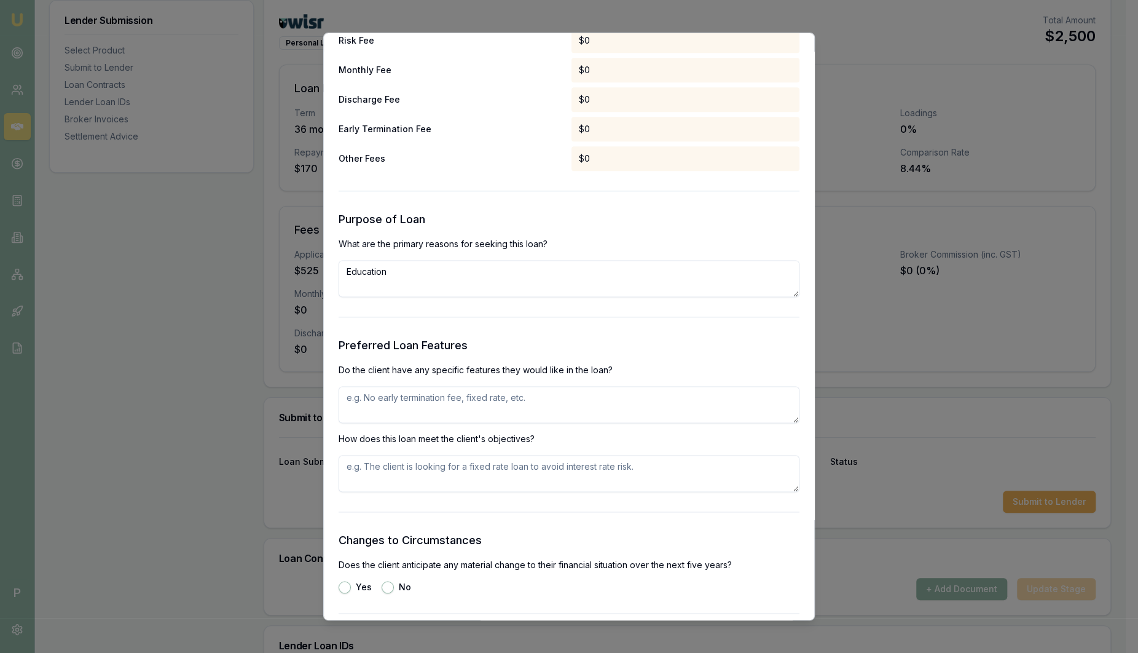
click at [512, 286] on textarea "Education" at bounding box center [569, 278] width 461 height 37
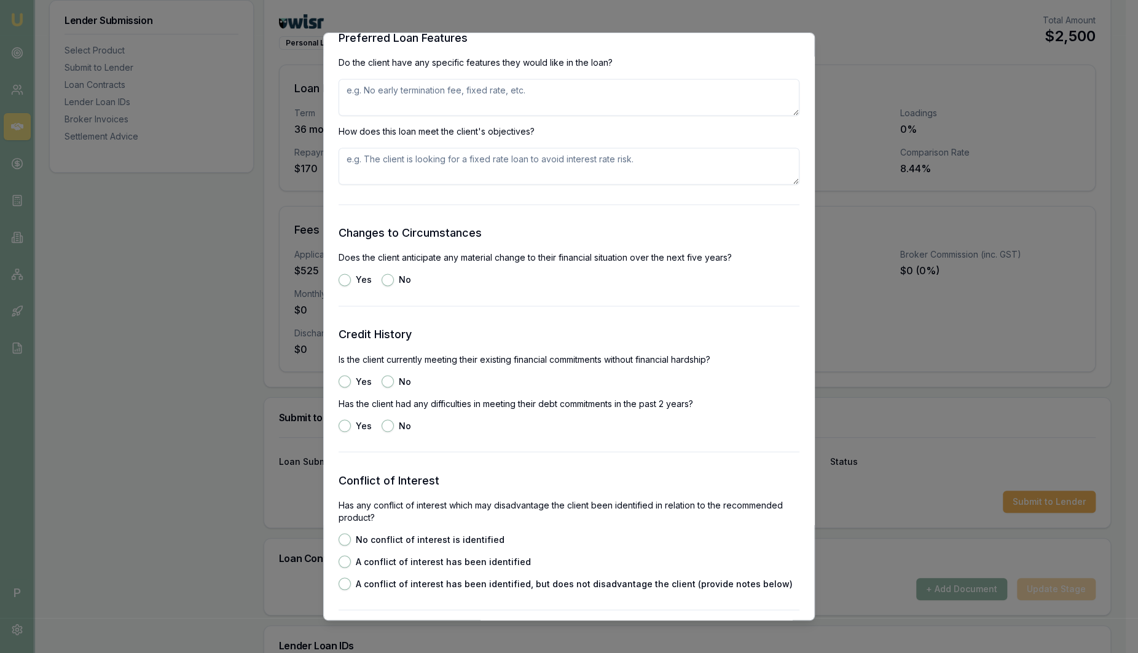
scroll to position [1382, 0]
click at [345, 375] on button "Yes" at bounding box center [345, 380] width 12 height 12
radio input "true"
click at [346, 426] on button "Yes" at bounding box center [345, 424] width 12 height 12
radio input "true"
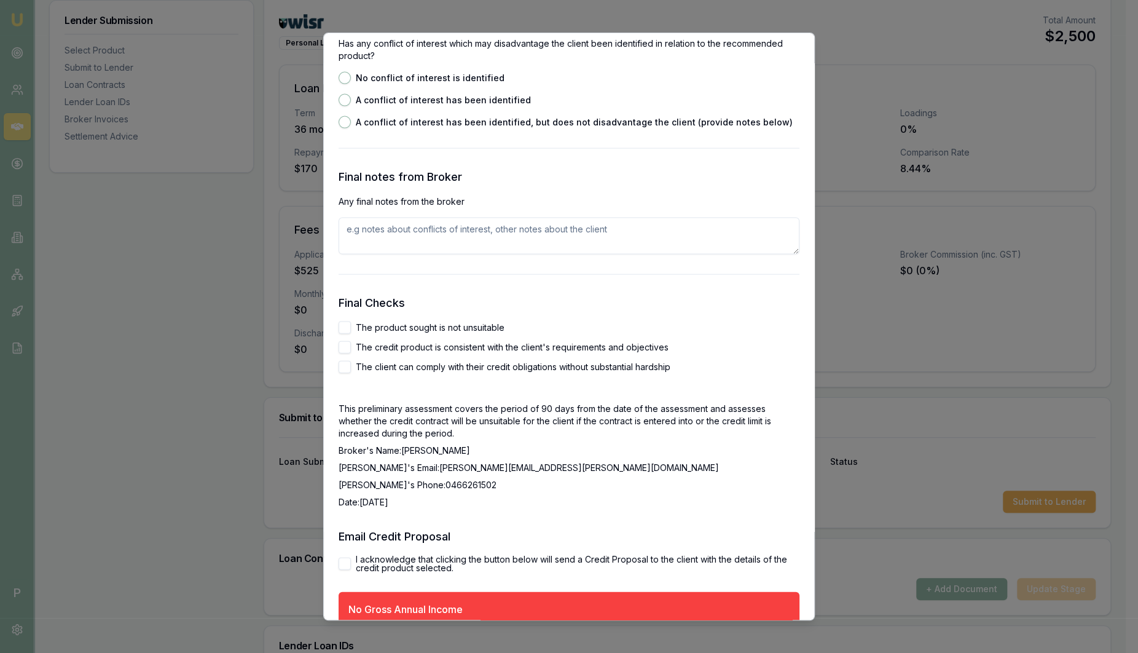
scroll to position [2214, 0]
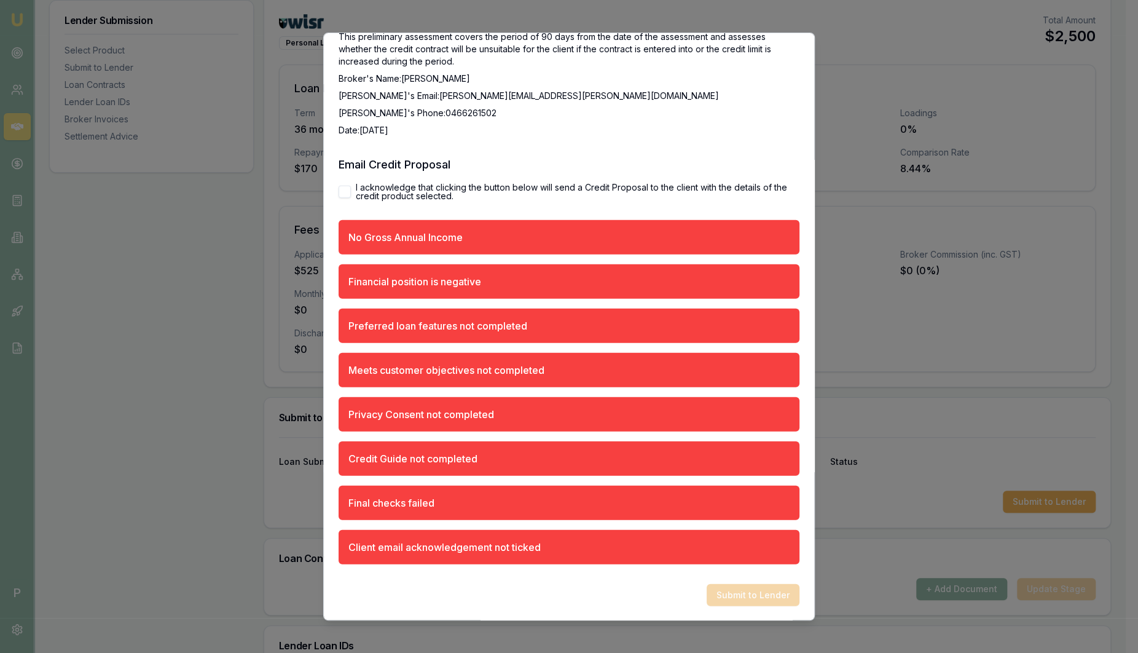
click at [350, 188] on button "I acknowledge that clicking the button below will send a Credit Proposal to the…" at bounding box center [345, 192] width 12 height 12
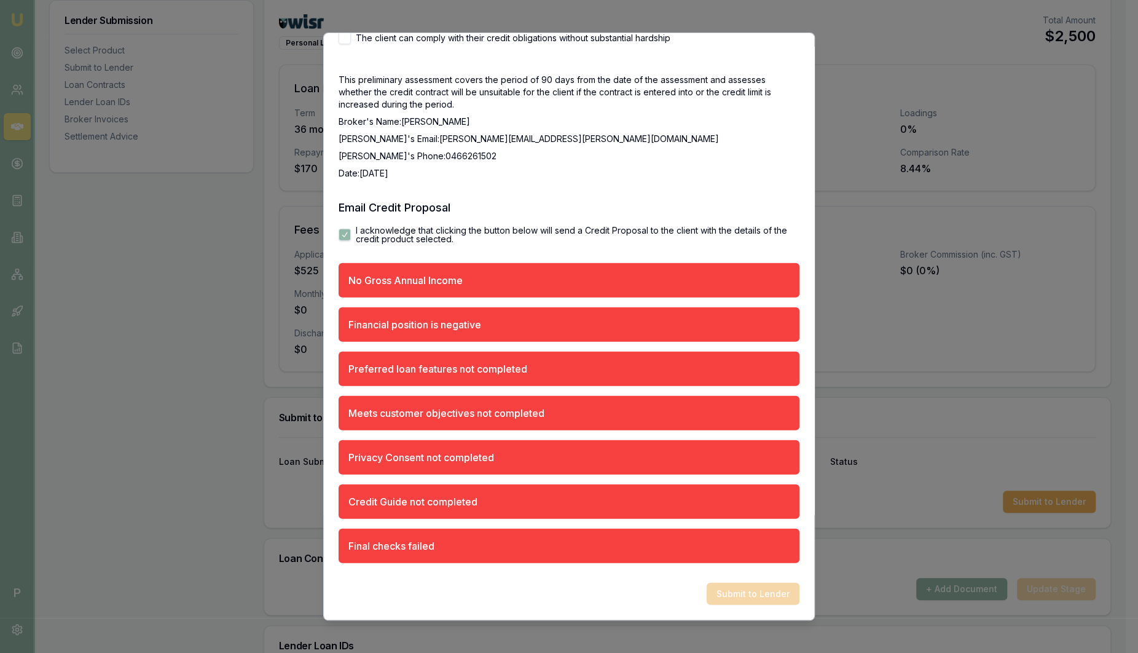
scroll to position [2169, 0]
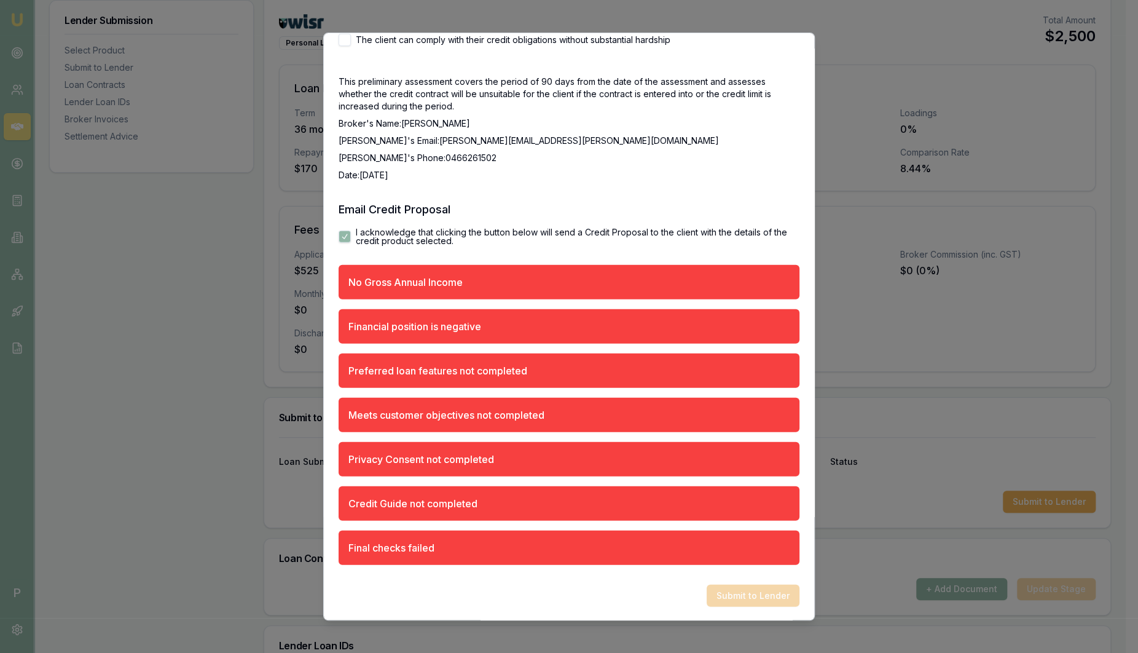
click at [346, 235] on button "I acknowledge that clicking the button below will send a Credit Proposal to the…" at bounding box center [345, 236] width 12 height 12
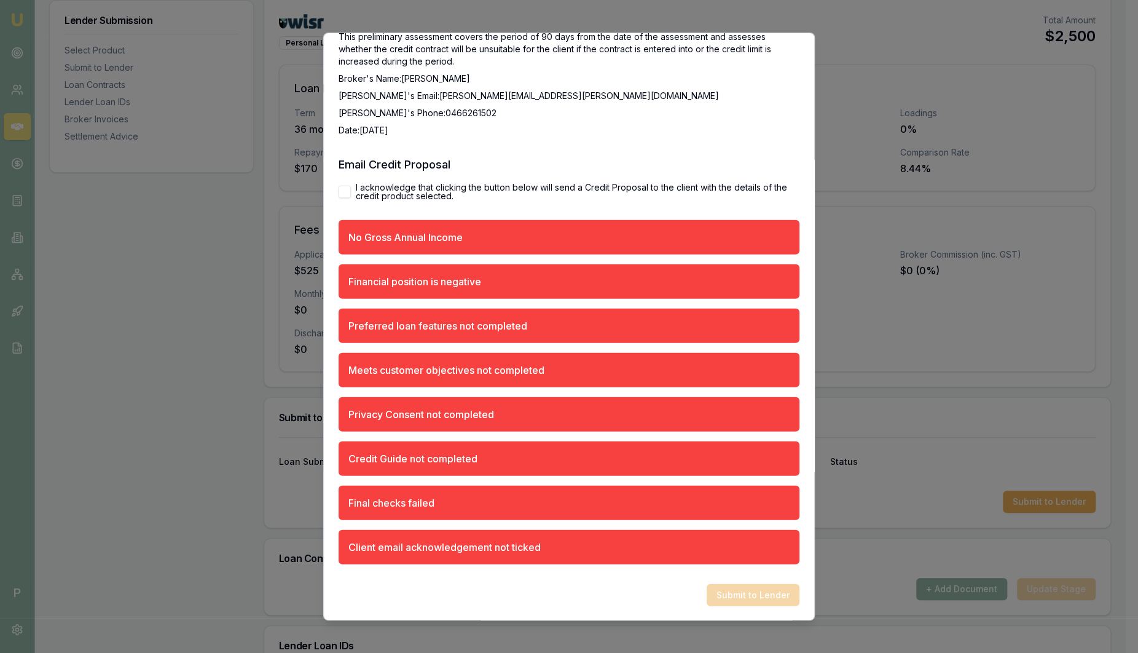
click at [350, 187] on button "I acknowledge that clicking the button below will send a Credit Proposal to the…" at bounding box center [345, 192] width 12 height 12
checkbox input "true"
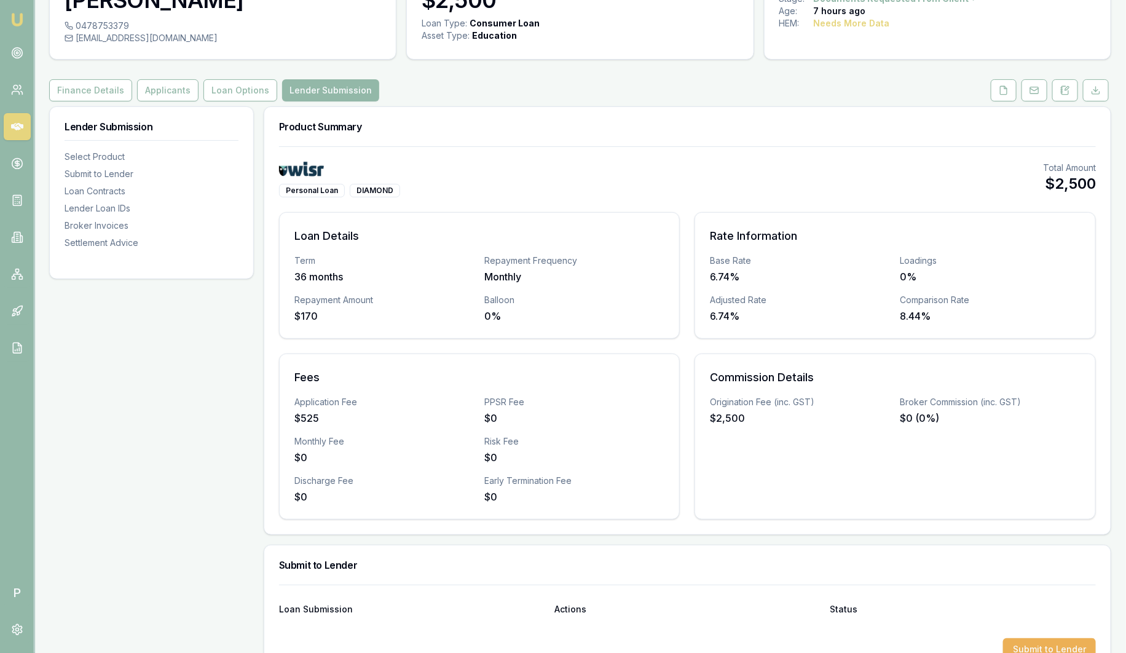
scroll to position [76, 0]
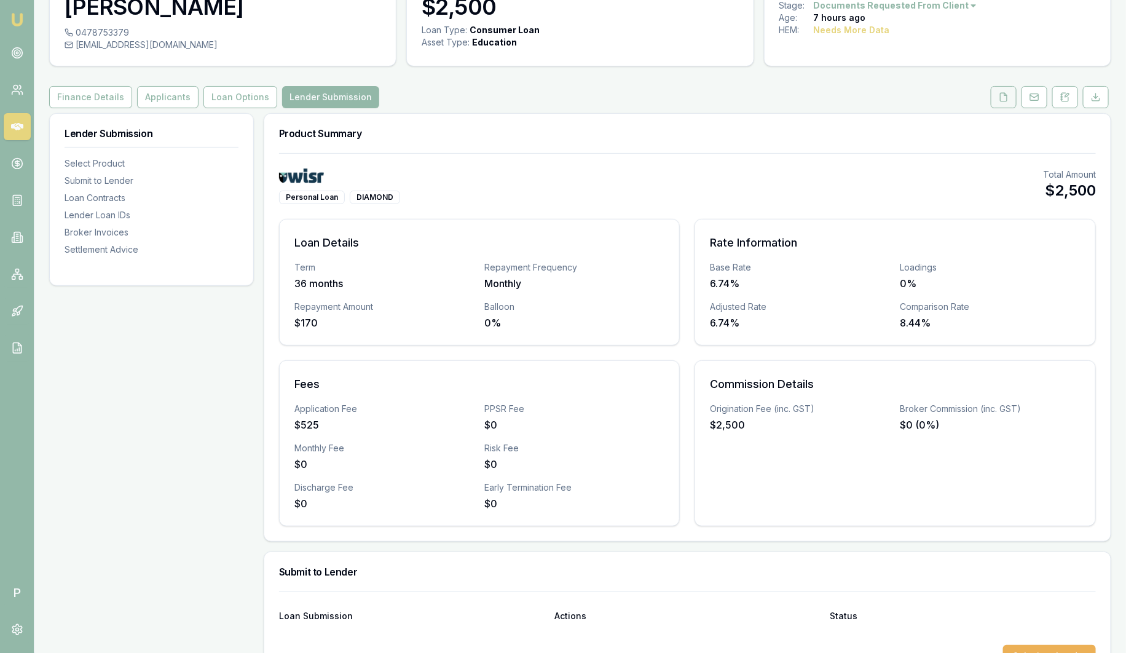
click at [1003, 98] on icon at bounding box center [1003, 97] width 10 height 10
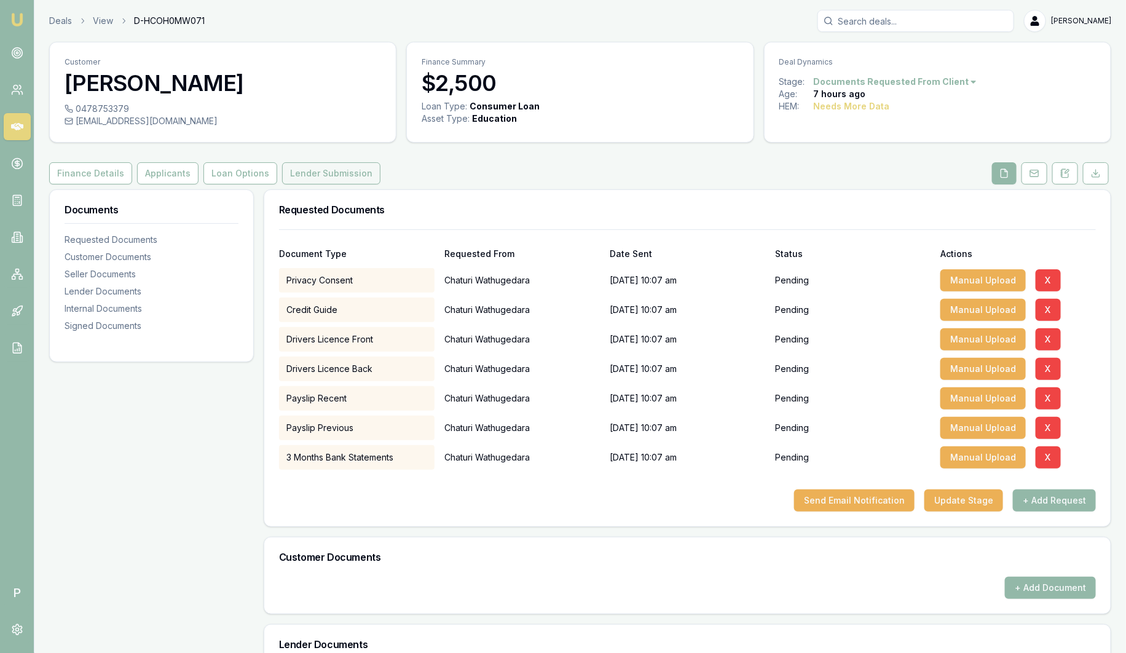
click at [352, 170] on button "Lender Submission" at bounding box center [331, 173] width 98 height 22
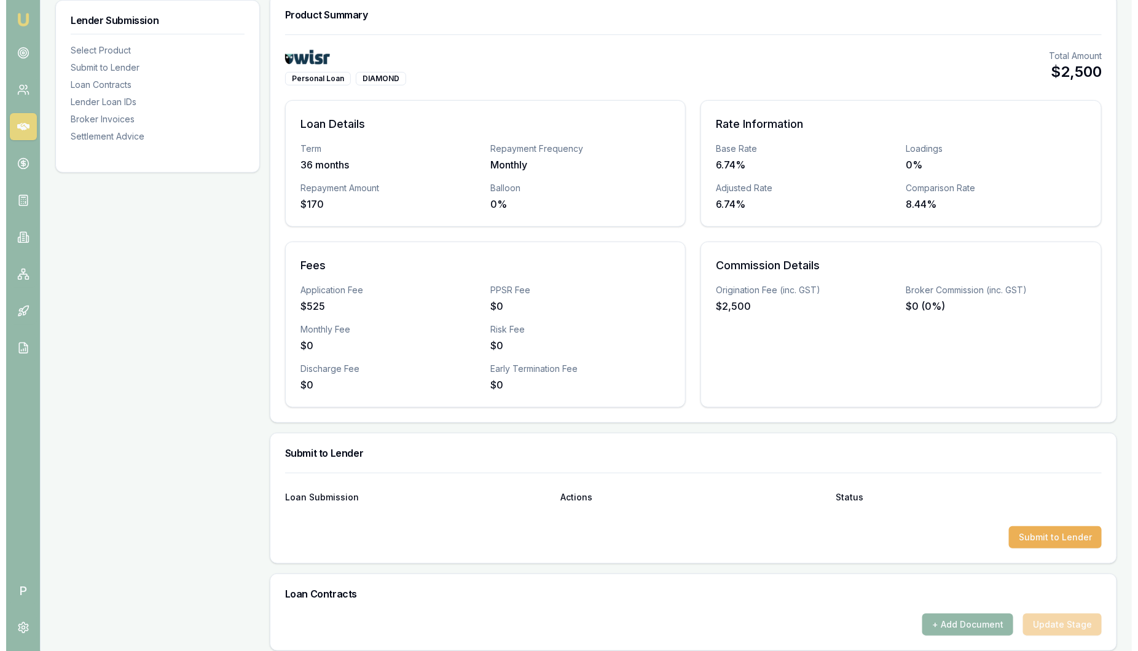
scroll to position [230, 0]
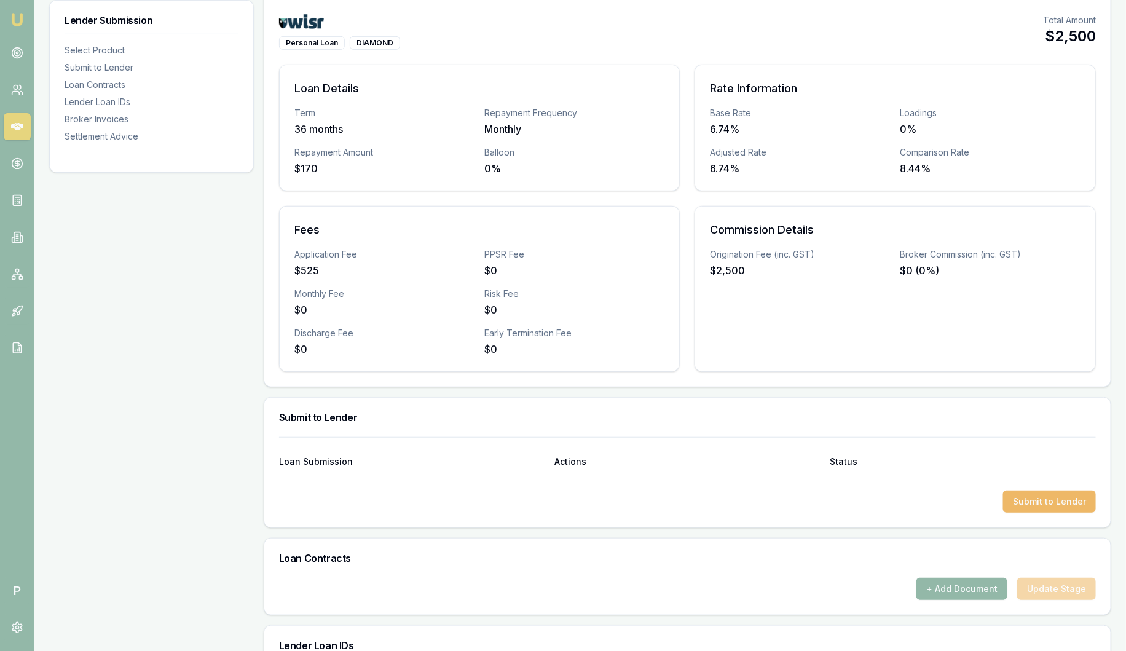
click at [1039, 502] on button "Submit to Lender" at bounding box center [1049, 501] width 93 height 22
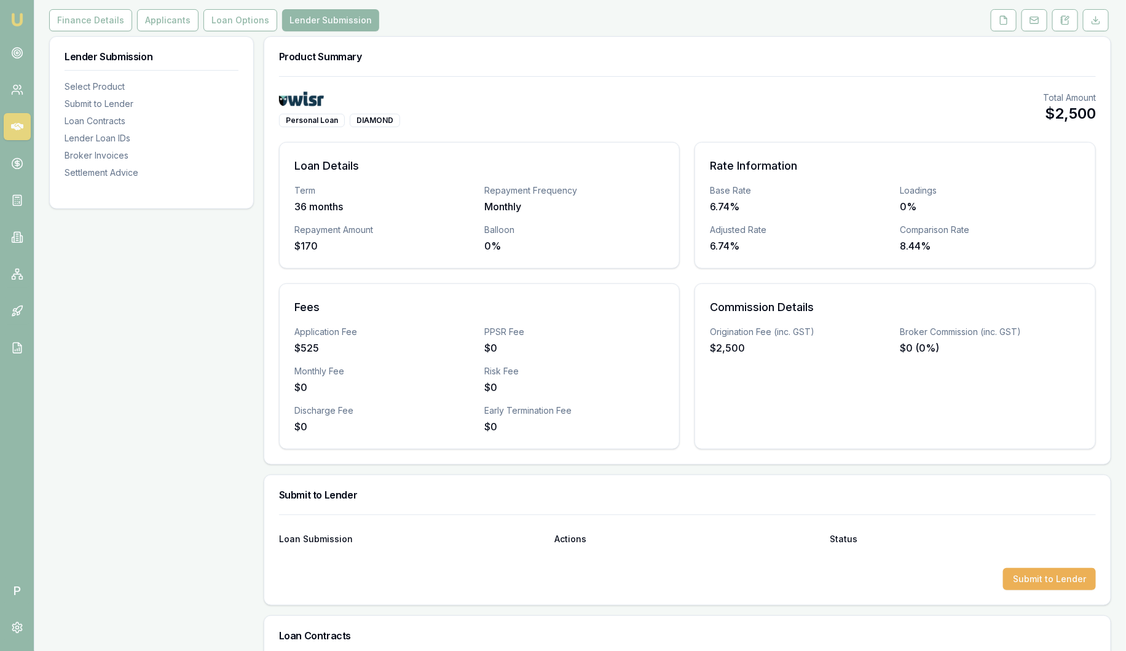
scroll to position [76, 0]
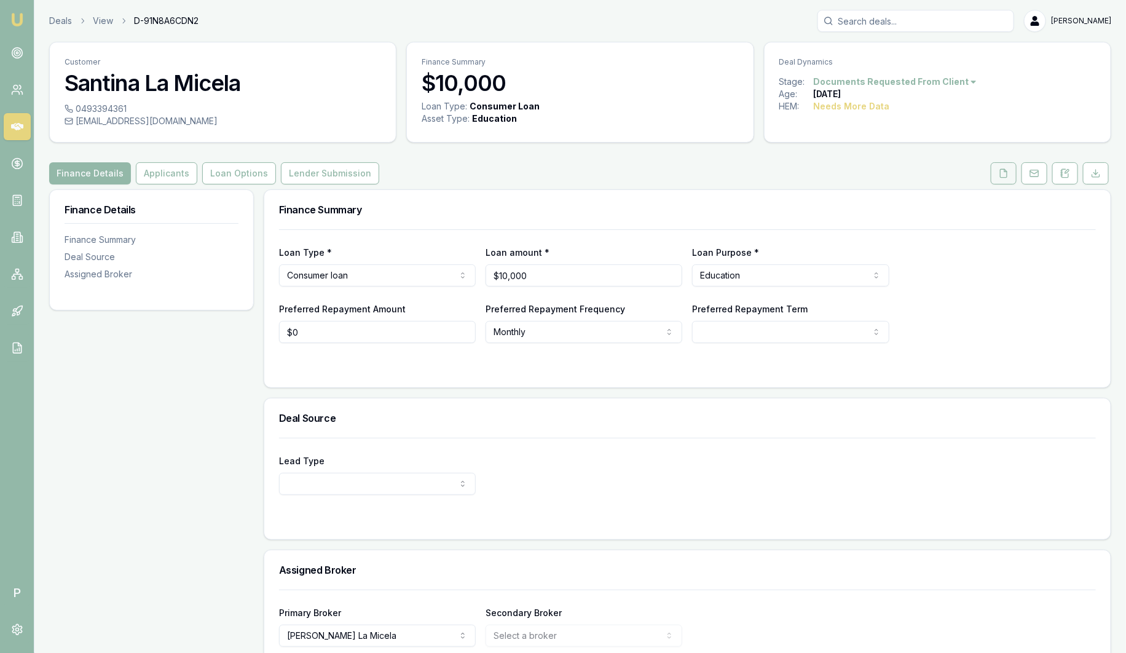
click at [1006, 172] on icon at bounding box center [1003, 173] width 10 height 10
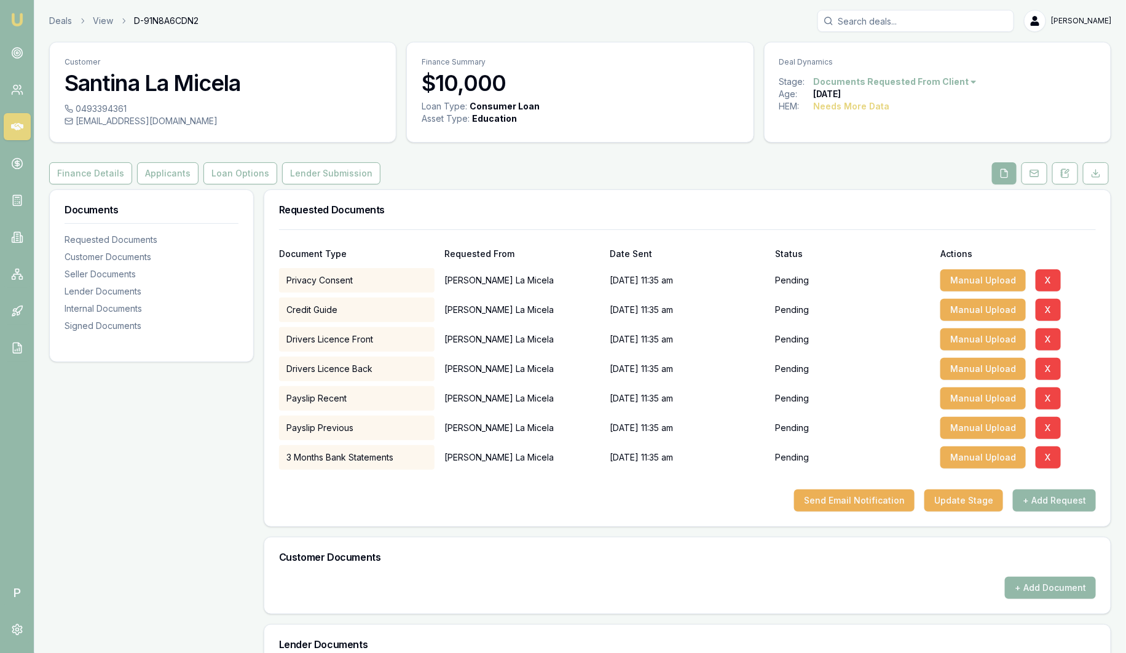
click at [60, 27] on div "Deals View D-91N8A6CDN2 [PERSON_NAME]" at bounding box center [580, 21] width 1062 height 22
click at [60, 24] on link "Deals" at bounding box center [60, 21] width 23 height 12
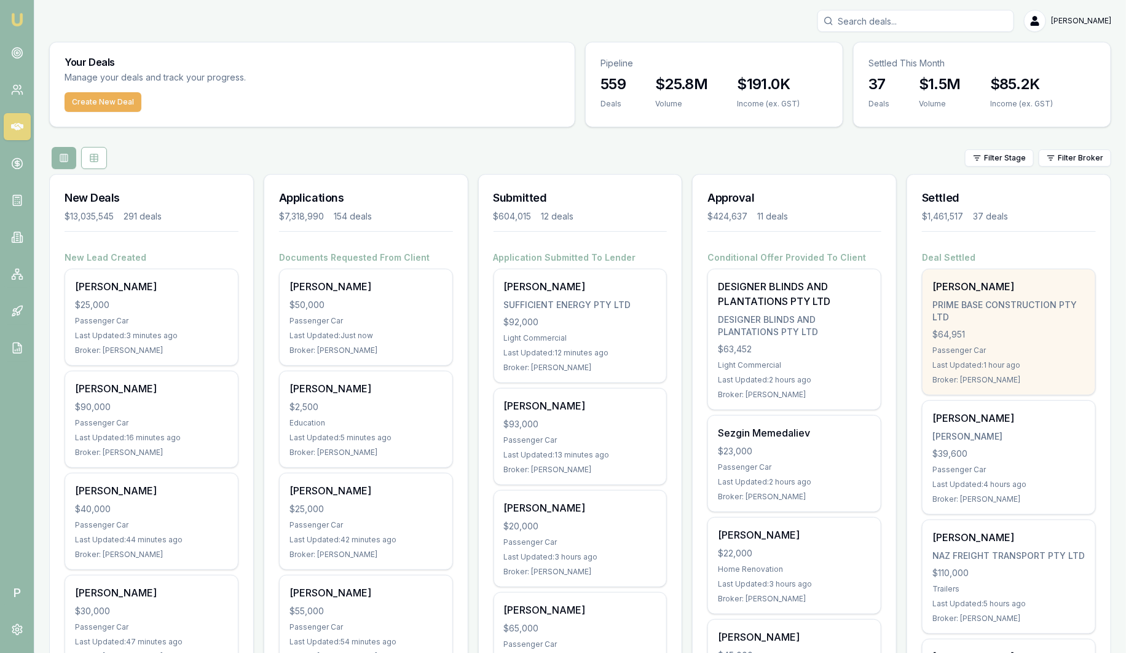
click at [997, 293] on div "[PERSON_NAME] PRIME BASE CONSTRUCTION PTY LTD $64,951 Passenger Car Last Update…" at bounding box center [1008, 331] width 173 height 125
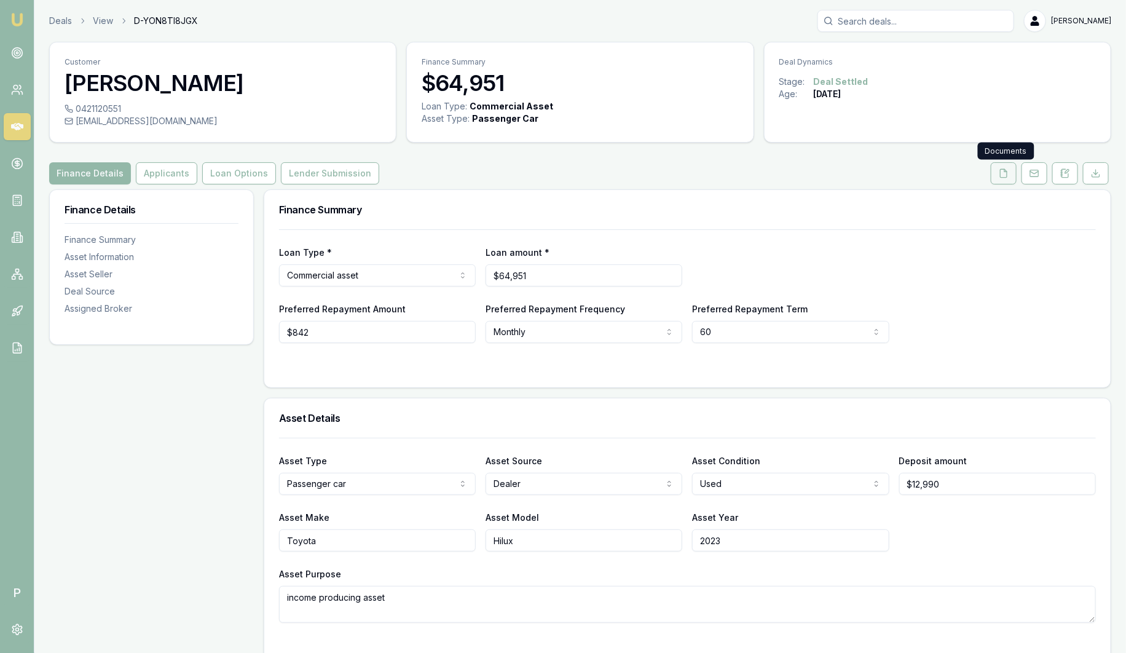
click at [1003, 176] on icon at bounding box center [1003, 173] width 10 height 10
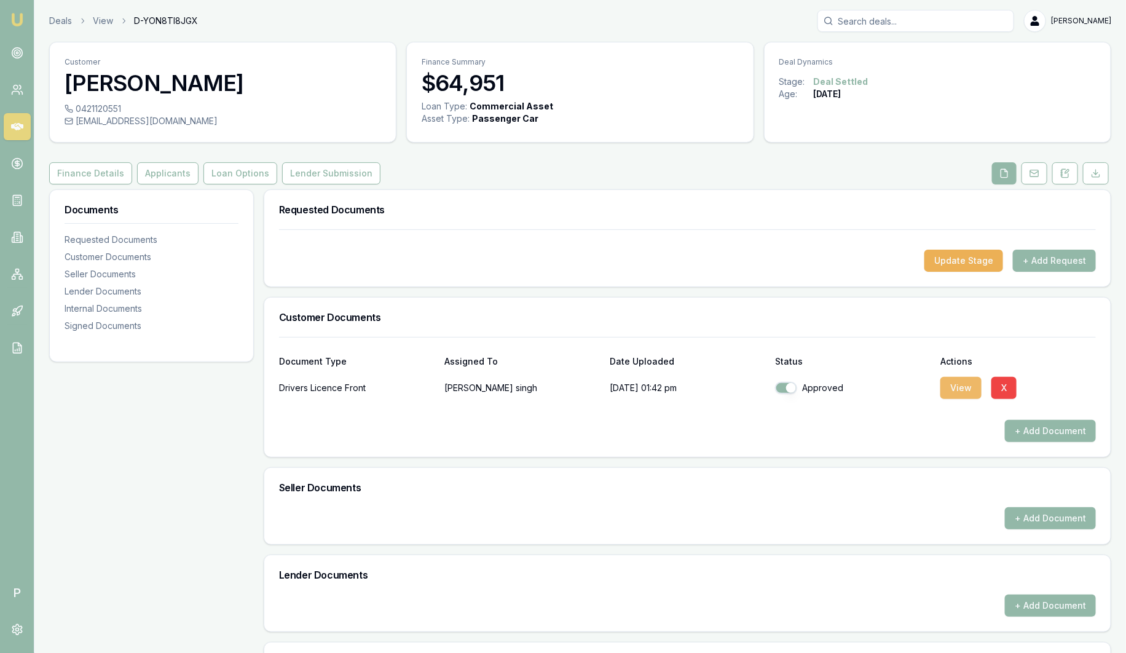
click at [952, 385] on button "View" at bounding box center [960, 388] width 41 height 22
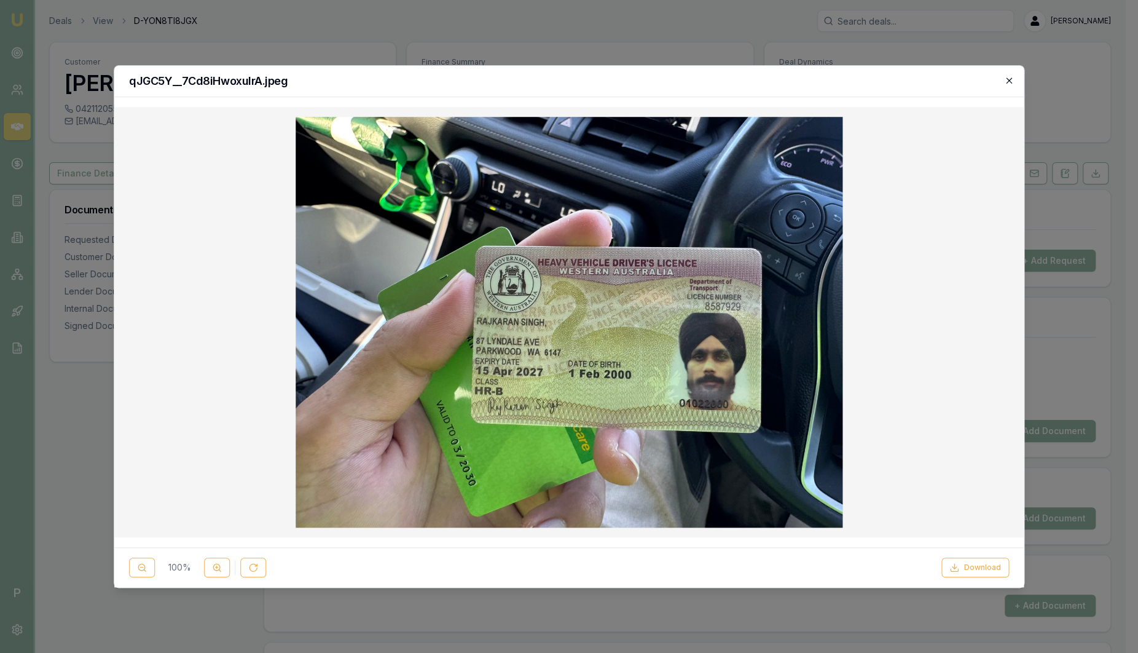
click at [1009, 80] on icon "button" at bounding box center [1009, 81] width 10 height 10
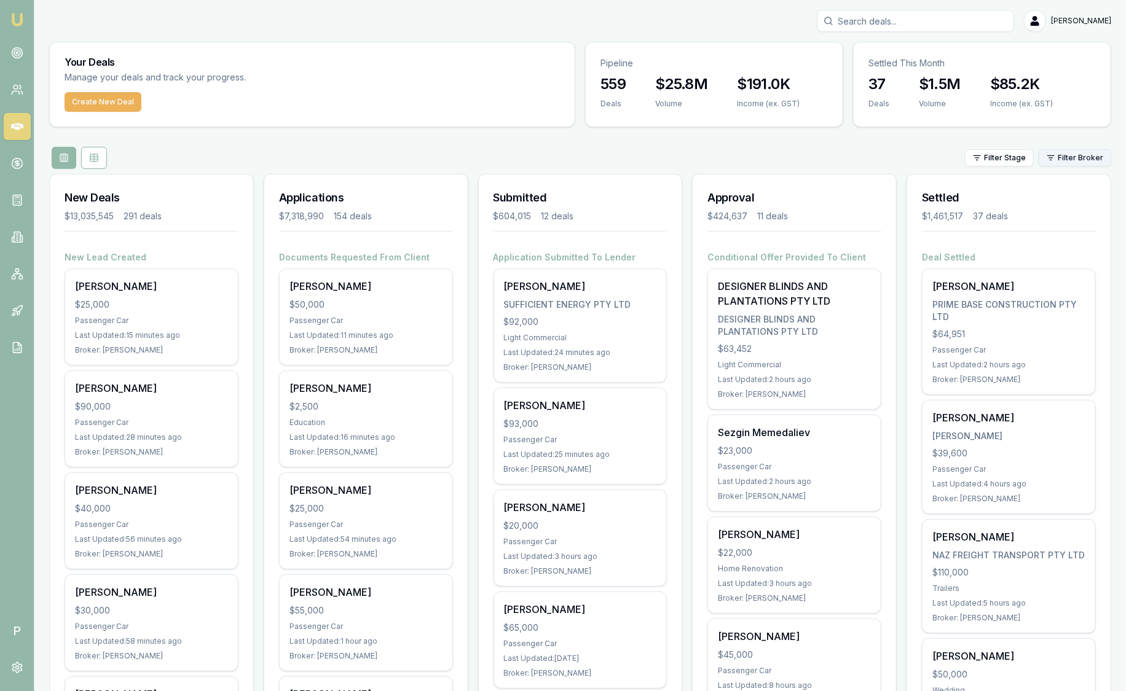
click at [1067, 154] on html "Emu Broker P [PERSON_NAME] Toggle Menu Your Deals Manage your deals and track y…" at bounding box center [563, 345] width 1126 height 691
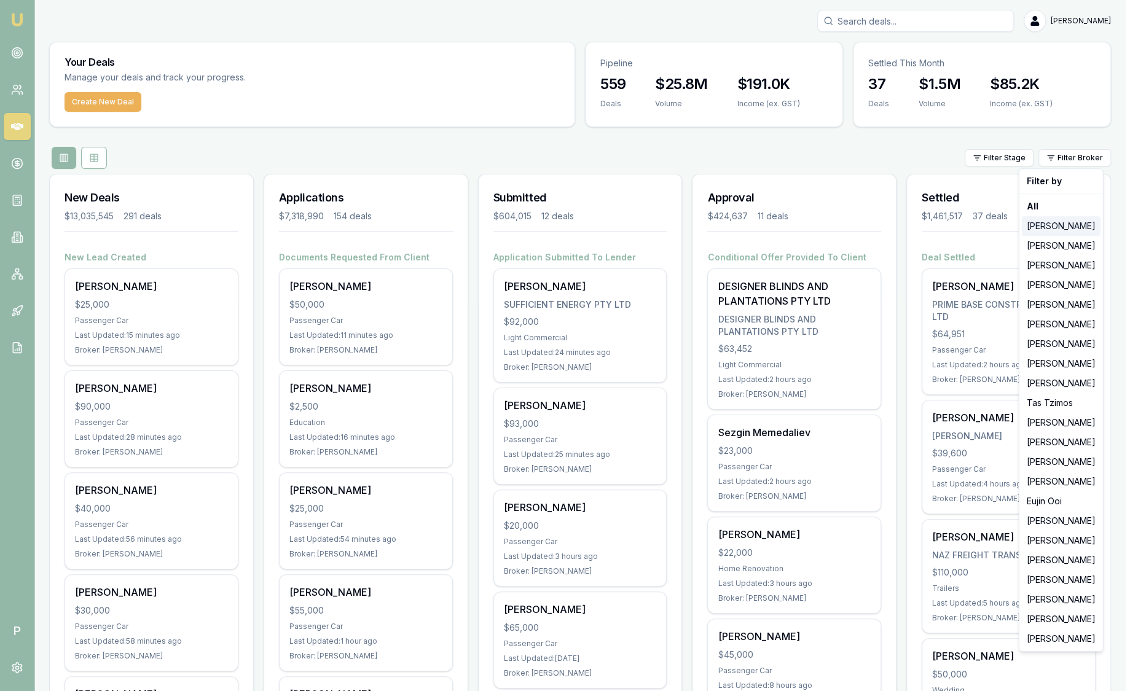
click at [1057, 225] on div "[PERSON_NAME]" at bounding box center [1061, 226] width 79 height 20
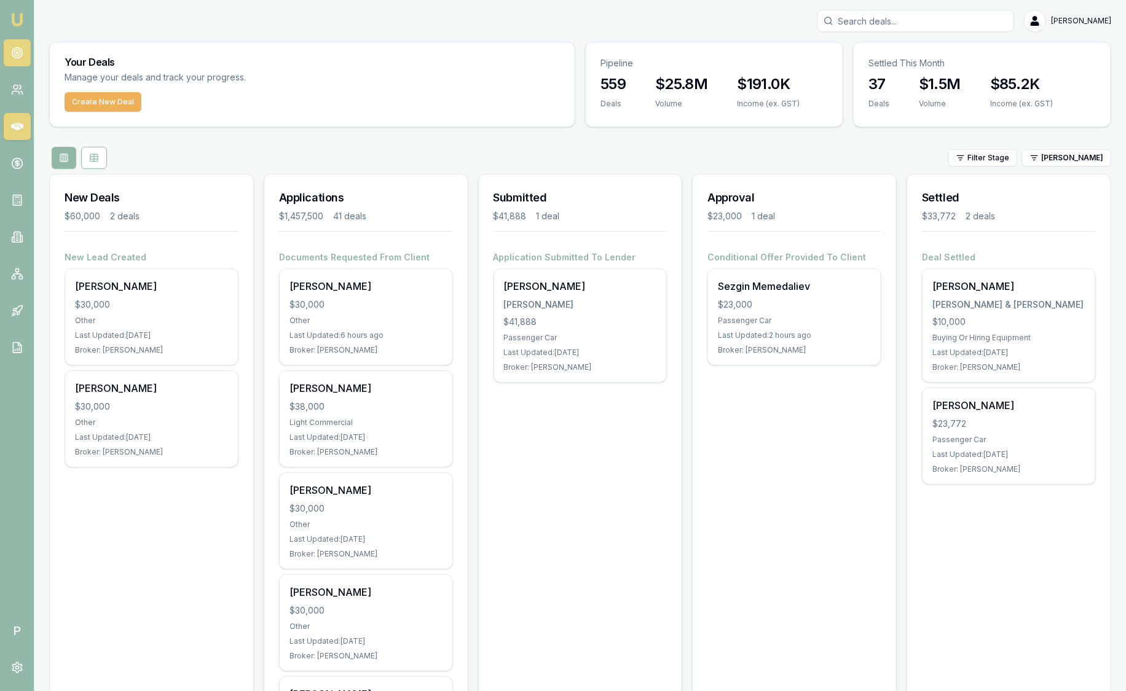
click at [17, 48] on circle at bounding box center [17, 53] width 10 height 10
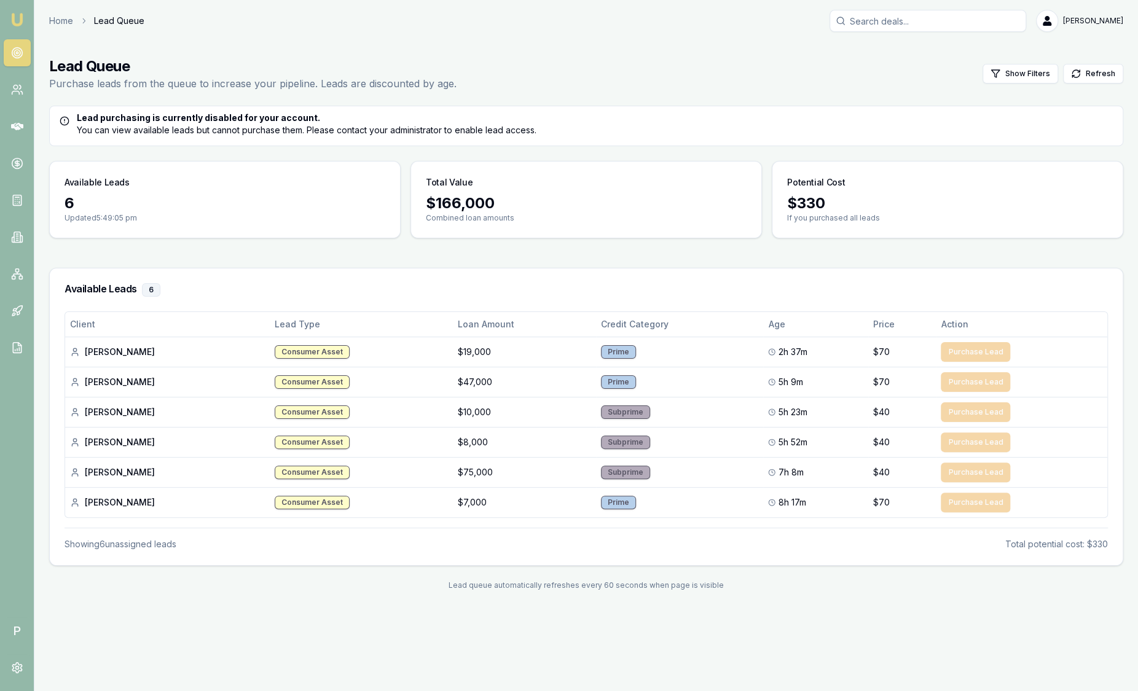
click at [20, 25] on img at bounding box center [17, 19] width 15 height 15
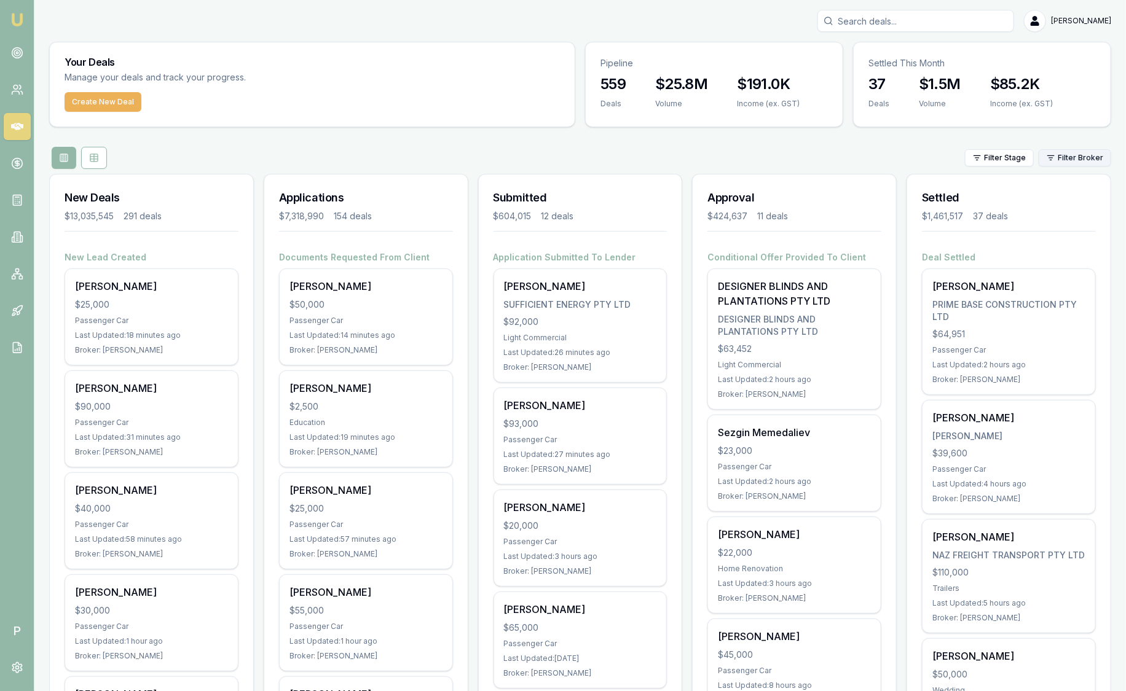
click at [1056, 163] on html "Emu Broker P Sam Crouch Toggle Menu Your Deals Manage your deals and track your…" at bounding box center [563, 345] width 1126 height 691
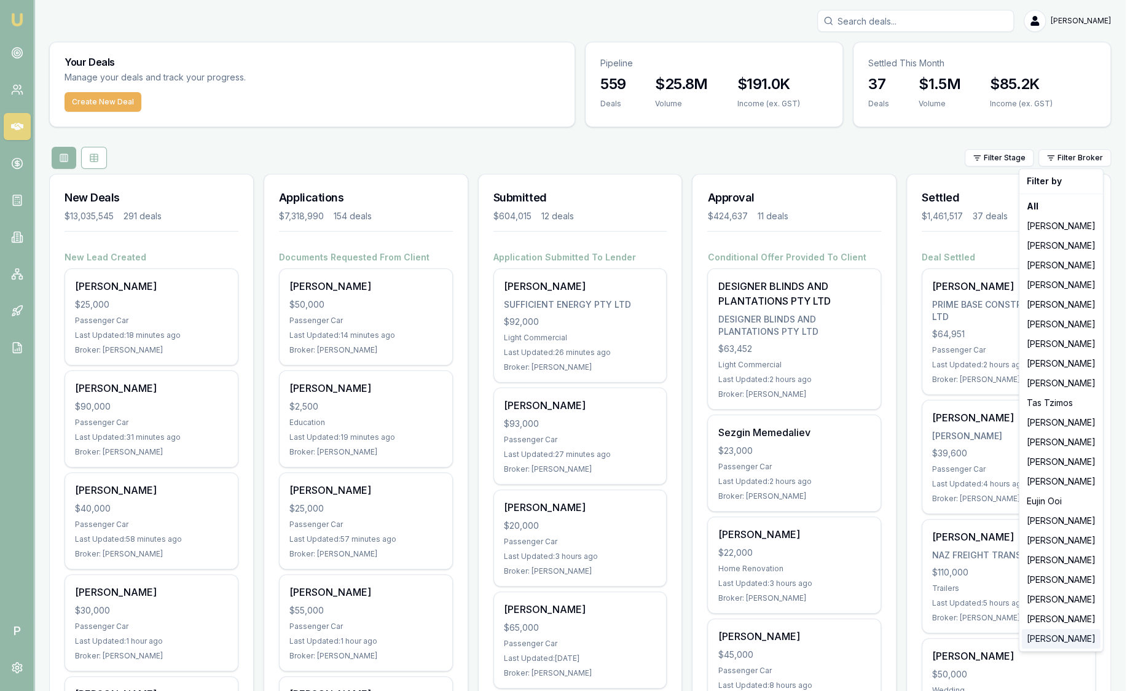
click at [1043, 634] on div "[PERSON_NAME]" at bounding box center [1061, 639] width 79 height 20
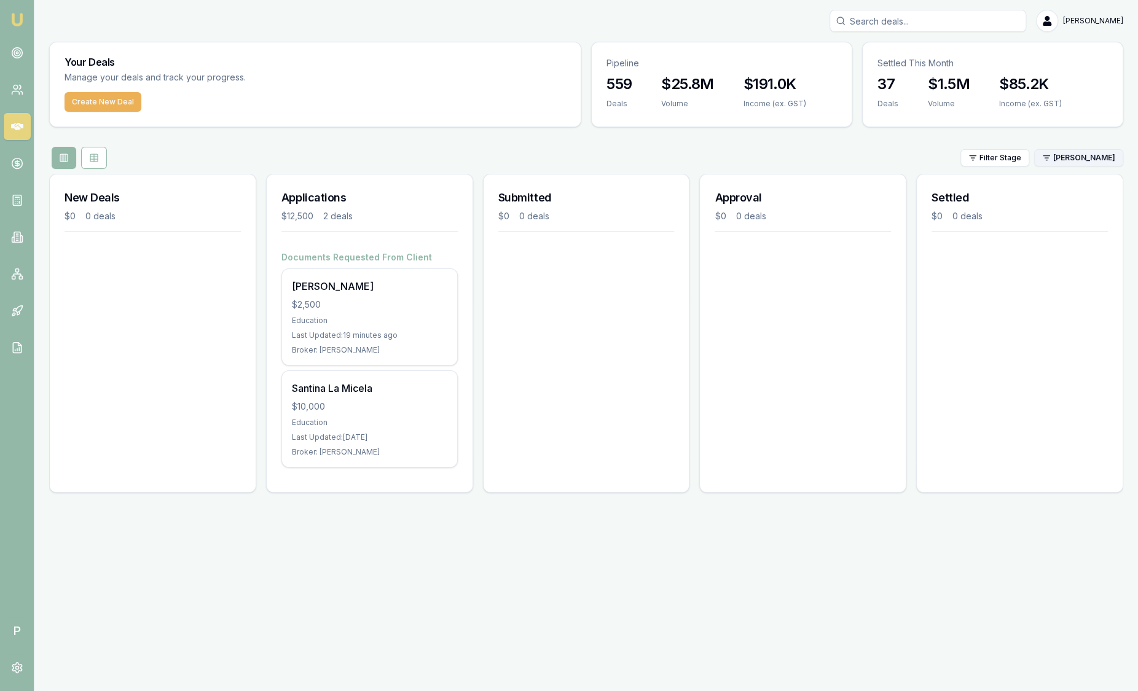
click at [1080, 156] on html "Emu Broker P Sam Crouch Toggle Menu Your Deals Manage your deals and track your…" at bounding box center [569, 345] width 1138 height 691
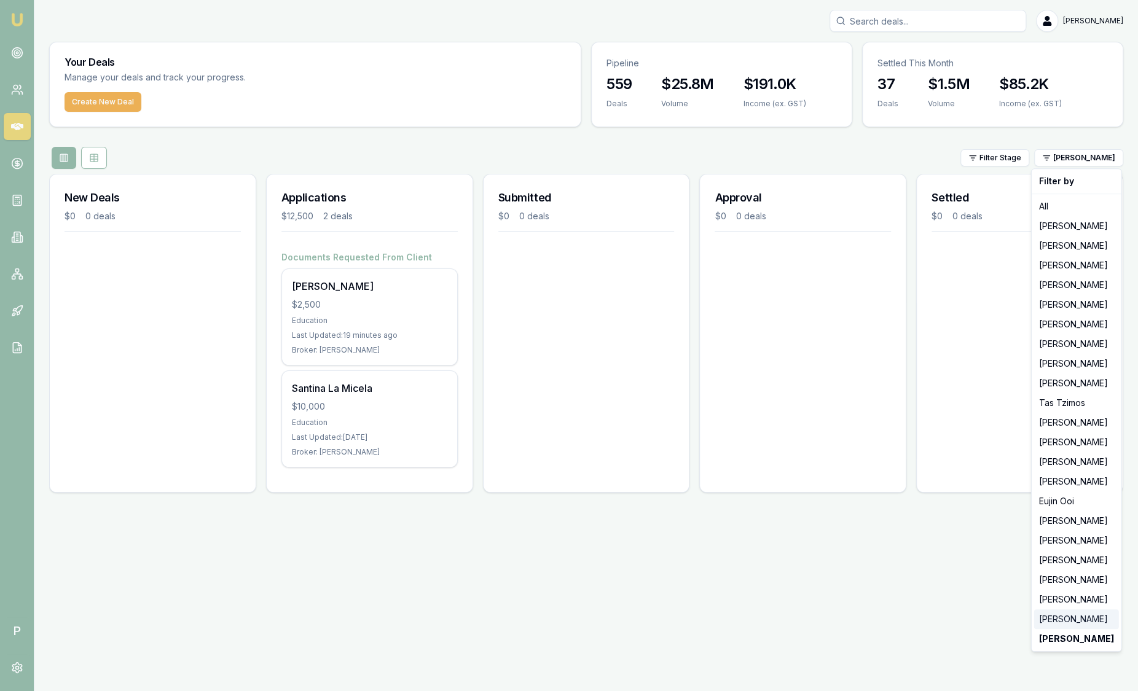
click at [1045, 611] on div "[PERSON_NAME]" at bounding box center [1076, 619] width 85 height 20
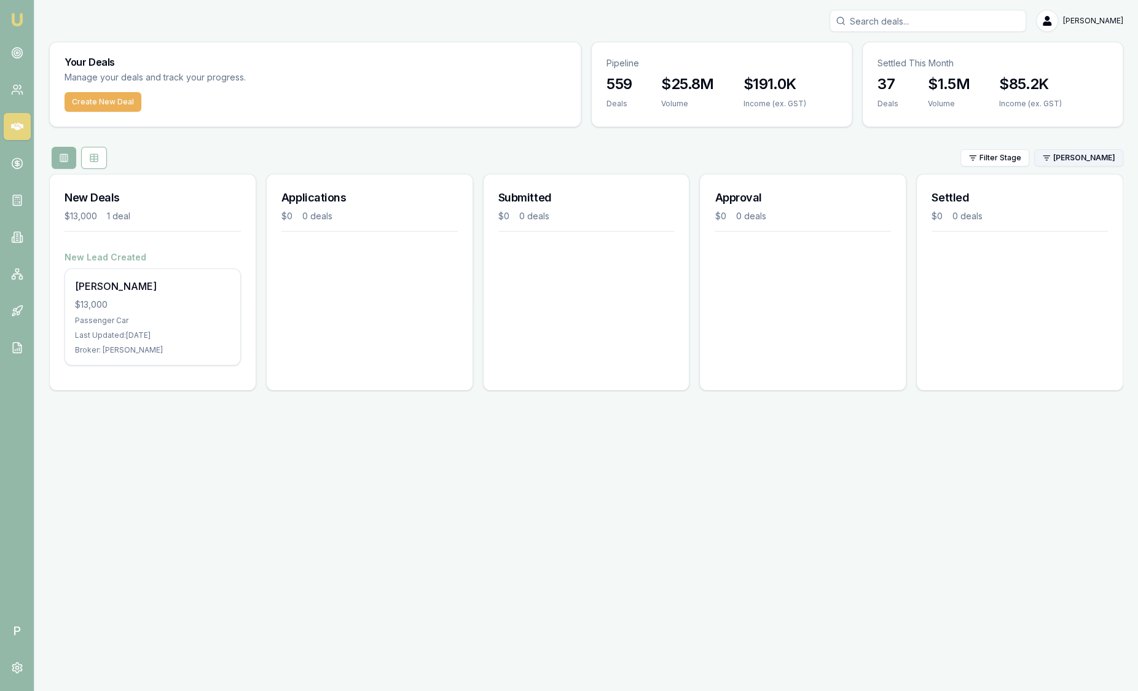
click at [1107, 159] on html "Emu Broker P Sam Crouch Toggle Menu Your Deals Manage your deals and track your…" at bounding box center [569, 345] width 1138 height 691
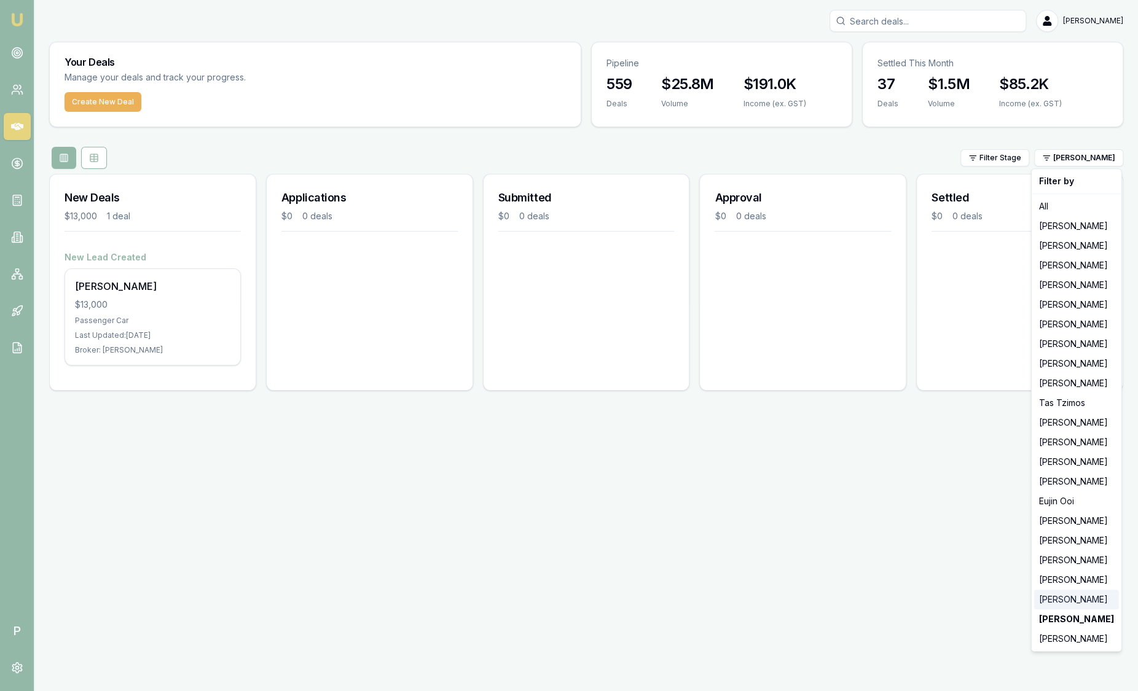
click at [1076, 602] on div "[PERSON_NAME]" at bounding box center [1076, 600] width 85 height 20
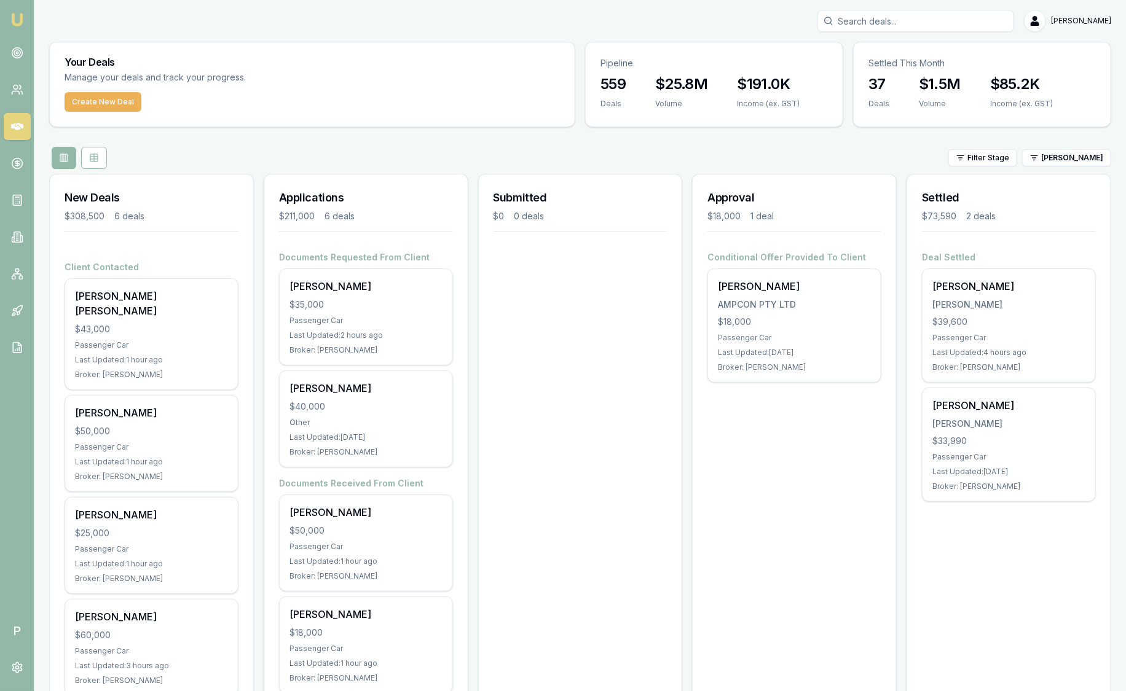
click at [1056, 167] on div "Filter Stage Robyn Adams" at bounding box center [580, 158] width 1062 height 22
click at [1058, 162] on html "Emu Broker P Sam Crouch Toggle Menu Your Deals Manage your deals and track your…" at bounding box center [563, 345] width 1126 height 691
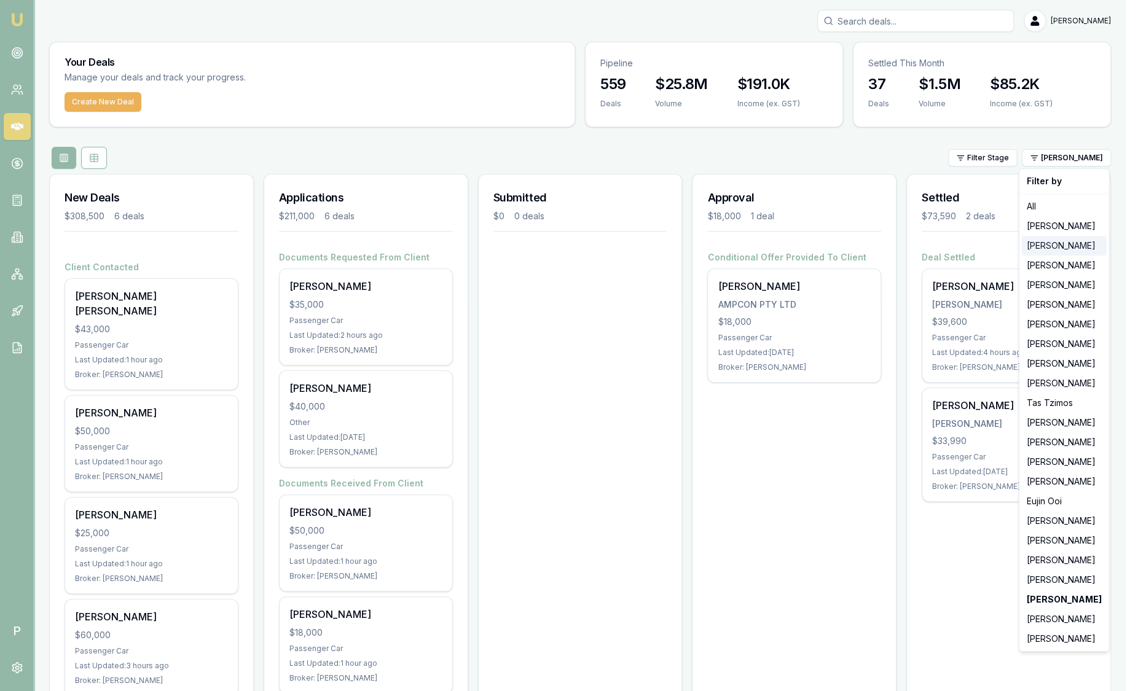
click at [1057, 245] on div "[PERSON_NAME]" at bounding box center [1064, 246] width 85 height 20
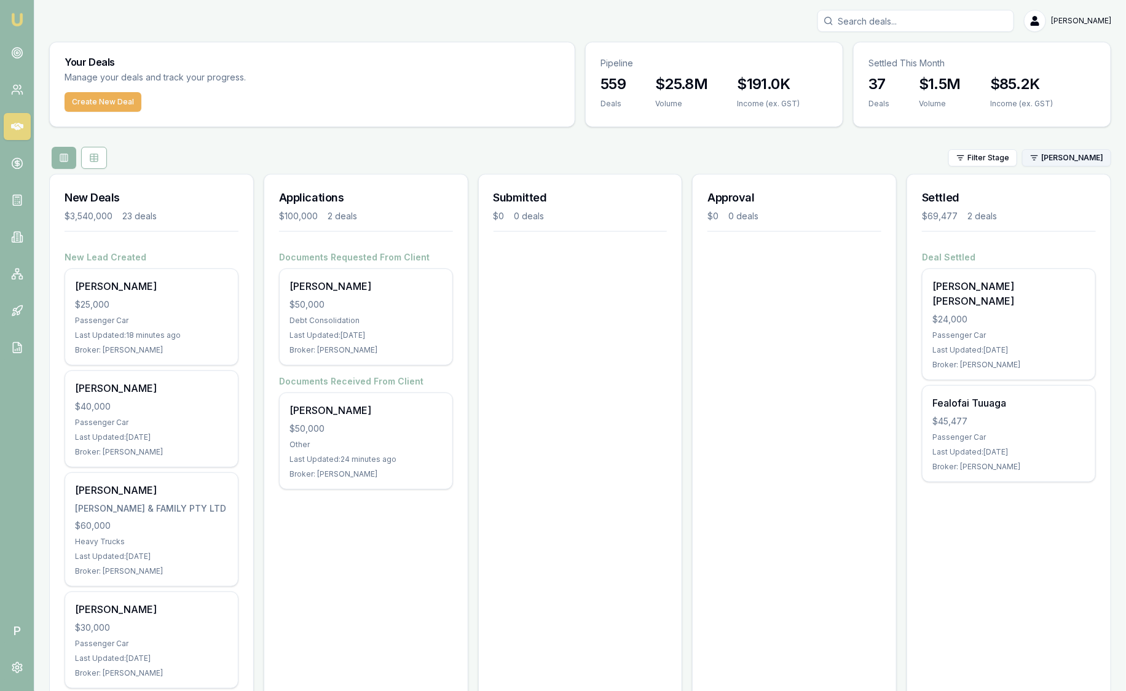
click at [1057, 157] on html "Emu Broker P Sam Crouch Toggle Menu Your Deals Manage your deals and track your…" at bounding box center [563, 345] width 1126 height 691
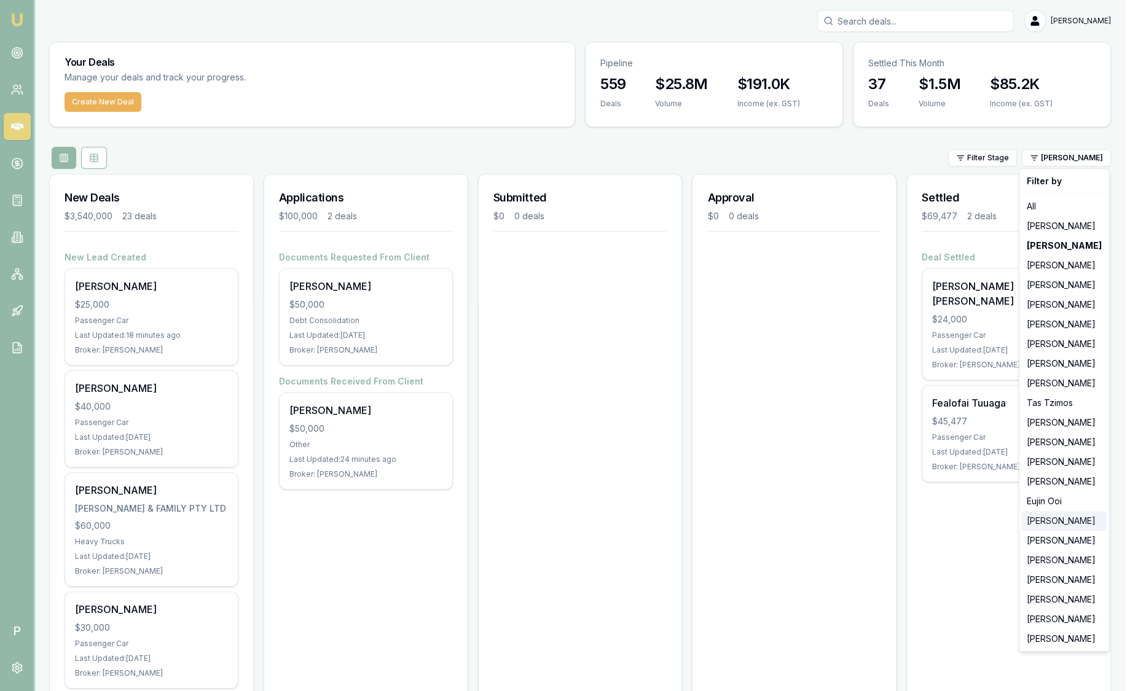
click at [1068, 522] on div "[PERSON_NAME]" at bounding box center [1064, 521] width 85 height 20
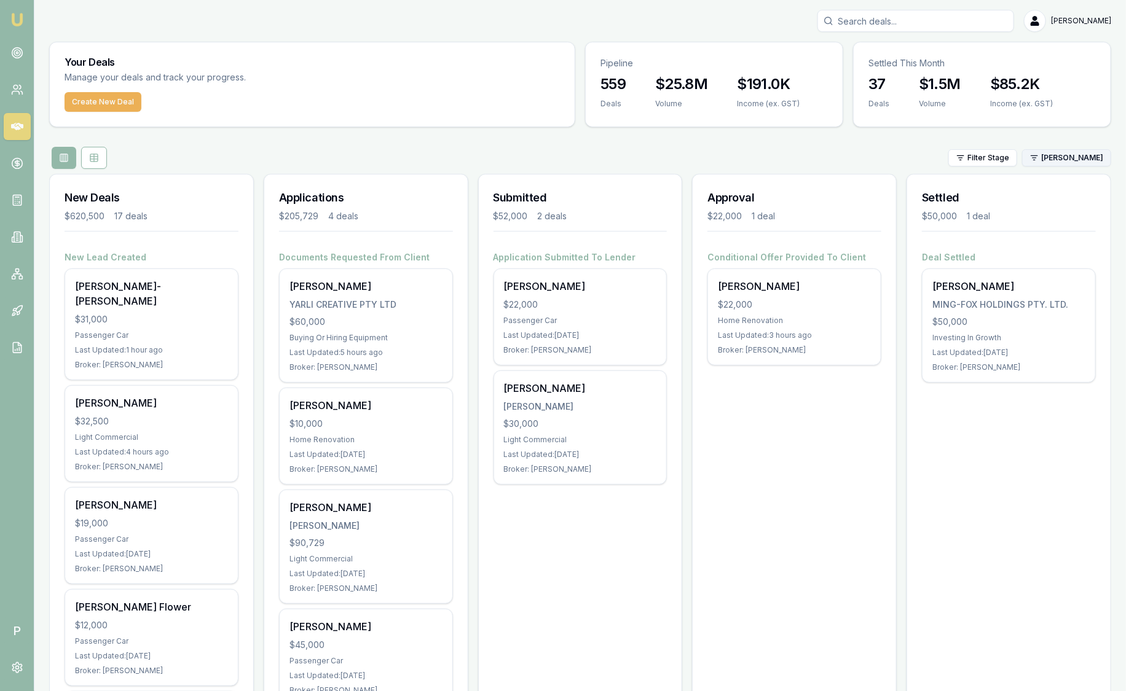
click at [1097, 158] on html "Emu Broker P Sam Crouch Toggle Menu Your Deals Manage your deals and track your…" at bounding box center [563, 345] width 1126 height 691
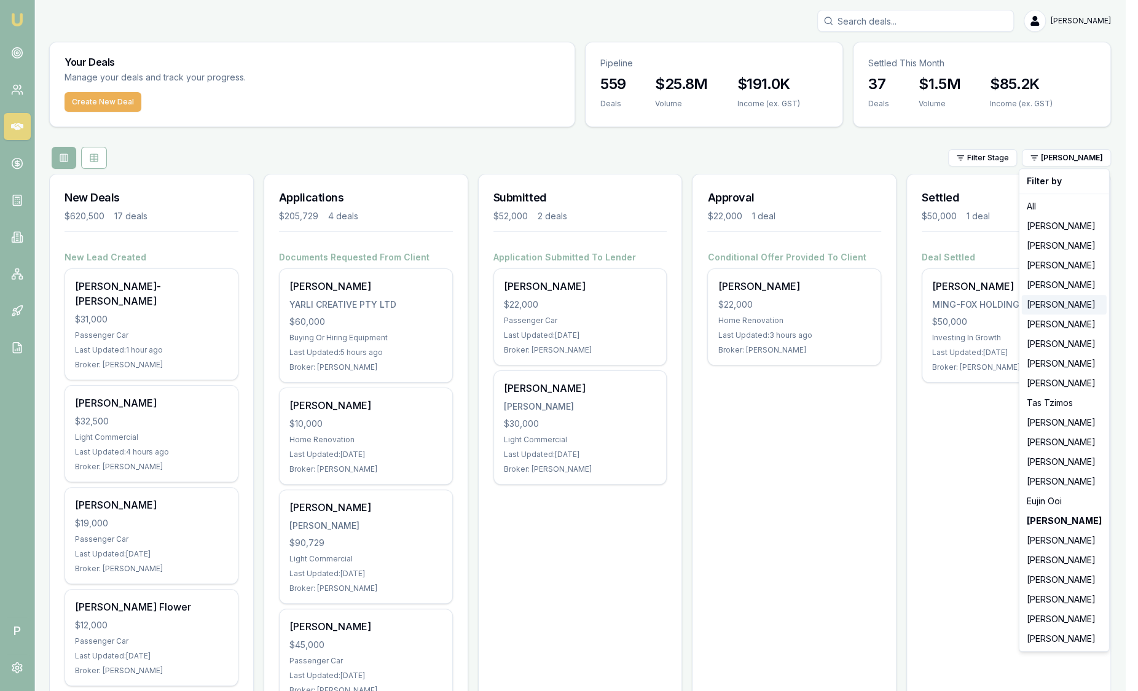
click at [1059, 312] on div "[PERSON_NAME]" at bounding box center [1064, 305] width 85 height 20
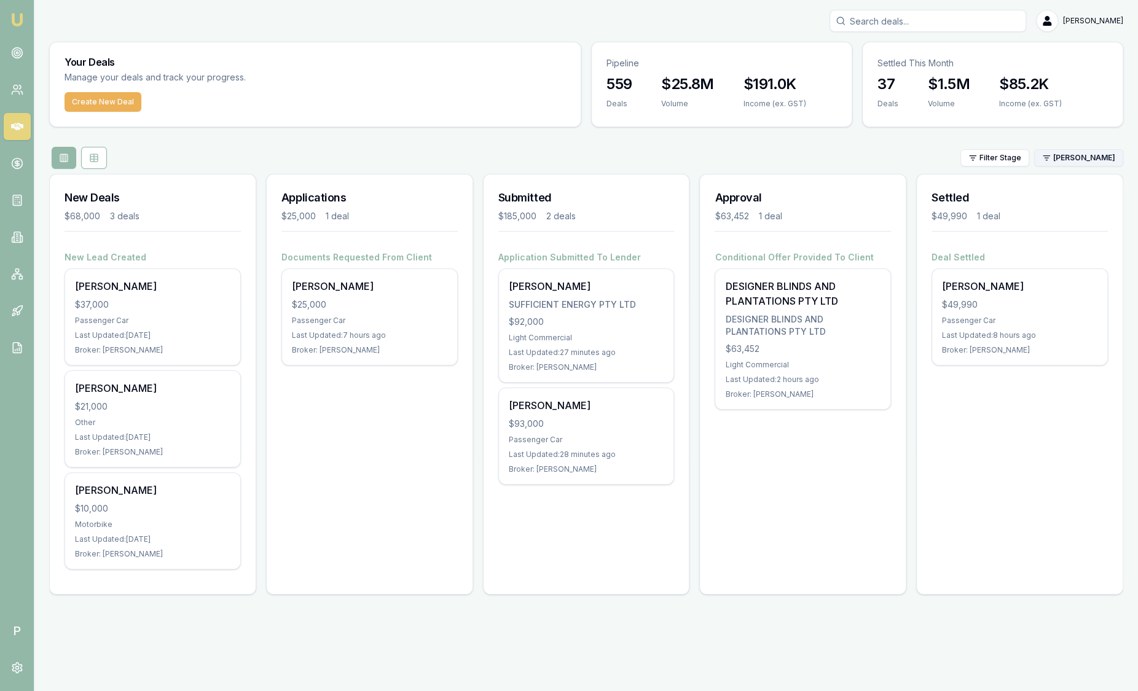
click at [1096, 162] on html "Emu Broker P Sam Crouch Toggle Menu Your Deals Manage your deals and track your…" at bounding box center [569, 345] width 1138 height 691
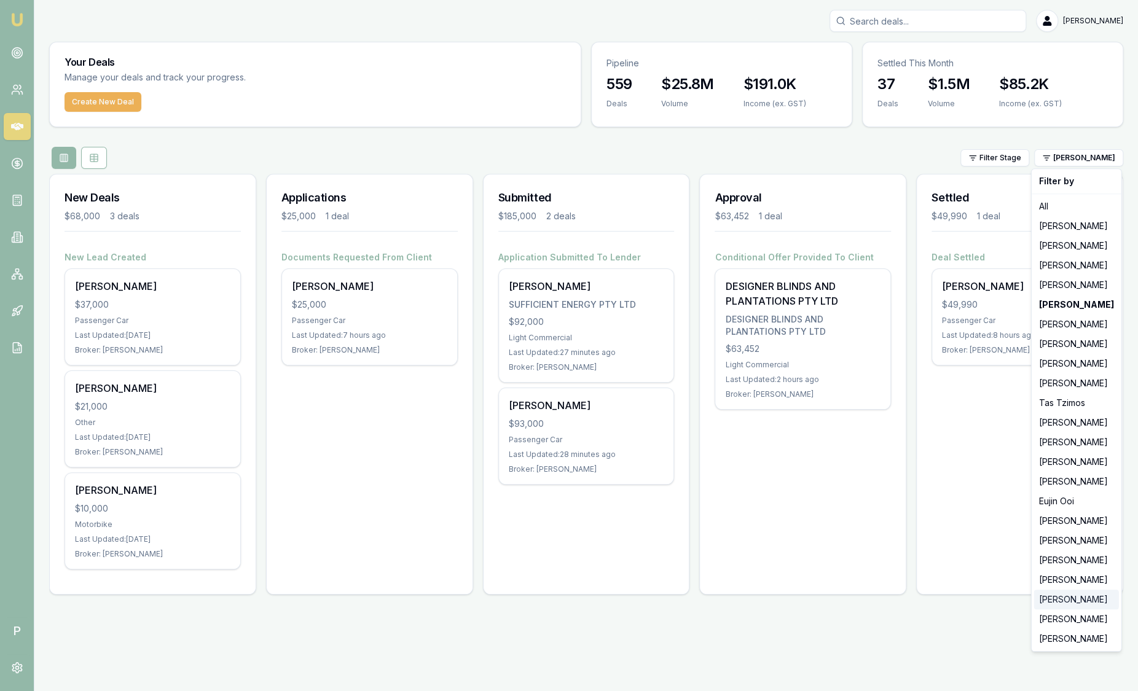
click at [1057, 603] on div "[PERSON_NAME]" at bounding box center [1076, 600] width 85 height 20
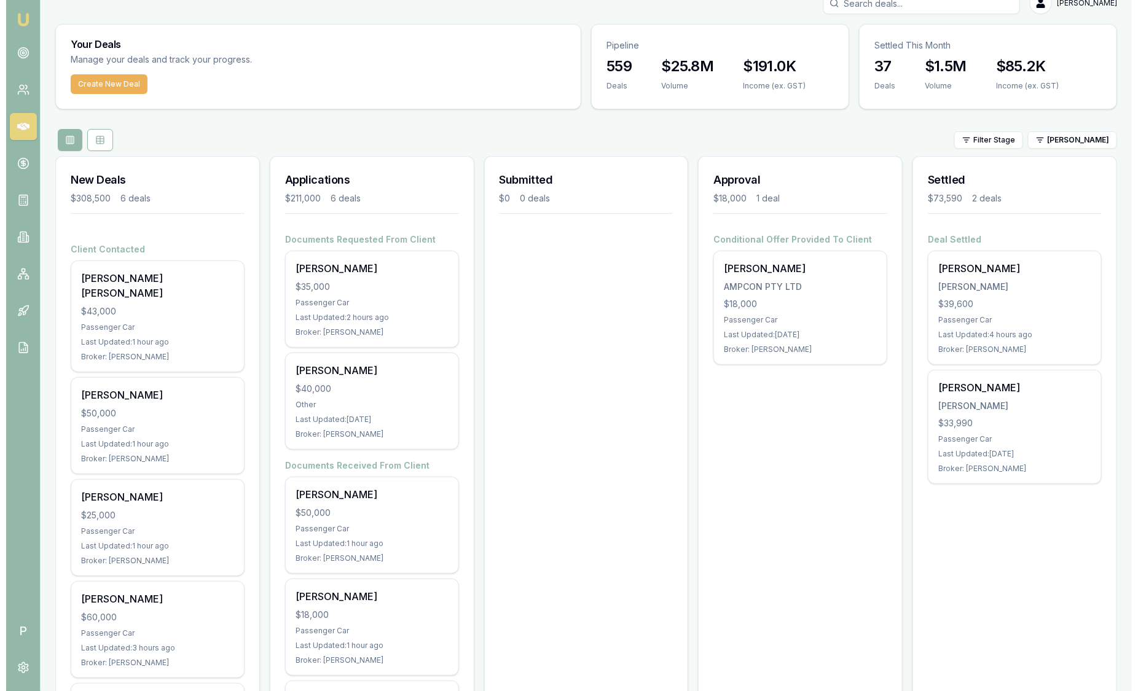
scroll to position [9, 0]
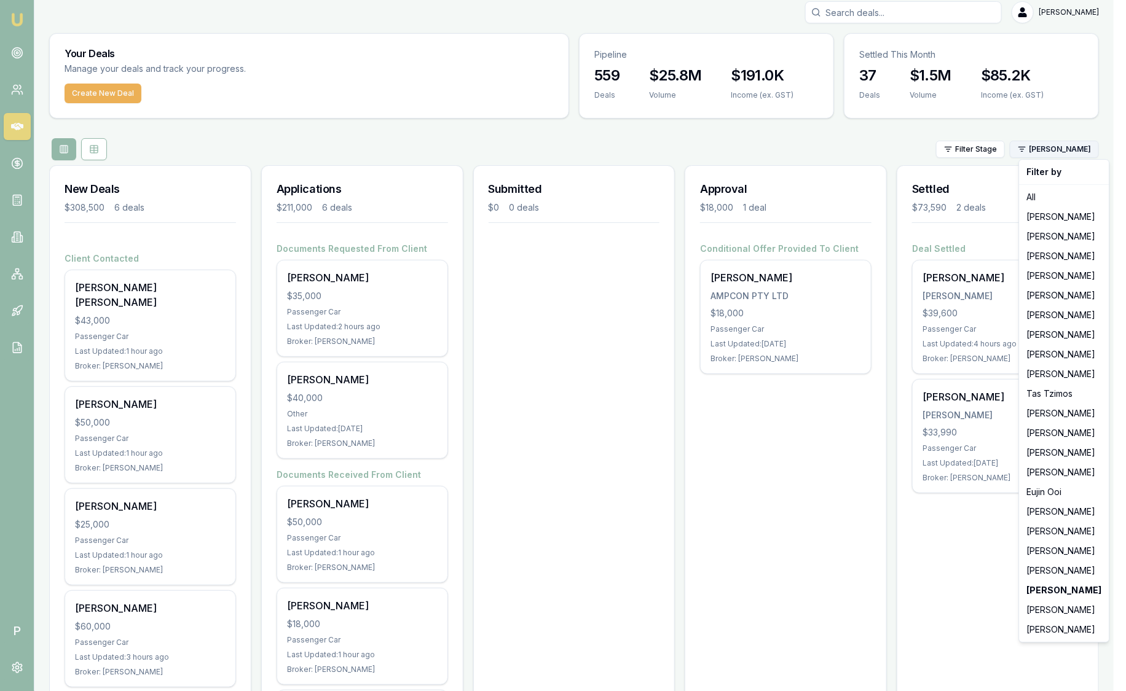
click at [1052, 154] on html "Emu Broker P Sam Crouch Toggle Menu Your Deals Manage your deals and track your…" at bounding box center [563, 336] width 1126 height 691
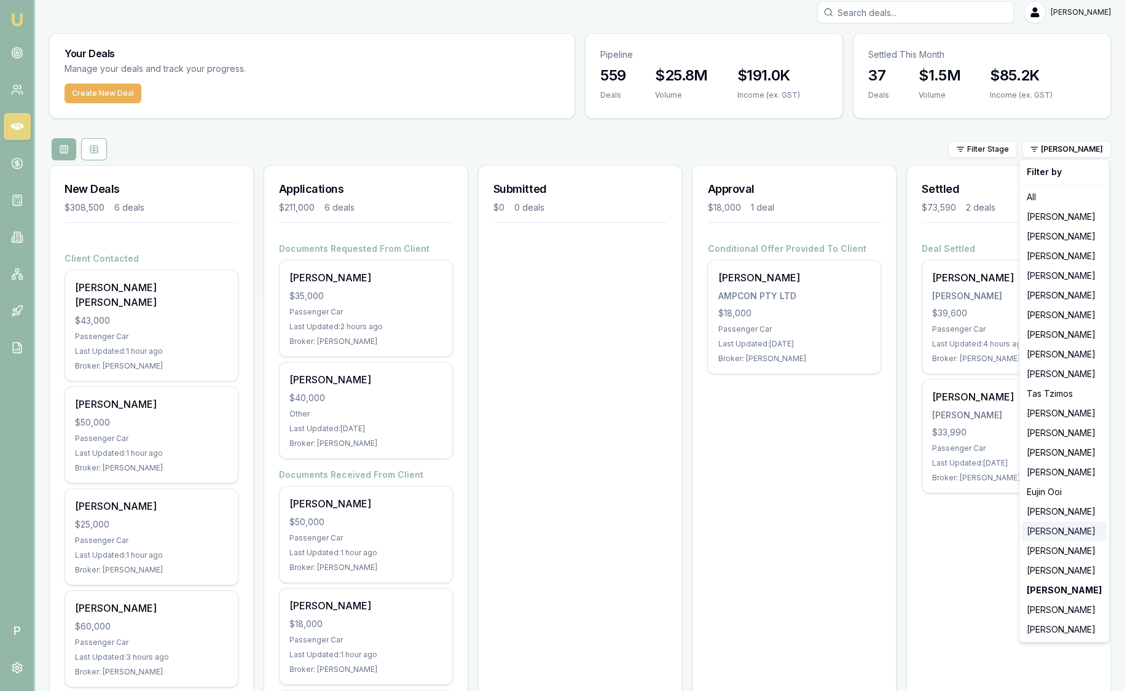
click at [1043, 522] on div "[PERSON_NAME]" at bounding box center [1064, 532] width 85 height 20
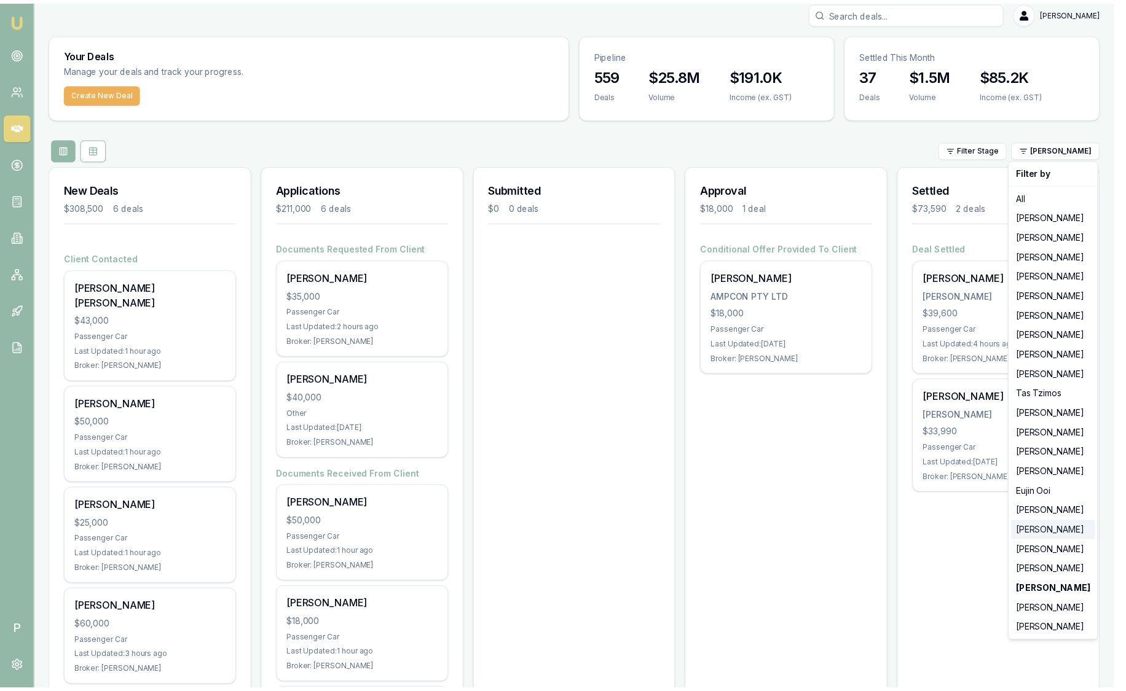
scroll to position [0, 0]
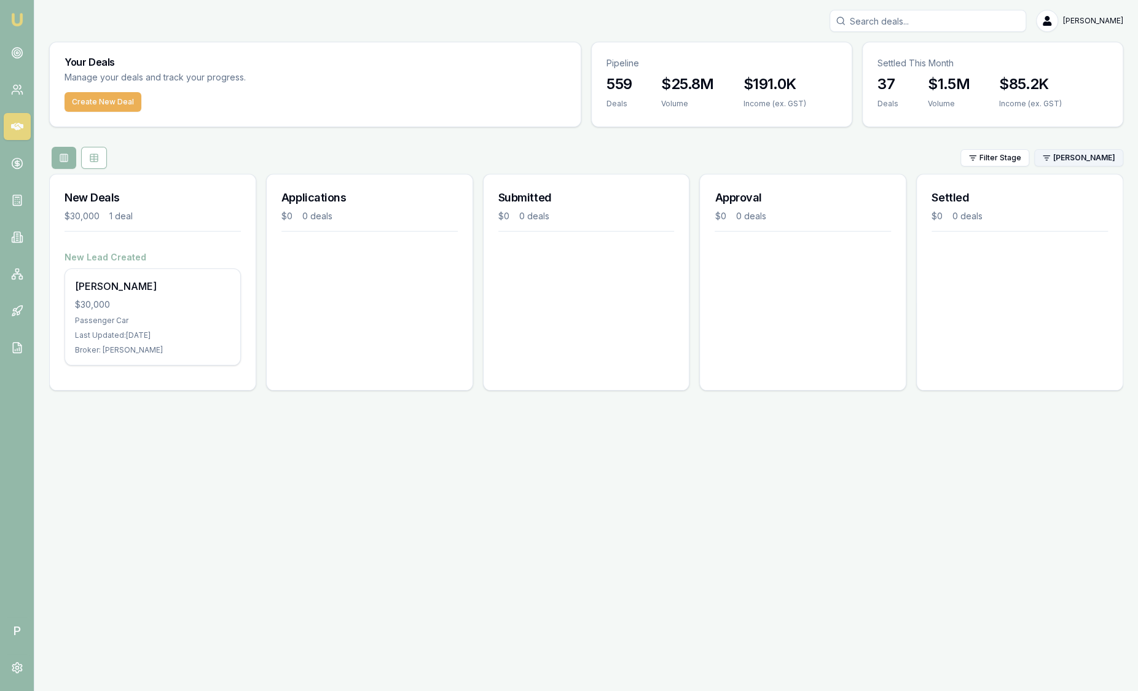
click at [1092, 156] on html "Emu Broker P Sam Crouch Toggle Menu Your Deals Manage your deals and track your…" at bounding box center [569, 345] width 1138 height 691
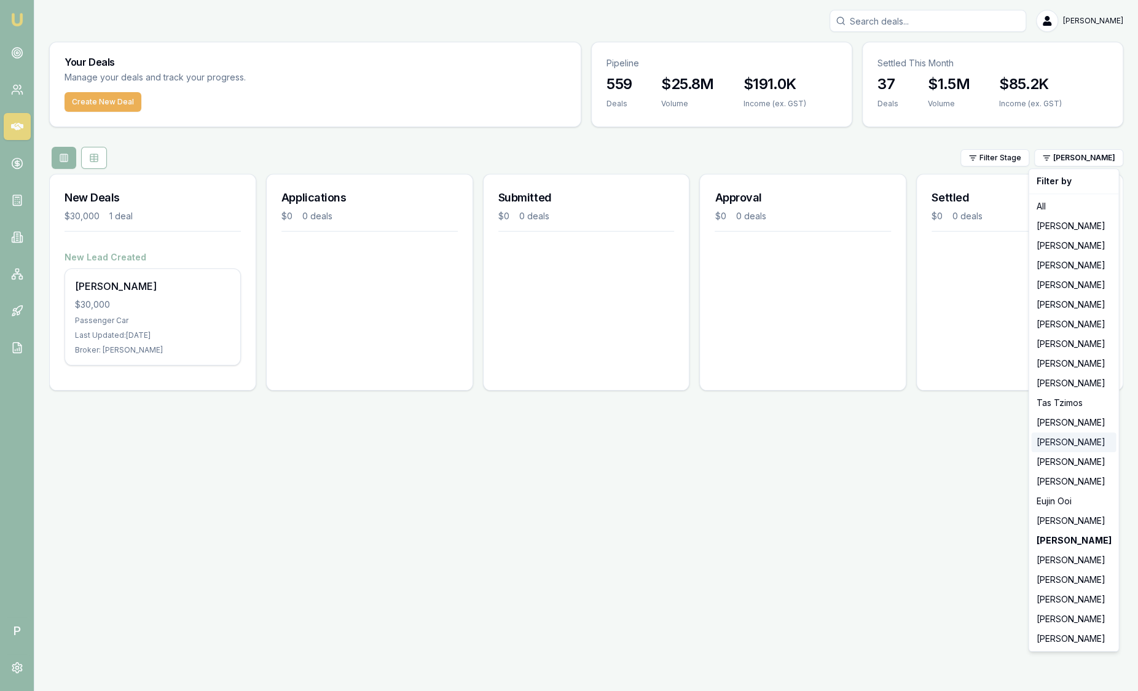
click at [1068, 444] on div "[PERSON_NAME]" at bounding box center [1073, 443] width 85 height 20
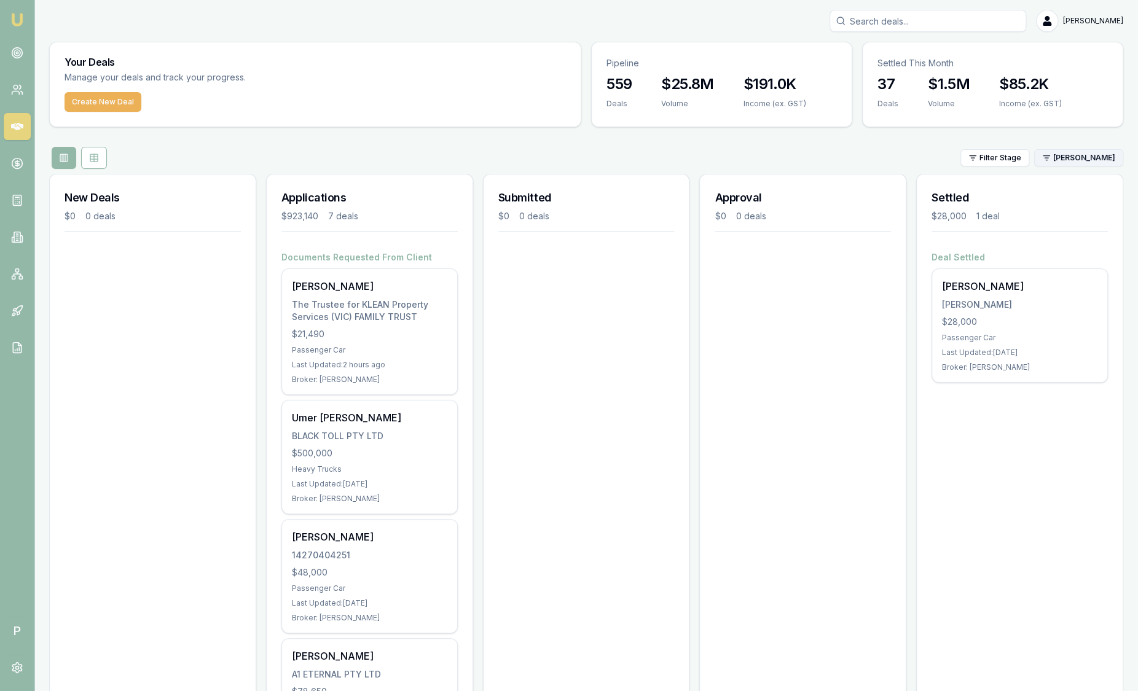
click at [1065, 155] on html "Emu Broker P Sam Crouch Toggle Menu Your Deals Manage your deals and track your…" at bounding box center [569, 345] width 1138 height 691
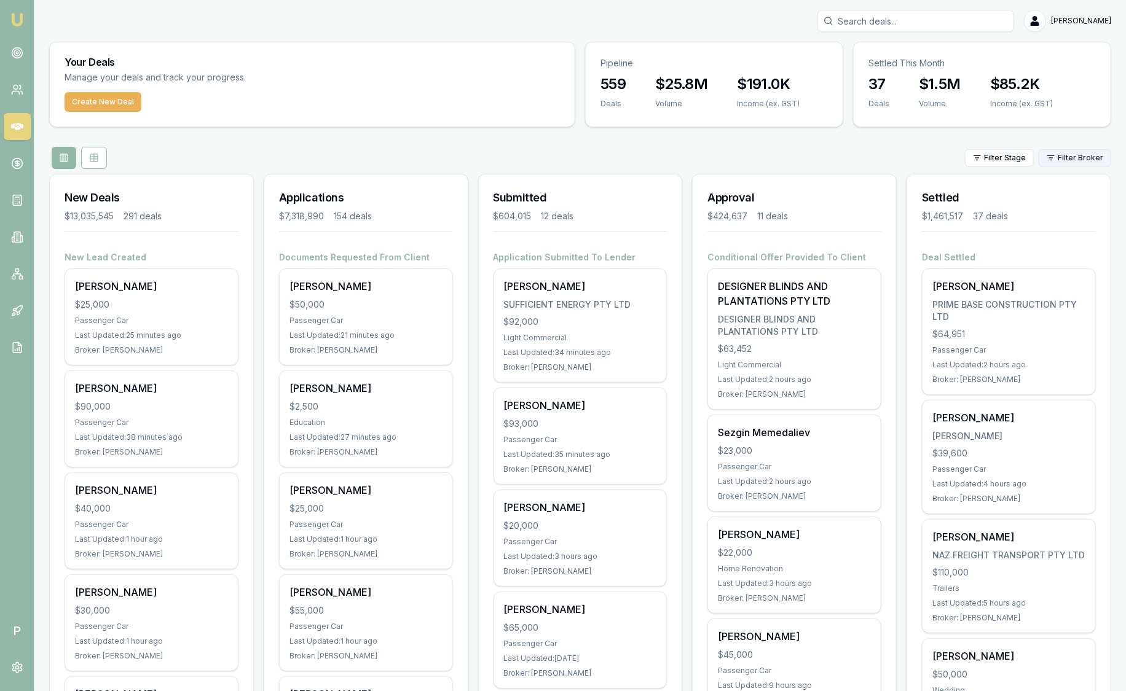
click at [1077, 161] on html "Emu Broker P [PERSON_NAME] Toggle Menu Your Deals Manage your deals and track y…" at bounding box center [563, 345] width 1126 height 691
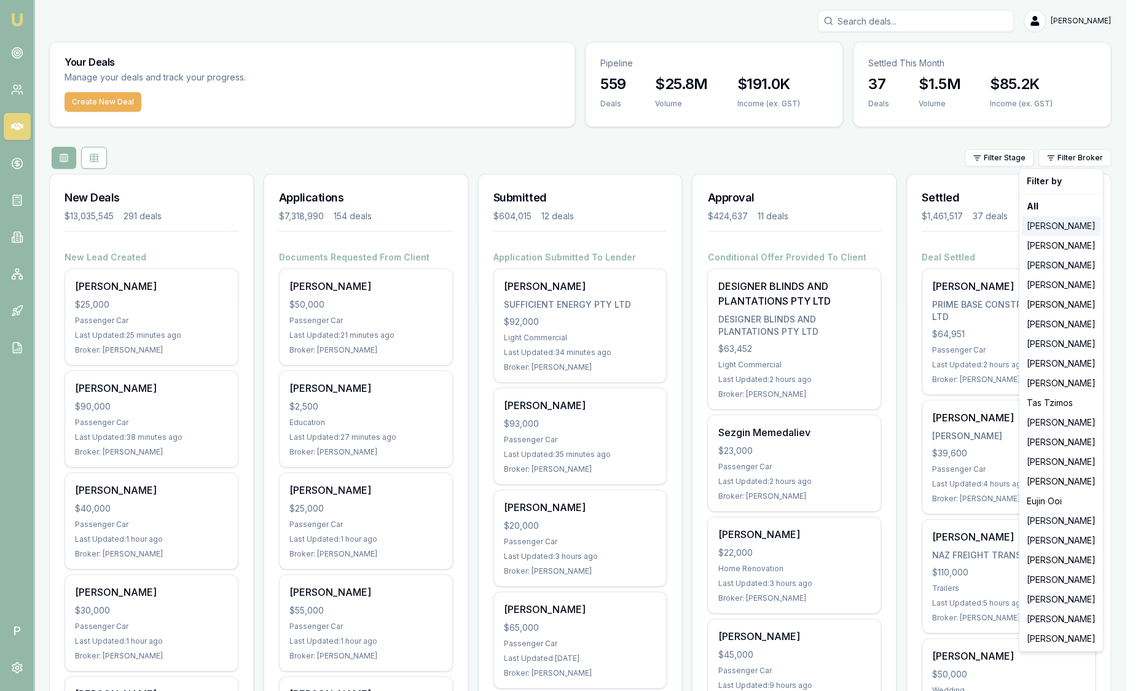
click at [1073, 232] on div "[PERSON_NAME]" at bounding box center [1061, 226] width 79 height 20
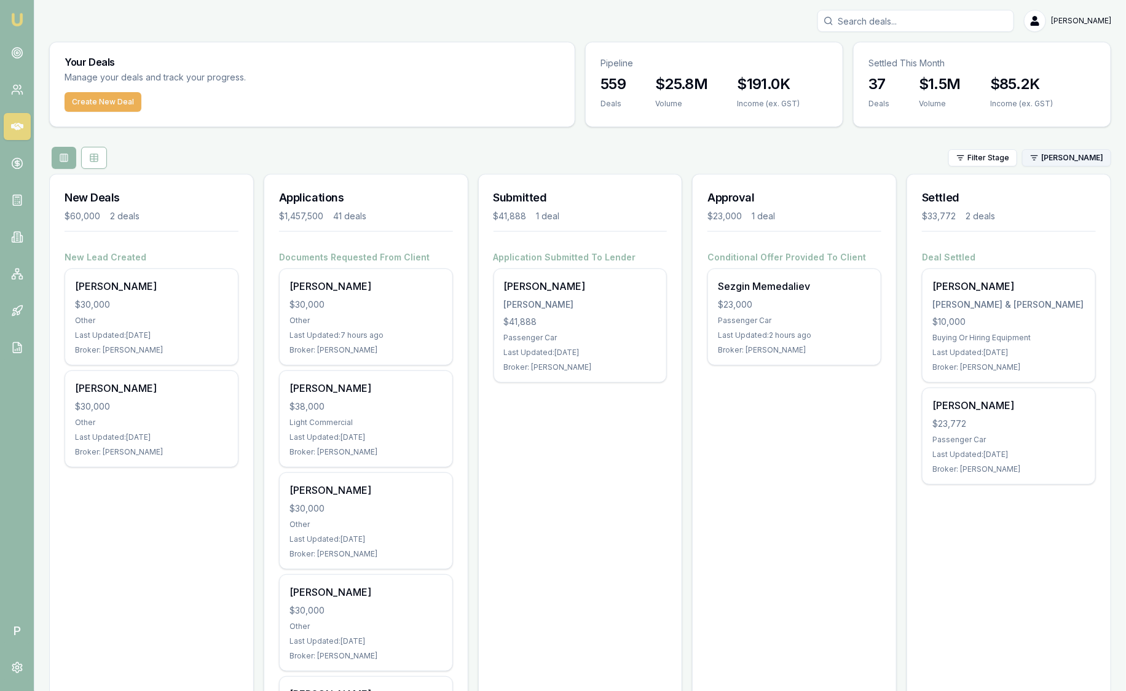
click at [1071, 157] on html "Emu Broker P [PERSON_NAME] Toggle Menu Your Deals Manage your deals and track y…" at bounding box center [563, 345] width 1126 height 691
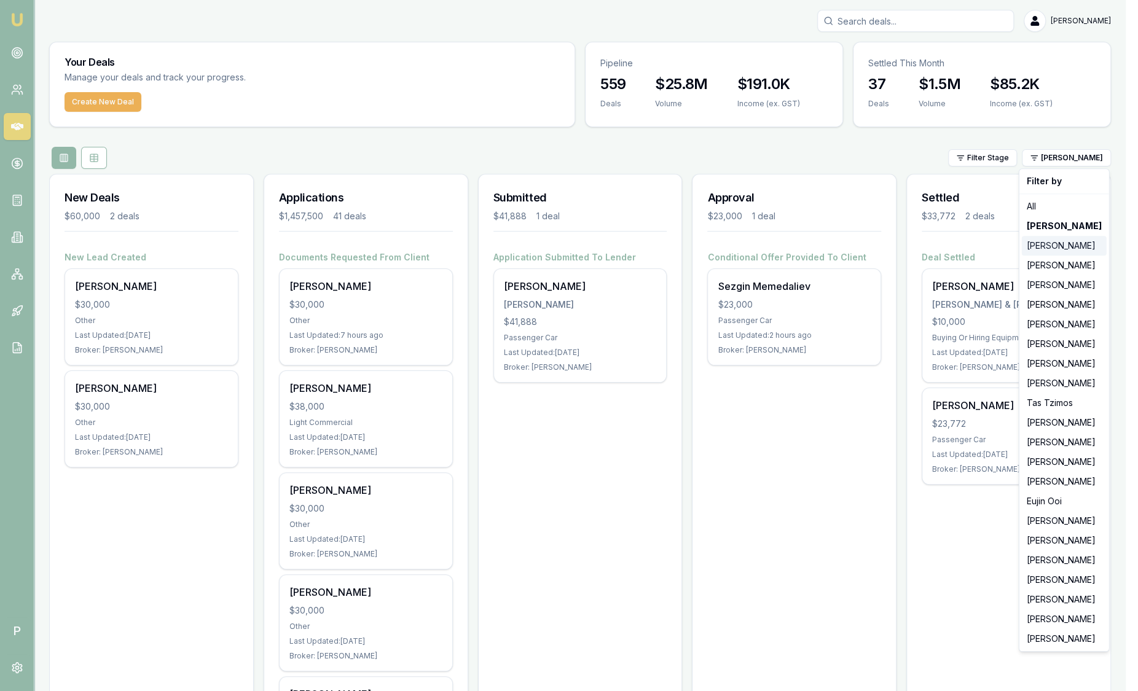
click at [1064, 243] on div "[PERSON_NAME]" at bounding box center [1064, 246] width 85 height 20
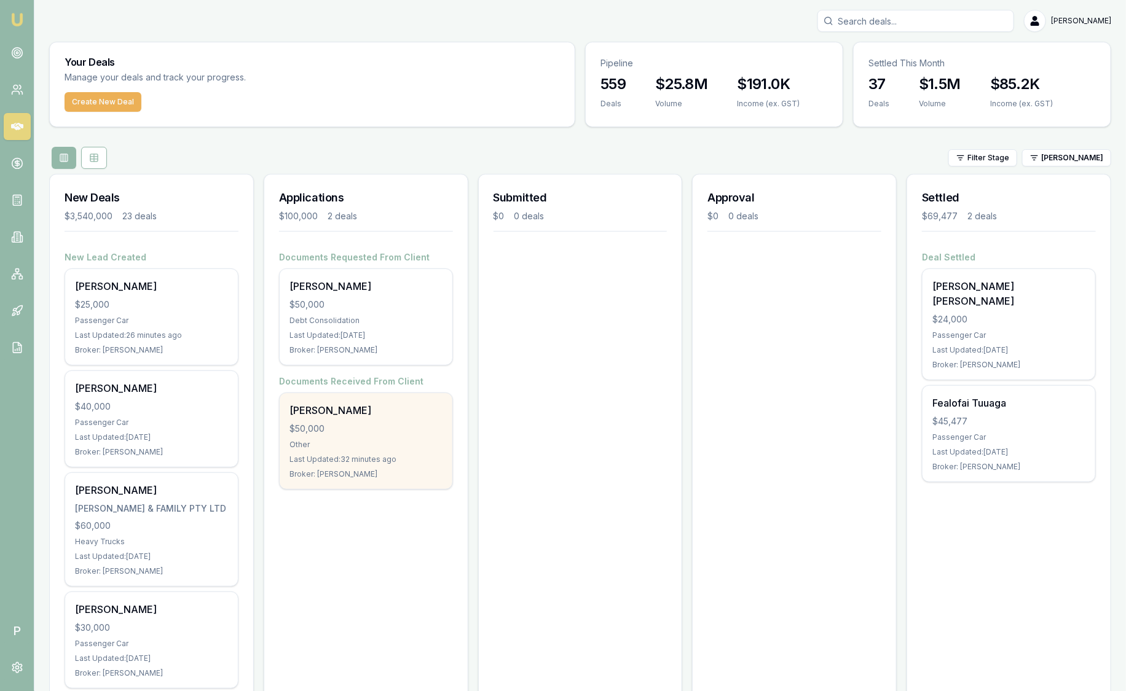
click at [366, 433] on div "$50,000" at bounding box center [365, 429] width 153 height 12
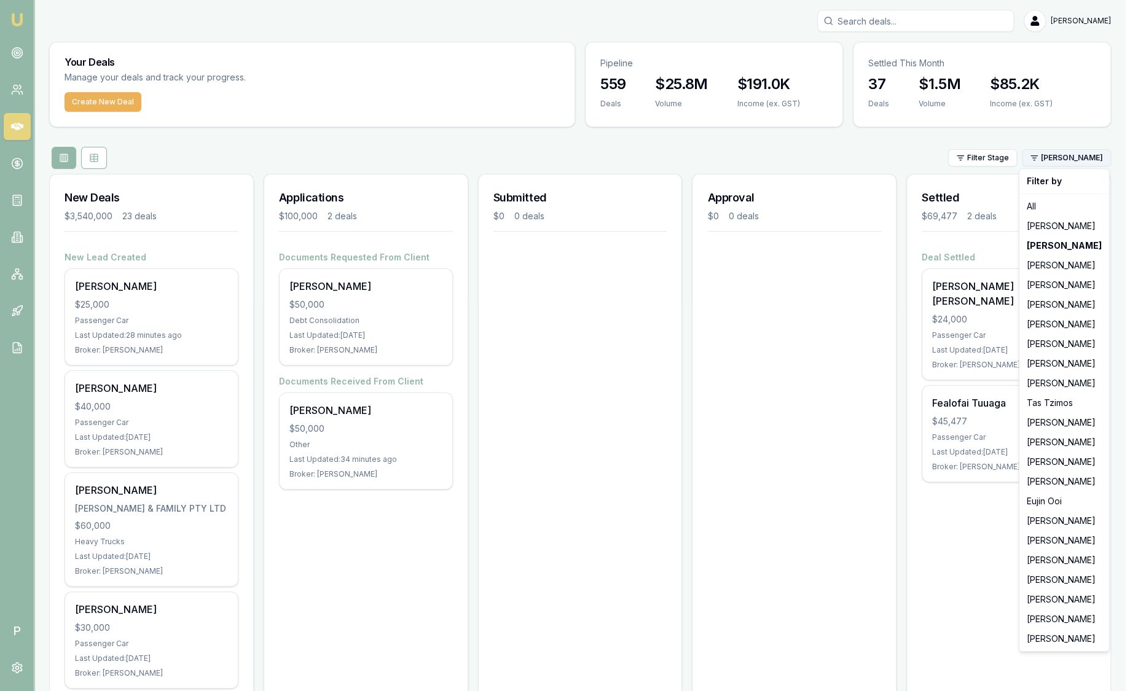
click at [1056, 155] on html "Emu Broker P Sam Crouch Toggle Menu Your Deals Manage your deals and track your…" at bounding box center [569, 345] width 1138 height 691
click at [1053, 621] on div "[PERSON_NAME]" at bounding box center [1064, 619] width 85 height 20
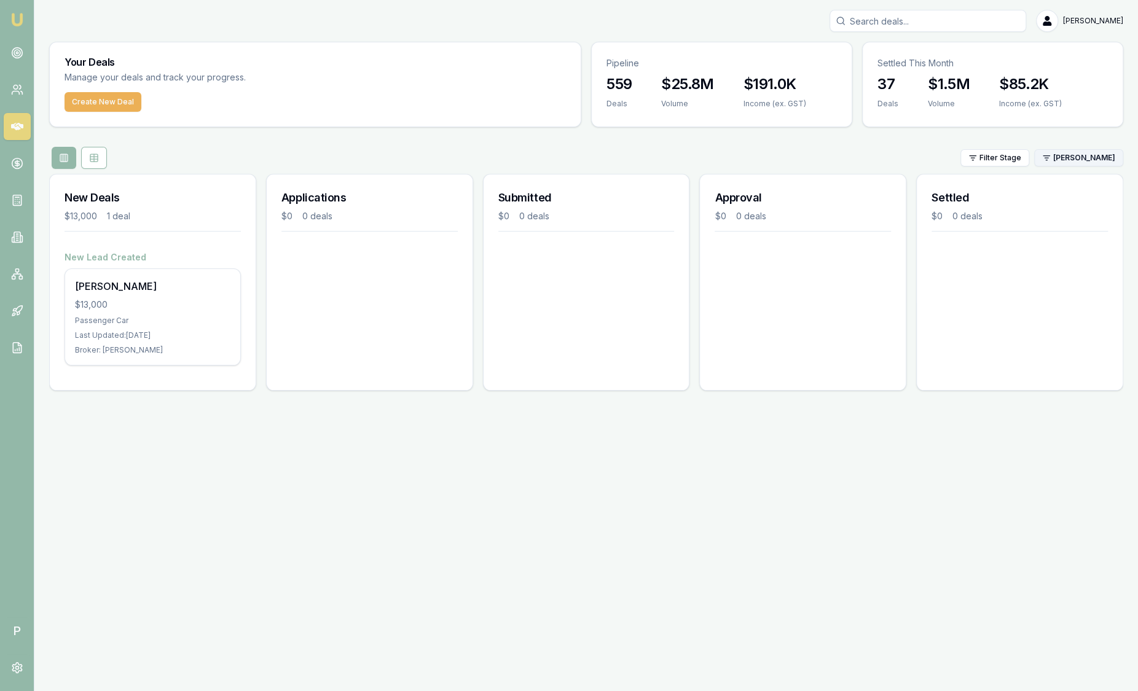
click at [1081, 159] on html "Emu Broker P Sam Crouch Toggle Menu Your Deals Manage your deals and track your…" at bounding box center [569, 345] width 1138 height 691
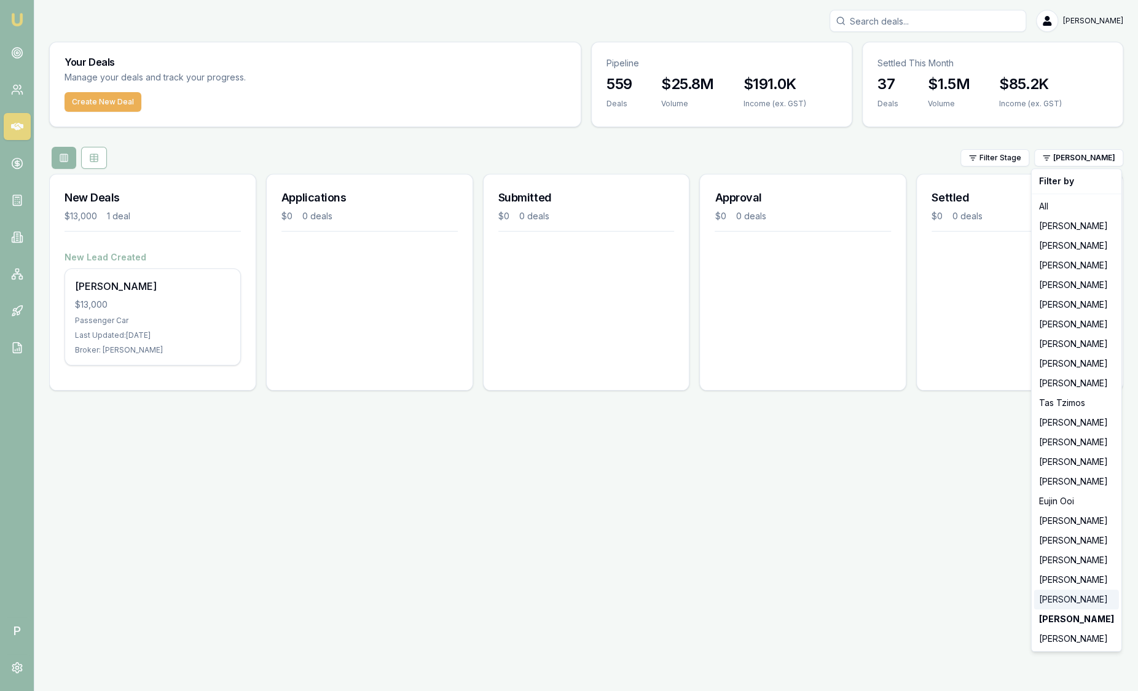
click at [1064, 602] on div "[PERSON_NAME]" at bounding box center [1076, 600] width 85 height 20
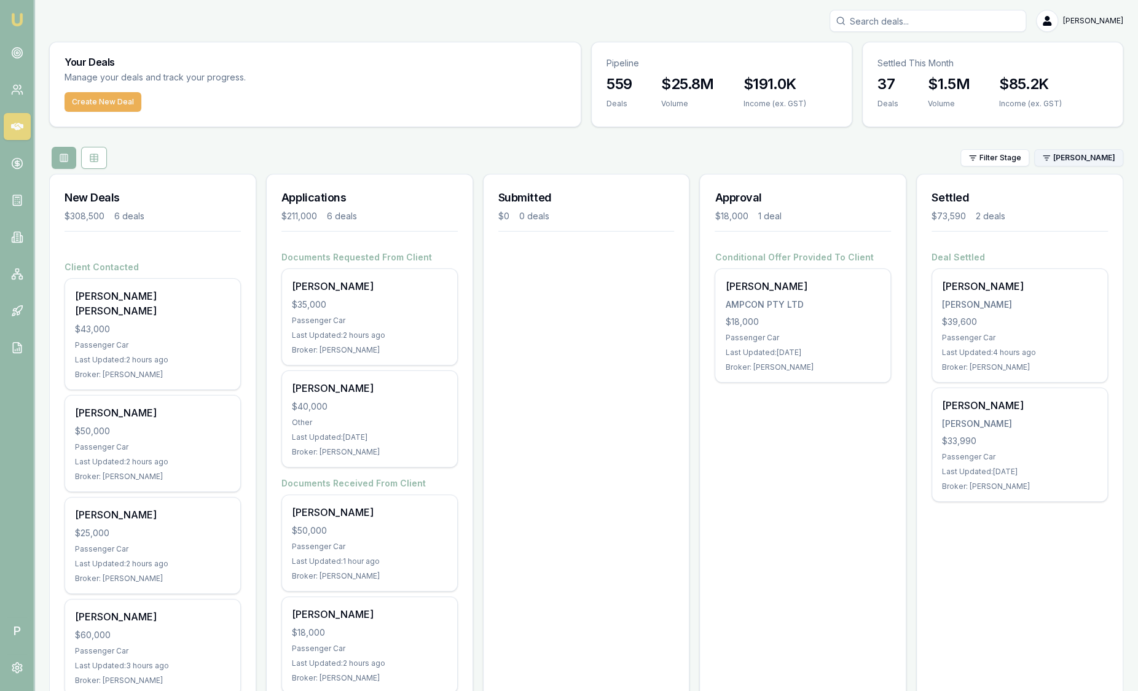
click at [1070, 161] on html "Emu Broker P Sam Crouch Toggle Menu Your Deals Manage your deals and track your…" at bounding box center [569, 345] width 1138 height 691
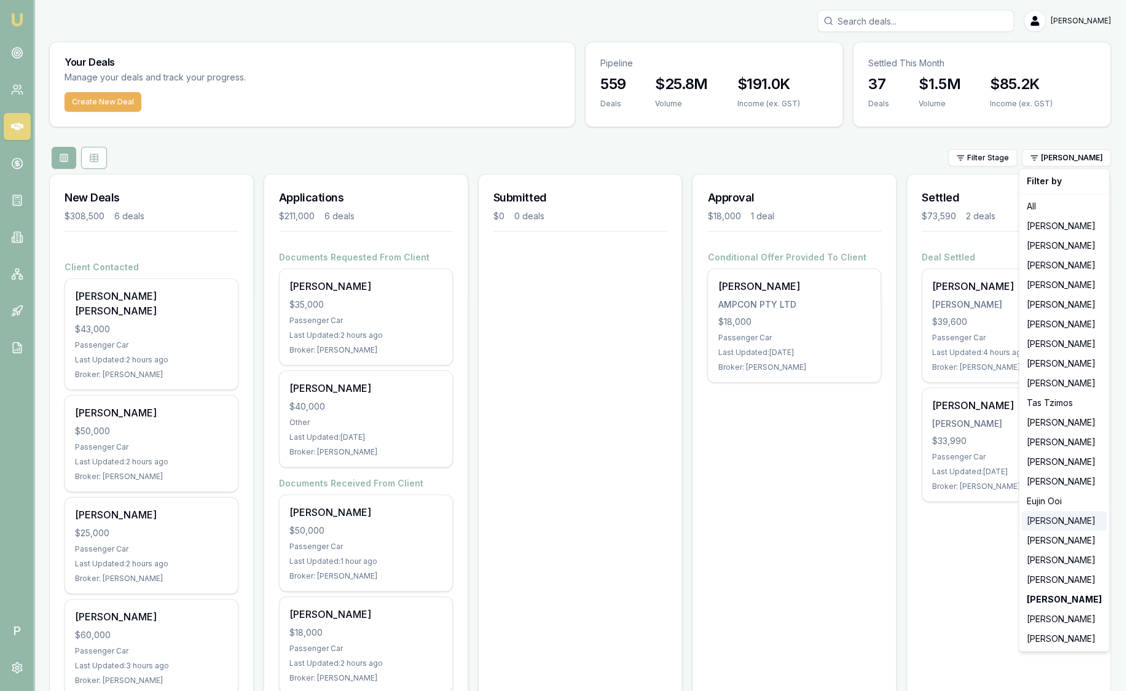
click at [1059, 521] on div "[PERSON_NAME]" at bounding box center [1064, 521] width 85 height 20
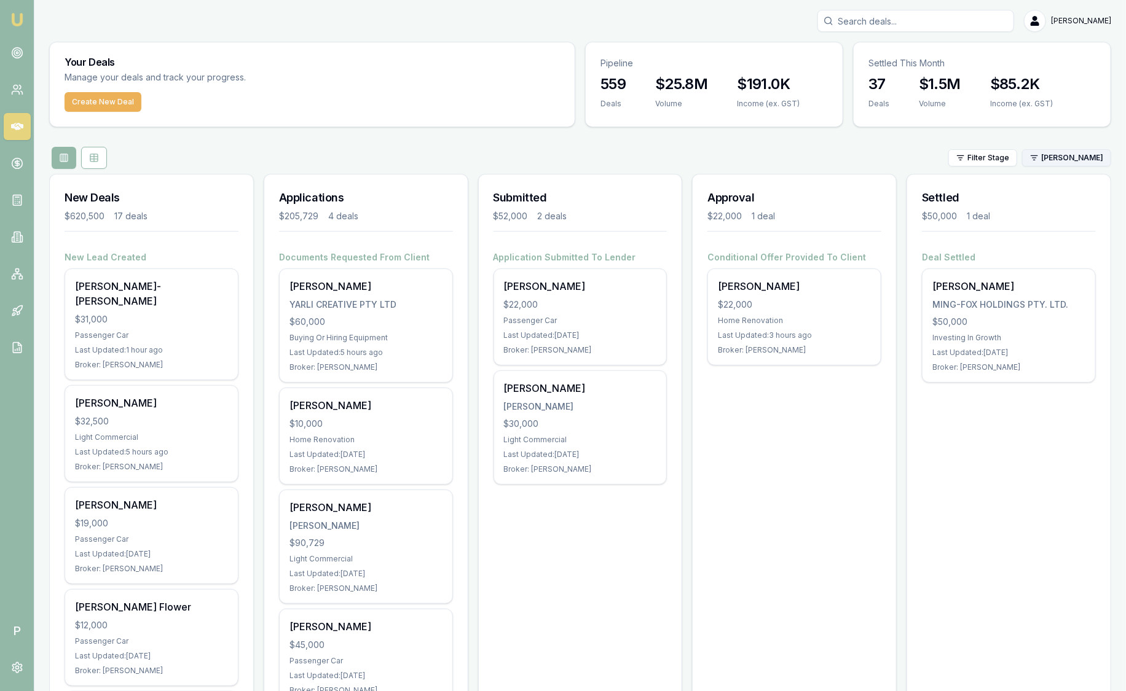
click at [1059, 160] on html "Emu Broker P Sam Crouch Toggle Menu Your Deals Manage your deals and track your…" at bounding box center [563, 345] width 1126 height 691
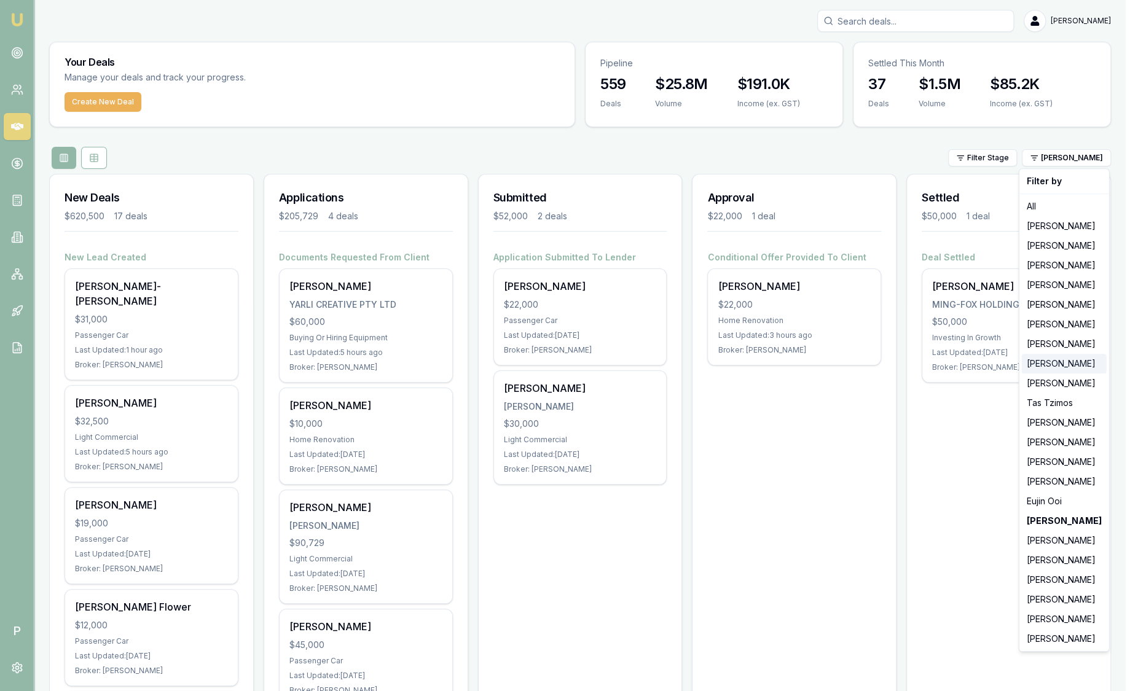
click at [1049, 364] on div "[PERSON_NAME]" at bounding box center [1064, 364] width 85 height 20
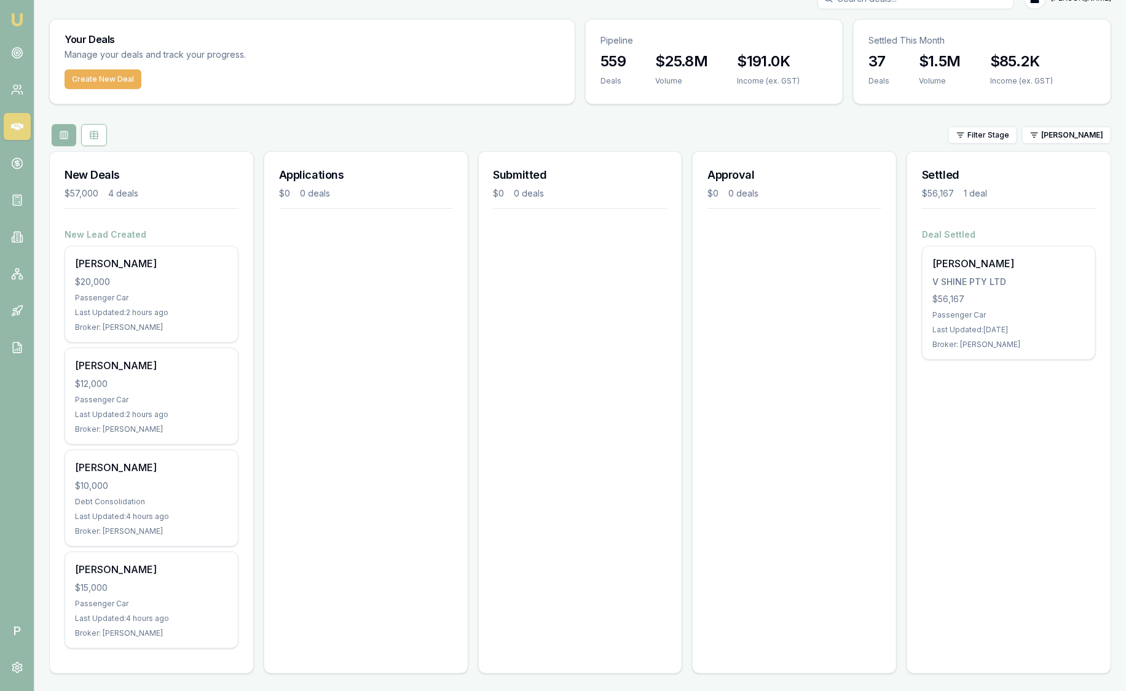
scroll to position [23, 0]
click at [22, 55] on icon at bounding box center [17, 53] width 12 height 12
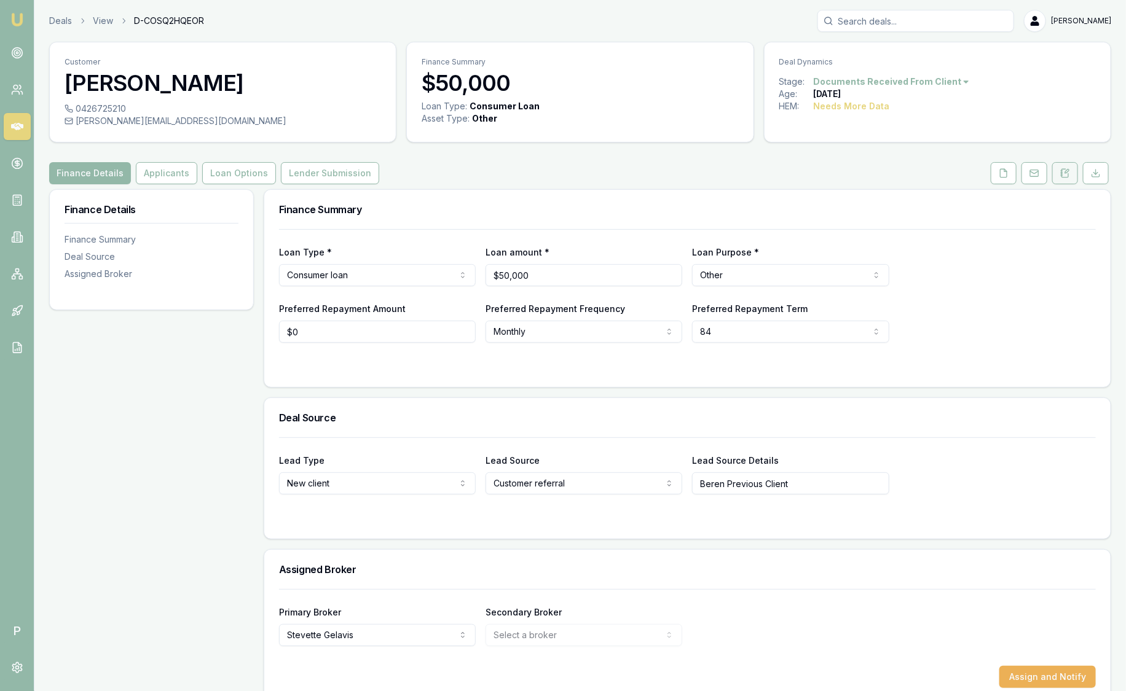
click at [1061, 174] on icon at bounding box center [1061, 174] width 2 height 0
click at [67, 23] on link "Deals" at bounding box center [60, 21] width 23 height 12
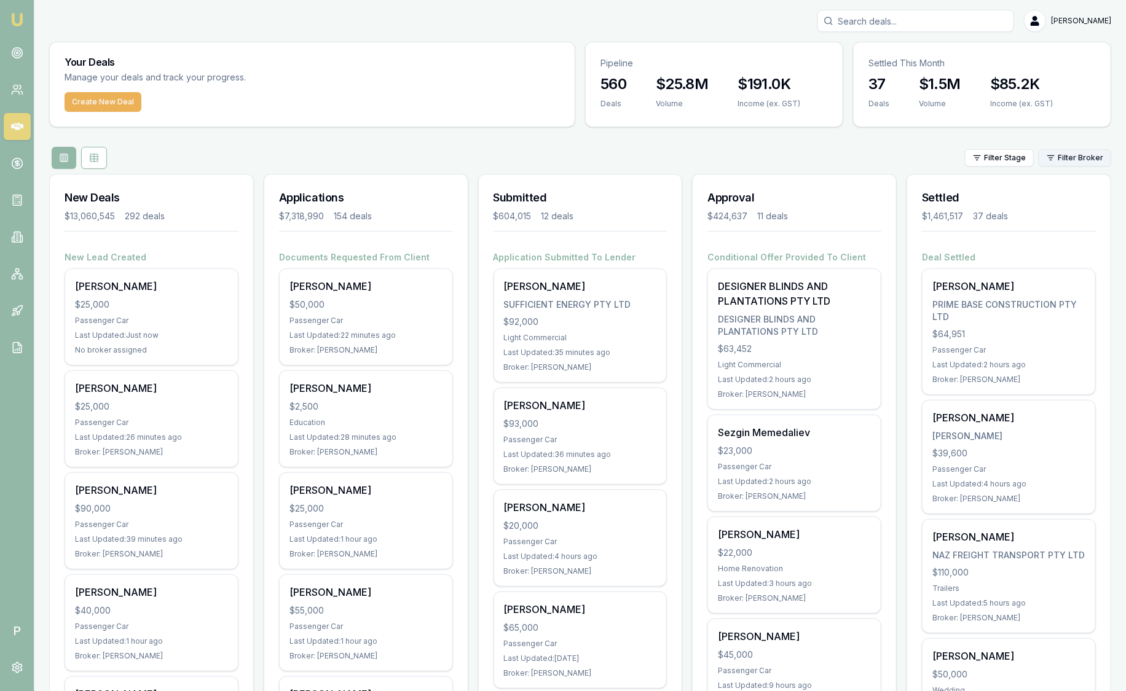
click at [1064, 163] on html "Emu Broker P [PERSON_NAME] Toggle Menu Your Deals Manage your deals and track y…" at bounding box center [563, 345] width 1126 height 691
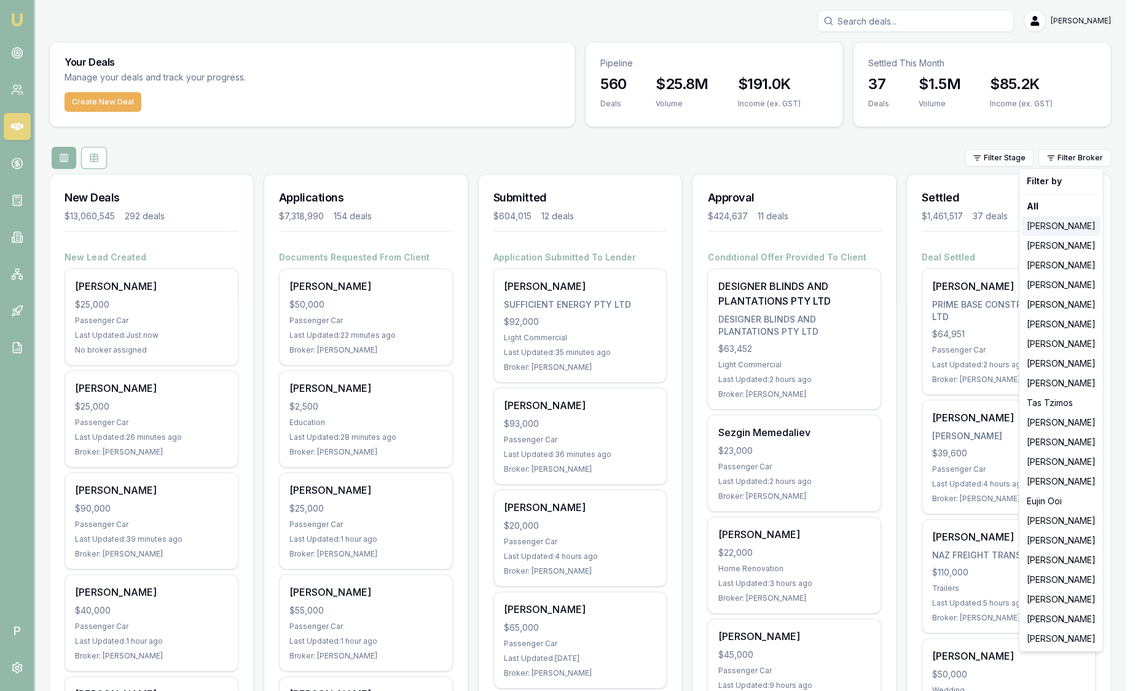
click at [1028, 219] on div "[PERSON_NAME]" at bounding box center [1061, 226] width 79 height 20
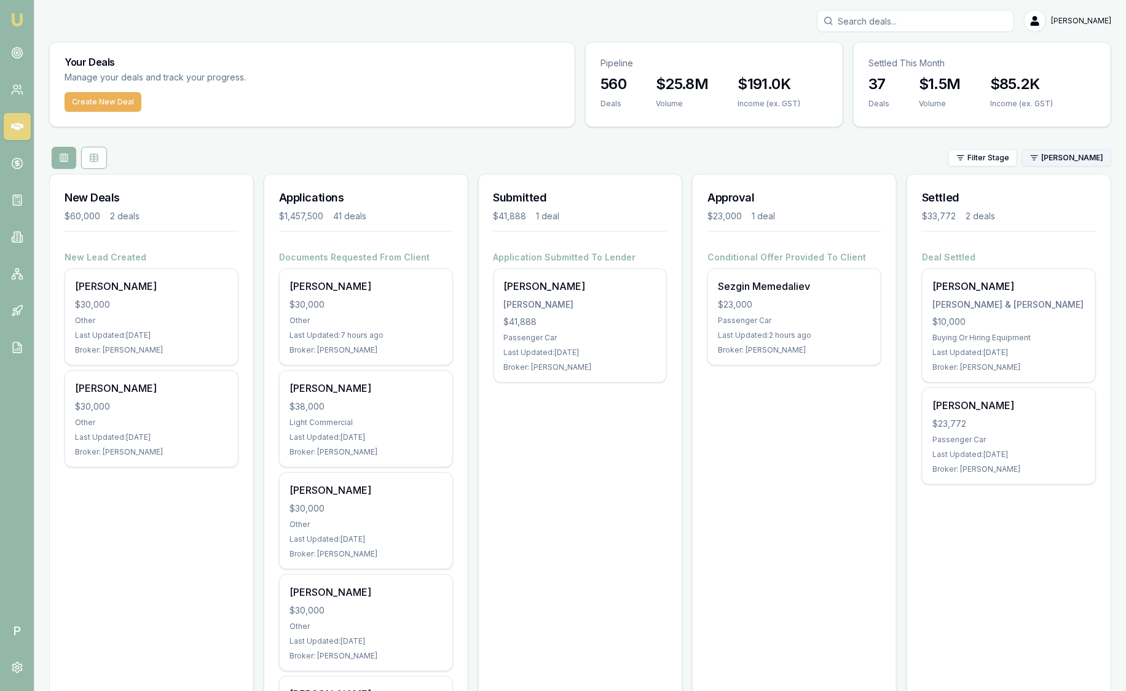
click at [1088, 160] on html "Emu Broker P [PERSON_NAME] Toggle Menu Your Deals Manage your deals and track y…" at bounding box center [563, 345] width 1126 height 691
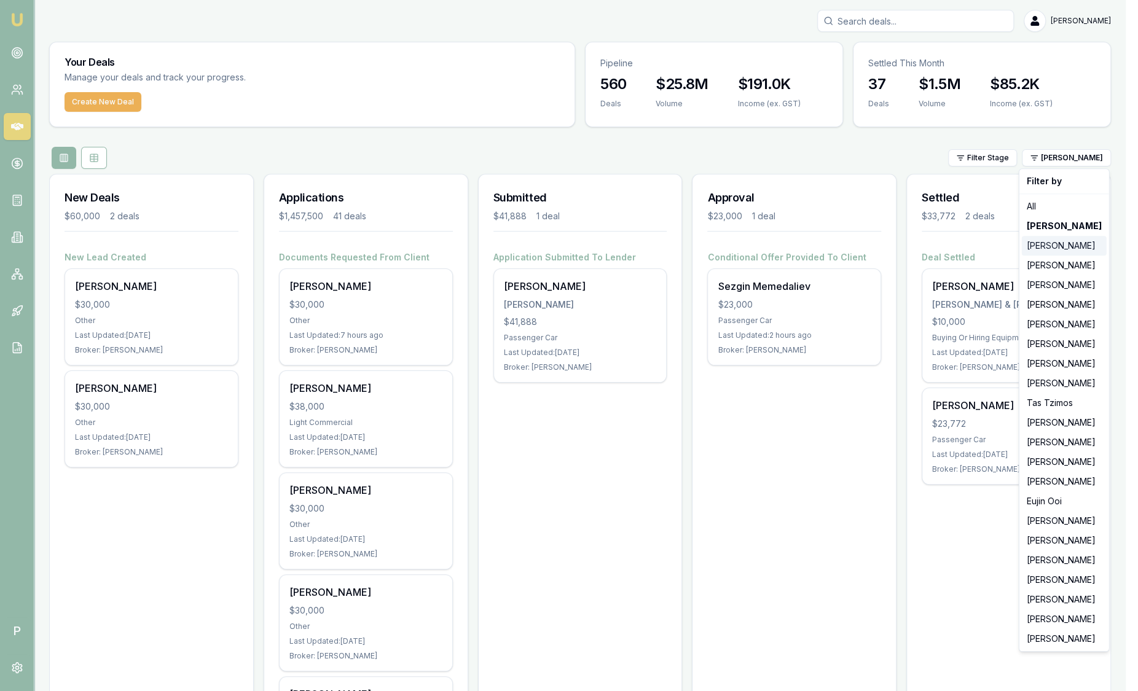
click at [1073, 246] on div "[PERSON_NAME]" at bounding box center [1064, 246] width 85 height 20
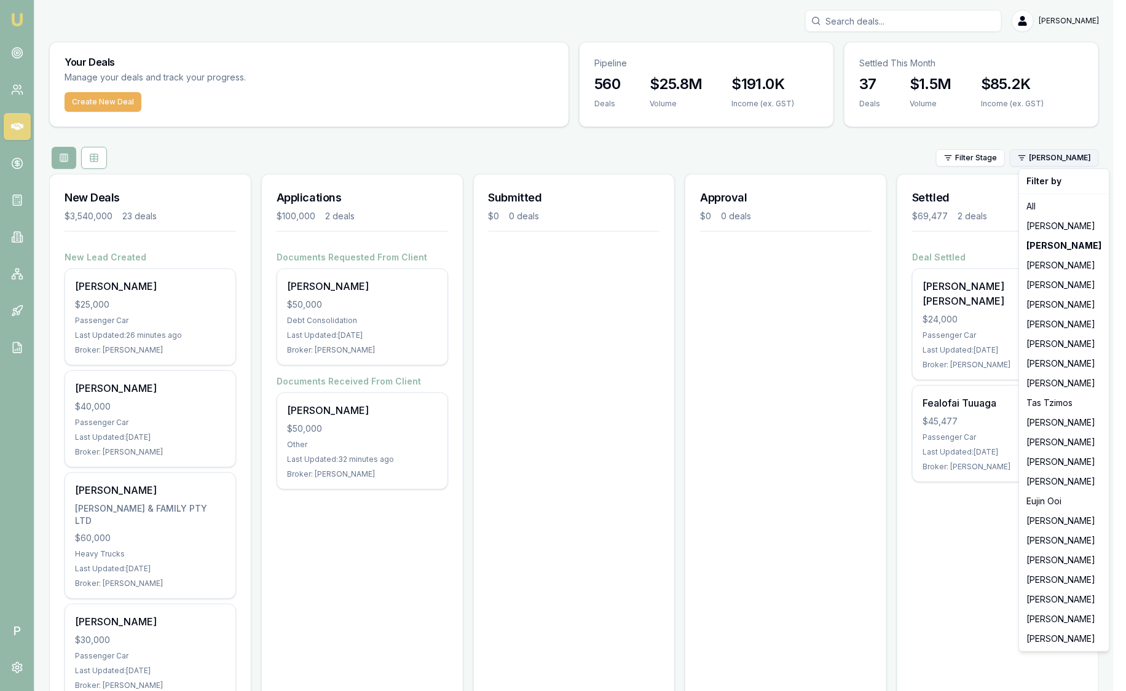
click at [1064, 154] on html "Emu Broker P [PERSON_NAME] Toggle Menu Your Deals Manage your deals and track y…" at bounding box center [563, 345] width 1126 height 691
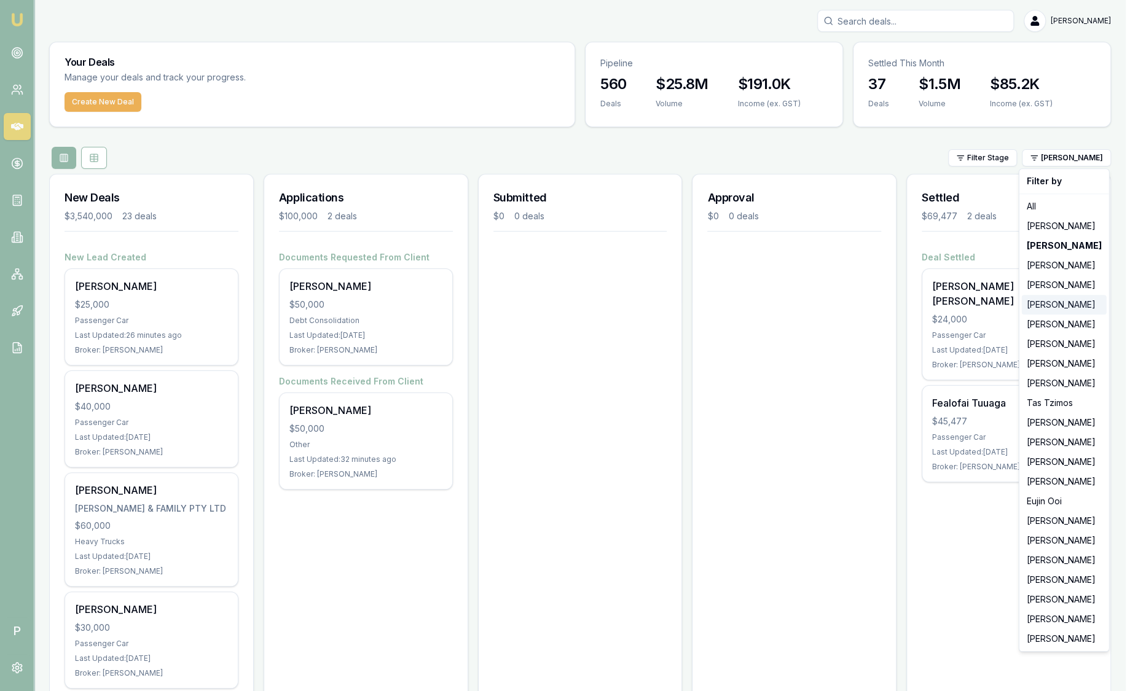
click at [1038, 305] on div "[PERSON_NAME]" at bounding box center [1064, 305] width 85 height 20
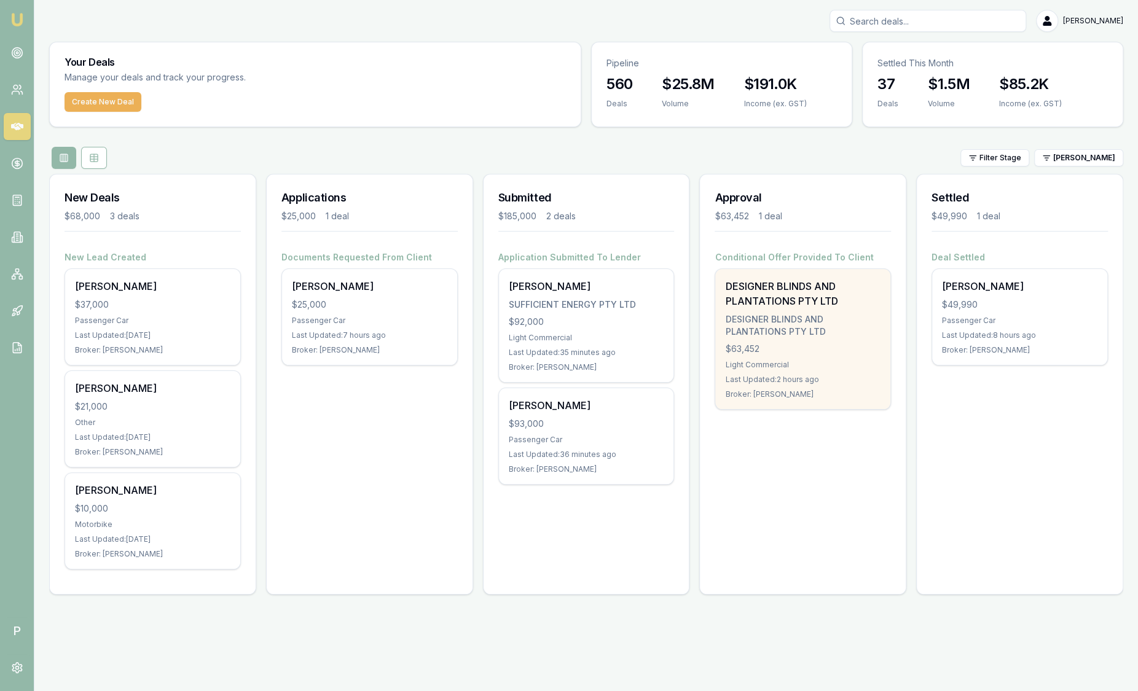
click at [811, 315] on div "DESIGNER BLINDS AND PLANTATIONS PTY LTD" at bounding box center [802, 325] width 155 height 25
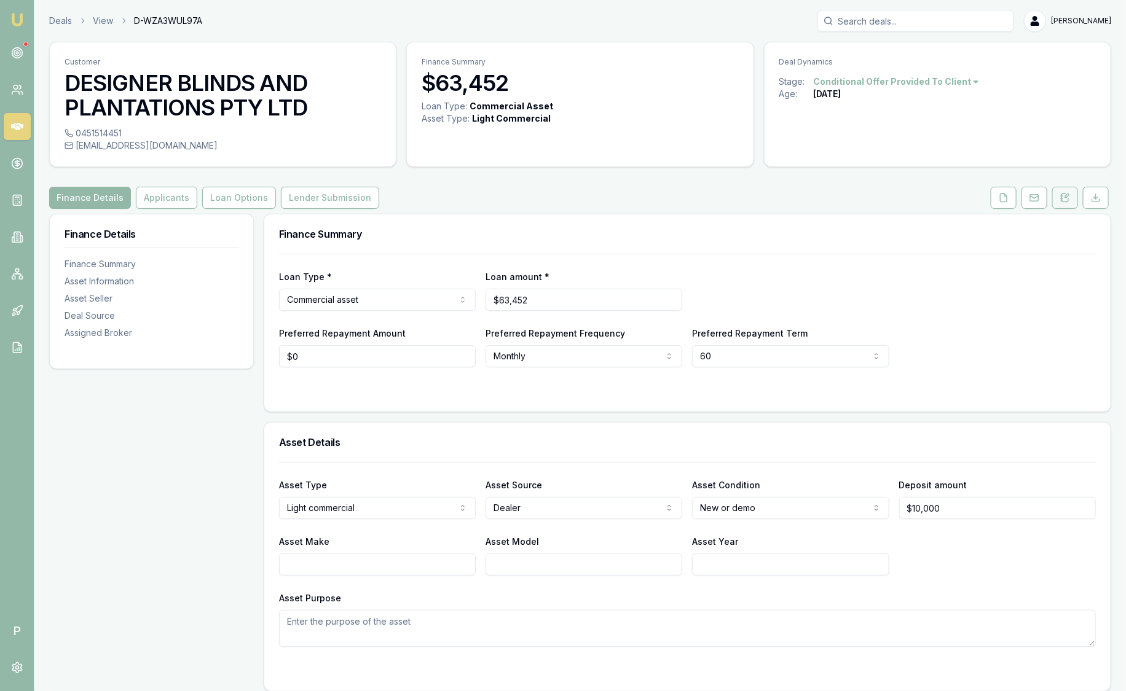
click at [1072, 201] on button at bounding box center [1065, 198] width 26 height 22
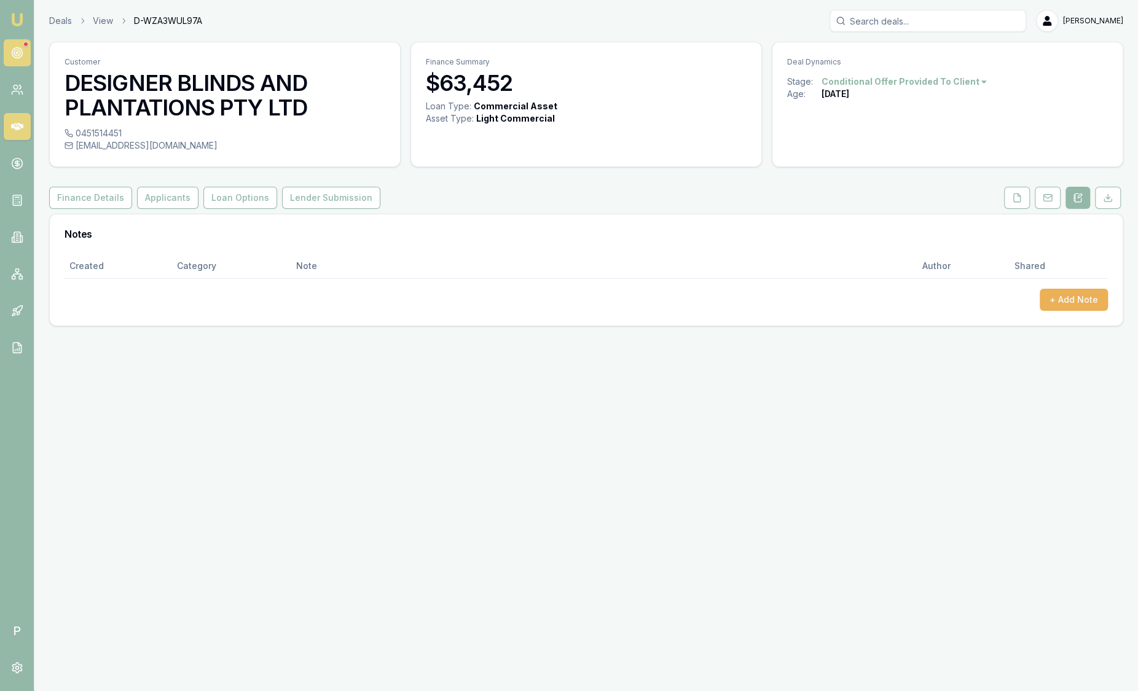
click at [17, 43] on link at bounding box center [17, 52] width 27 height 27
